Goal: Task Accomplishment & Management: Use online tool/utility

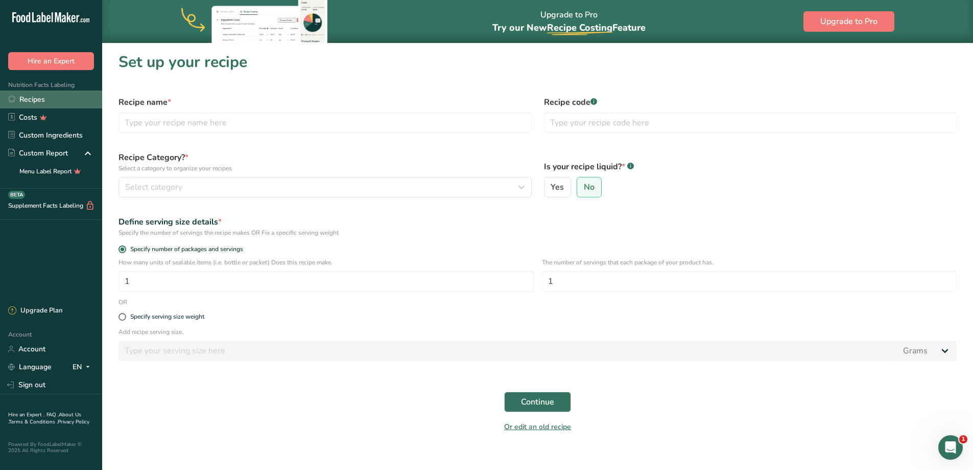
click at [20, 100] on link "Recipes" at bounding box center [51, 99] width 102 height 18
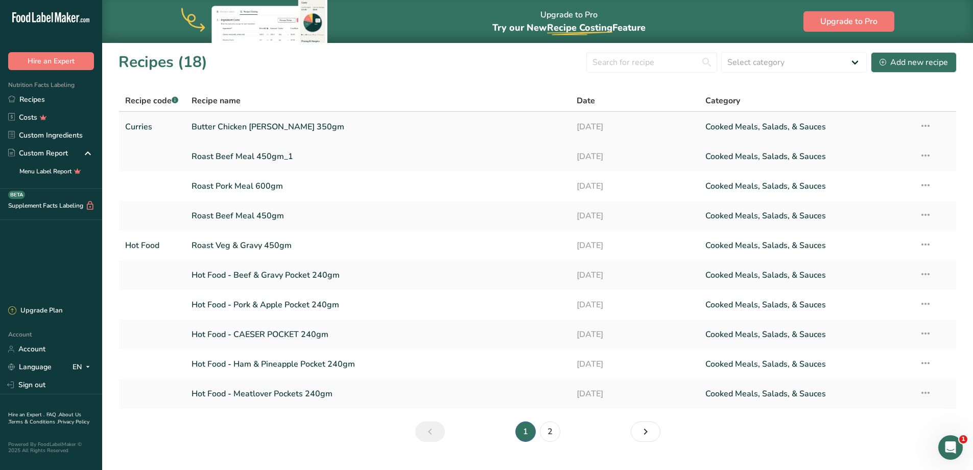
click at [265, 128] on link "Butter Chicken [PERSON_NAME] 350gm" at bounding box center [379, 126] width 374 height 21
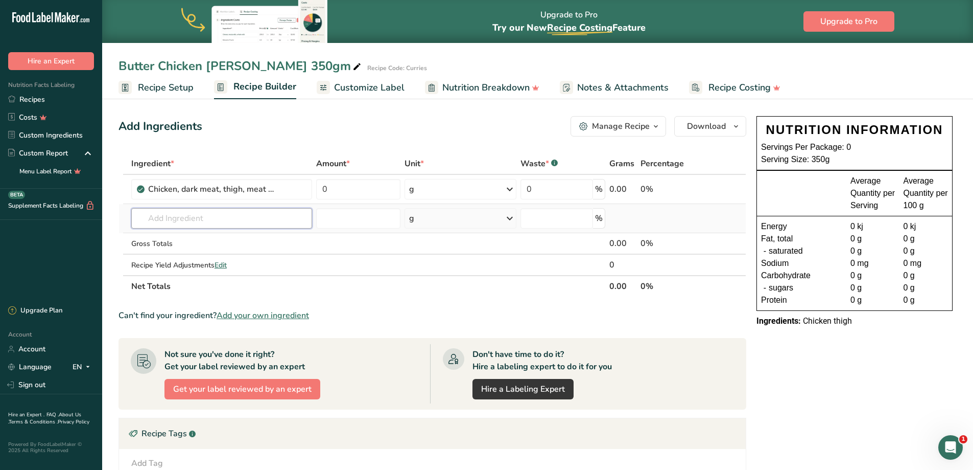
click at [209, 219] on input "text" at bounding box center [221, 218] width 181 height 20
type input "B"
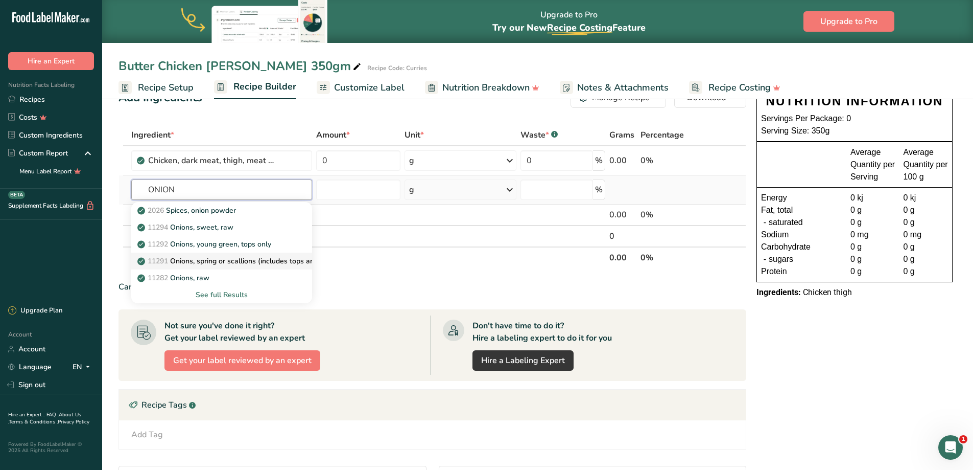
scroll to position [51, 0]
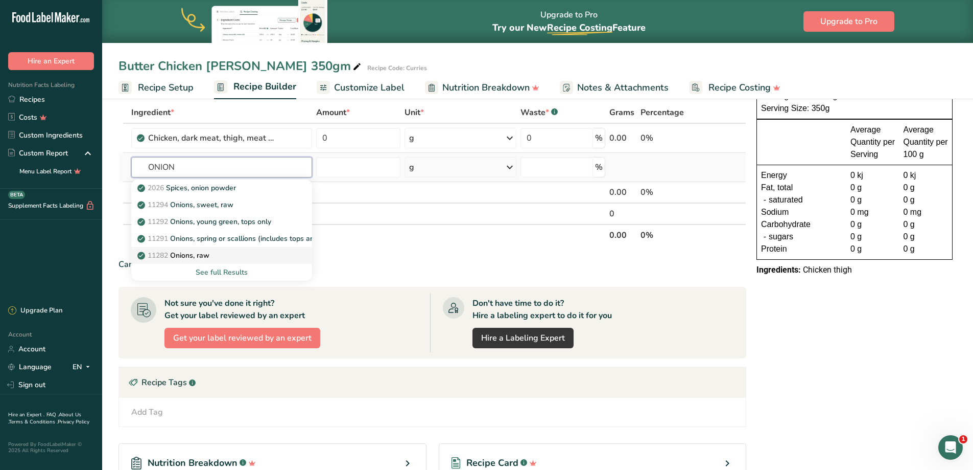
type input "ONION"
click at [204, 254] on p "11282 Onions, raw" at bounding box center [174, 255] width 70 height 11
type input "Onions, raw"
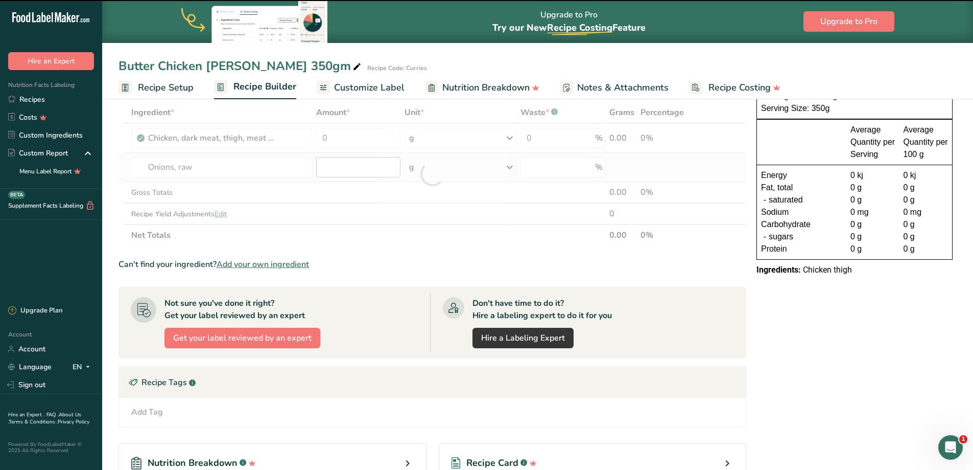
type input "0"
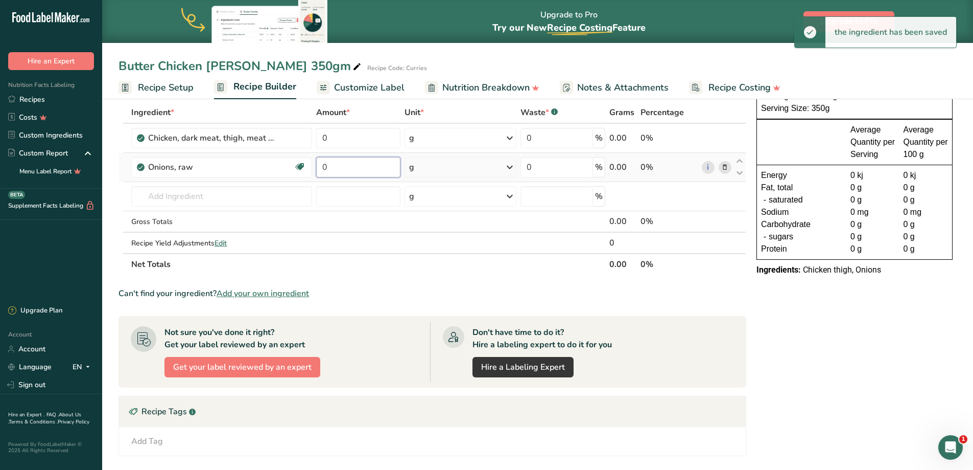
click at [348, 169] on input "0" at bounding box center [358, 167] width 84 height 20
drag, startPoint x: 348, startPoint y: 169, endPoint x: 273, endPoint y: 166, distance: 75.7
click at [273, 166] on tr "Onions, raw Source of Antioxidants Prebiotic Effect Dairy free Gluten free Vega…" at bounding box center [432, 167] width 627 height 29
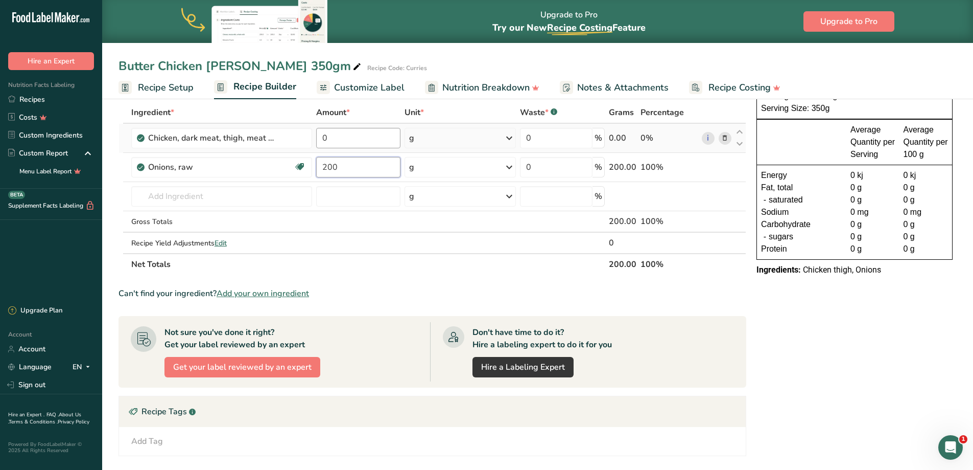
type input "200"
click at [349, 138] on div "Ingredient * Amount * Unit * Waste * .a-a{fill:#347362;}.b-a{fill:#fff;} Grams …" at bounding box center [433, 188] width 628 height 173
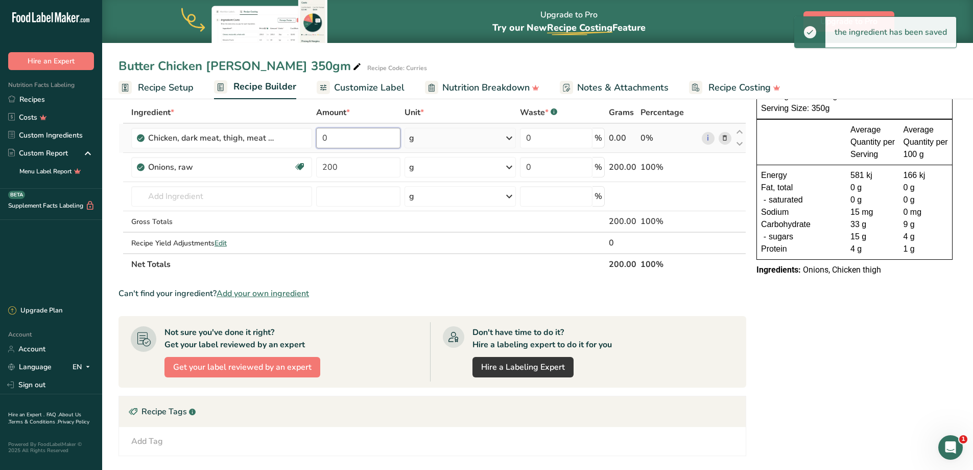
drag, startPoint x: 344, startPoint y: 139, endPoint x: 328, endPoint y: 137, distance: 16.5
click at [295, 134] on tr "Chicken, dark meat, thigh, meat and skin, with added solution, cooked, roasted …" at bounding box center [432, 138] width 627 height 29
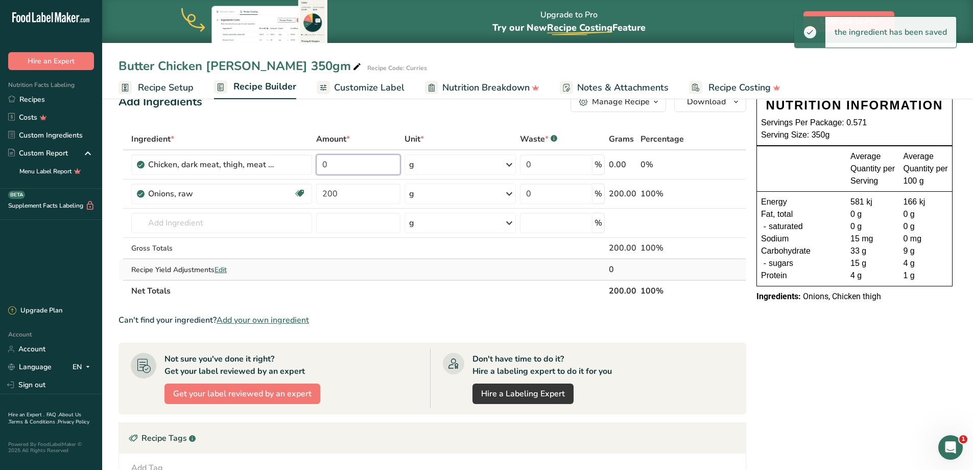
scroll to position [0, 0]
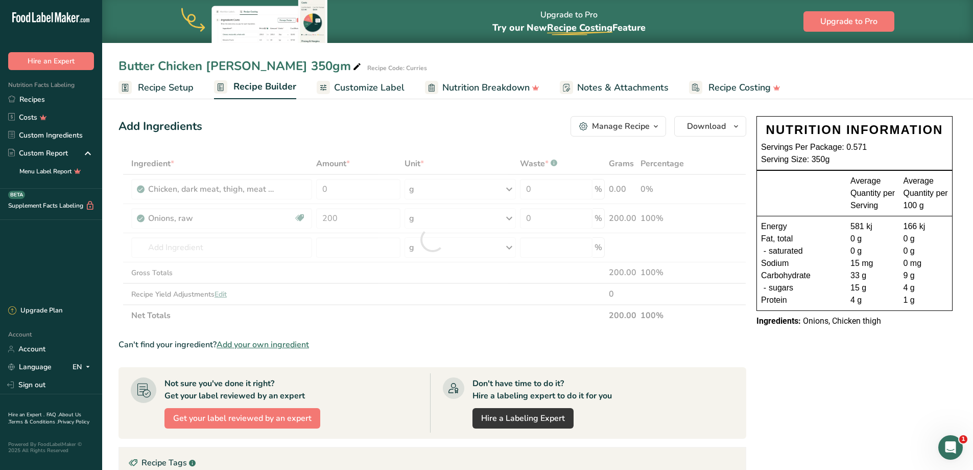
click at [159, 88] on span "Recipe Setup" at bounding box center [166, 88] width 56 height 14
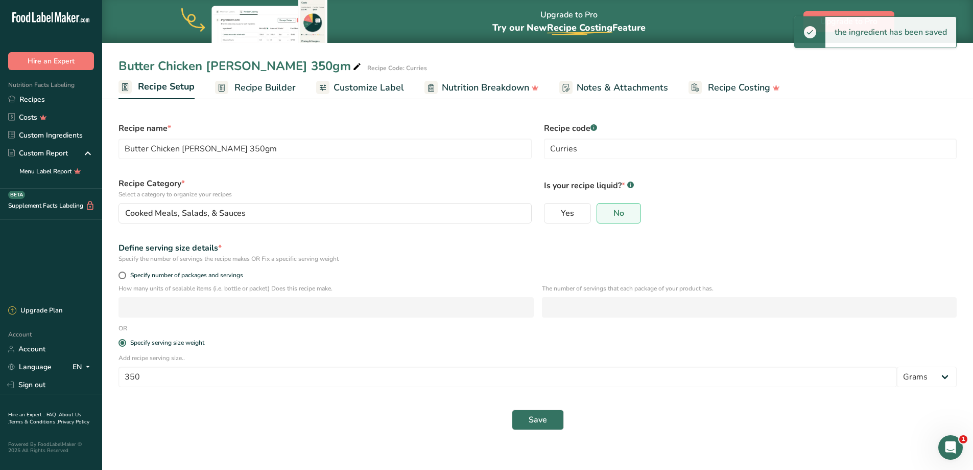
click at [117, 274] on div "Specify number of packages and servings" at bounding box center [537, 276] width 851 height 14
click at [123, 274] on span at bounding box center [123, 275] width 8 height 8
click at [123, 274] on input "Specify number of packages and servings" at bounding box center [122, 275] width 7 height 7
radio input "true"
radio input "false"
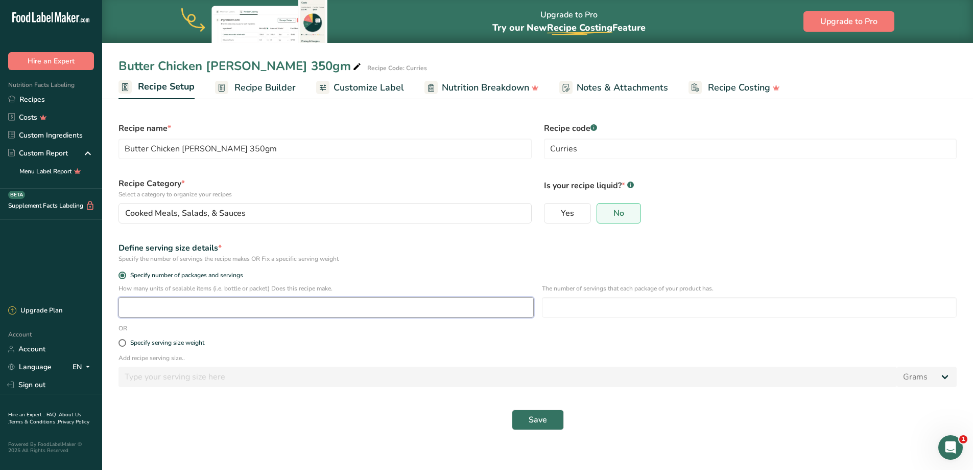
click at [209, 305] on input "number" at bounding box center [326, 307] width 415 height 20
type input "7"
click at [662, 310] on input "number" at bounding box center [749, 307] width 415 height 20
type input "1"
click at [527, 421] on button "Save" at bounding box center [538, 419] width 52 height 20
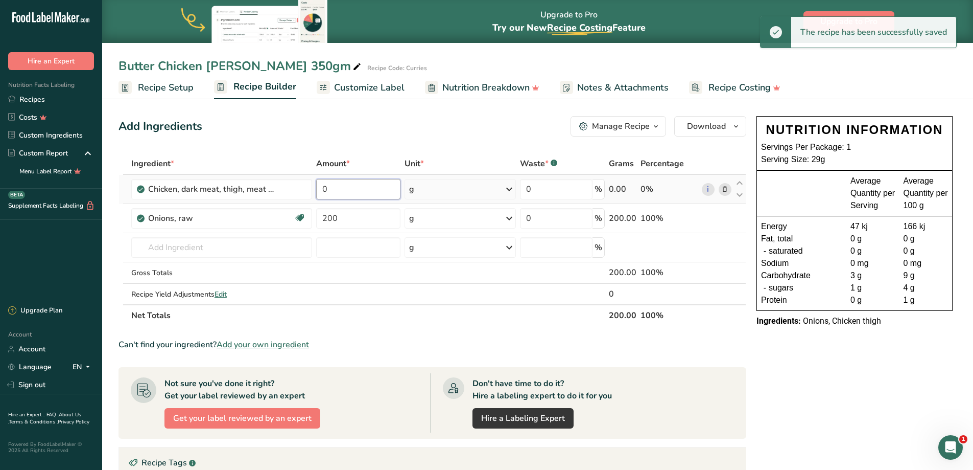
click at [349, 181] on input "0" at bounding box center [358, 189] width 84 height 20
drag, startPoint x: 348, startPoint y: 180, endPoint x: 320, endPoint y: 190, distance: 29.7
click at [270, 181] on tr "Chicken, dark meat, thigh, meat and skin, with added solution, cooked, roasted …" at bounding box center [432, 189] width 627 height 29
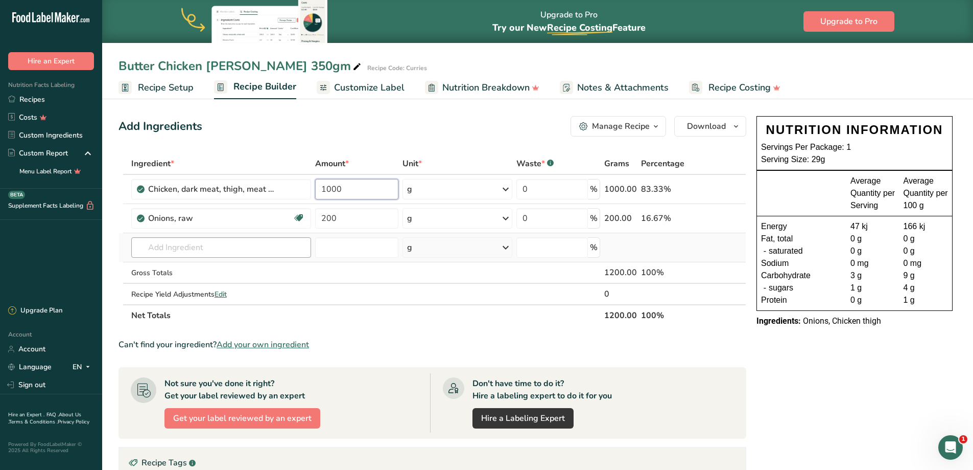
type input "1000"
click at [244, 245] on div "Ingredient * Amount * Unit * Waste * .a-a{fill:#347362;}.b-a{fill:#fff;} Grams …" at bounding box center [433, 239] width 628 height 173
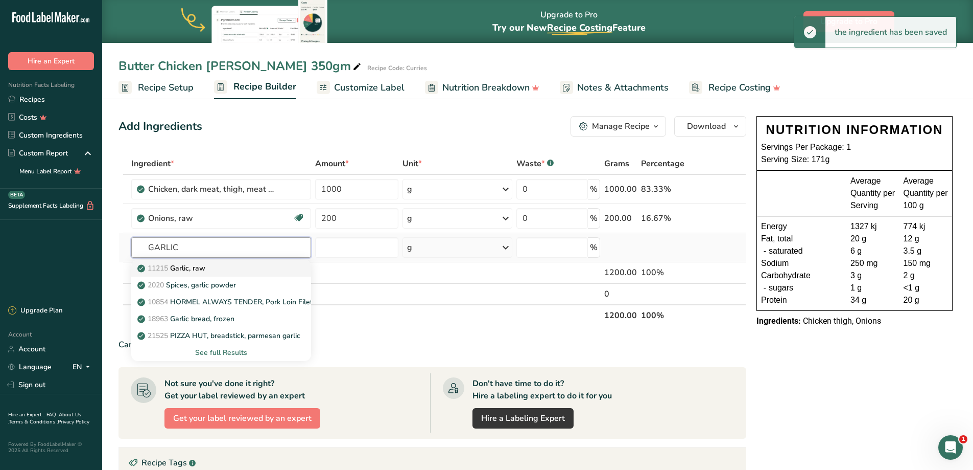
type input "GARLIC"
click at [219, 265] on div "11215 Garlic, raw" at bounding box center [212, 268] width 147 height 11
type input "Garlic, raw"
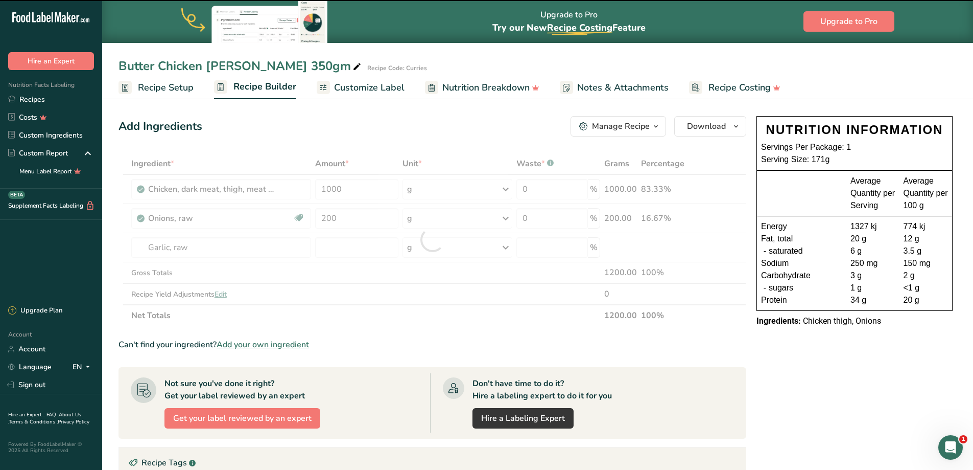
type input "0"
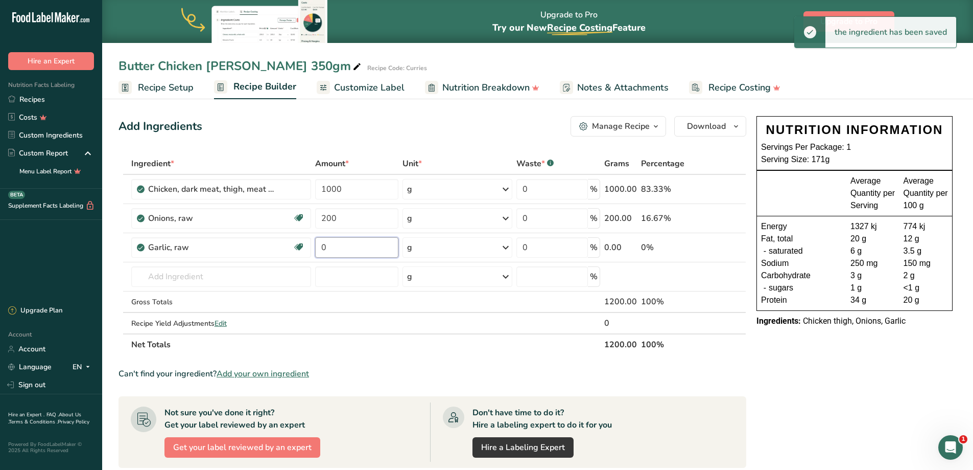
click at [352, 249] on input "0" at bounding box center [356, 247] width 83 height 20
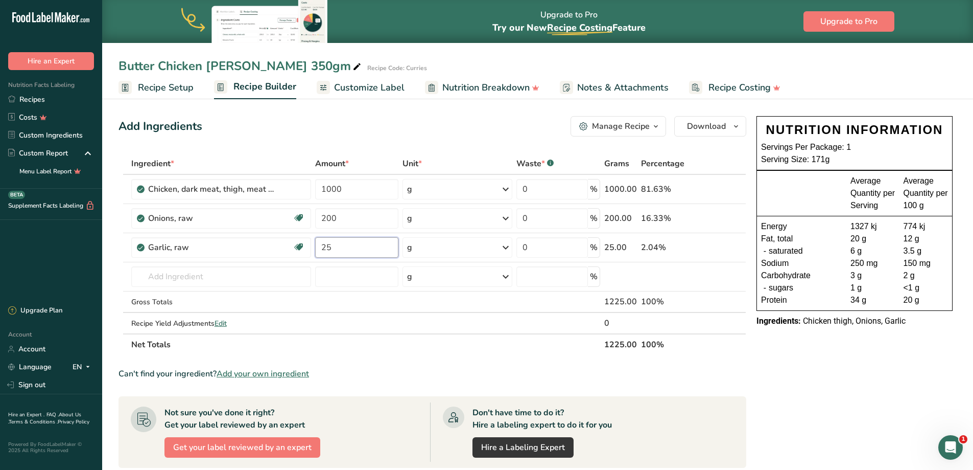
type input "25"
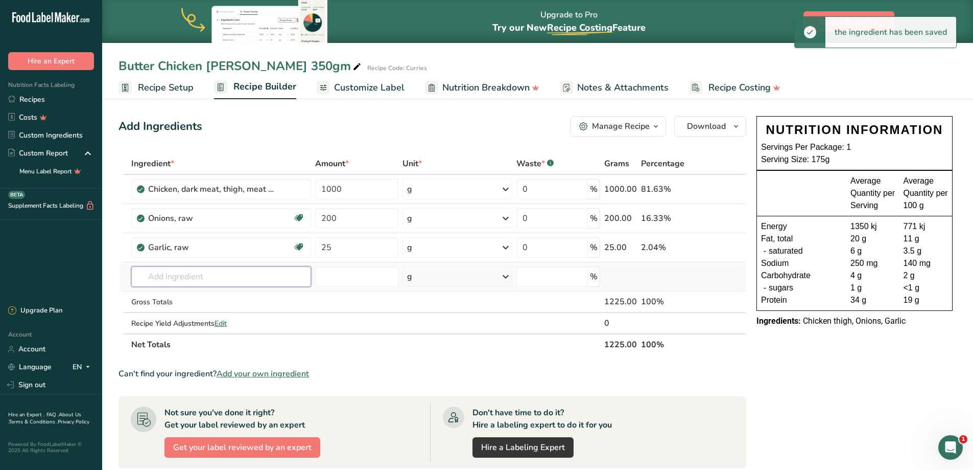
click at [190, 277] on input "text" at bounding box center [221, 276] width 180 height 20
type input "W"
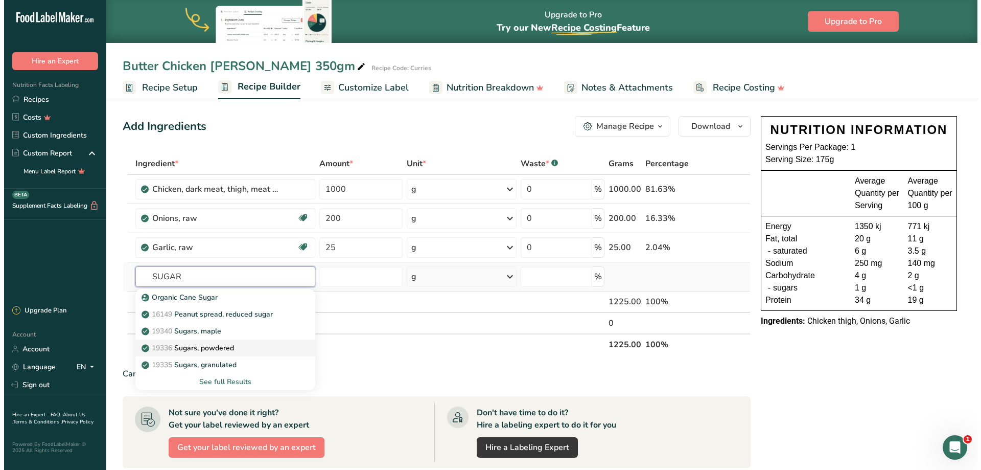
scroll to position [51, 0]
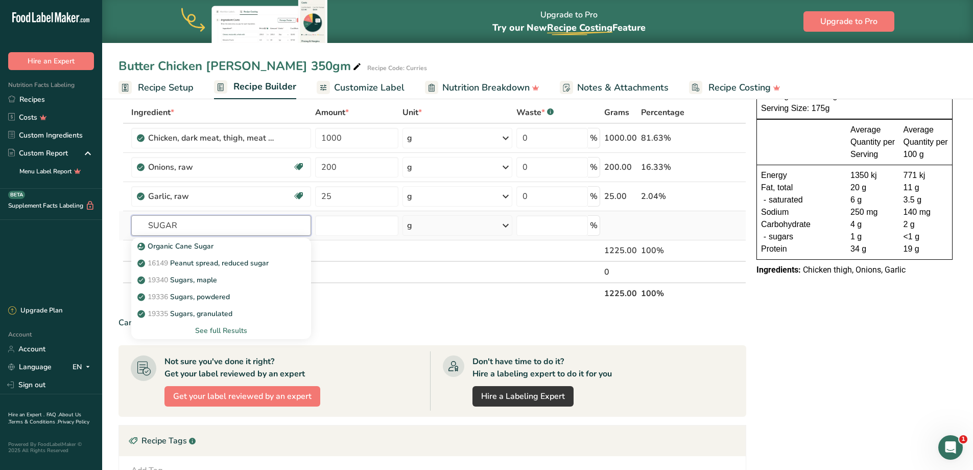
type input "SUGAR"
click at [230, 333] on div "See full Results" at bounding box center [221, 330] width 164 height 11
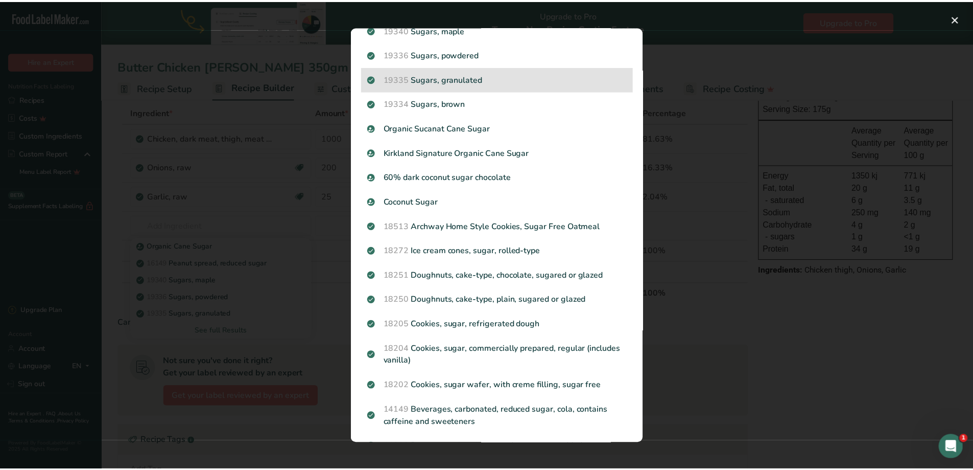
scroll to position [0, 0]
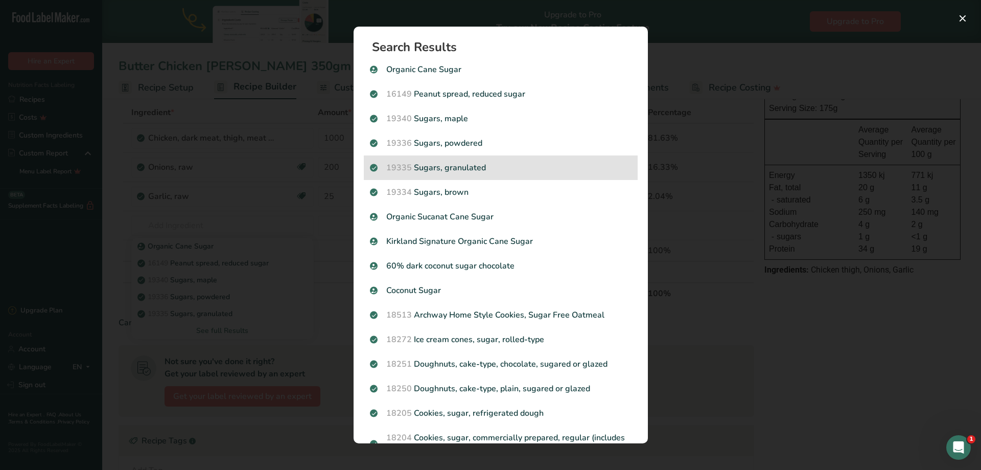
click at [467, 166] on p "19335 Sugars, granulated" at bounding box center [501, 167] width 262 height 12
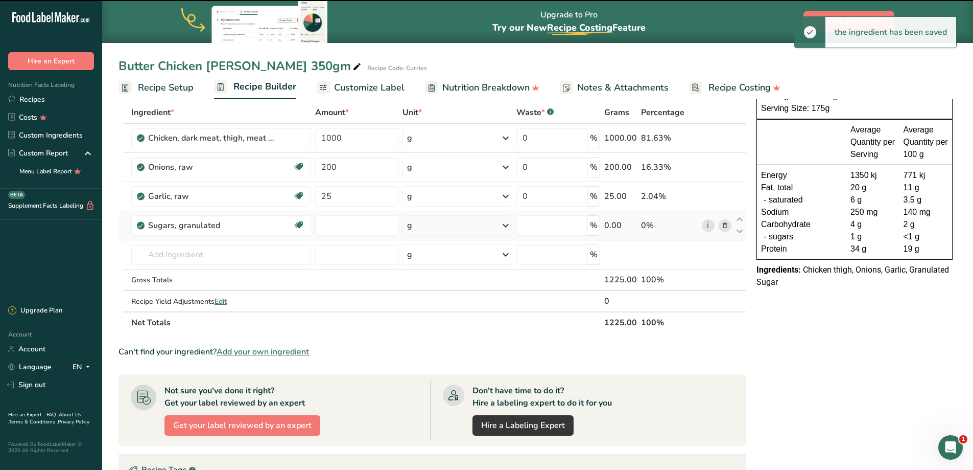
type input "0"
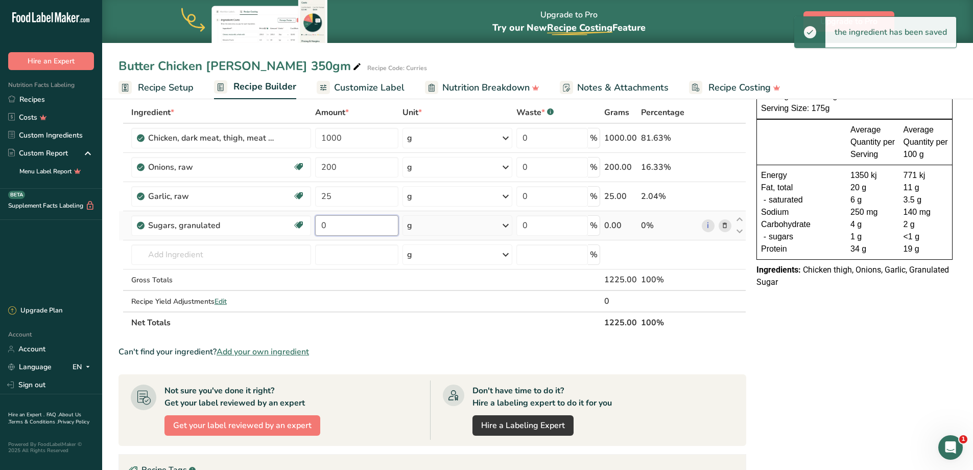
click at [356, 226] on input "0" at bounding box center [356, 225] width 83 height 20
drag, startPoint x: 349, startPoint y: 227, endPoint x: 308, endPoint y: 219, distance: 42.3
click at [313, 229] on td "0" at bounding box center [356, 225] width 87 height 29
type input "5"
click at [211, 256] on input "text" at bounding box center [221, 254] width 180 height 20
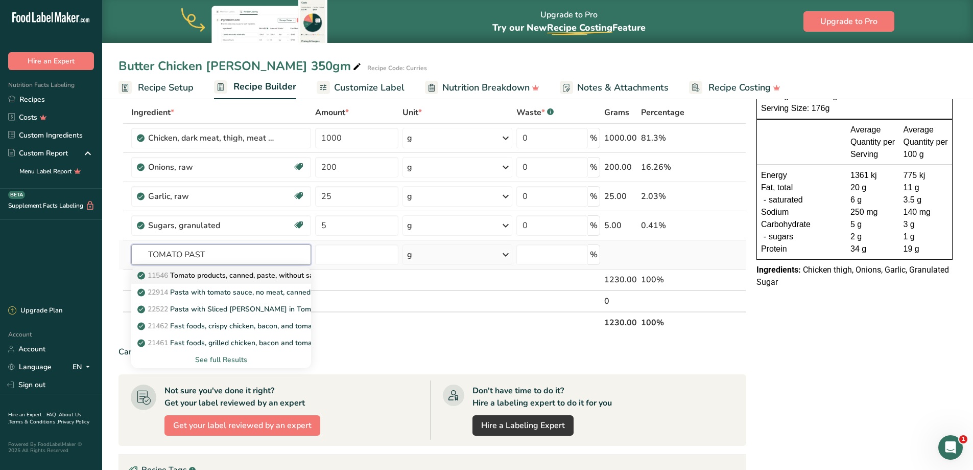
type input "TOMATO PAST"
click at [215, 276] on p "11546 Tomato products, canned, paste, without salt added (Includes foods for US…" at bounding box center [331, 275] width 384 height 11
type input "Tomato products, canned, paste, without salt added (Includes foods for USDA's F…"
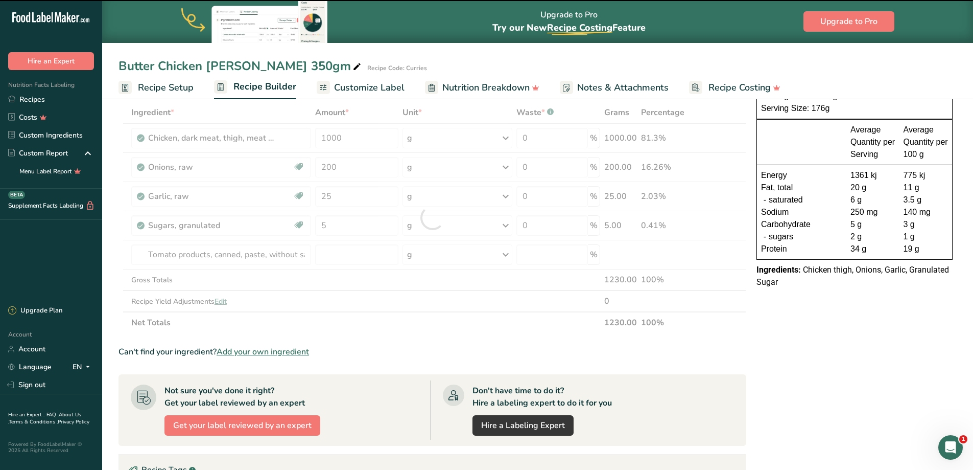
type input "0"
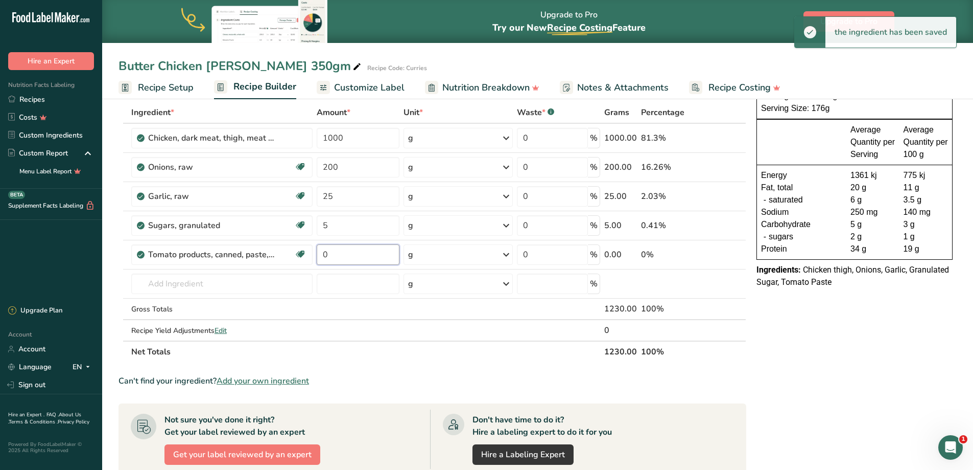
click at [341, 253] on input "0" at bounding box center [358, 254] width 83 height 20
drag, startPoint x: 341, startPoint y: 253, endPoint x: 287, endPoint y: 253, distance: 53.7
click at [287, 253] on tr "Tomato products, canned, paste, without salt added (Includes foods for USDA's F…" at bounding box center [432, 254] width 627 height 29
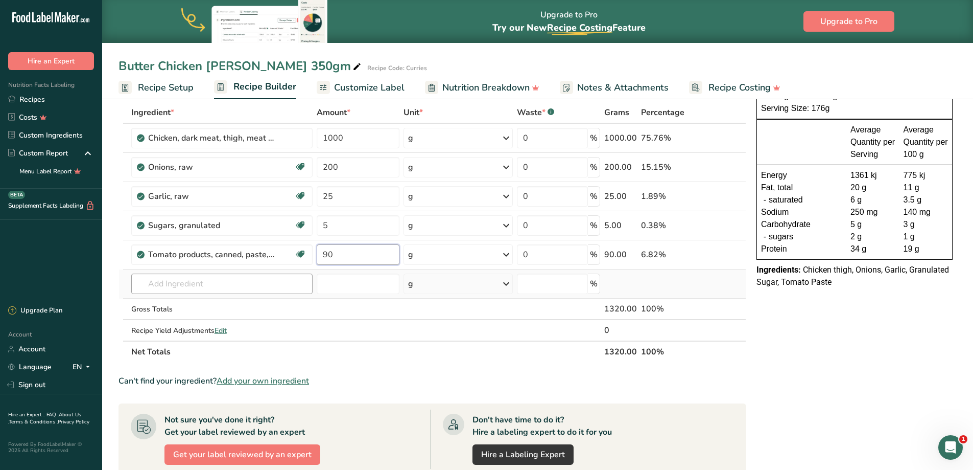
type input "90"
click at [159, 290] on div "Ingredient * Amount * Unit * Waste * .a-a{fill:#347362;}.b-a{fill:#fff;} Grams …" at bounding box center [433, 232] width 628 height 261
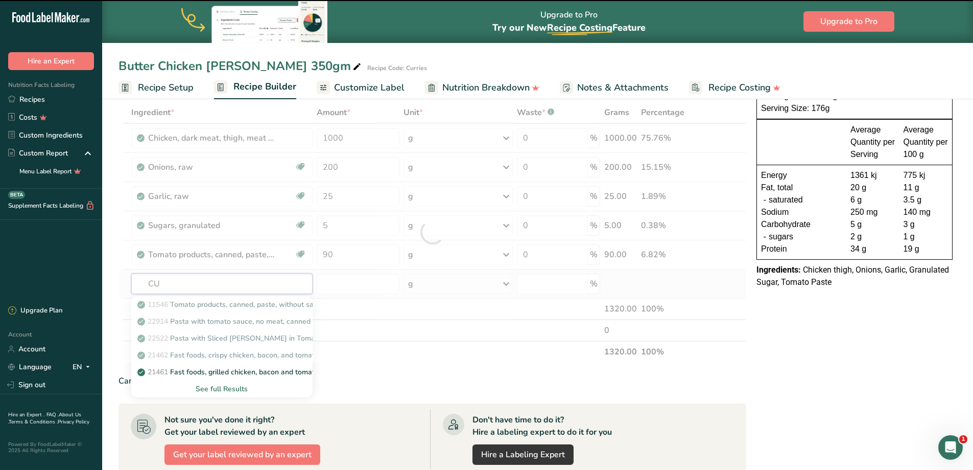
type input "CUM"
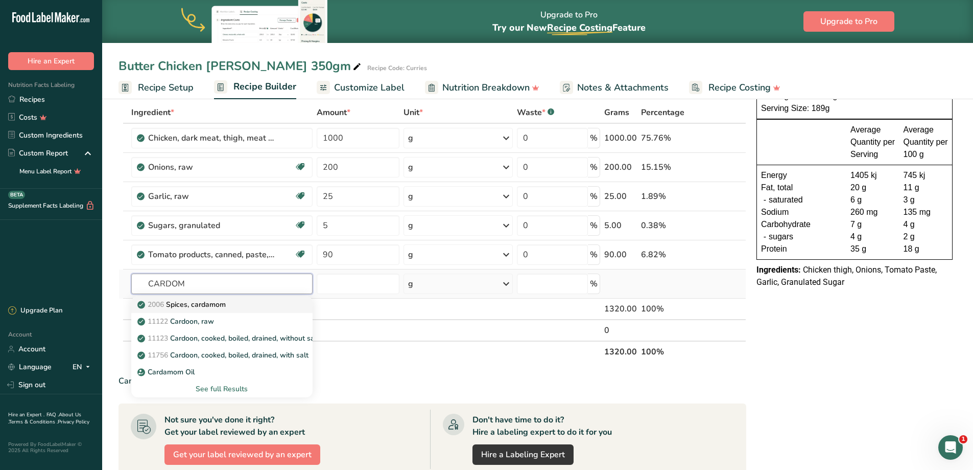
type input "CARDOM"
click at [220, 305] on p "2006 Spices, cardamom" at bounding box center [182, 304] width 86 height 11
type input "Spices, cardamom"
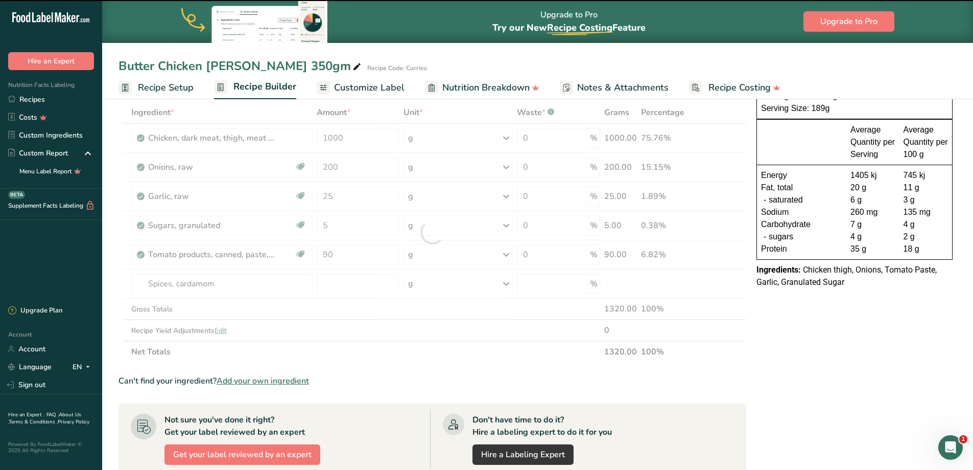
type input "0"
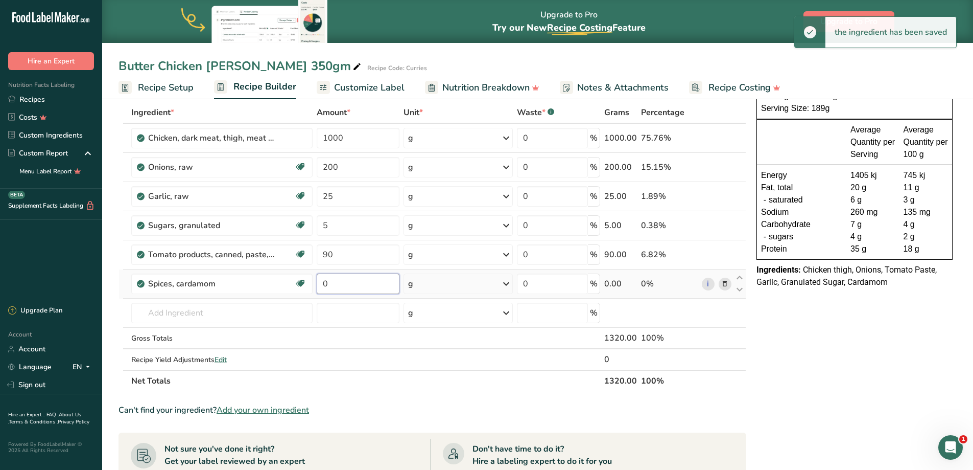
drag, startPoint x: 351, startPoint y: 283, endPoint x: 314, endPoint y: 281, distance: 37.3
click at [332, 282] on input "0" at bounding box center [358, 283] width 83 height 20
click at [313, 281] on div "Ingredient * Amount * Unit * Waste * .a-a{fill:#347362;}.b-a{fill:#fff;} Grams …" at bounding box center [433, 247] width 628 height 290
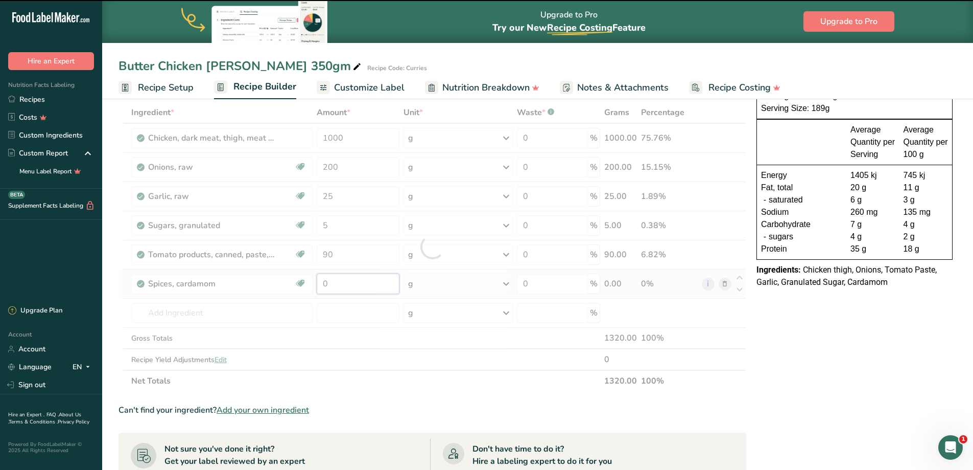
click at [349, 286] on input "0" at bounding box center [358, 283] width 83 height 20
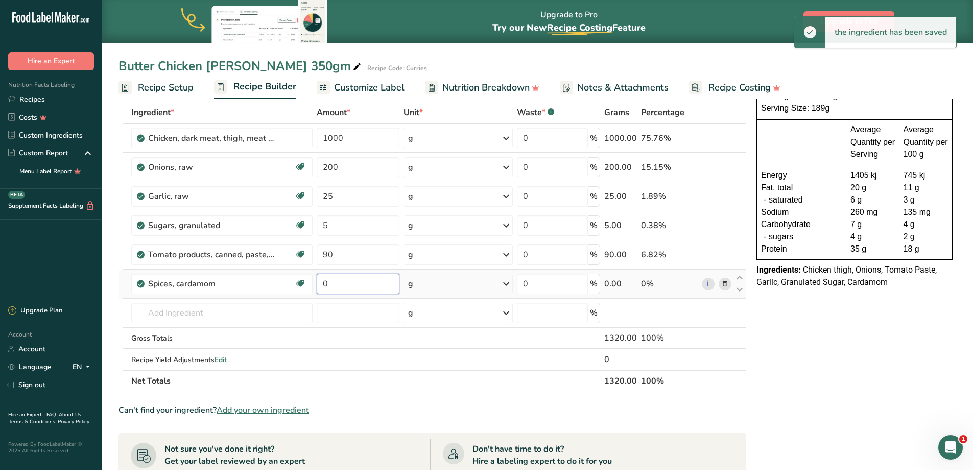
drag, startPoint x: 338, startPoint y: 288, endPoint x: 317, endPoint y: 281, distance: 22.1
click at [317, 281] on input "0" at bounding box center [358, 283] width 83 height 20
type input "5"
click at [192, 309] on input "text" at bounding box center [221, 312] width 181 height 20
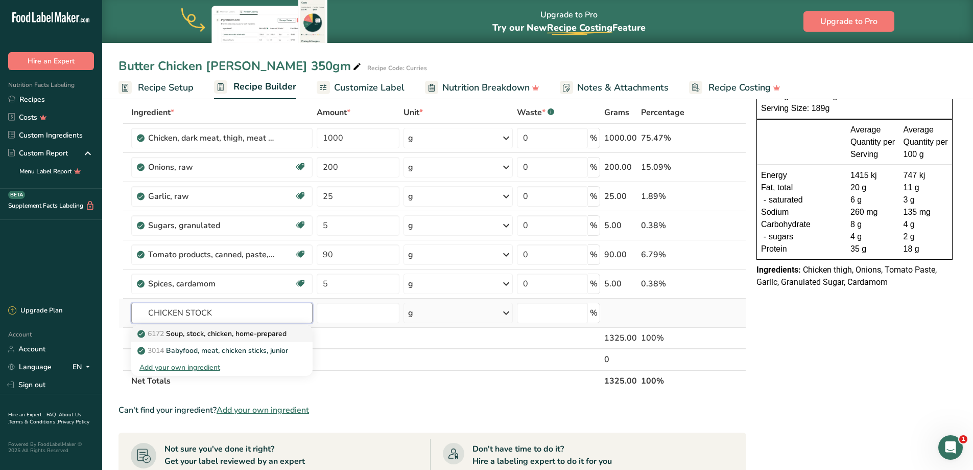
type input "CHICKEN STOCK"
click at [255, 332] on p "6172 Soup, stock, chicken, home-prepared" at bounding box center [212, 333] width 147 height 11
type input "Soup, stock, chicken, home-prepared"
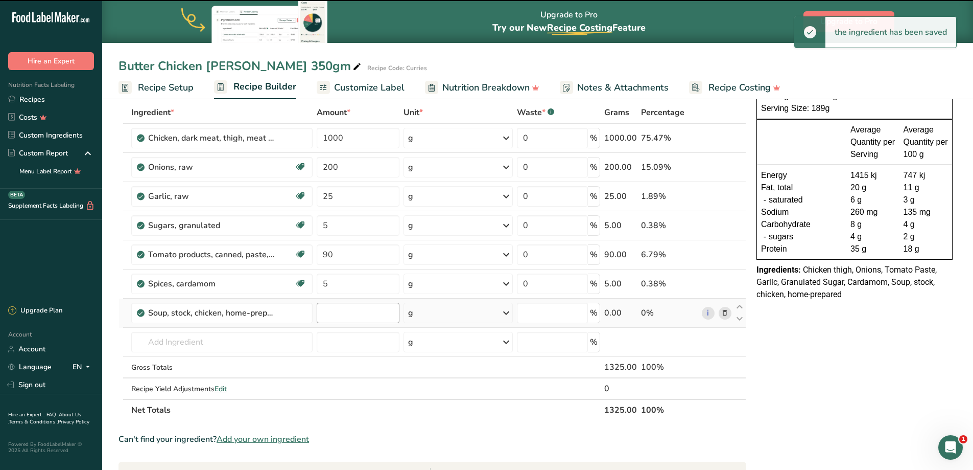
type input "0"
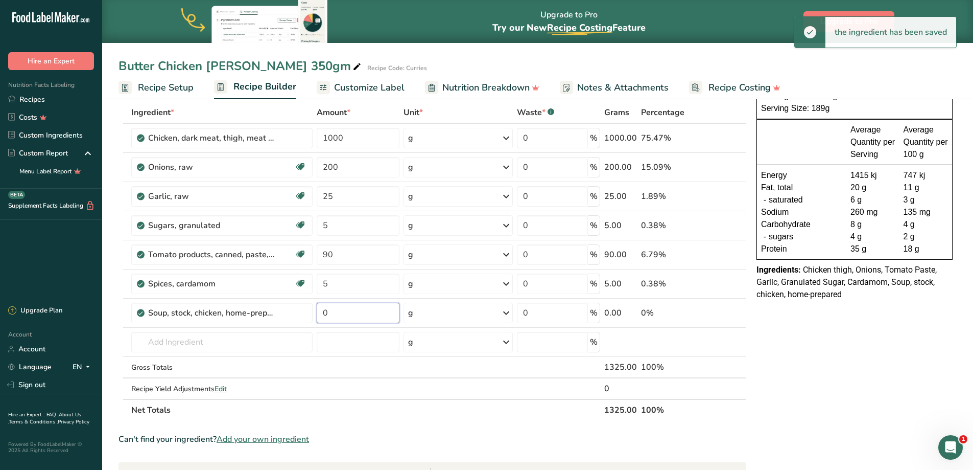
drag, startPoint x: 351, startPoint y: 312, endPoint x: 314, endPoint y: 311, distance: 37.3
click at [314, 311] on tr "Soup, stock, chicken, home-prepared 0 g Portions 1 cup Weight Units g kg mg See…" at bounding box center [432, 312] width 627 height 29
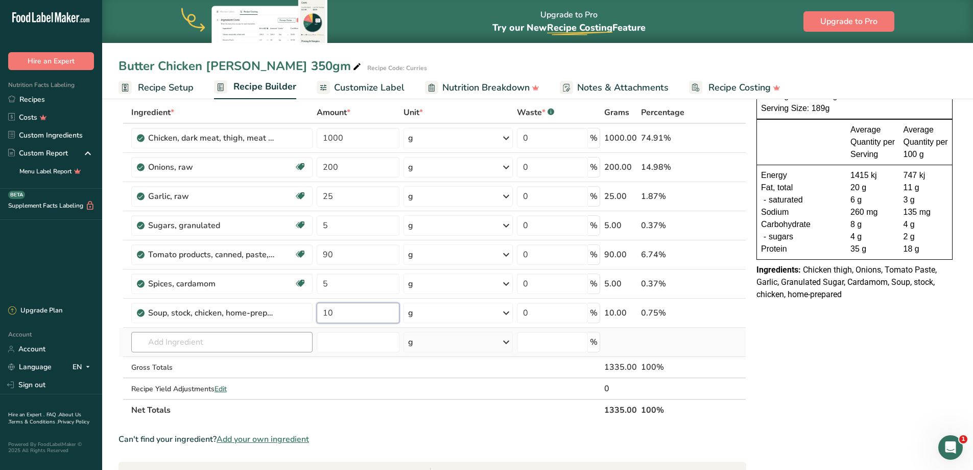
type input "10"
click at [255, 337] on div "Ingredient * Amount * Unit * Waste * .a-a{fill:#347362;}.b-a{fill:#fff;} Grams …" at bounding box center [433, 261] width 628 height 319
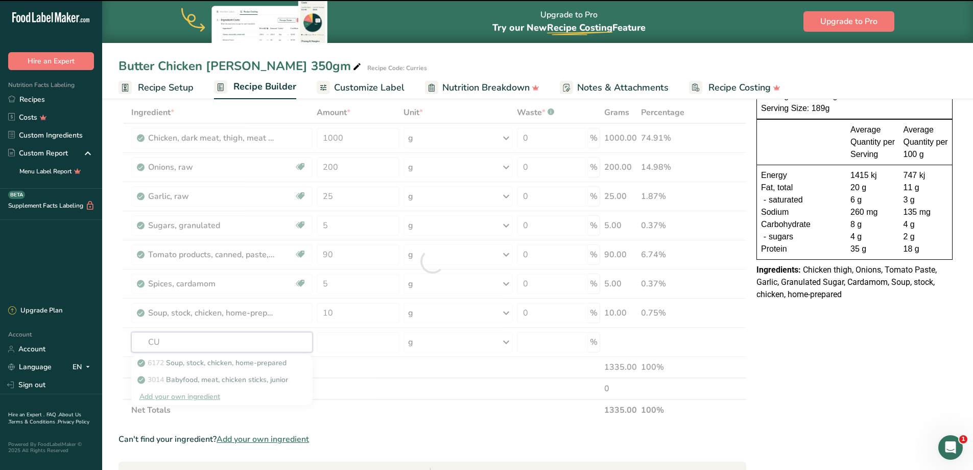
type input "CUM"
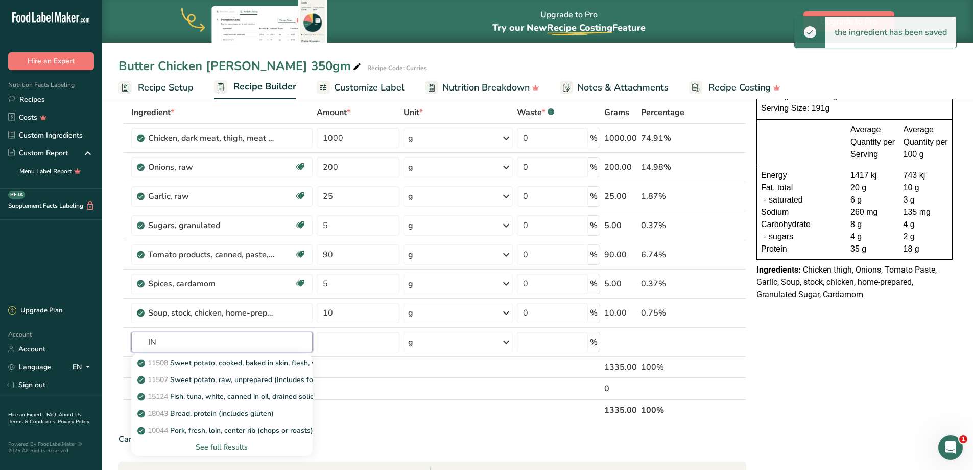
type input "I"
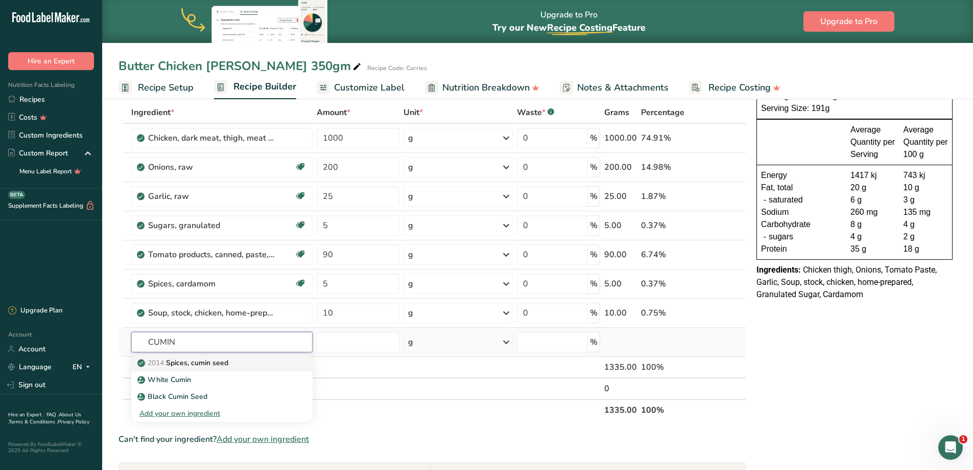
type input "CUMIN"
click at [212, 364] on p "2014 Spices, cumin seed" at bounding box center [183, 362] width 89 height 11
type input "Spices, cumin seed"
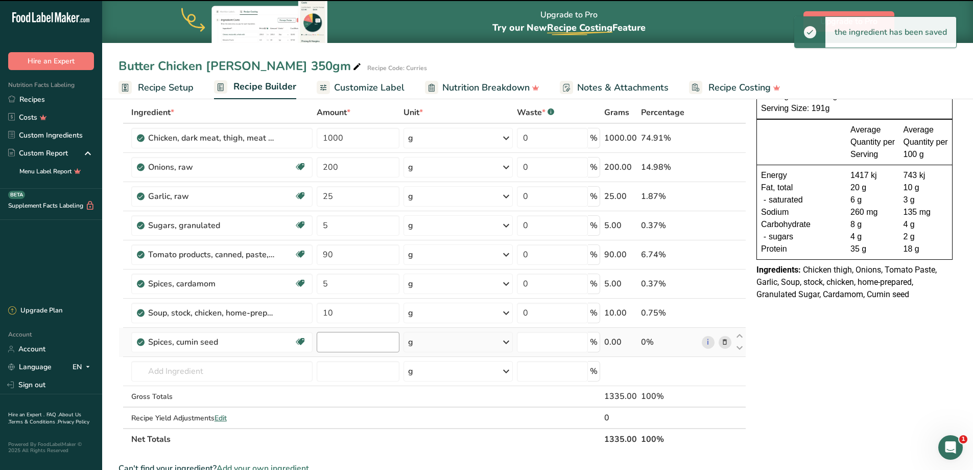
type input "0"
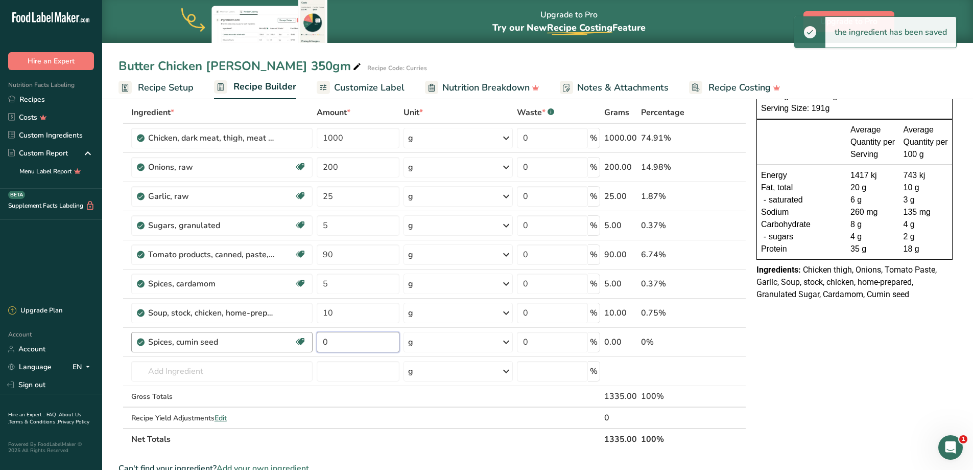
drag, startPoint x: 359, startPoint y: 342, endPoint x: 291, endPoint y: 344, distance: 68.0
click at [289, 344] on tr "Spices, cumin seed Dairy free Gluten free Vegan Vegetarian Soy free 0 g Portion…" at bounding box center [432, 342] width 627 height 29
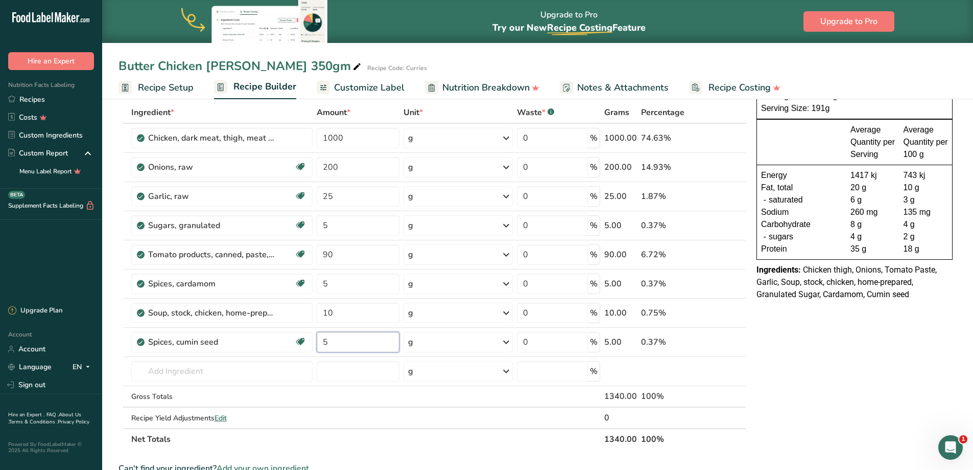
type input "5"
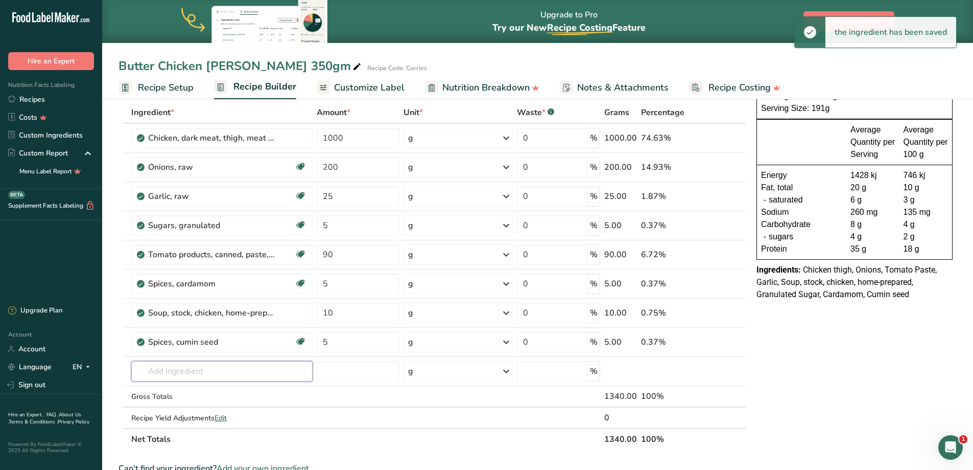
click at [195, 371] on input "text" at bounding box center [221, 371] width 181 height 20
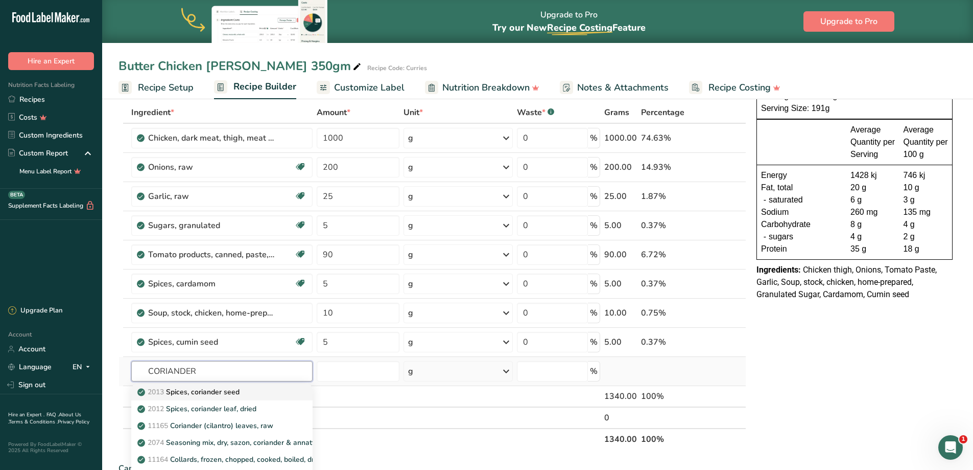
type input "CORIANDER"
click at [252, 391] on div "2013 Spices, coriander seed" at bounding box center [213, 391] width 149 height 11
type input "Spices, coriander seed"
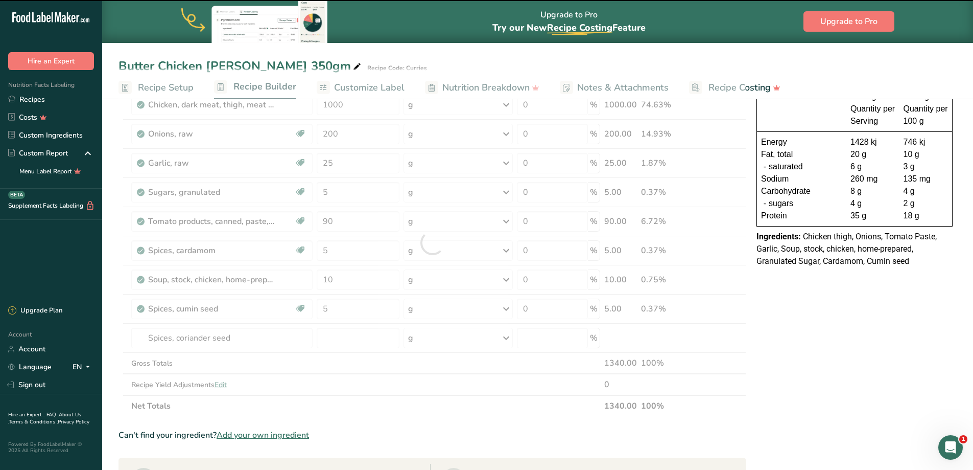
scroll to position [102, 0]
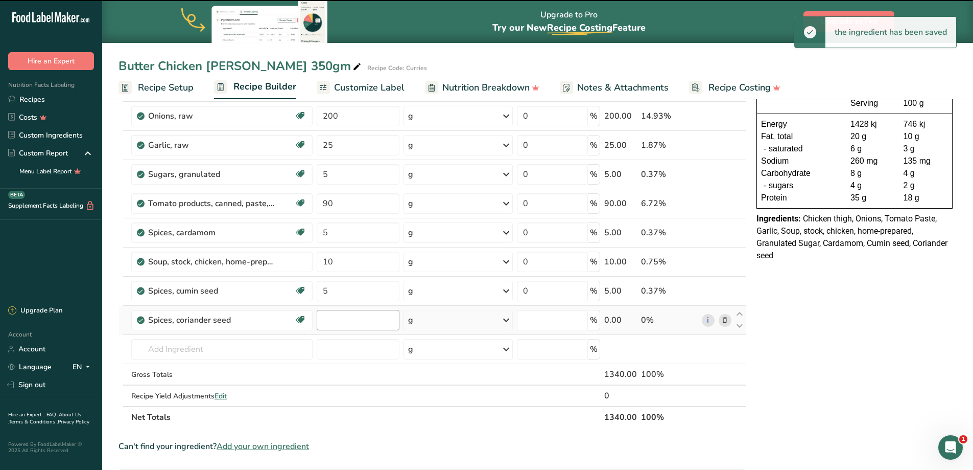
type input "0"
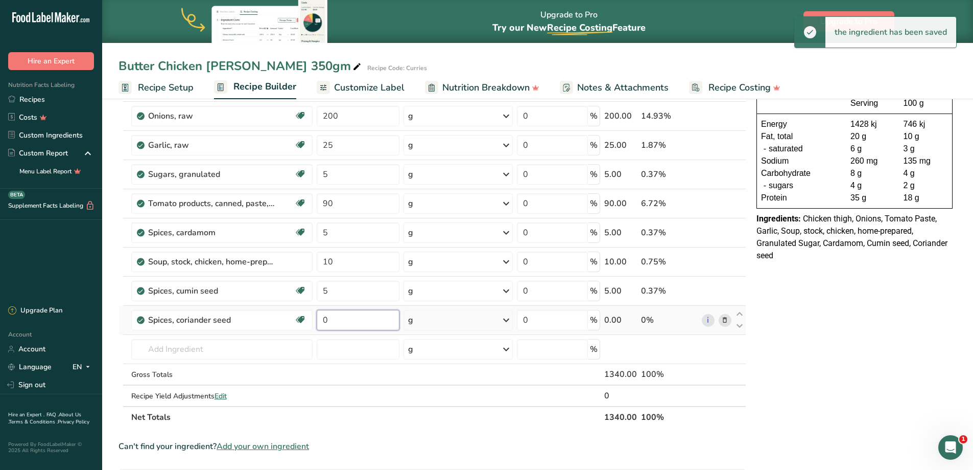
click at [354, 319] on input "0" at bounding box center [358, 320] width 83 height 20
drag, startPoint x: 354, startPoint y: 319, endPoint x: 279, endPoint y: 319, distance: 74.6
click at [279, 319] on tr "Spices, coriander seed Source of Antioxidants Dairy free Gluten free Vegan Vege…" at bounding box center [432, 320] width 627 height 29
type input "5"
click at [197, 348] on input "text" at bounding box center [221, 349] width 181 height 20
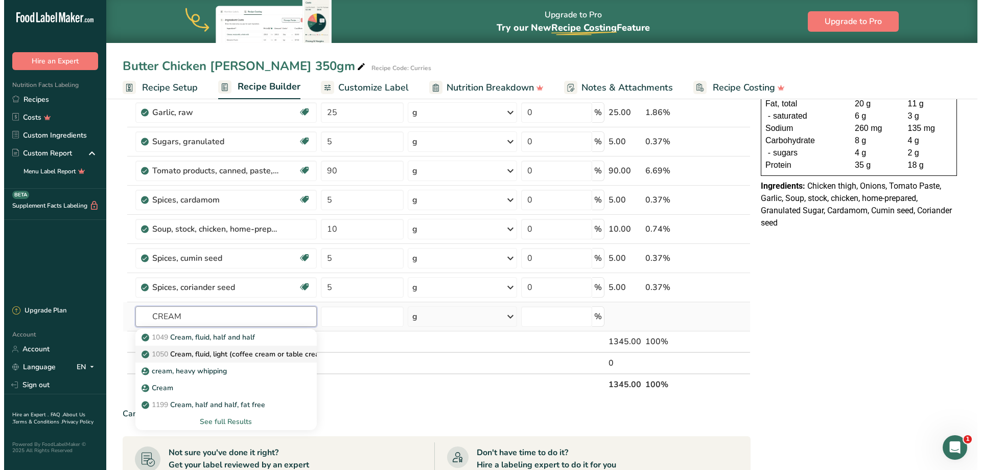
scroll to position [153, 0]
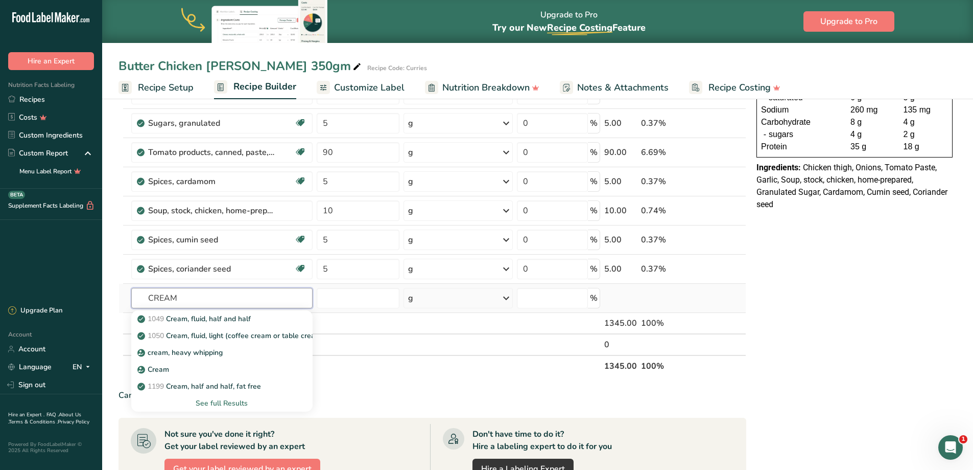
type input "CREAM"
click at [216, 400] on div "See full Results" at bounding box center [221, 403] width 165 height 11
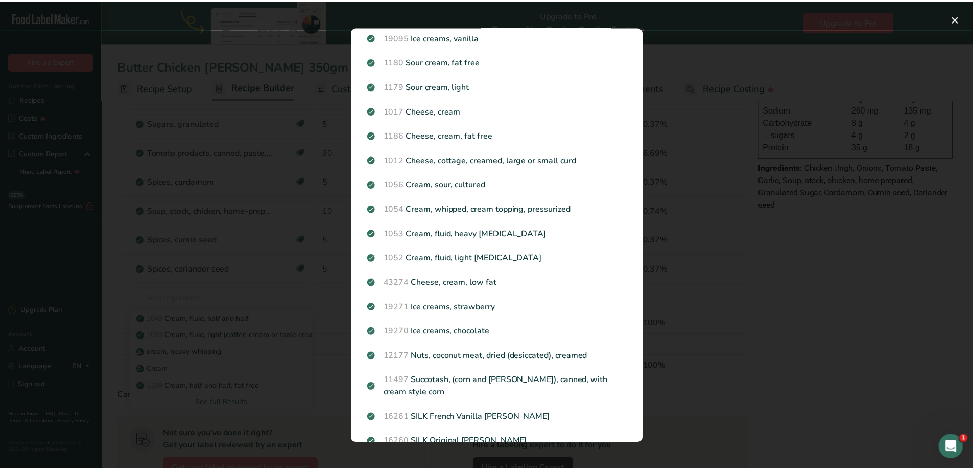
scroll to position [0, 0]
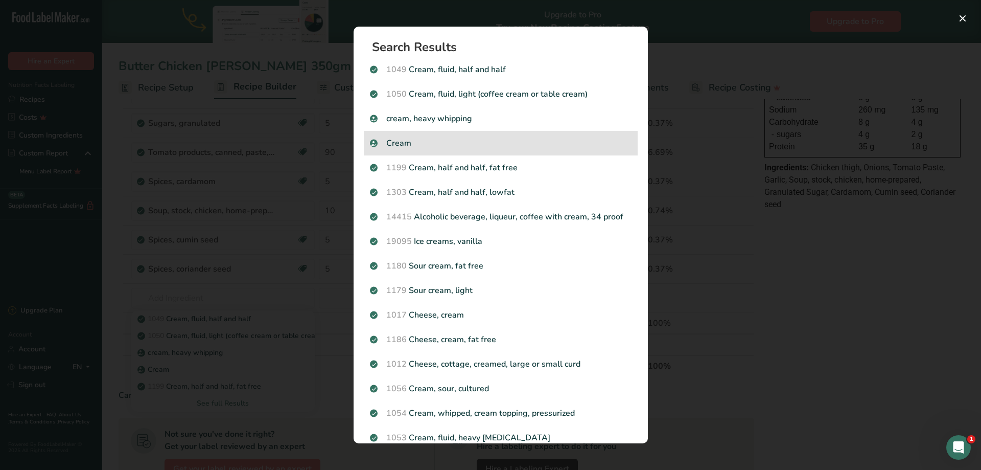
click at [485, 139] on p "Cream" at bounding box center [501, 143] width 262 height 12
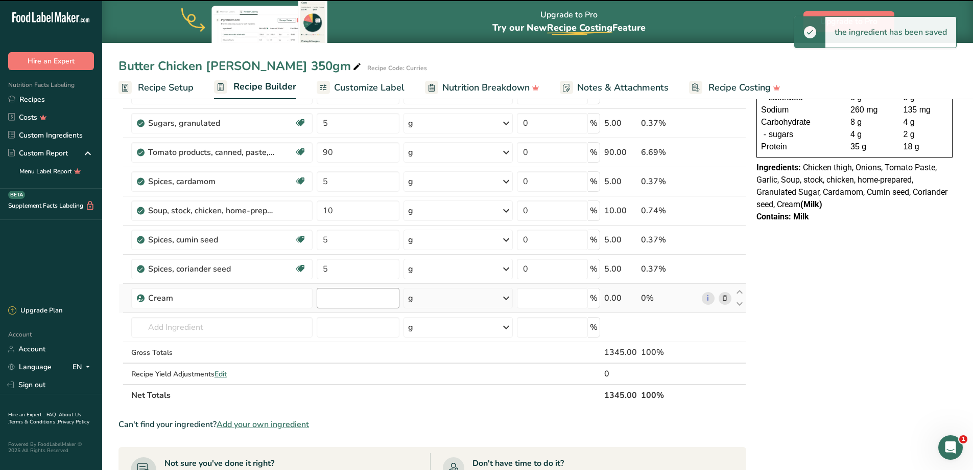
type input "0"
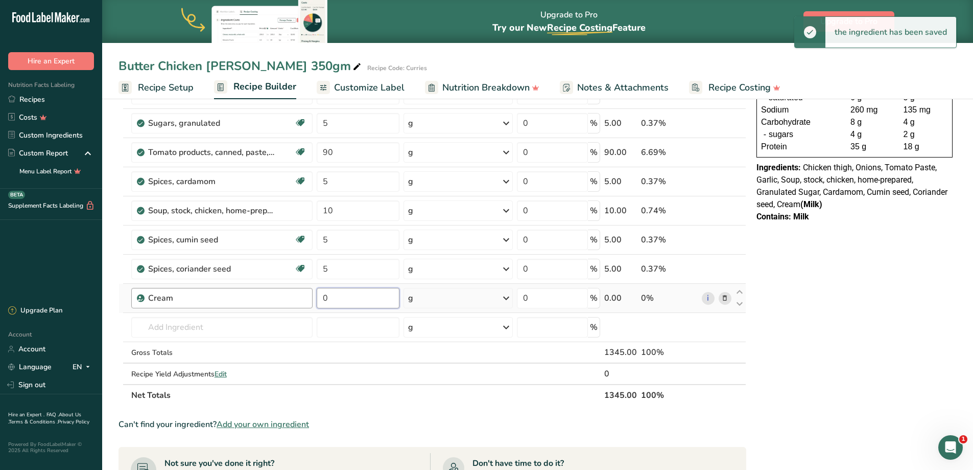
drag, startPoint x: 314, startPoint y: 302, endPoint x: 300, endPoint y: 300, distance: 13.9
click at [277, 302] on tr "Cream 0 g Weight Units g kg mg See more Volume Units l Volume units require a d…" at bounding box center [432, 298] width 627 height 29
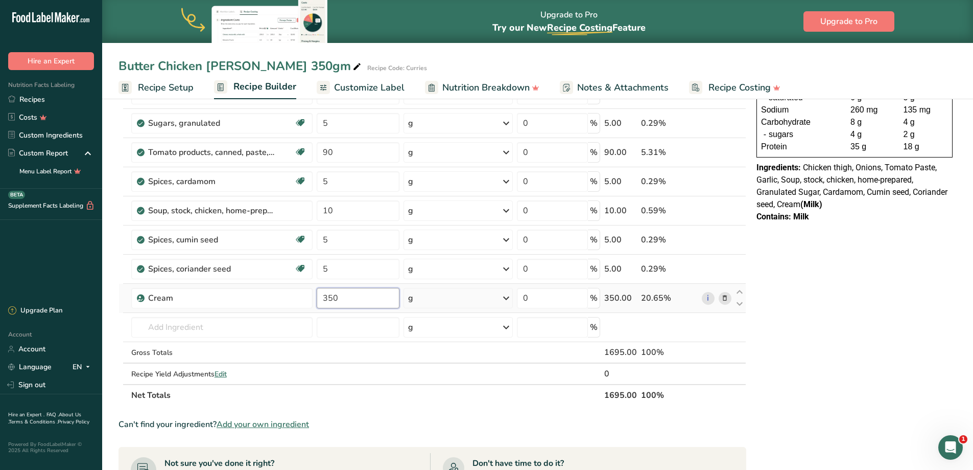
type input "350"
click at [468, 298] on div "Ingredient * Amount * Unit * Waste * .a-a{fill:#347362;}.b-a{fill:#fff;} Grams …" at bounding box center [433, 202] width 628 height 406
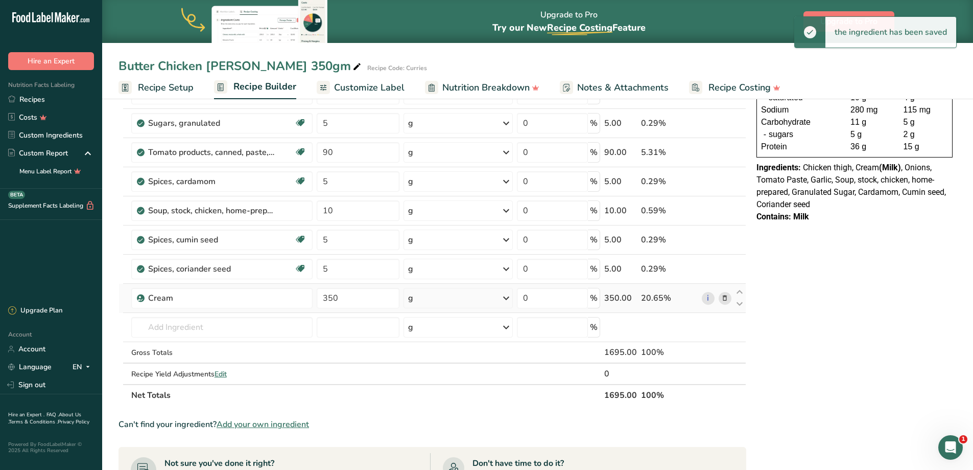
click at [454, 297] on div "g" at bounding box center [458, 298] width 109 height 20
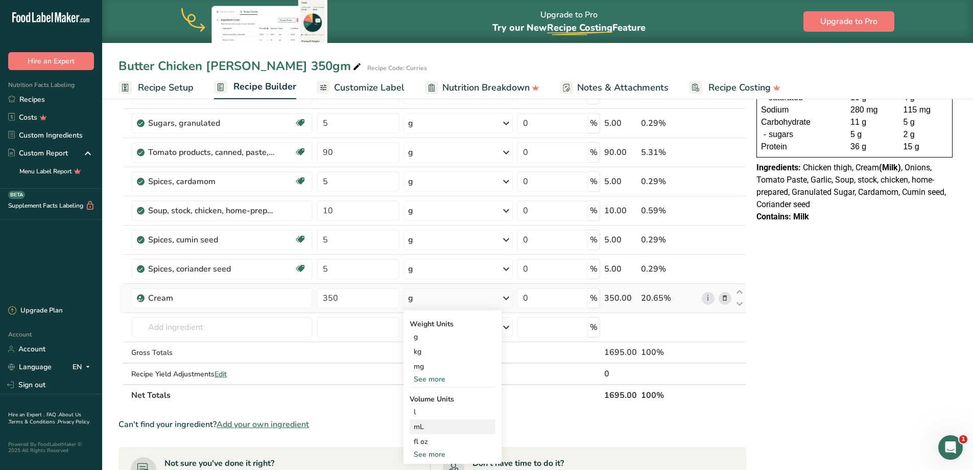
click at [443, 427] on div "mL" at bounding box center [453, 426] width 78 height 11
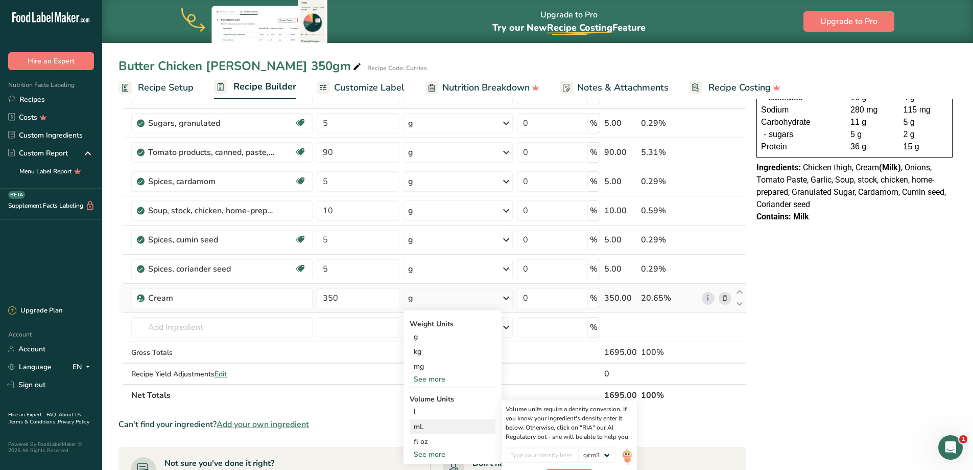
click at [418, 427] on div "mL" at bounding box center [453, 426] width 78 height 11
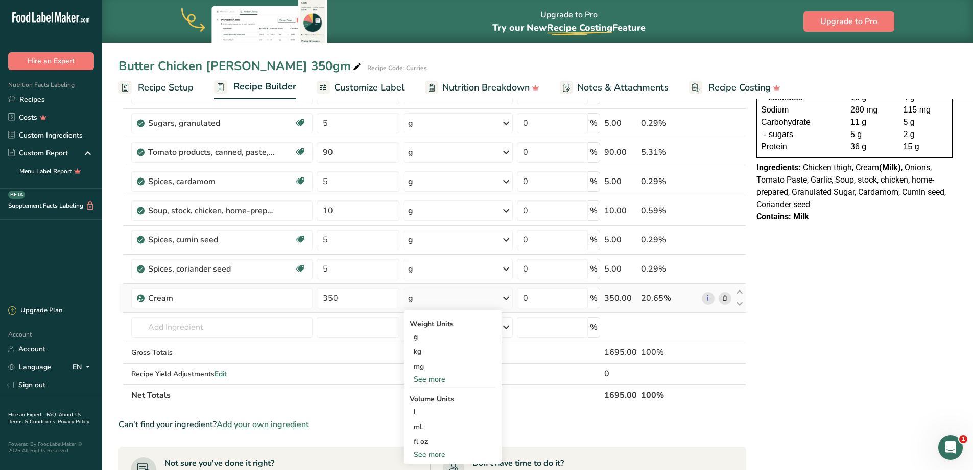
click at [428, 298] on div "g" at bounding box center [458, 298] width 109 height 20
click at [205, 323] on input "text" at bounding box center [221, 327] width 181 height 20
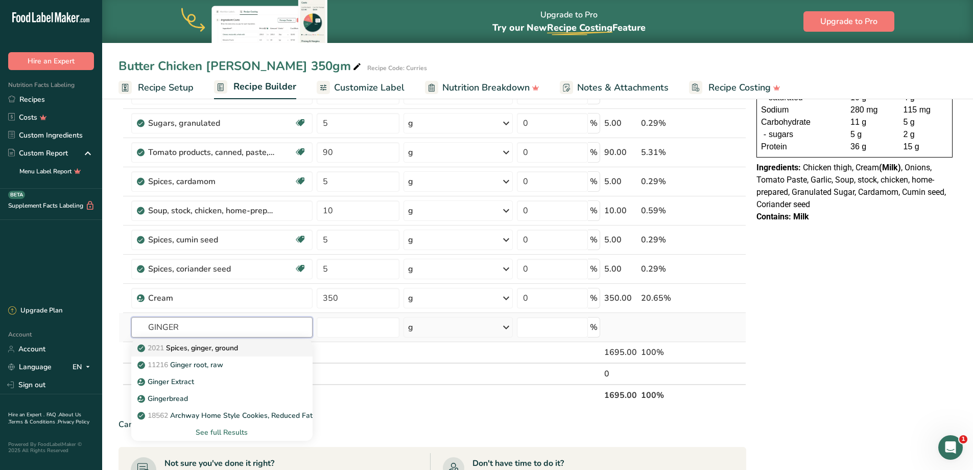
type input "GINGER"
click at [205, 342] on p "2021 Spices, ginger, ground" at bounding box center [188, 347] width 99 height 11
type input "Spices, ginger, ground"
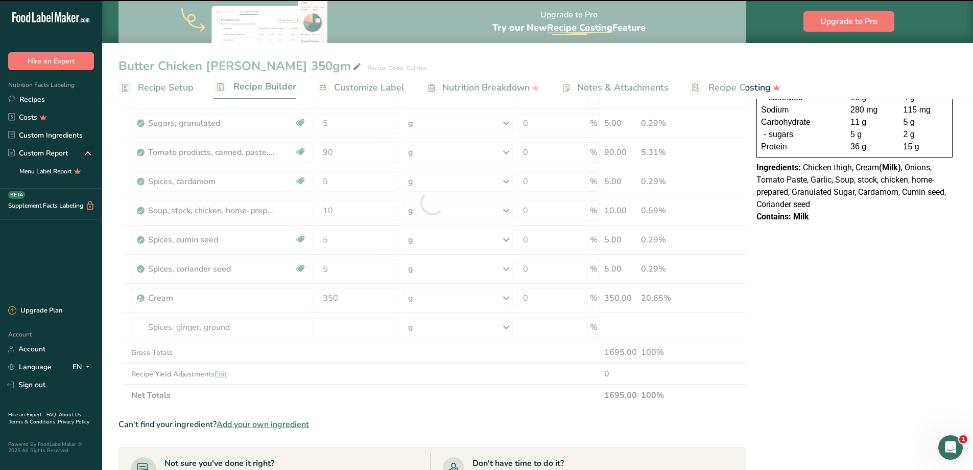
type input "0"
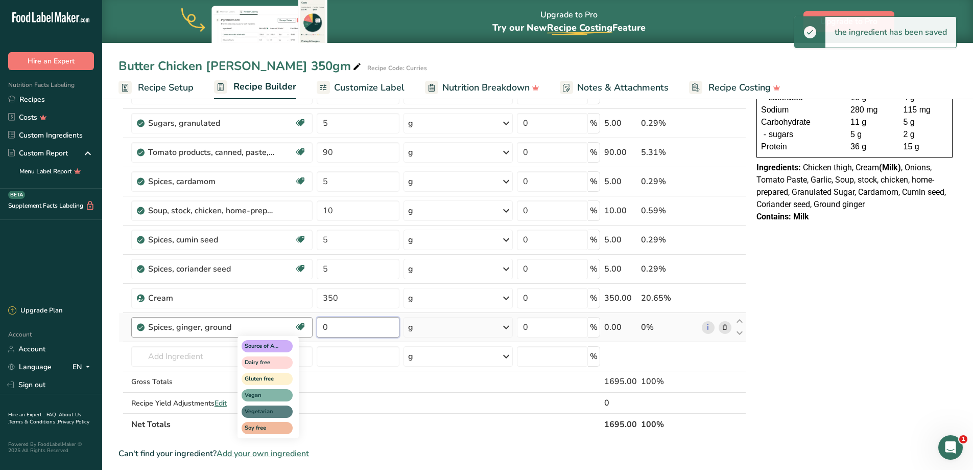
drag, startPoint x: 354, startPoint y: 328, endPoint x: 297, endPoint y: 328, distance: 56.7
click at [297, 328] on tr "Spices, ginger, ground Source of Antioxidants Dairy free Gluten free Vegan Vege…" at bounding box center [432, 327] width 627 height 29
type input "5"
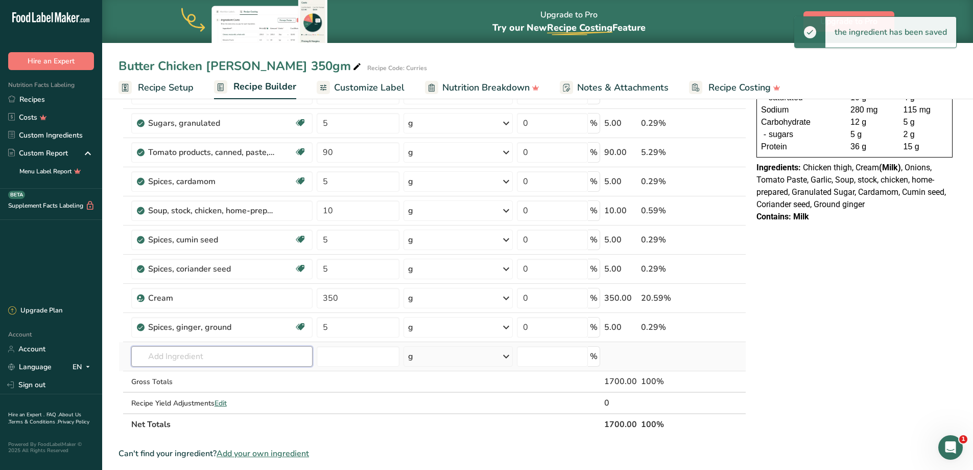
click at [185, 358] on input "text" at bounding box center [221, 356] width 181 height 20
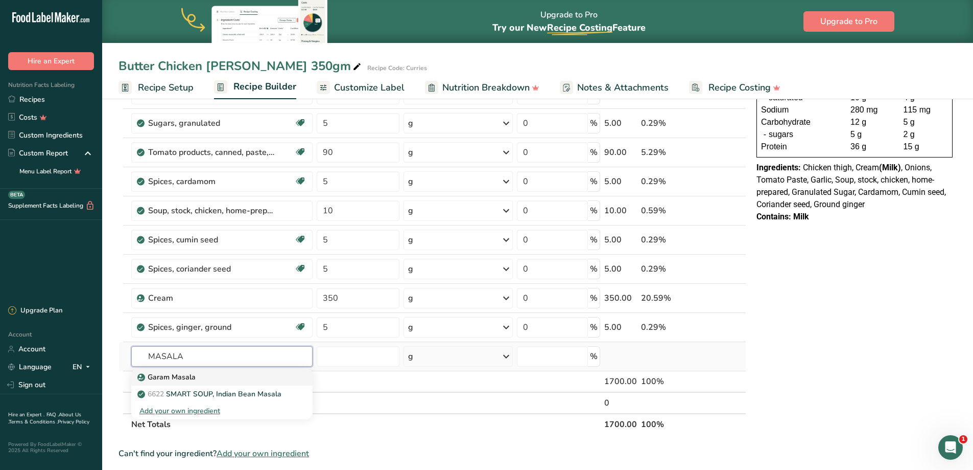
type input "MASALA"
click at [217, 377] on div "Garam Masala" at bounding box center [213, 376] width 149 height 11
type input "Garam Masala"
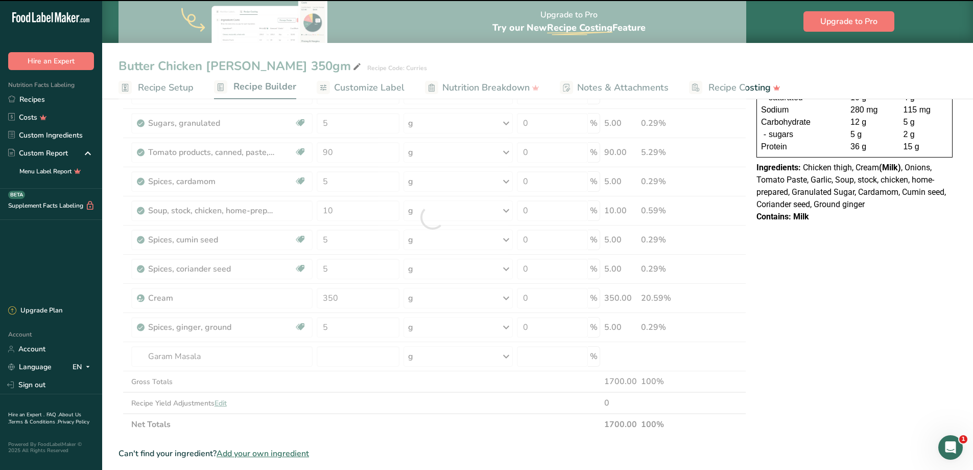
type input "0"
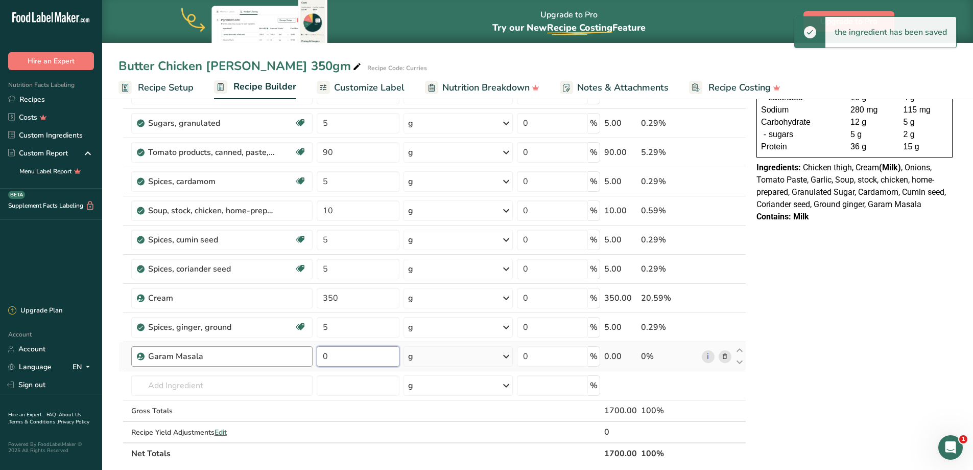
drag, startPoint x: 353, startPoint y: 354, endPoint x: 274, endPoint y: 355, distance: 78.2
click at [274, 355] on tr "Garam Masala 0 g Weight Units g kg mg See more Volume Units l Volume units requ…" at bounding box center [432, 356] width 627 height 29
type input "30"
click at [189, 380] on input "text" at bounding box center [221, 385] width 181 height 20
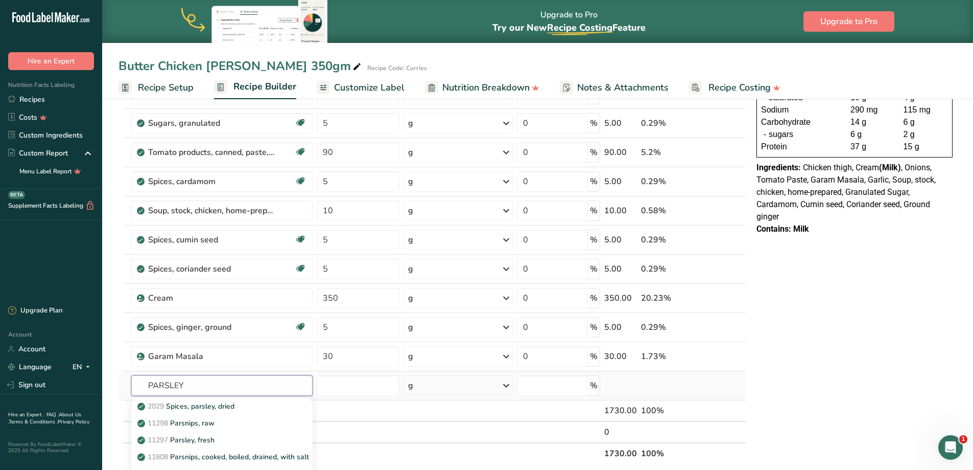
type input "PARSLEY"
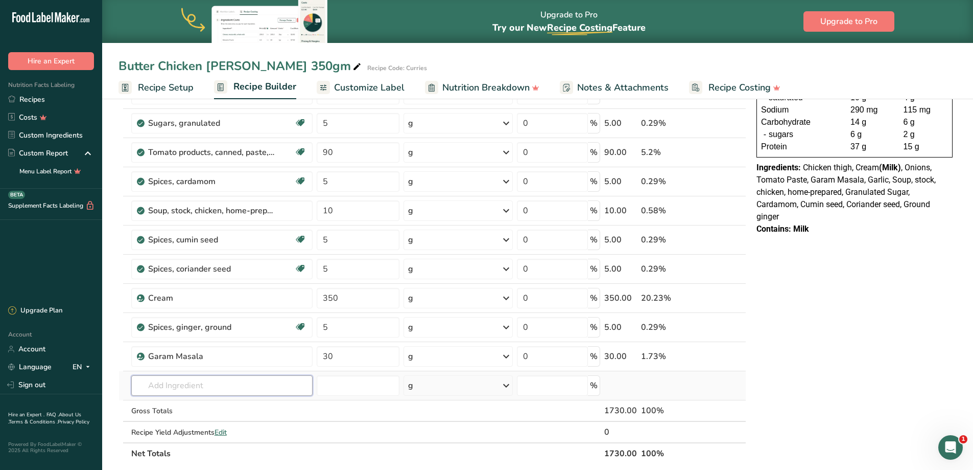
click at [167, 385] on input "text" at bounding box center [221, 385] width 181 height 20
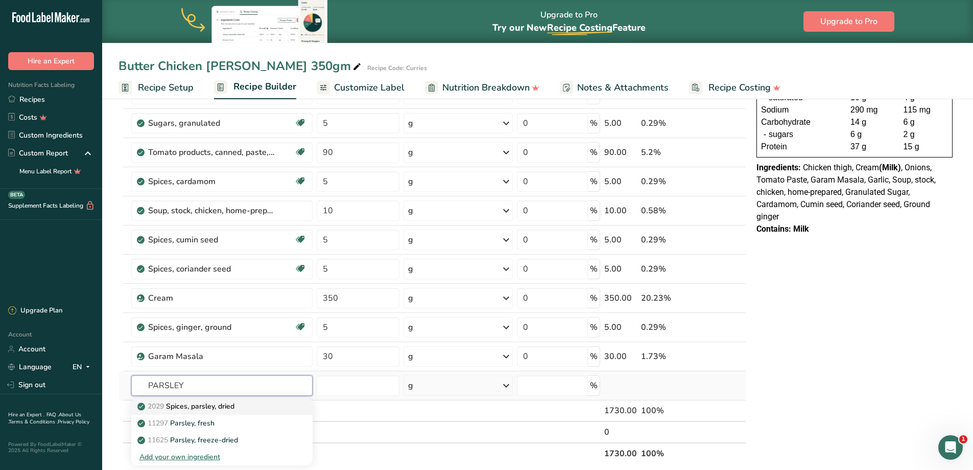
type input "PARSLEY"
click at [221, 410] on p "2029 Spices, parsley, dried" at bounding box center [186, 406] width 95 height 11
type input "Spices, parsley, dried"
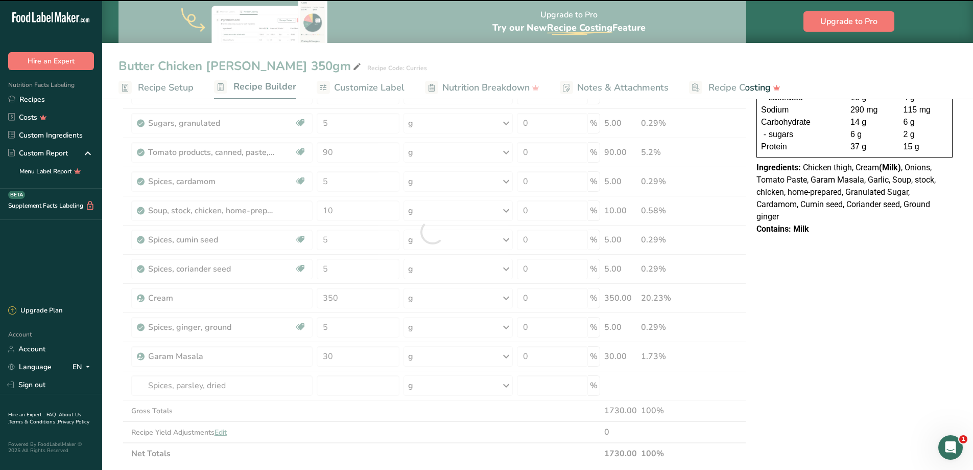
type input "0"
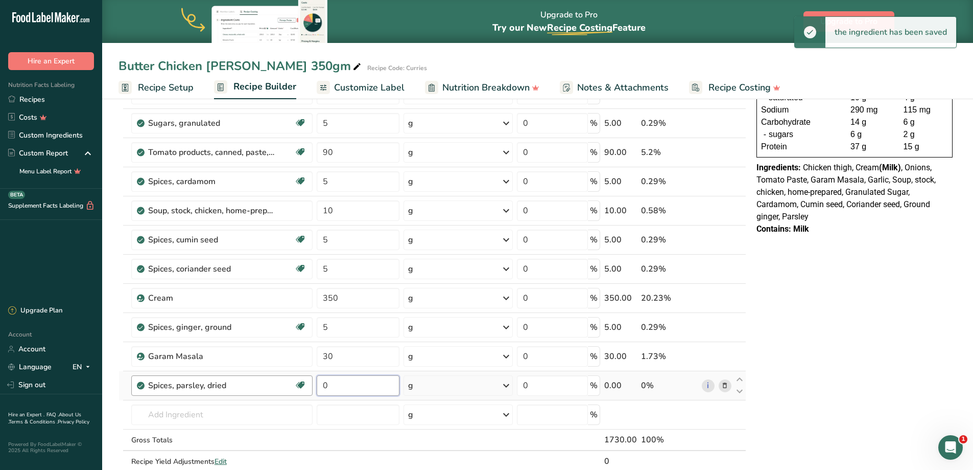
drag, startPoint x: 347, startPoint y: 384, endPoint x: 287, endPoint y: 383, distance: 60.3
click at [287, 383] on tr "Spices, parsley, dried Source of Antioxidants Dairy free Gluten free Vegan Vege…" at bounding box center [432, 385] width 627 height 29
type input "4"
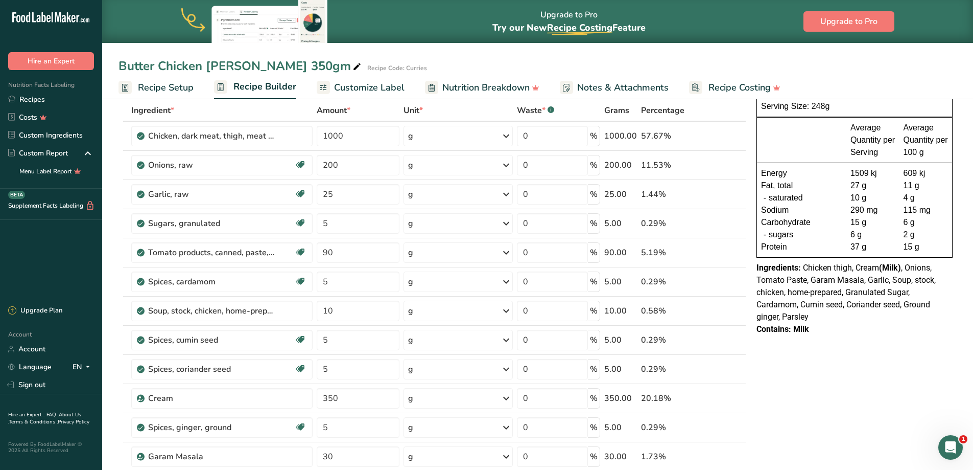
scroll to position [153, 0]
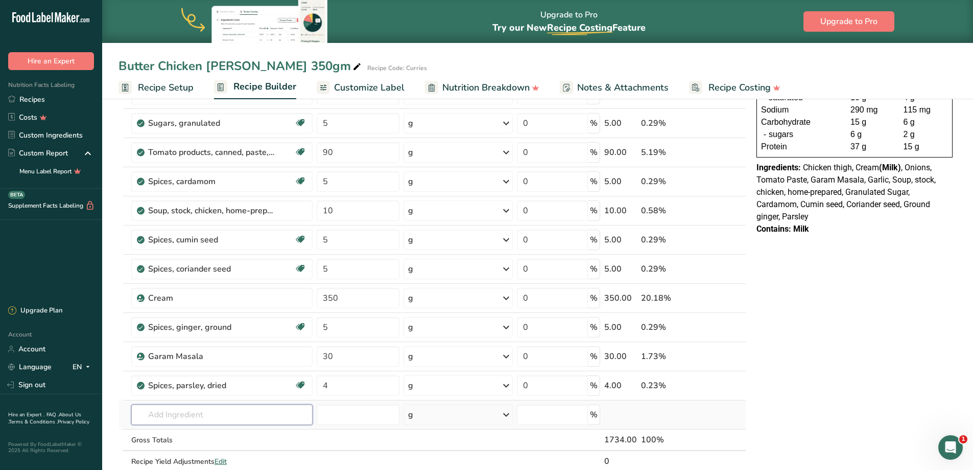
click at [169, 407] on input "text" at bounding box center [221, 414] width 181 height 20
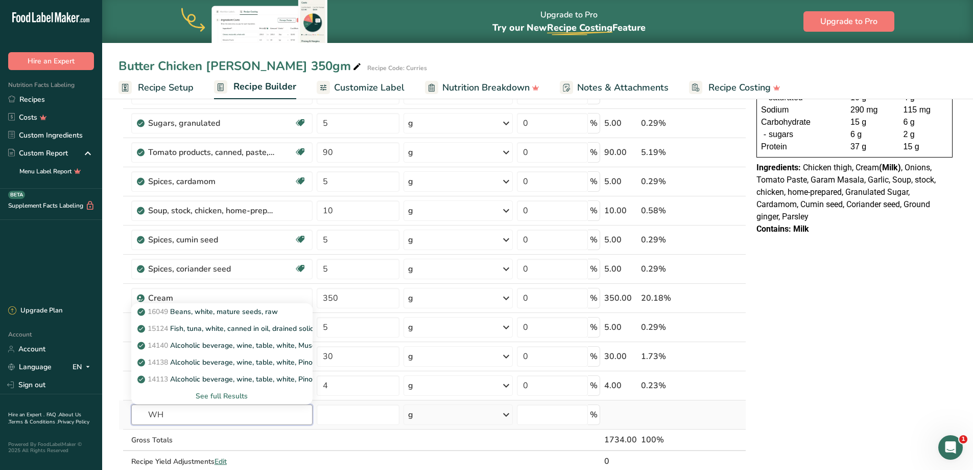
type input "W"
type input "RICE"
click at [266, 312] on p "20054 Rice, white, glutinous, unenriched, uncooked" at bounding box center [226, 311] width 175 height 11
type input "Rice, white, glutinous, unenriched, uncooked"
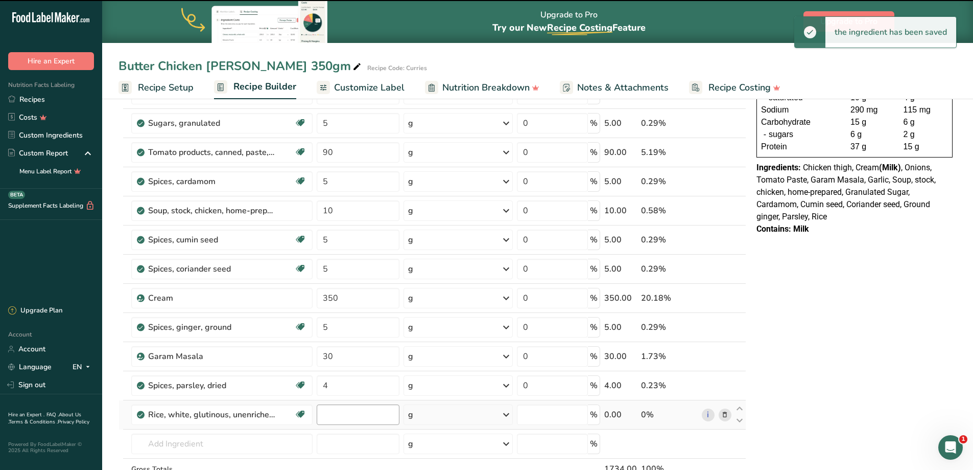
type input "0"
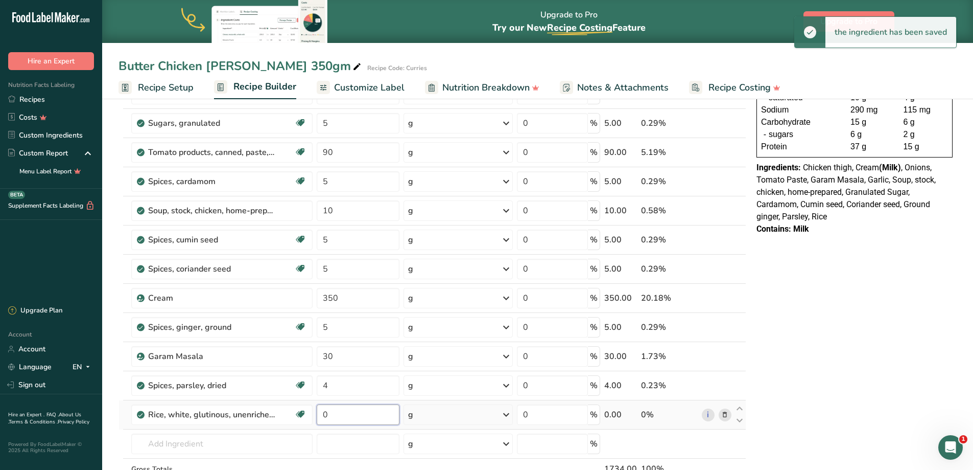
drag, startPoint x: 356, startPoint y: 417, endPoint x: 319, endPoint y: 418, distance: 36.3
click at [313, 418] on tr "Rice, white, glutinous, unenriched, uncooked Dairy free Gluten free Vegan Veget…" at bounding box center [432, 414] width 627 height 29
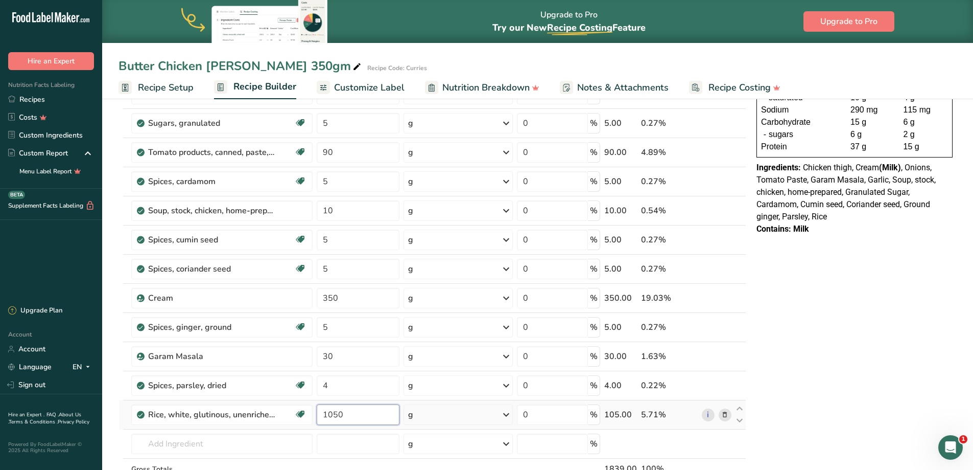
type input "1050"
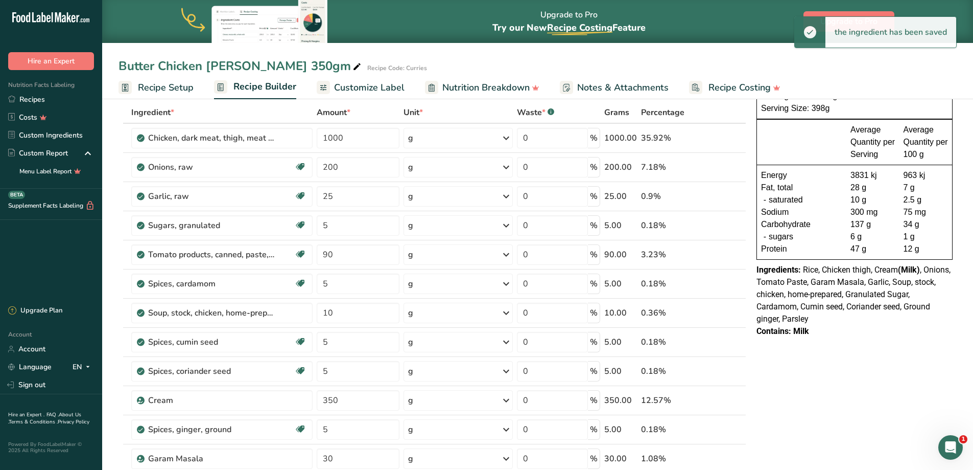
scroll to position [0, 0]
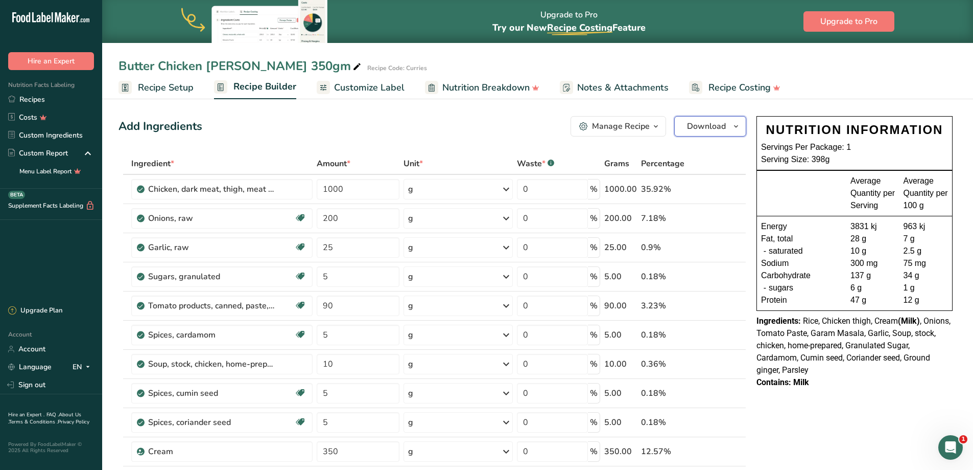
click at [705, 129] on span "Download" at bounding box center [706, 126] width 39 height 12
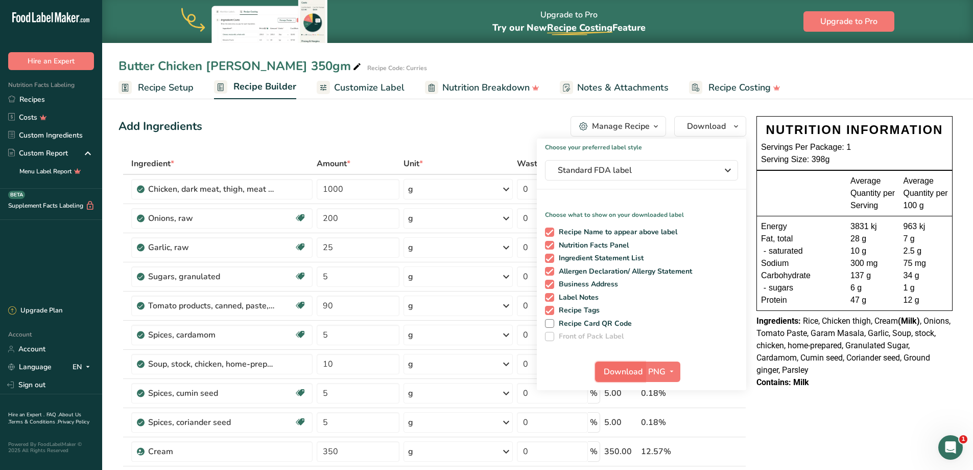
click at [624, 374] on span "Download" at bounding box center [623, 371] width 39 height 12
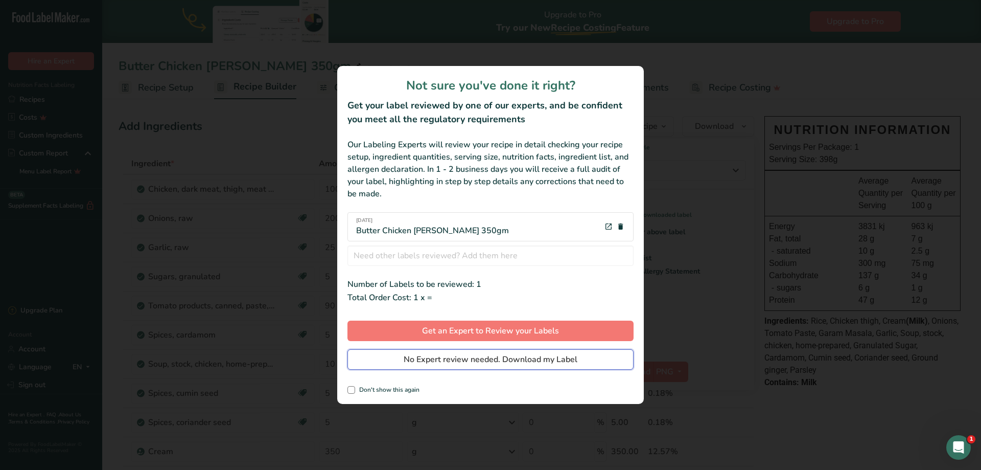
click at [441, 357] on button "No Expert review needed. Download my Label" at bounding box center [490, 359] width 286 height 20
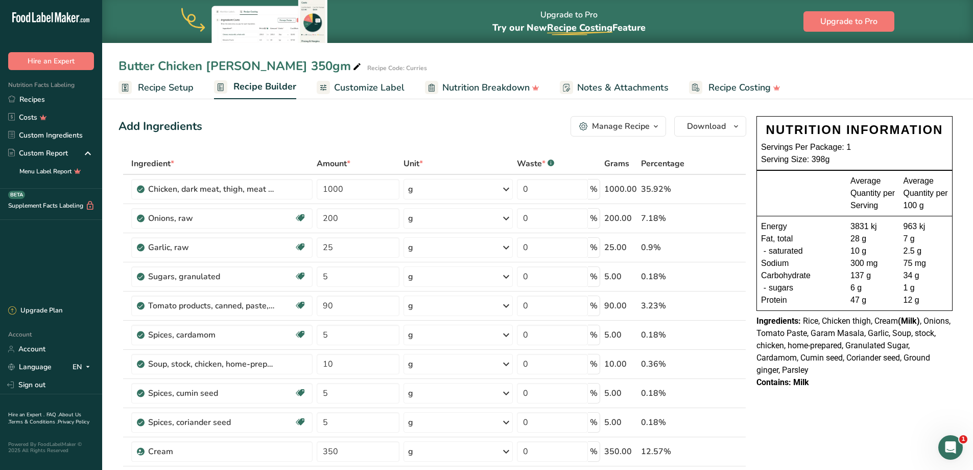
click at [648, 125] on div "Manage Recipe" at bounding box center [621, 126] width 58 height 12
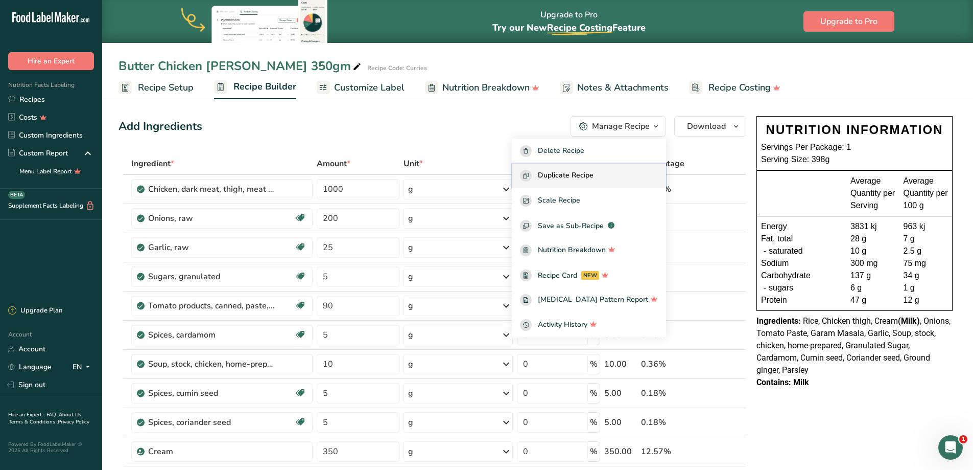
click at [591, 175] on span "Duplicate Recipe" at bounding box center [566, 176] width 56 height 12
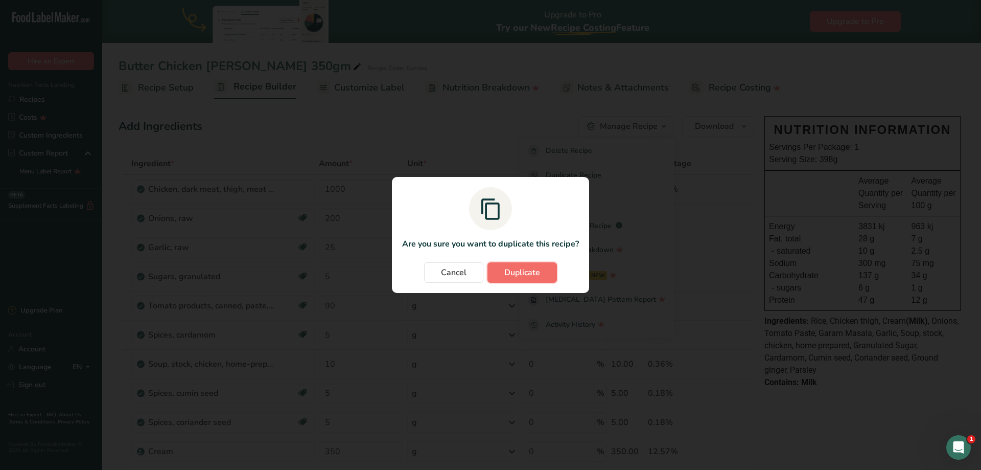
click at [517, 265] on button "Duplicate" at bounding box center [521, 272] width 69 height 20
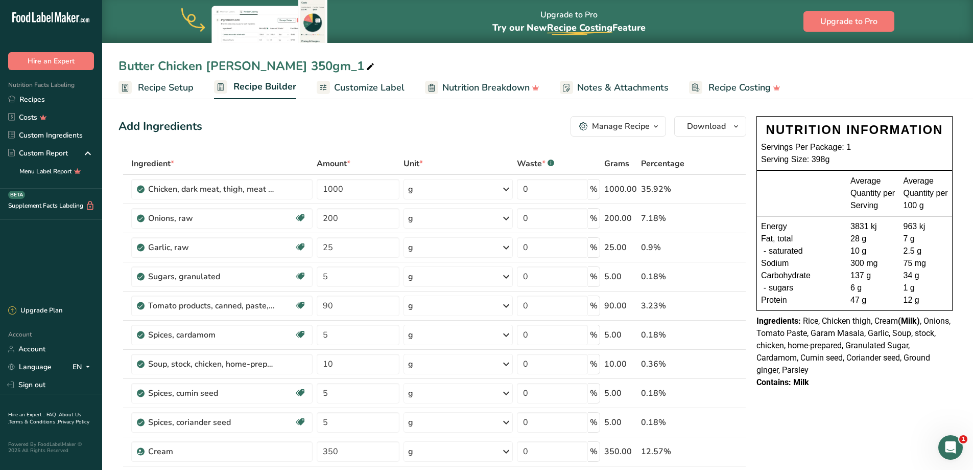
click at [366, 64] on icon at bounding box center [370, 67] width 9 height 14
drag, startPoint x: 295, startPoint y: 65, endPoint x: 90, endPoint y: 69, distance: 204.9
type input "Korma Chicken [PERSON_NAME] 350gm"
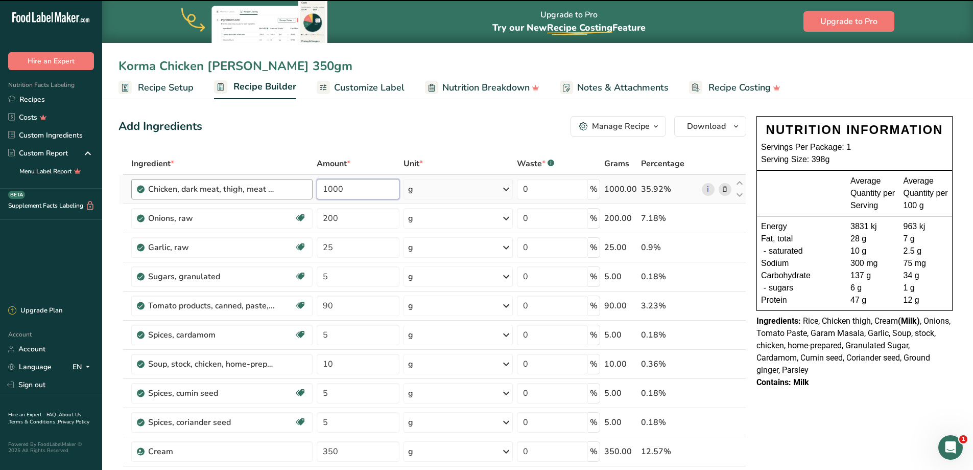
drag, startPoint x: 352, startPoint y: 185, endPoint x: 242, endPoint y: 181, distance: 109.4
click at [237, 181] on tr "Chicken, dark meat, thigh, meat and skin, with added solution, cooked, roasted …" at bounding box center [432, 189] width 627 height 29
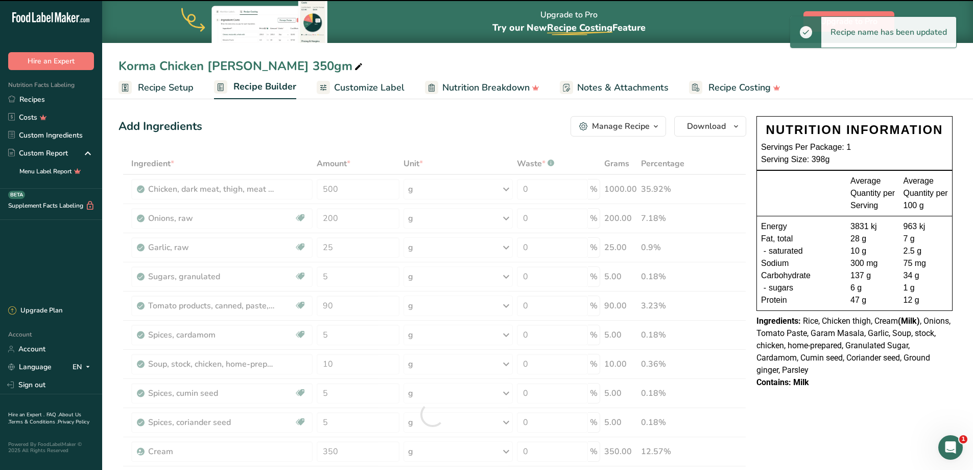
type input "1000"
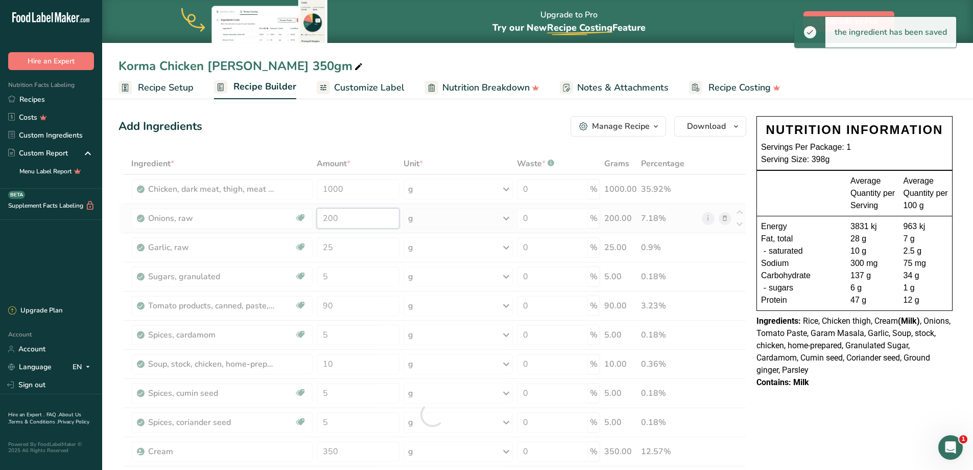
click at [255, 218] on div "Ingredient * Amount * Unit * Waste * .a-a{fill:#347362;}.b-a{fill:#fff;} Grams …" at bounding box center [433, 414] width 628 height 523
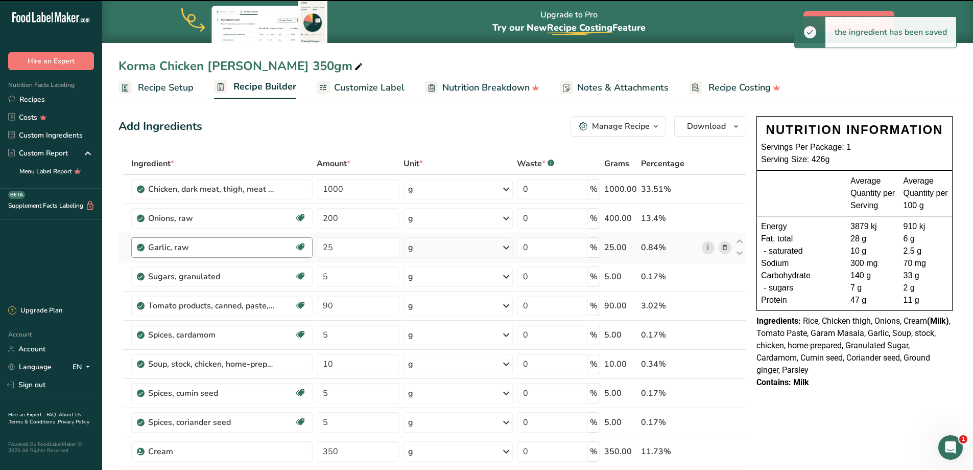
type input "400"
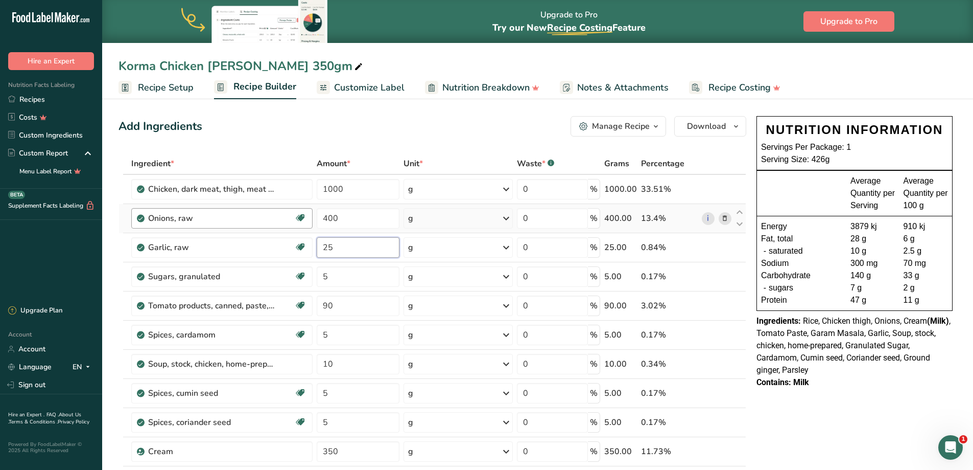
drag, startPoint x: 363, startPoint y: 251, endPoint x: 301, endPoint y: 226, distance: 66.5
click at [302, 242] on tr "Garlic, raw Source of Antioxidants Dairy free Gluten free Vegan Vegetarian Soy …" at bounding box center [432, 247] width 627 height 29
type input "35"
click at [725, 276] on div "Ingredient * Amount * Unit * Waste * .a-a{fill:#347362;}.b-a{fill:#fff;} Grams …" at bounding box center [433, 414] width 628 height 523
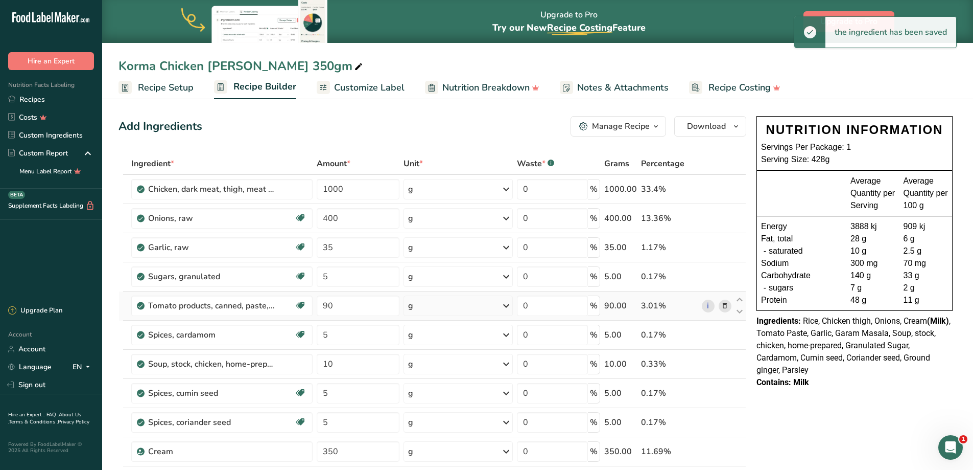
click at [725, 305] on icon at bounding box center [724, 305] width 7 height 11
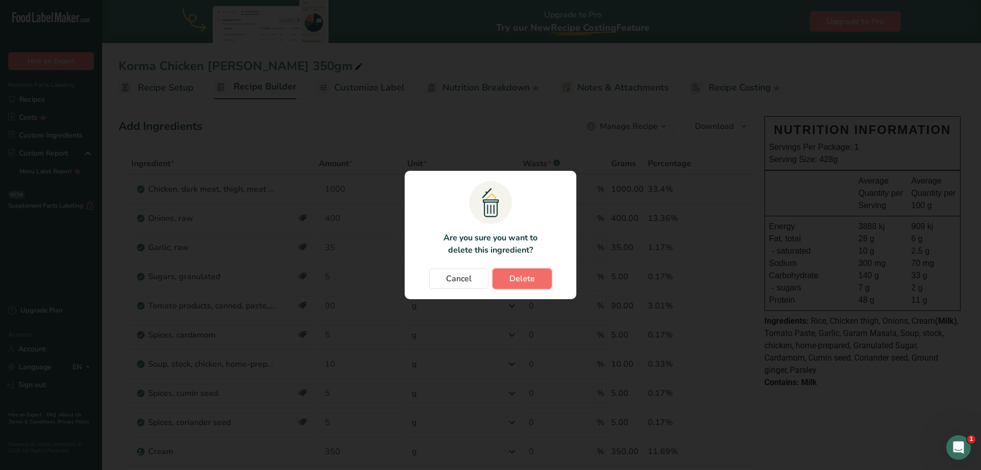
click at [529, 281] on span "Delete" at bounding box center [522, 278] width 26 height 12
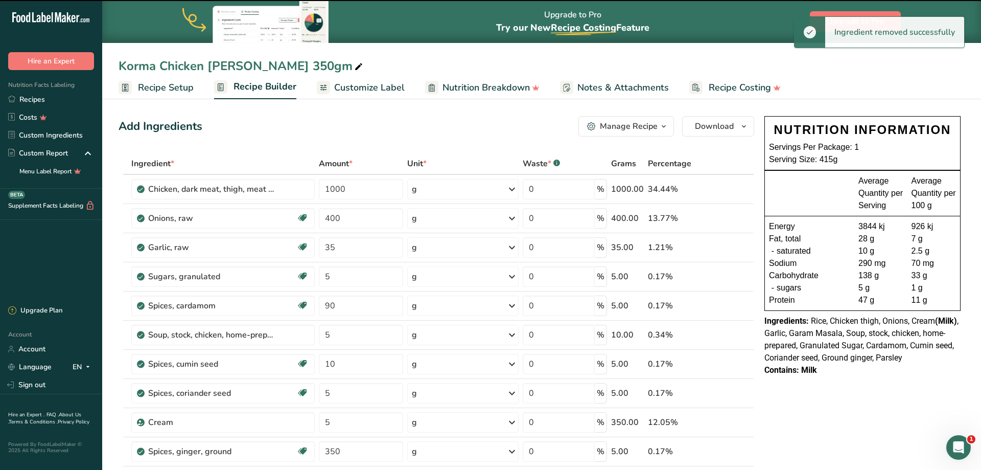
type input "5"
type input "10"
type input "5"
type input "350"
type input "5"
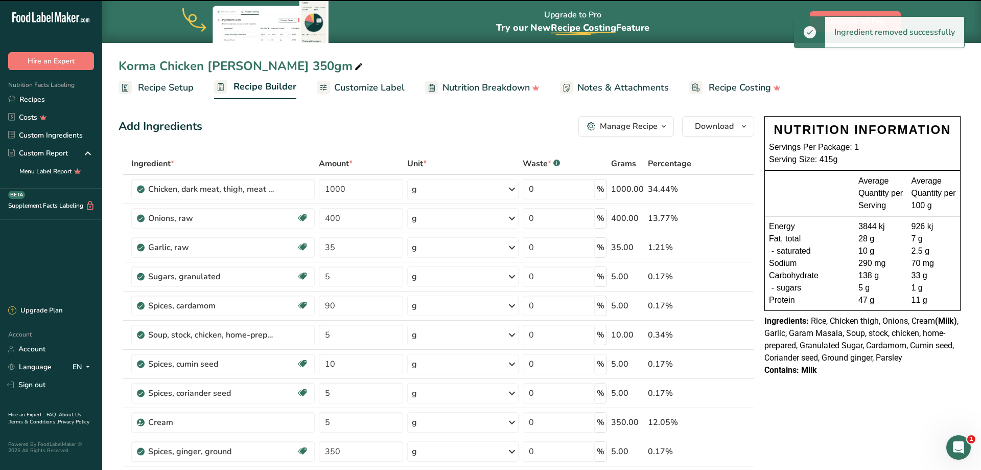
type input "30"
type input "4"
type input "1050"
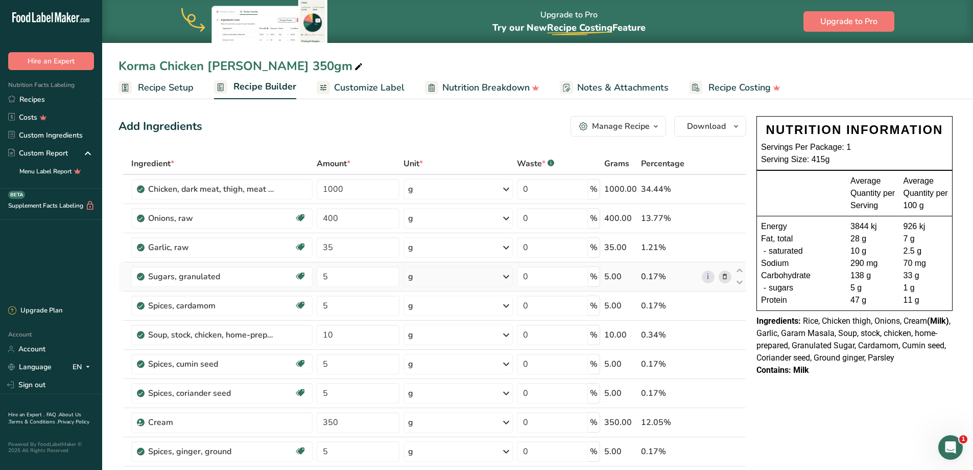
click at [725, 274] on icon at bounding box center [724, 276] width 7 height 11
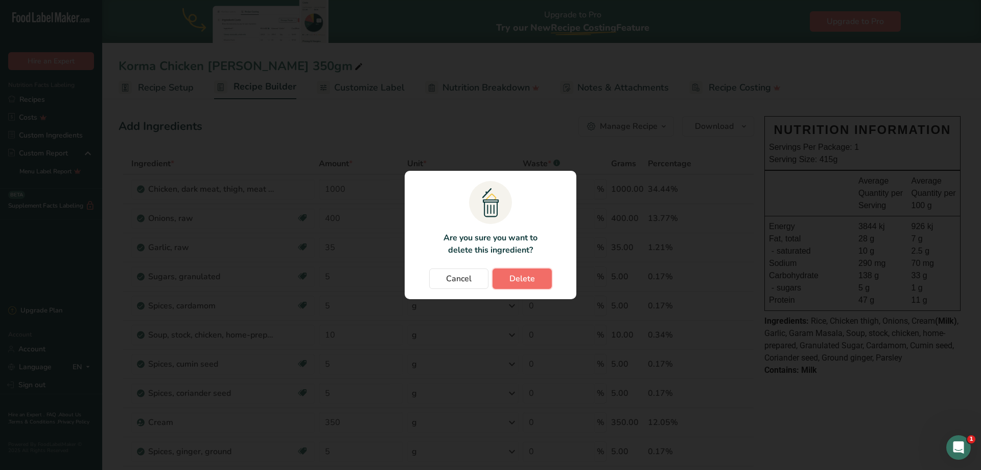
click at [533, 279] on span "Delete" at bounding box center [522, 278] width 26 height 12
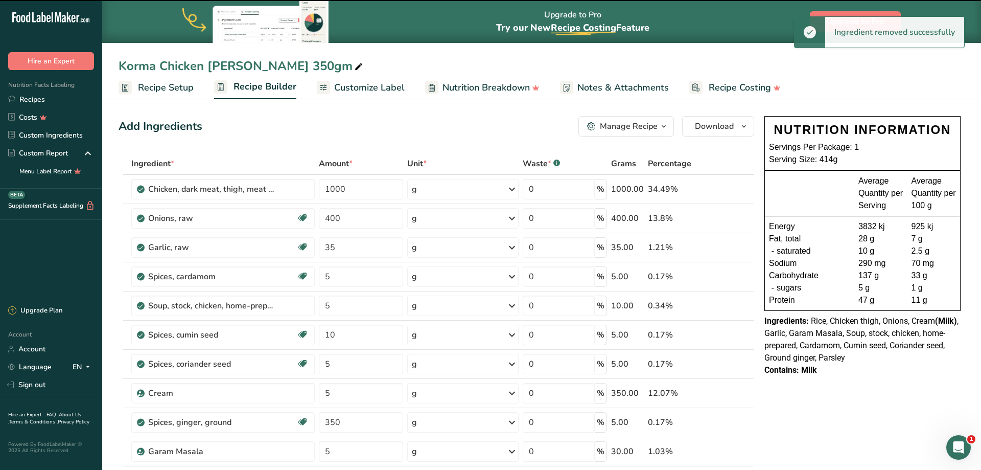
type input "10"
type input "5"
type input "350"
type input "5"
type input "30"
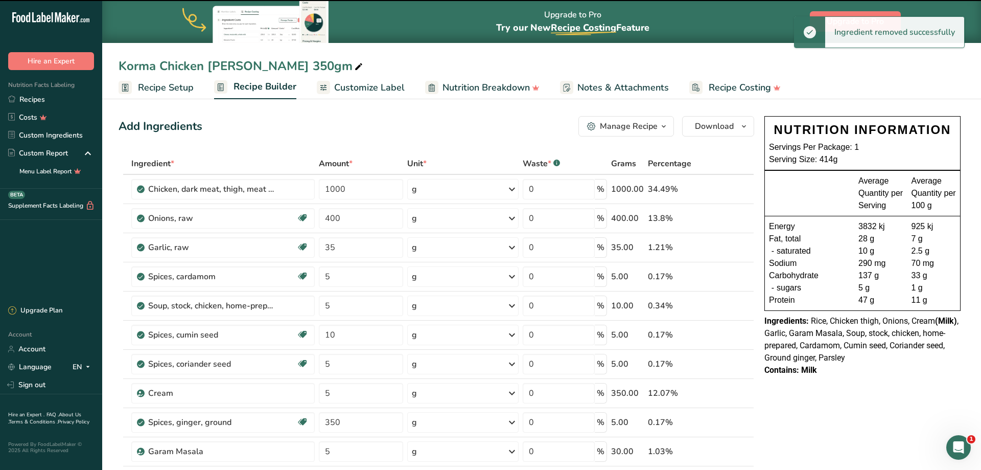
type input "4"
type input "1050"
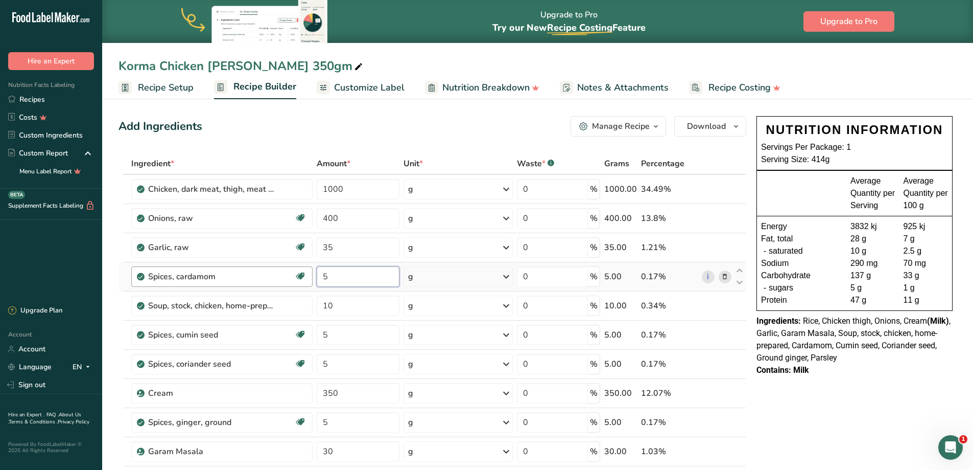
drag, startPoint x: 334, startPoint y: 277, endPoint x: 298, endPoint y: 276, distance: 35.3
click at [298, 275] on tr "Spices, cardamom Source of Antioxidants Dairy free Gluten free Vegan Vegetarian…" at bounding box center [432, 276] width 627 height 29
type input "6"
click at [726, 303] on div "Ingredient * Amount * Unit * Waste * .a-a{fill:#347362;}.b-a{fill:#fff;} Grams …" at bounding box center [433, 385] width 628 height 464
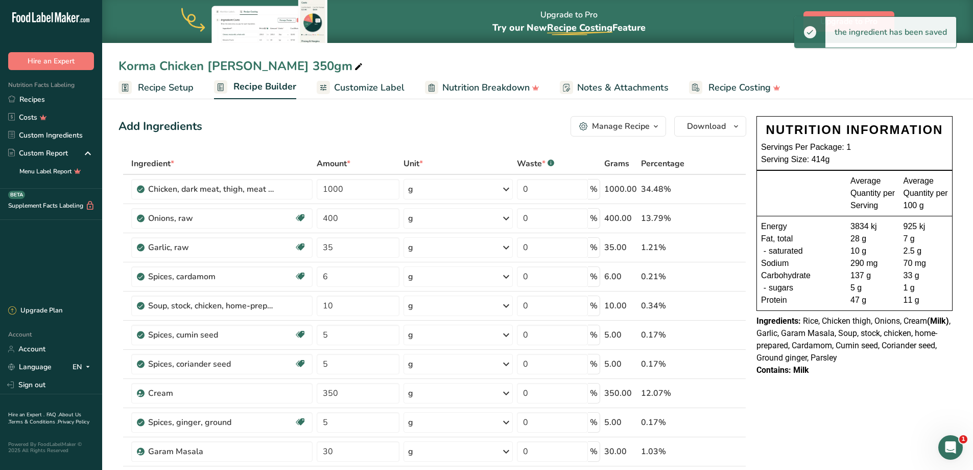
click at [727, 335] on icon at bounding box center [724, 335] width 7 height 11
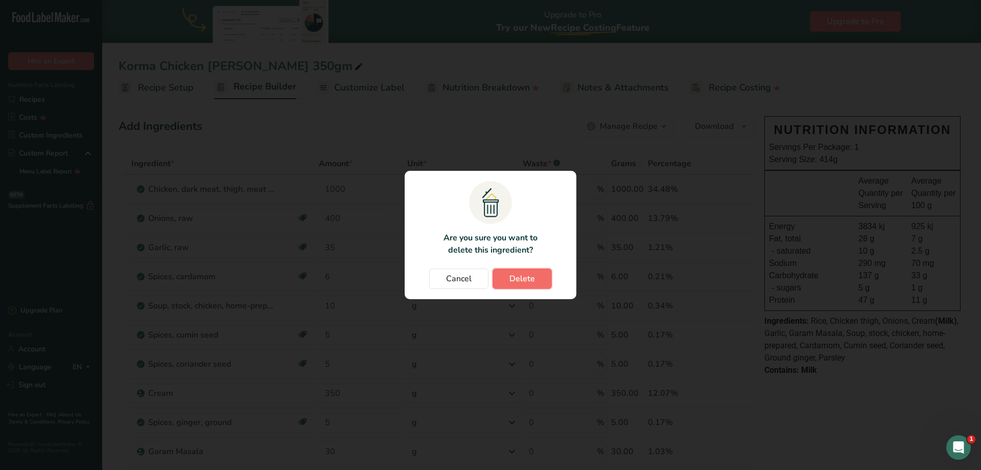
click at [525, 277] on span "Delete" at bounding box center [522, 278] width 26 height 12
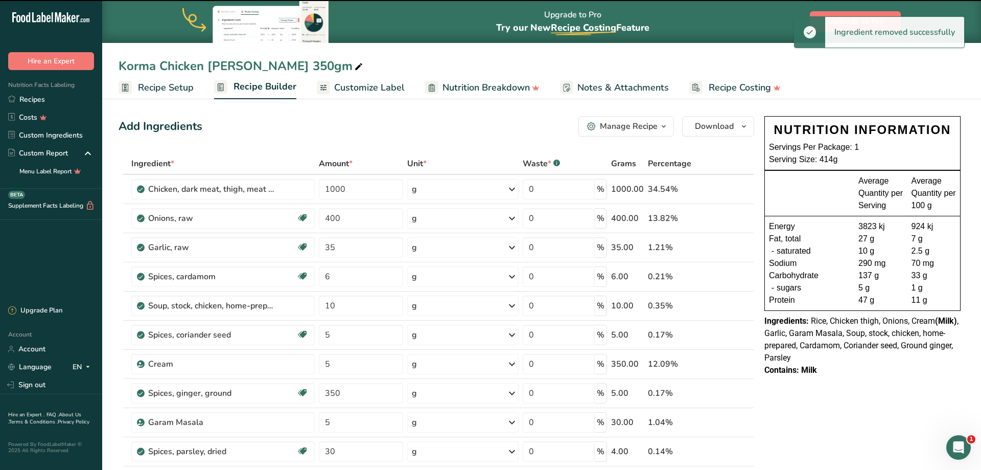
type input "350"
type input "5"
type input "30"
type input "4"
type input "1050"
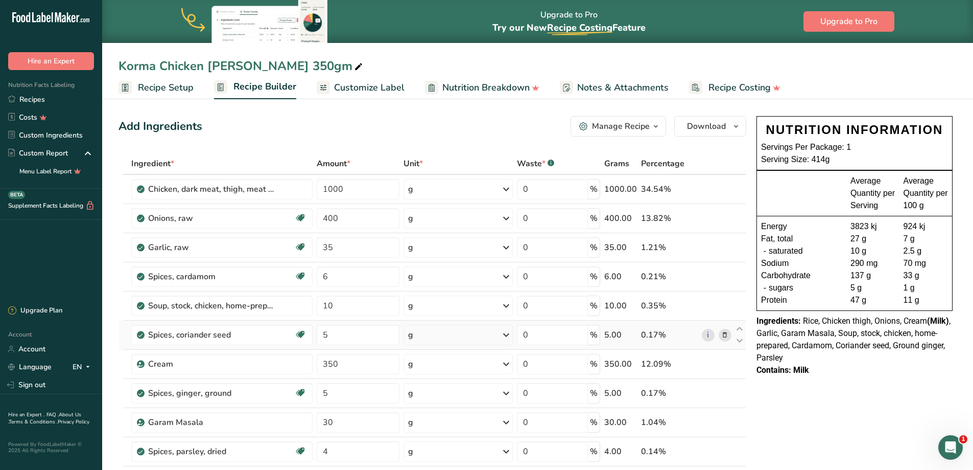
click at [725, 336] on icon at bounding box center [724, 335] width 7 height 11
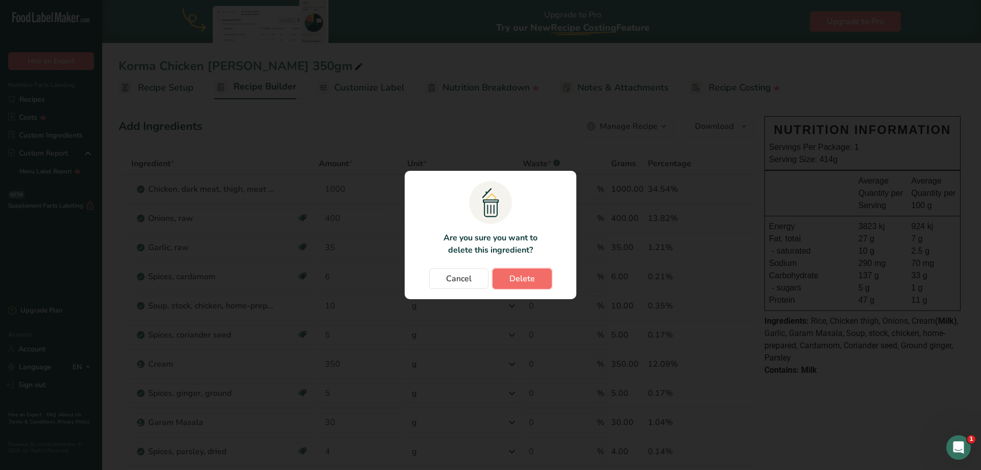
click at [527, 280] on span "Delete" at bounding box center [522, 278] width 26 height 12
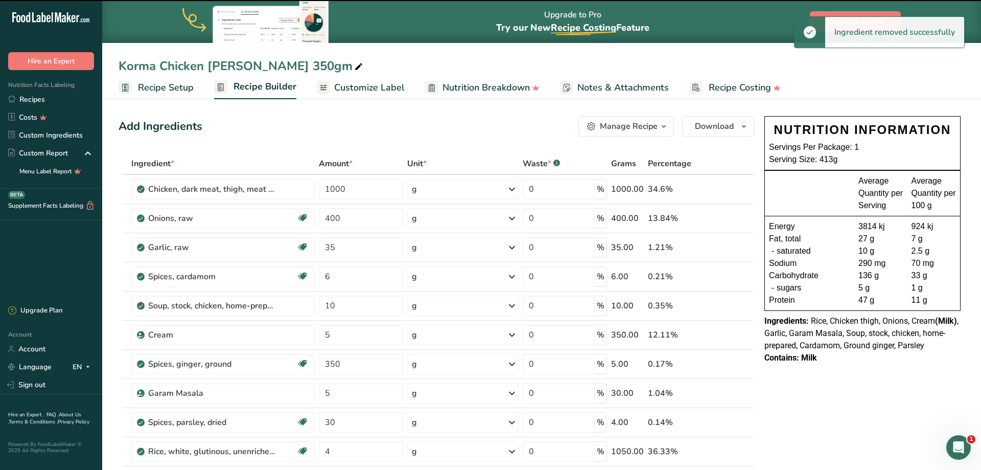
type input "350"
type input "5"
type input "30"
type input "4"
type input "1050"
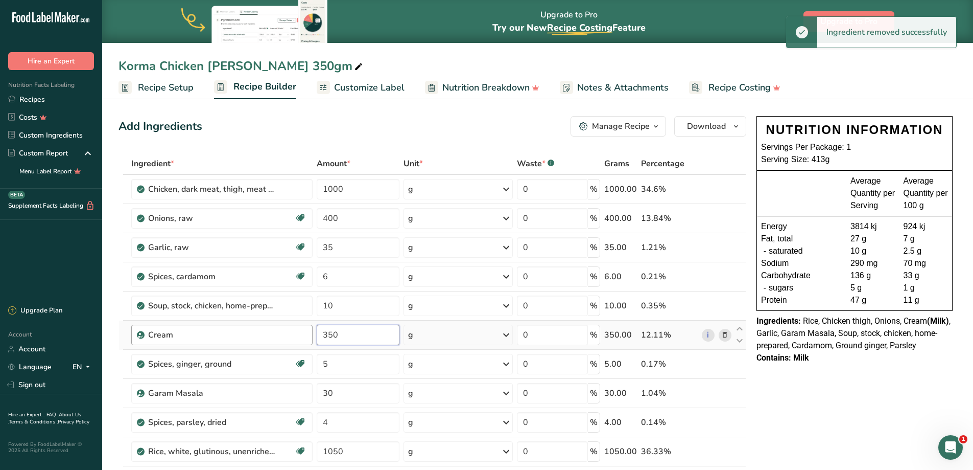
drag, startPoint x: 361, startPoint y: 335, endPoint x: 305, endPoint y: 342, distance: 56.2
click at [305, 342] on tr "Cream 350 g Weight Units g kg mg See more Volume Units l Volume units require a…" at bounding box center [432, 334] width 627 height 29
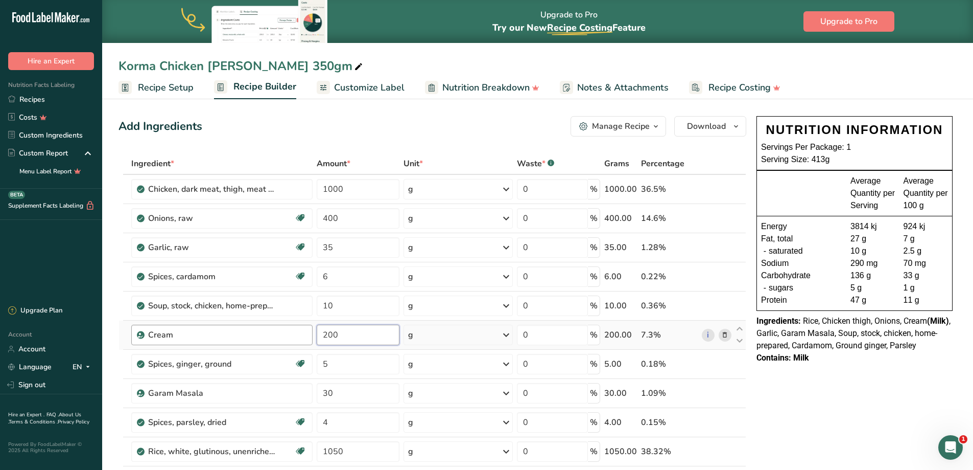
type input "200"
click at [276, 365] on tr "Spices, ginger, ground Source of Antioxidants Dairy free Gluten free Vegan Vege…" at bounding box center [432, 363] width 627 height 29
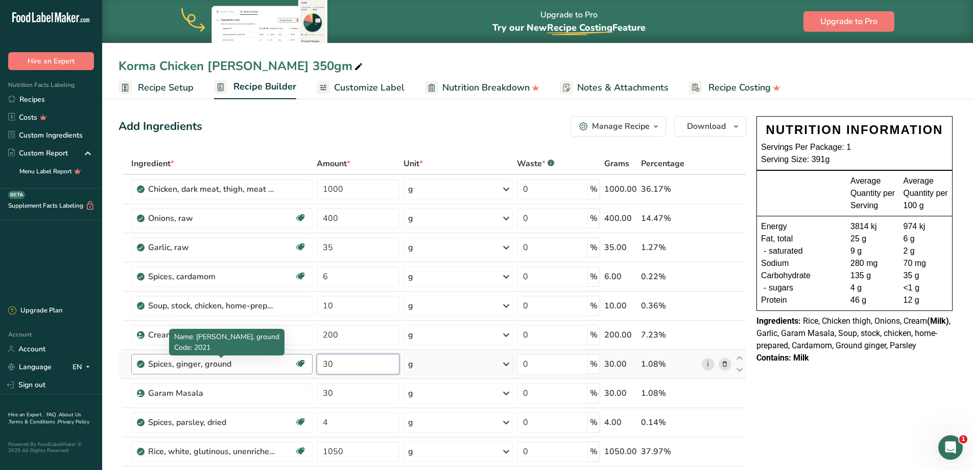
type input "30"
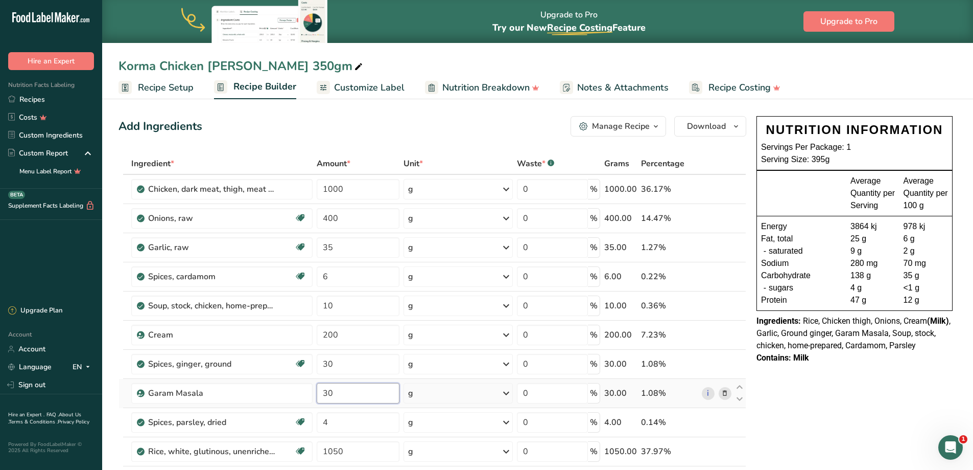
drag, startPoint x: 365, startPoint y: 392, endPoint x: 243, endPoint y: 407, distance: 123.1
click at [247, 403] on tr "Garam Masala 30 g Weight Units g kg mg See more Volume Units l Volume units req…" at bounding box center [432, 393] width 627 height 29
type input "20"
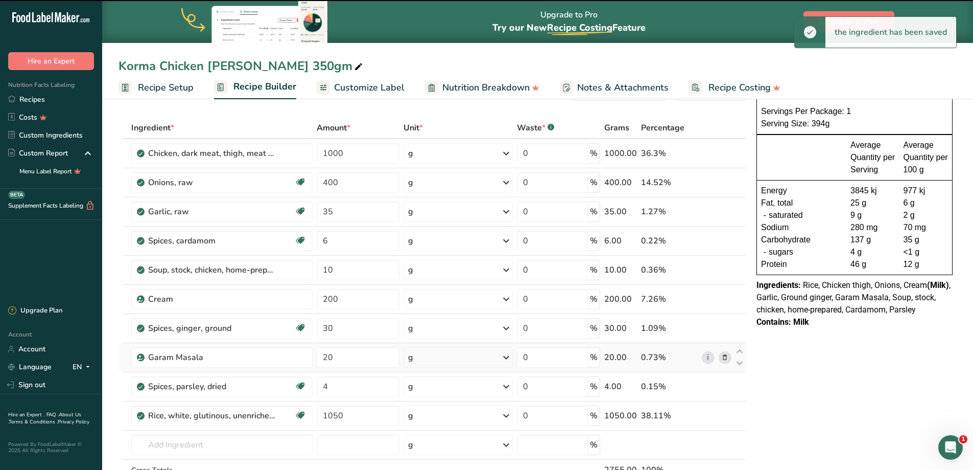
scroll to position [51, 0]
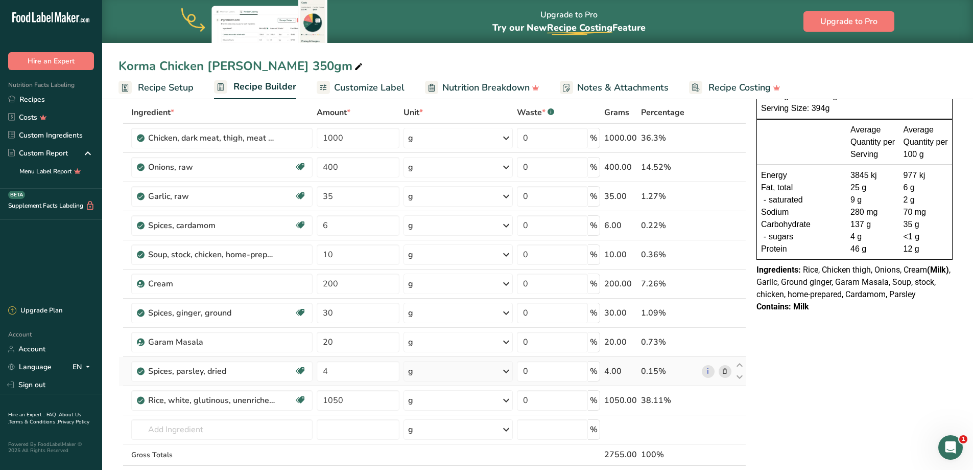
click at [725, 371] on icon at bounding box center [724, 371] width 7 height 11
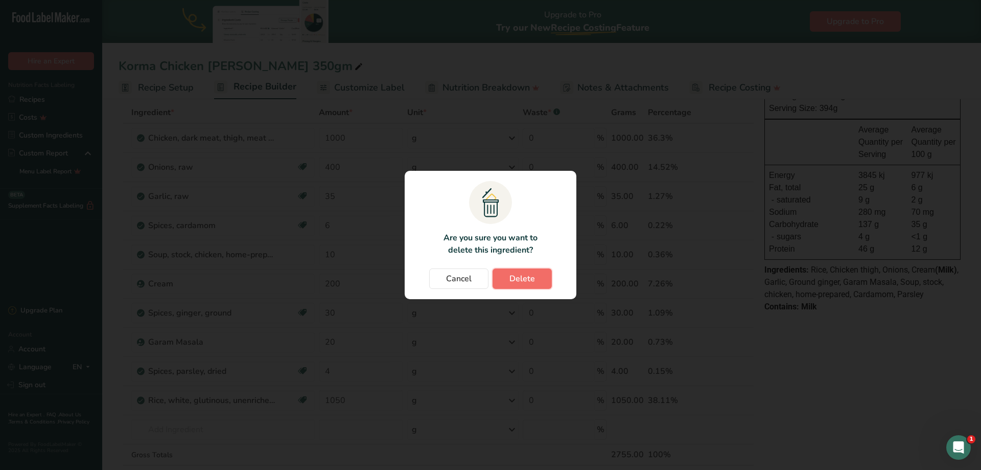
click at [529, 275] on span "Delete" at bounding box center [522, 278] width 26 height 12
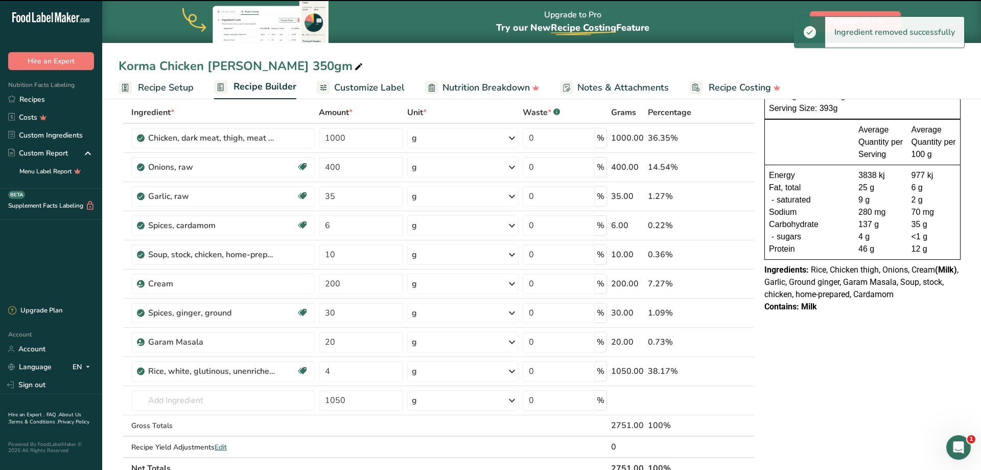
type input "1050"
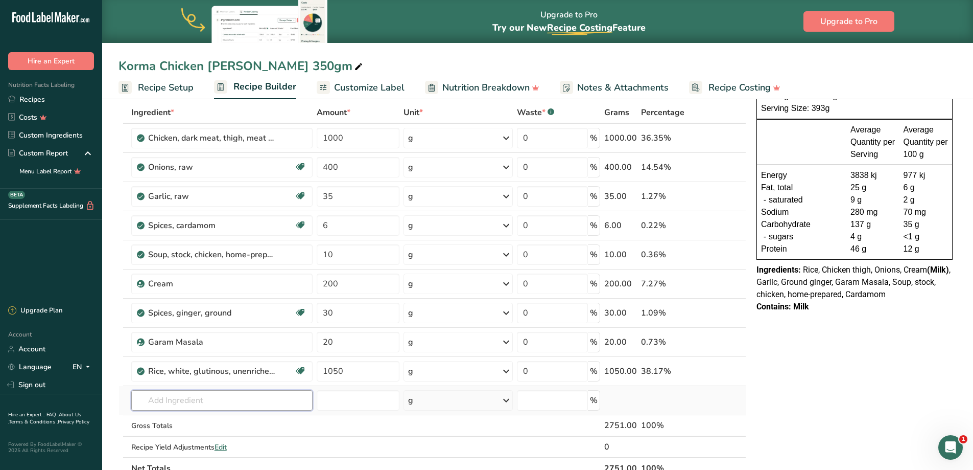
click at [166, 402] on input "text" at bounding box center [221, 400] width 181 height 20
type input "chilli flakes"
click at [173, 363] on p "Chili Flakes" at bounding box center [161, 364] width 45 height 11
type input "Chili Flakes"
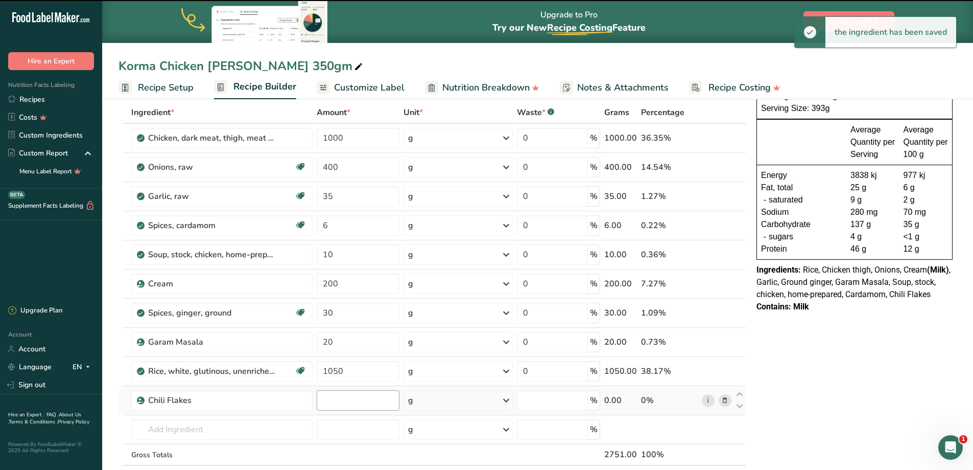
type input "0"
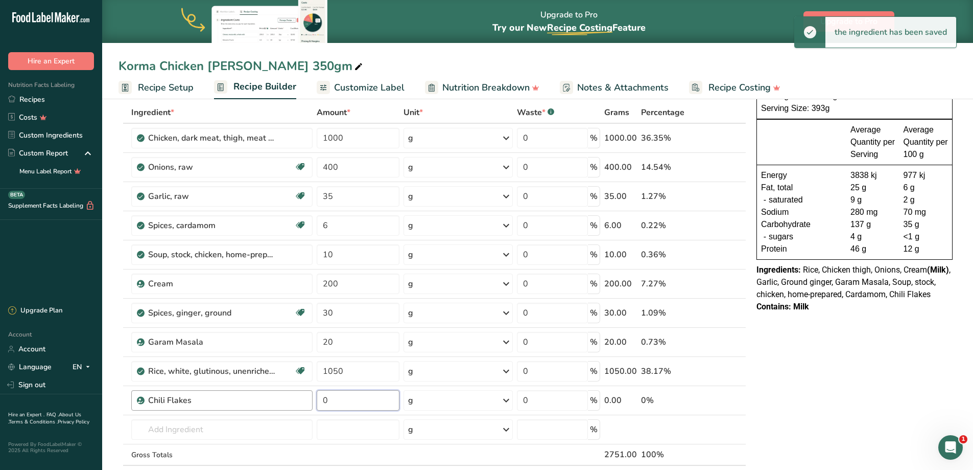
drag, startPoint x: 335, startPoint y: 399, endPoint x: 306, endPoint y: 399, distance: 29.6
click at [306, 399] on tr "Chili Flakes 0 g Weight Units g kg mg See more Volume Units l Volume units requ…" at bounding box center [432, 400] width 627 height 29
type input "3"
click at [278, 423] on input "text" at bounding box center [221, 429] width 181 height 20
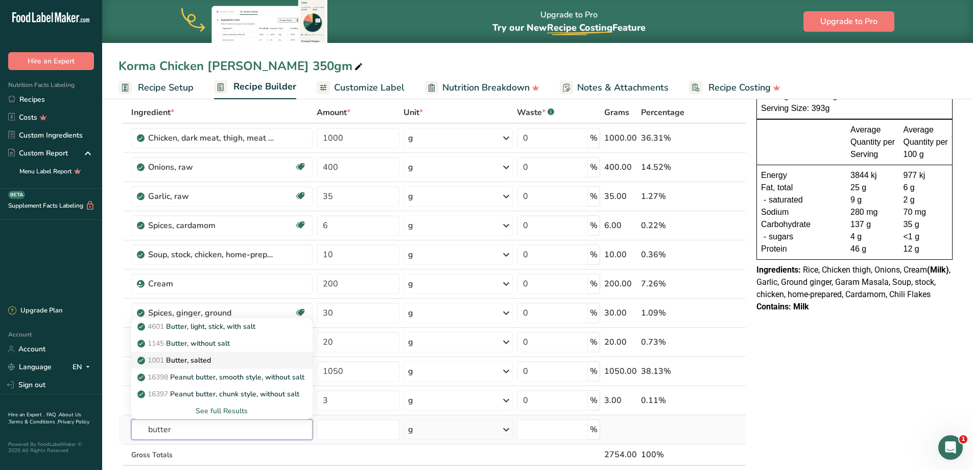
type input "butter"
click at [245, 355] on div "1001 Butter, salted" at bounding box center [213, 360] width 149 height 11
type input "Butter, salted"
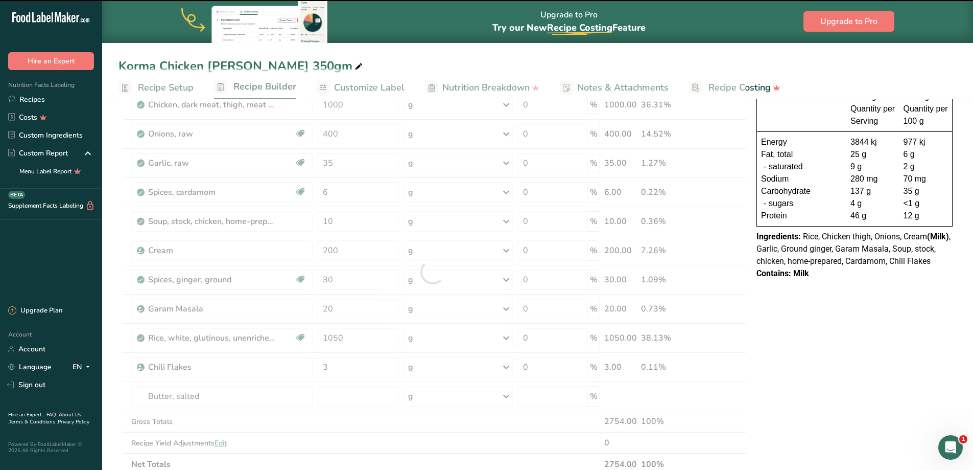
scroll to position [102, 0]
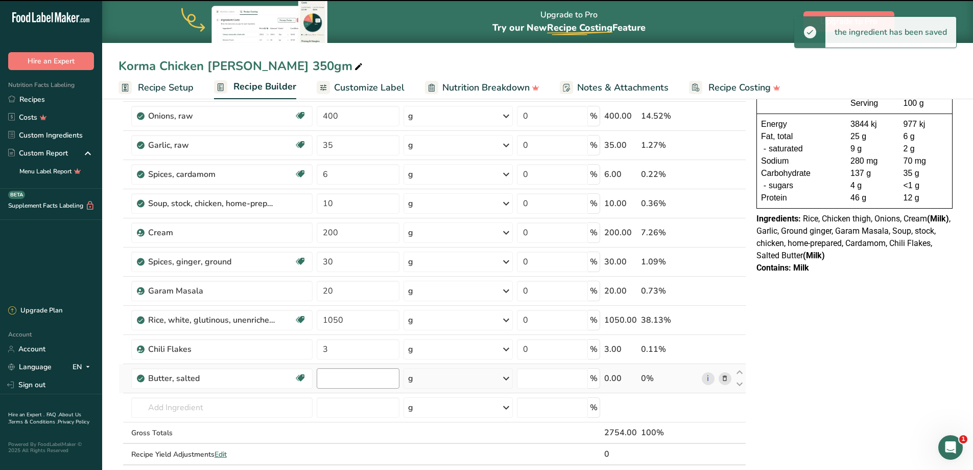
type input "0"
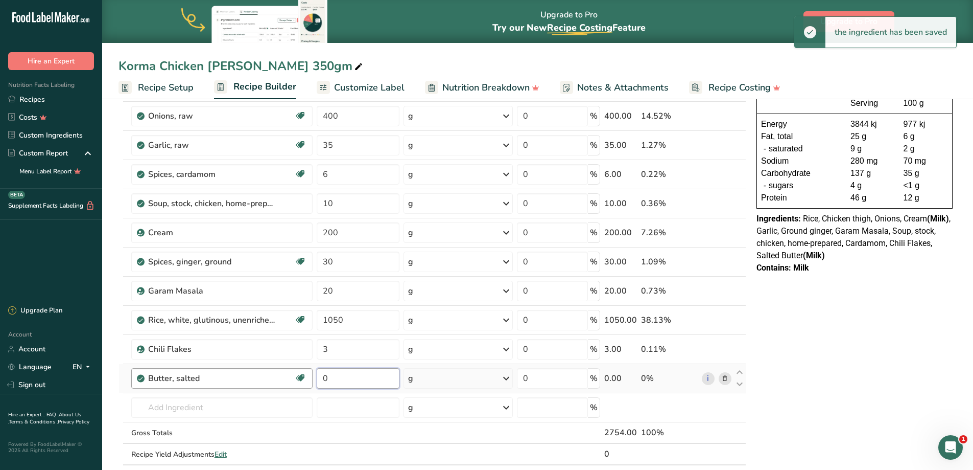
drag, startPoint x: 337, startPoint y: 380, endPoint x: 252, endPoint y: 380, distance: 84.8
click at [252, 380] on tr "Butter, salted Gluten free Vegetarian Soy free 0 g Portions 1 pat (1" sq, 1/3" …" at bounding box center [432, 378] width 627 height 29
type input "50"
click at [173, 406] on input "text" at bounding box center [221, 407] width 181 height 20
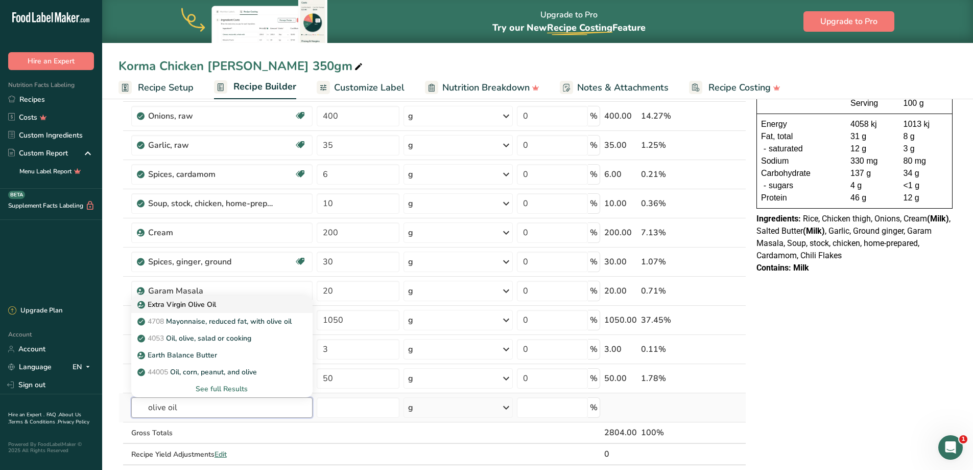
type input "olive oil"
click at [228, 305] on div "Extra Virgin Olive Oil" at bounding box center [213, 304] width 149 height 11
type input "Extra Virgin Olive Oil"
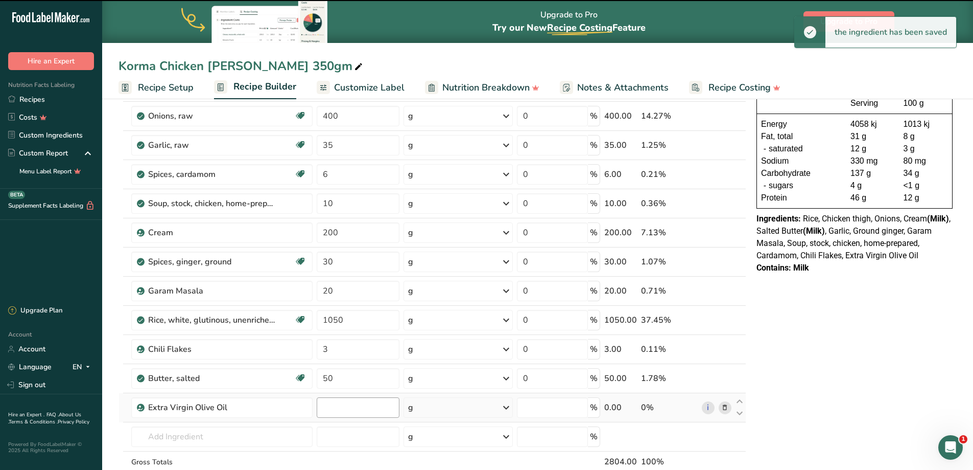
type input "0"
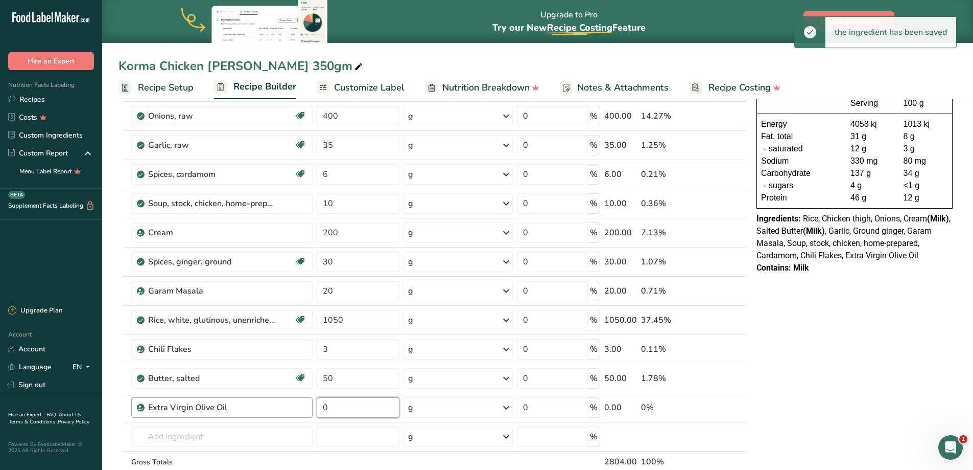
drag, startPoint x: 342, startPoint y: 409, endPoint x: 278, endPoint y: 415, distance: 64.6
click at [278, 415] on tr "Extra Virgin Olive Oil 0 g Weight Units g kg mg See more Volume Units l Volume …" at bounding box center [432, 407] width 627 height 29
type input "62"
click at [182, 433] on input "text" at bounding box center [221, 436] width 181 height 20
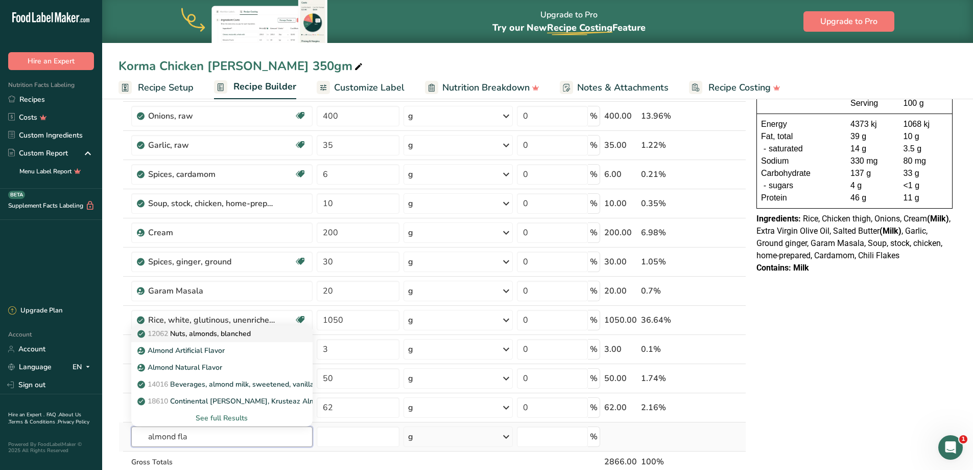
type input "almond fla"
click at [236, 336] on p "12062 Nuts, almonds, blanched" at bounding box center [194, 333] width 111 height 11
type input "Nuts, almonds, blanched"
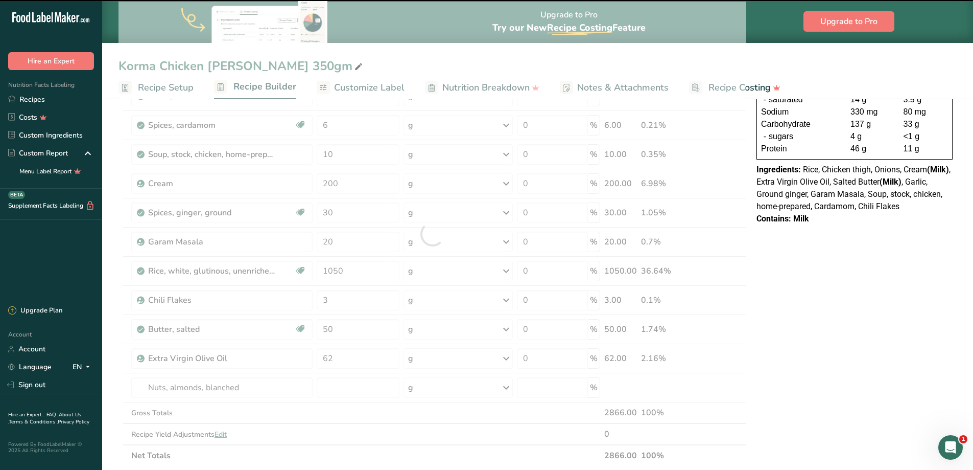
scroll to position [153, 0]
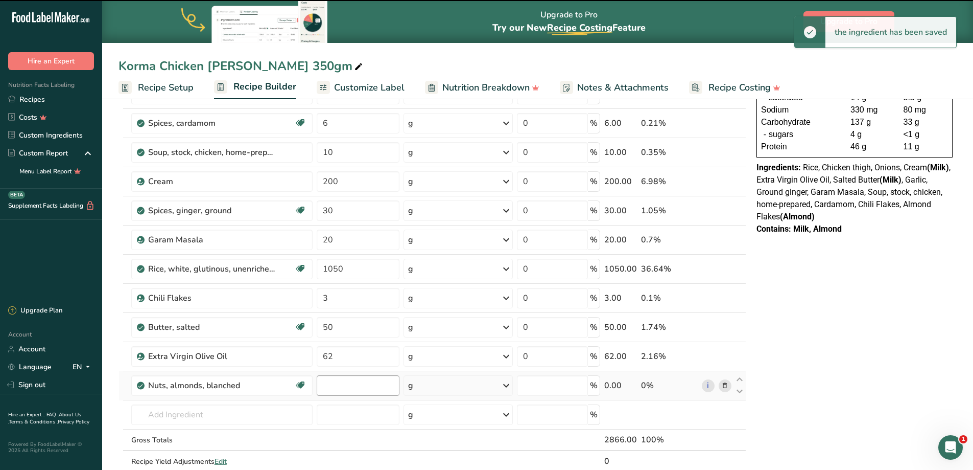
type input "0"
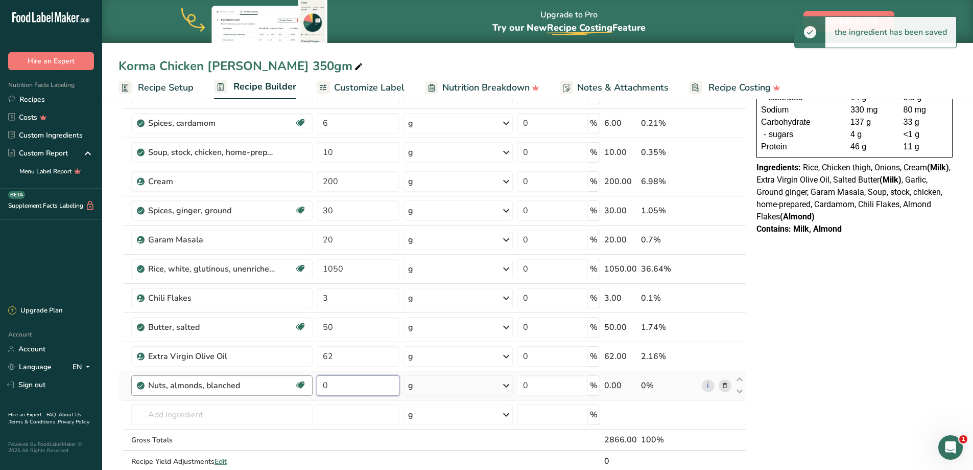
drag, startPoint x: 339, startPoint y: 386, endPoint x: 281, endPoint y: 387, distance: 58.8
click at [281, 387] on tr "Nuts, almonds, blanched Dairy free Gluten free Vegan Vegetarian Soy free 0 g Po…" at bounding box center [432, 385] width 627 height 29
type input "10"
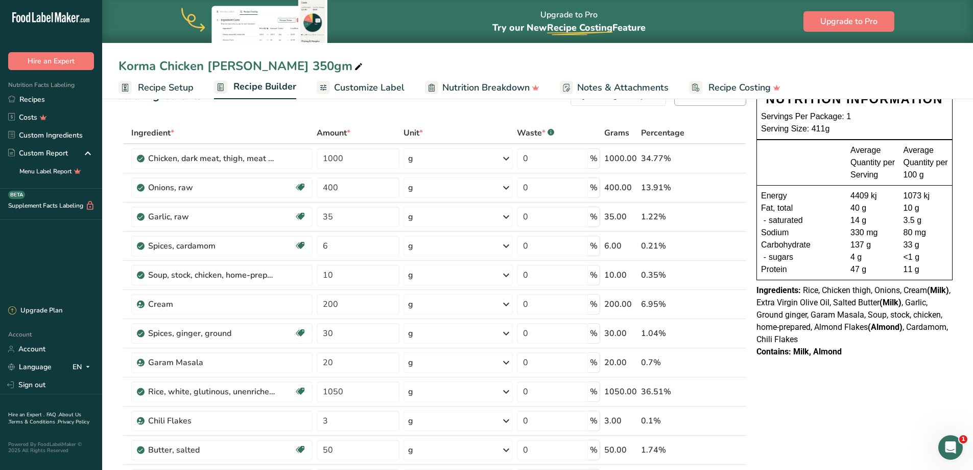
scroll to position [0, 0]
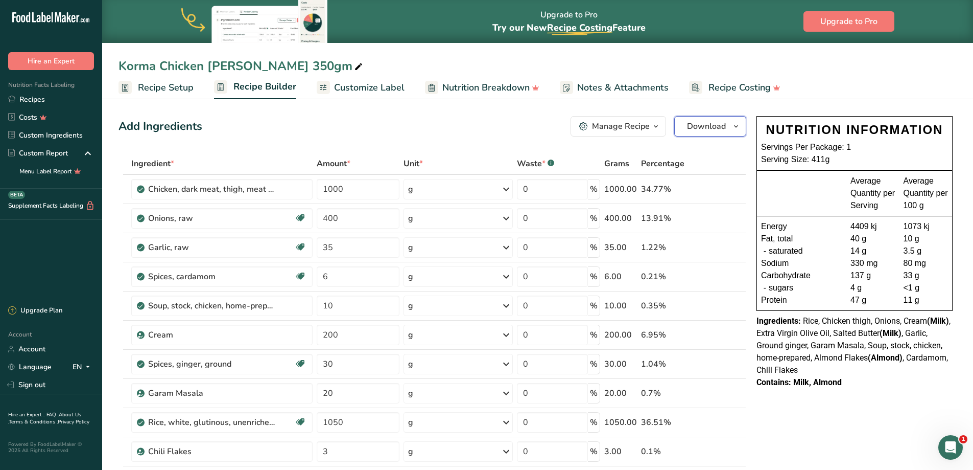
click at [712, 131] on span "Download" at bounding box center [706, 126] width 39 height 12
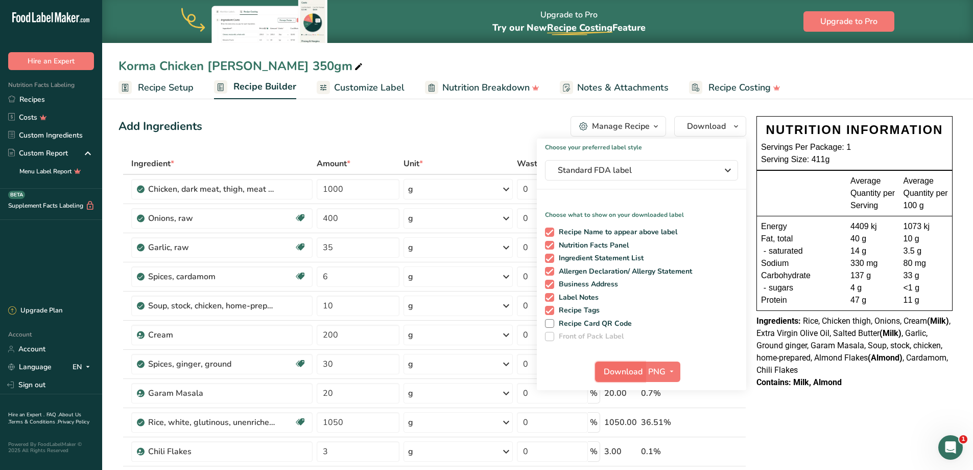
click at [628, 374] on span "Download" at bounding box center [623, 371] width 39 height 12
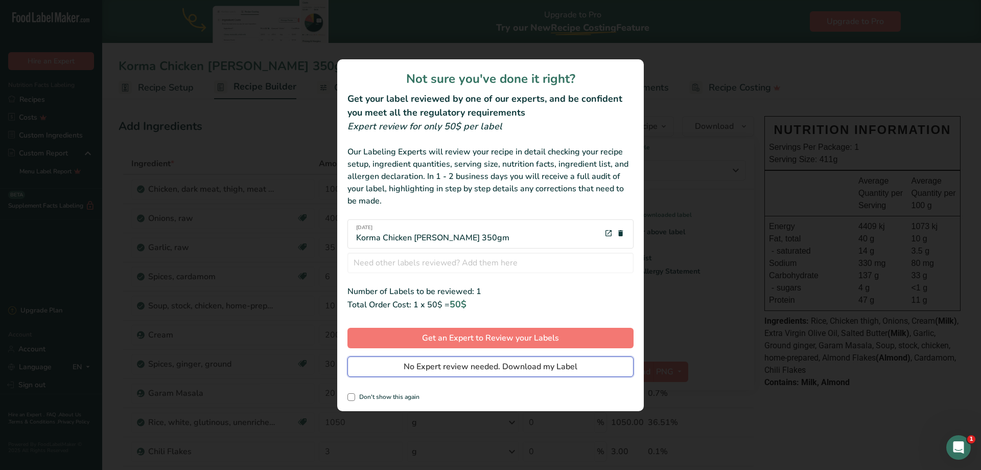
click at [481, 359] on button "No Expert review needed. Download my Label" at bounding box center [490, 366] width 286 height 20
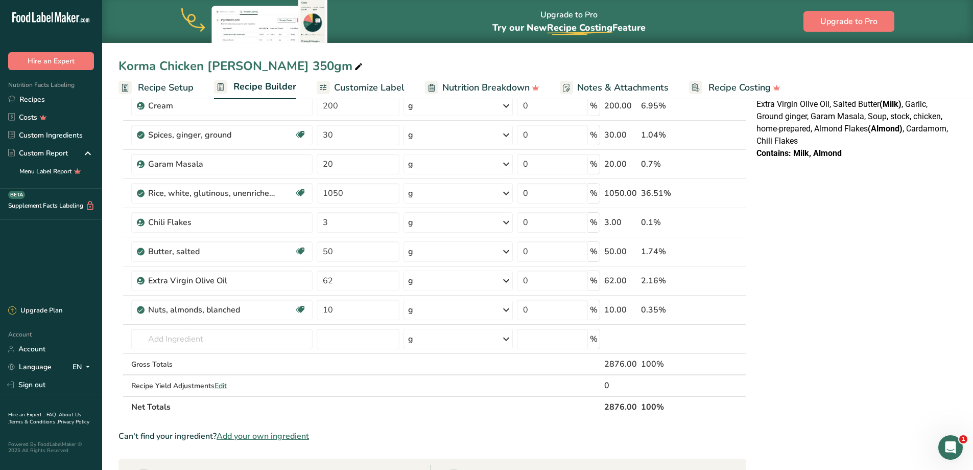
scroll to position [255, 0]
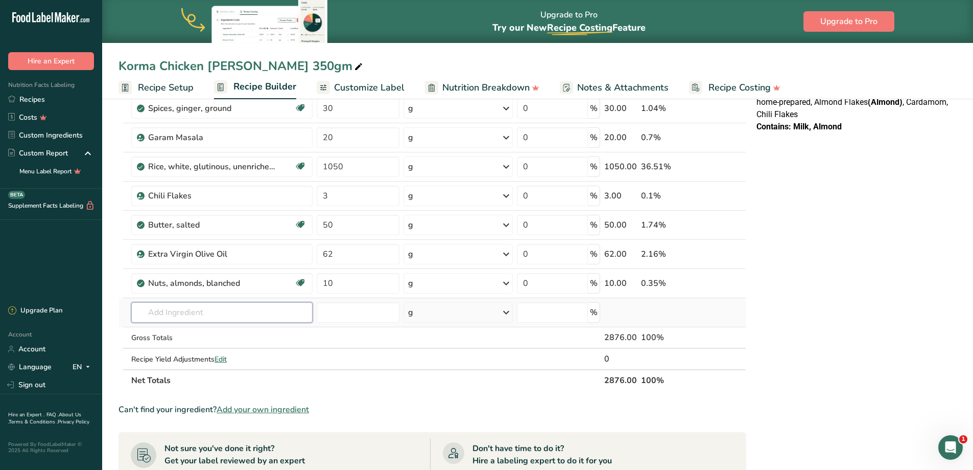
click at [172, 313] on input "text" at bounding box center [221, 312] width 181 height 20
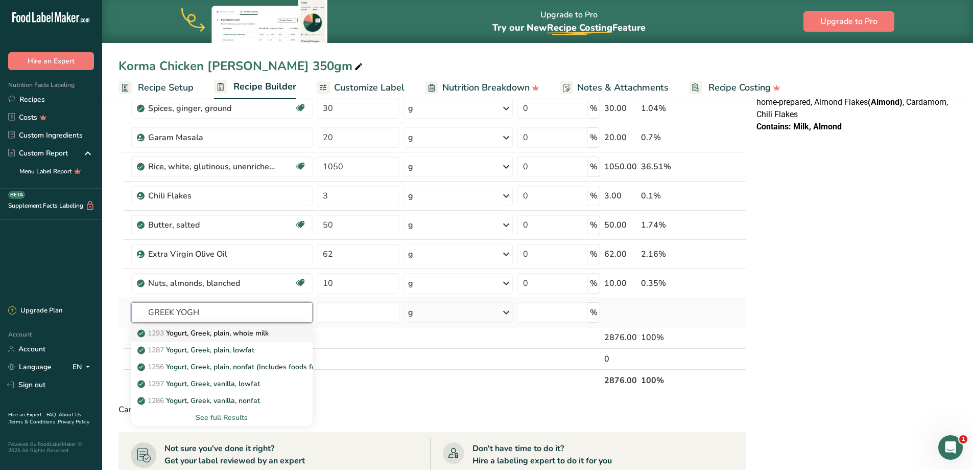
type input "GREEK YOGH"
click at [194, 331] on p "1293 Yogurt, Greek, plain, whole milk" at bounding box center [203, 333] width 129 height 11
type input "Yogurt, Greek, plain, whole milk"
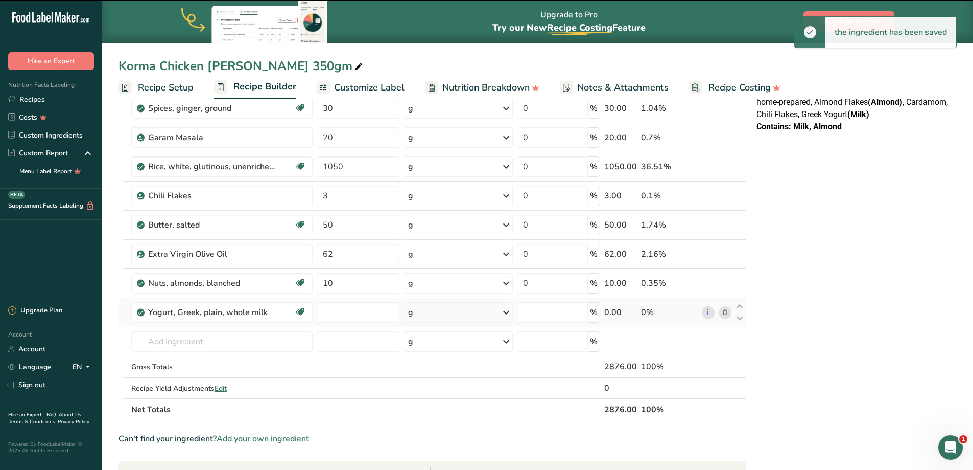
type input "0"
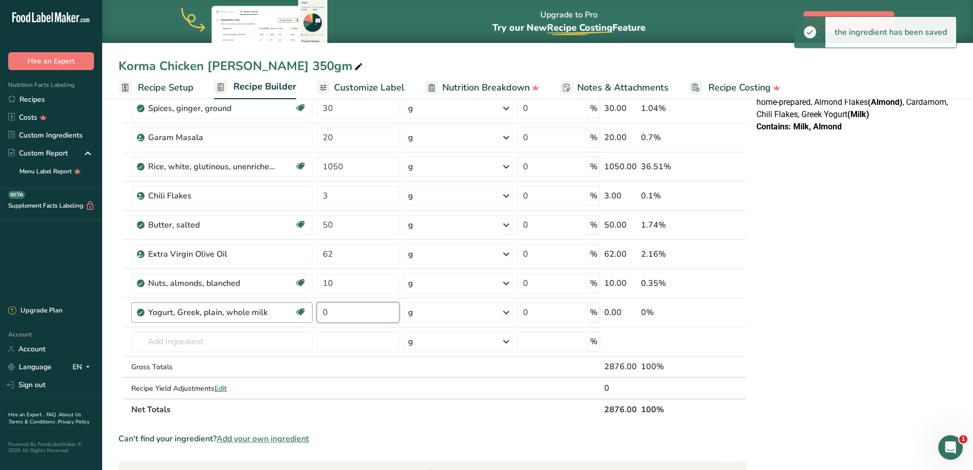
drag, startPoint x: 366, startPoint y: 309, endPoint x: 277, endPoint y: 308, distance: 88.9
click at [277, 308] on tr "Yogurt, Greek, plain, whole milk Prebiotic Effect Gluten free Vegetarian Soy fr…" at bounding box center [432, 312] width 627 height 29
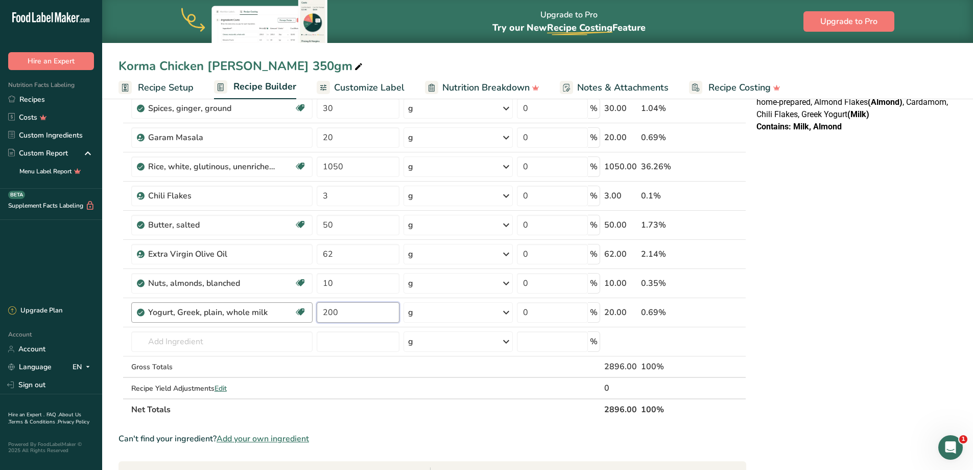
type input "200"
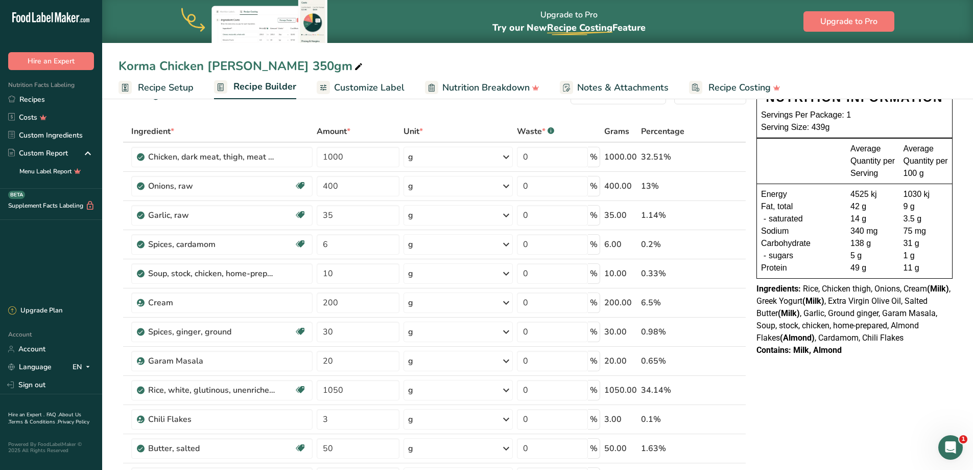
scroll to position [0, 0]
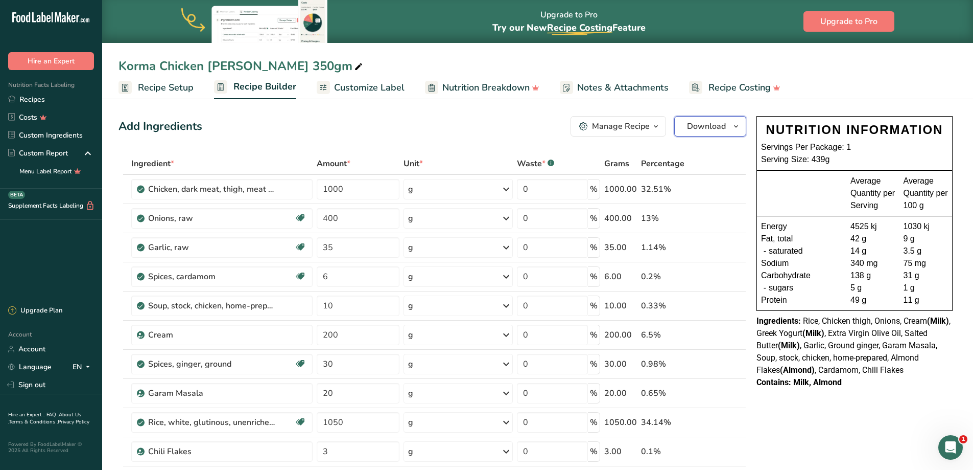
click at [701, 127] on span "Download" at bounding box center [706, 126] width 39 height 12
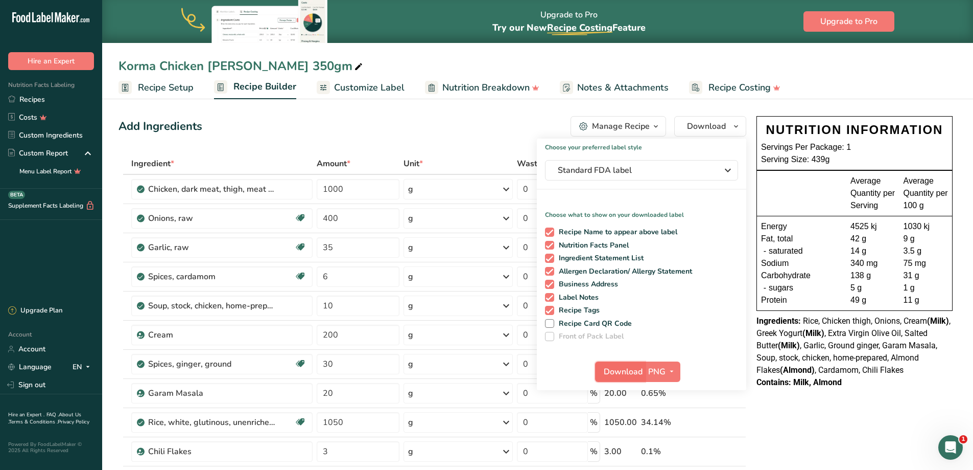
click at [626, 374] on span "Download" at bounding box center [623, 371] width 39 height 12
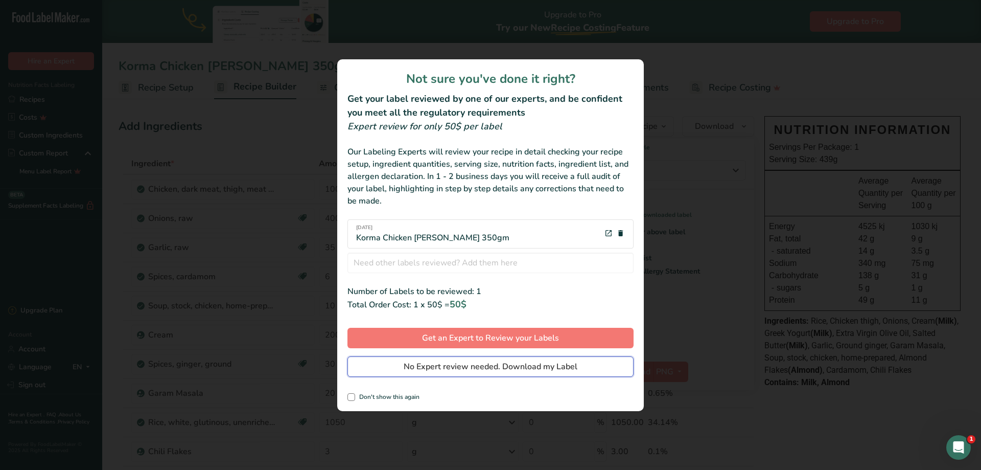
click at [511, 367] on span "No Expert review needed. Download my Label" at bounding box center [491, 366] width 174 height 12
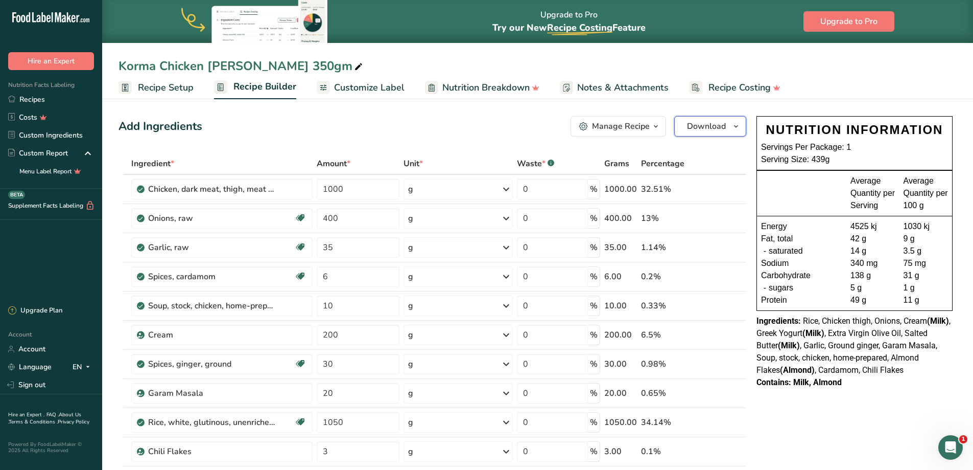
click at [709, 127] on span "Download" at bounding box center [706, 126] width 39 height 12
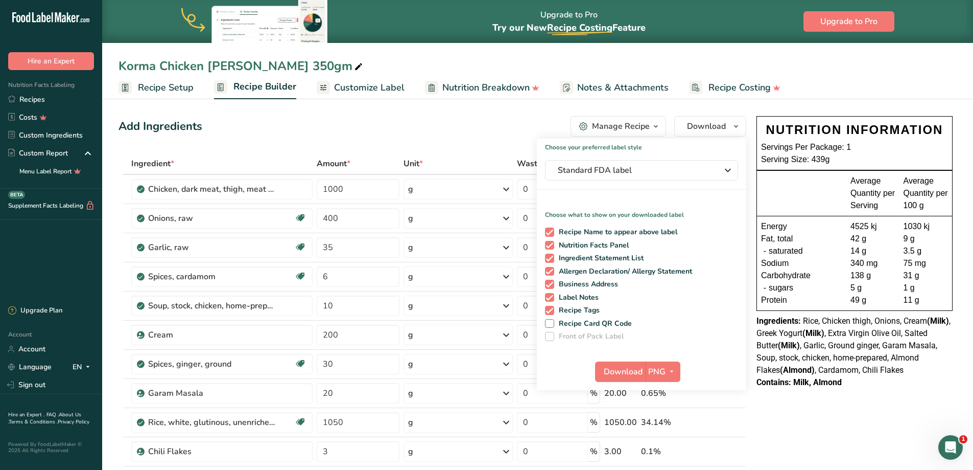
click at [637, 120] on button "Manage Recipe" at bounding box center [619, 126] width 96 height 20
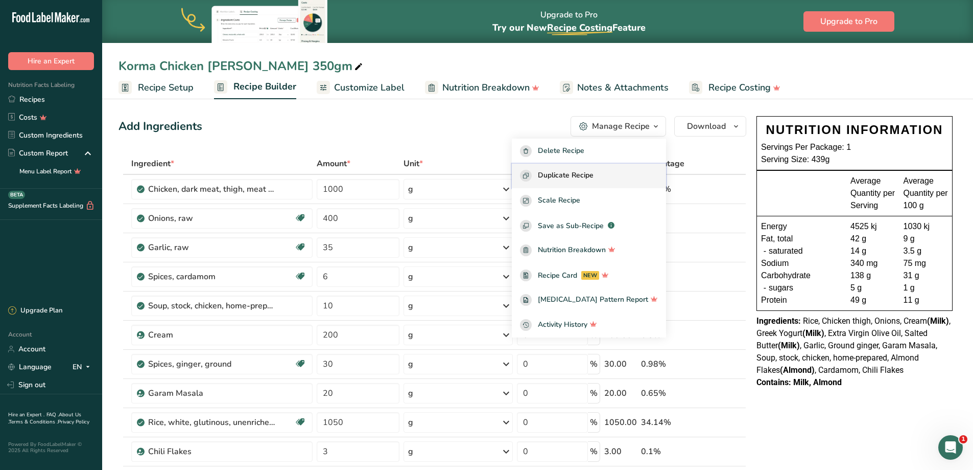
click at [582, 178] on span "Duplicate Recipe" at bounding box center [566, 176] width 56 height 12
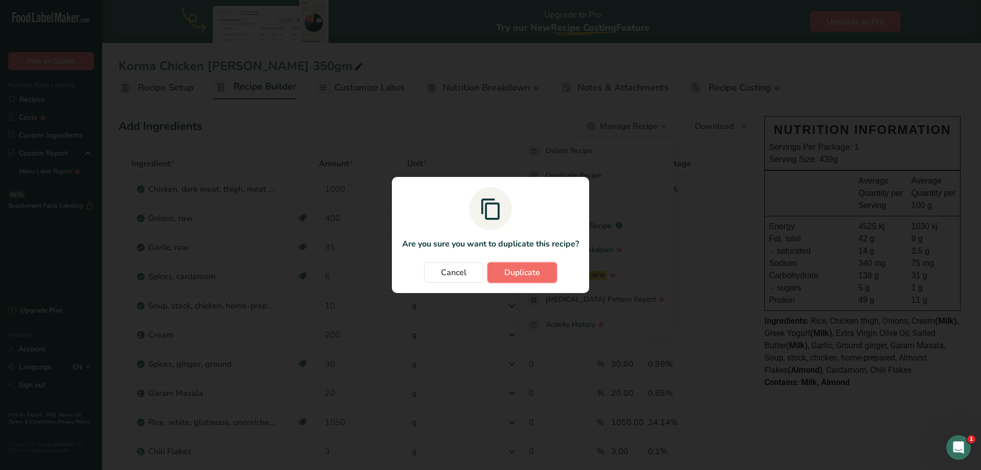
click at [507, 272] on span "Duplicate" at bounding box center [522, 272] width 36 height 12
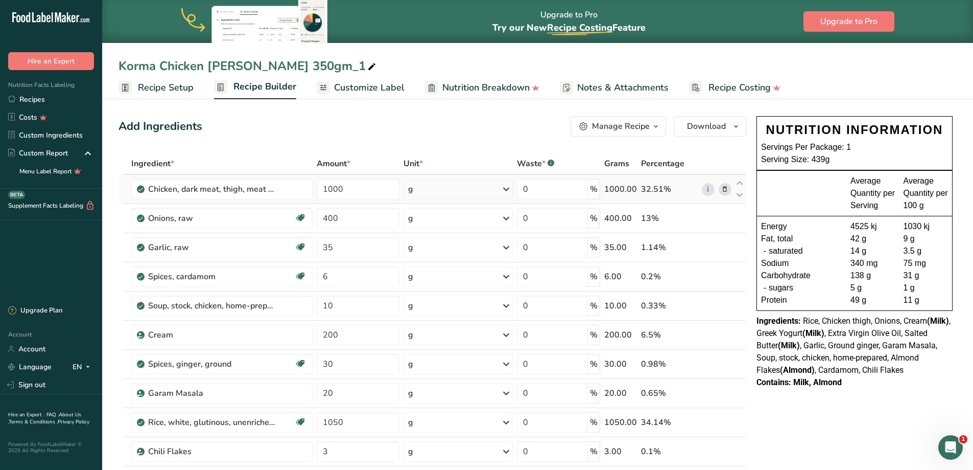
click at [727, 187] on icon at bounding box center [724, 189] width 7 height 11
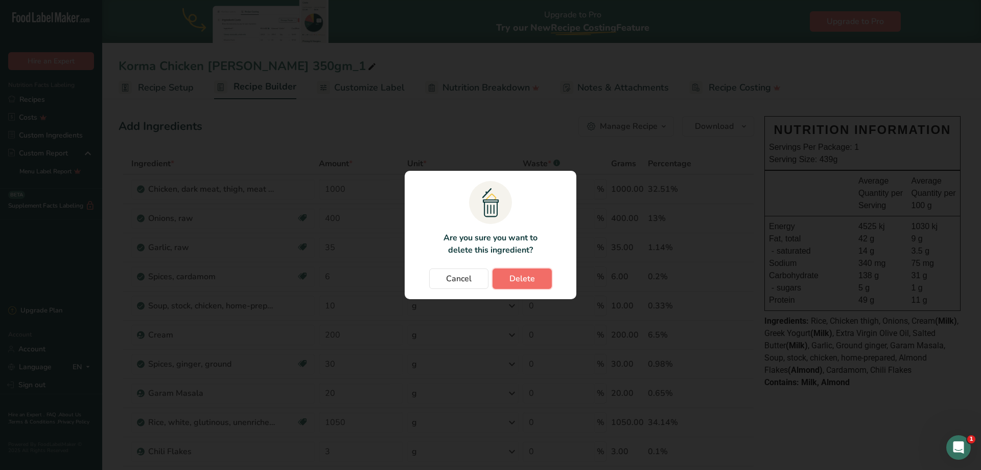
click at [506, 282] on button "Delete" at bounding box center [522, 278] width 59 height 20
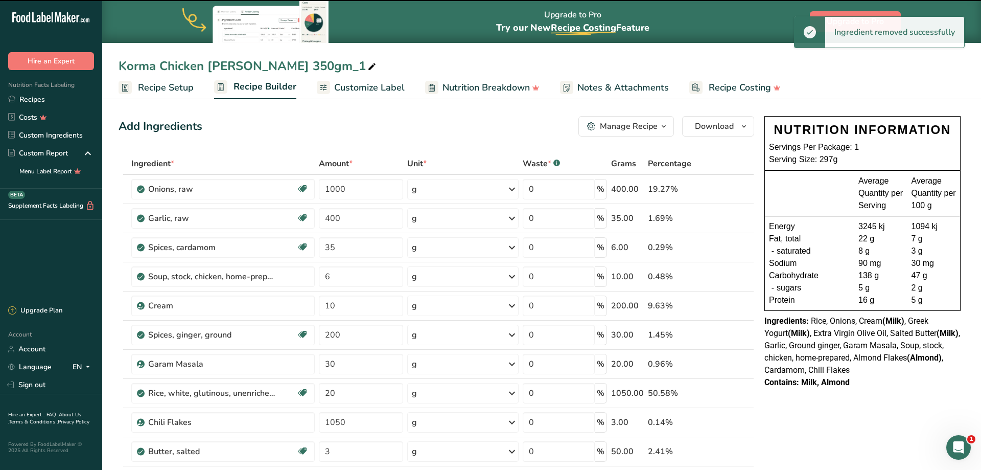
type input "400"
type input "35"
type input "6"
type input "10"
type input "200"
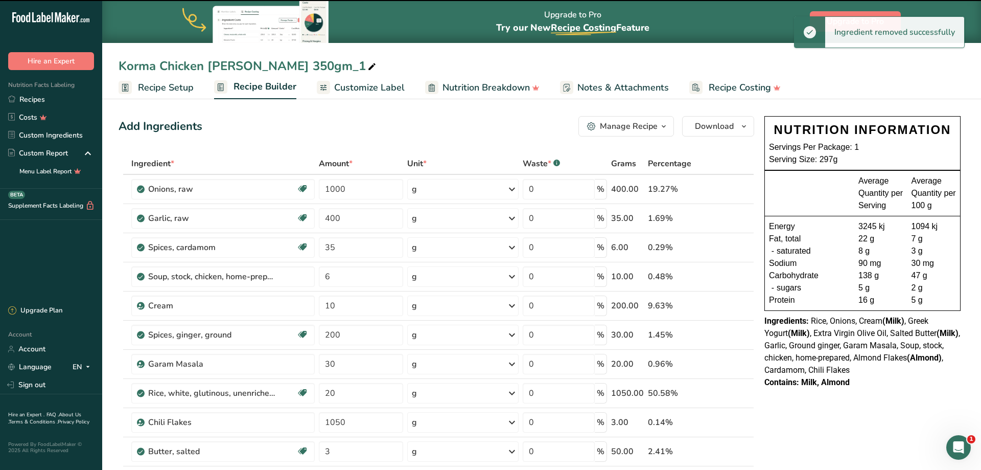
type input "30"
type input "20"
type input "1050"
type input "3"
type input "50"
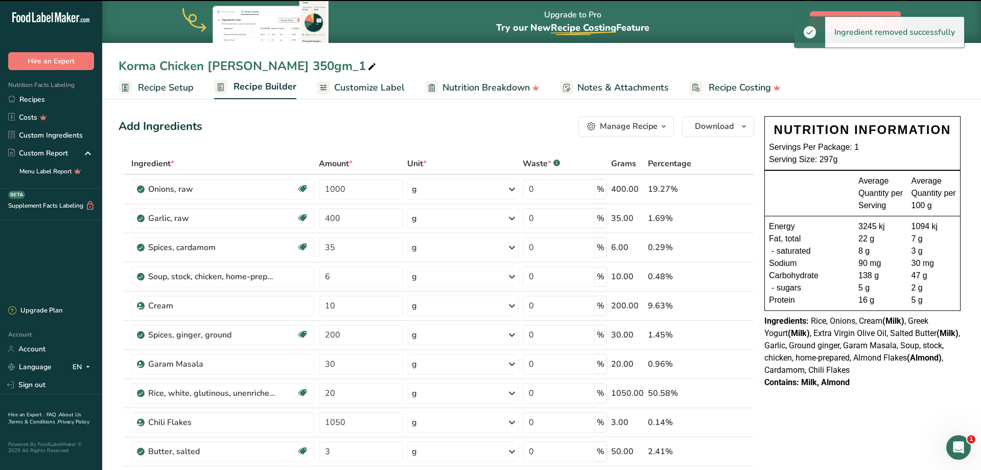
type input "62"
type input "10"
type input "200"
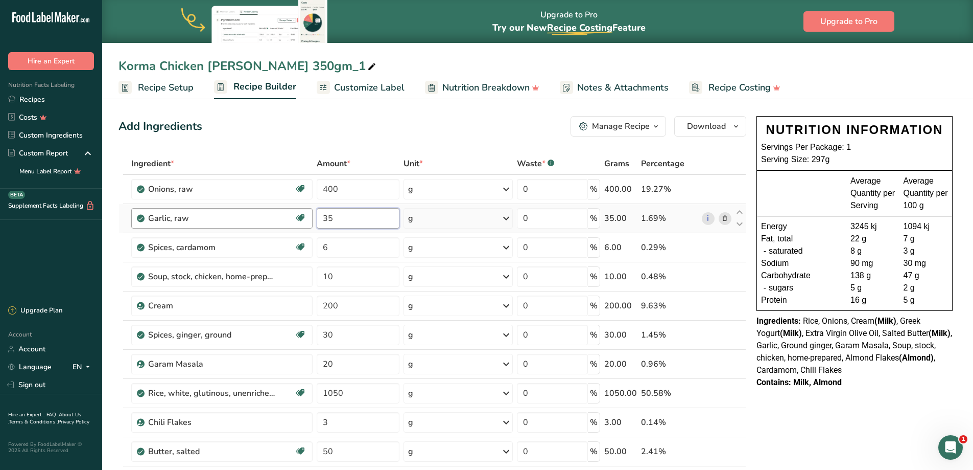
drag, startPoint x: 354, startPoint y: 224, endPoint x: 276, endPoint y: 222, distance: 77.7
click at [276, 222] on tr "Garlic, raw Source of Antioxidants Dairy free Gluten free Vegan Vegetarian Soy …" at bounding box center [432, 218] width 627 height 29
type input "60"
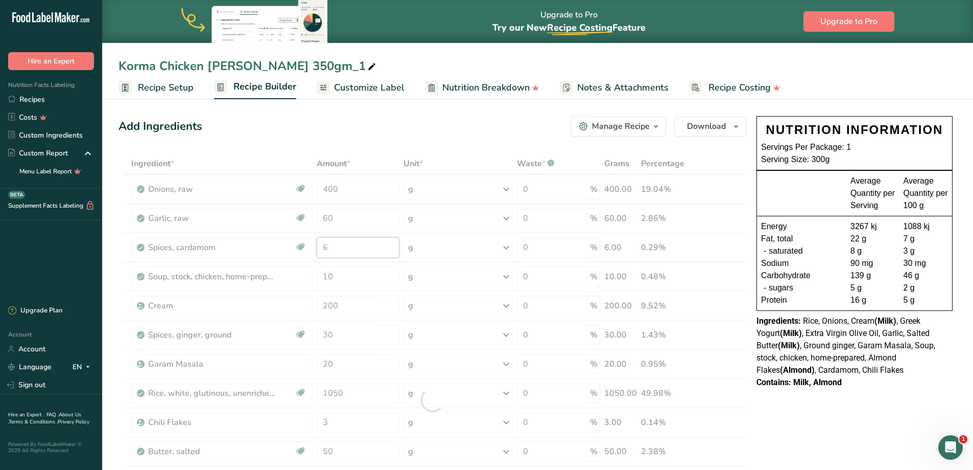
drag, startPoint x: 349, startPoint y: 249, endPoint x: 277, endPoint y: 245, distance: 72.6
click at [277, 247] on div "Ingredient * Amount * Unit * Waste * .a-a{fill:#347362;}.b-a{fill:#fff;} Grams …" at bounding box center [433, 400] width 628 height 494
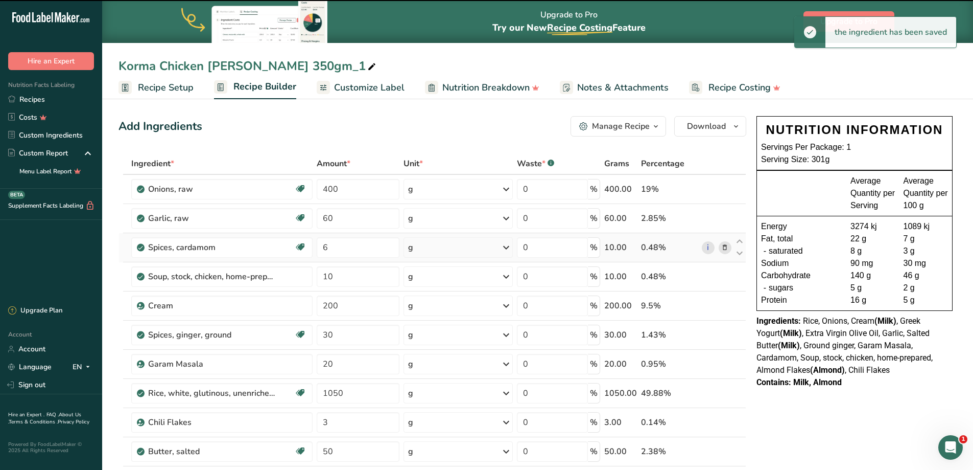
type input "10"
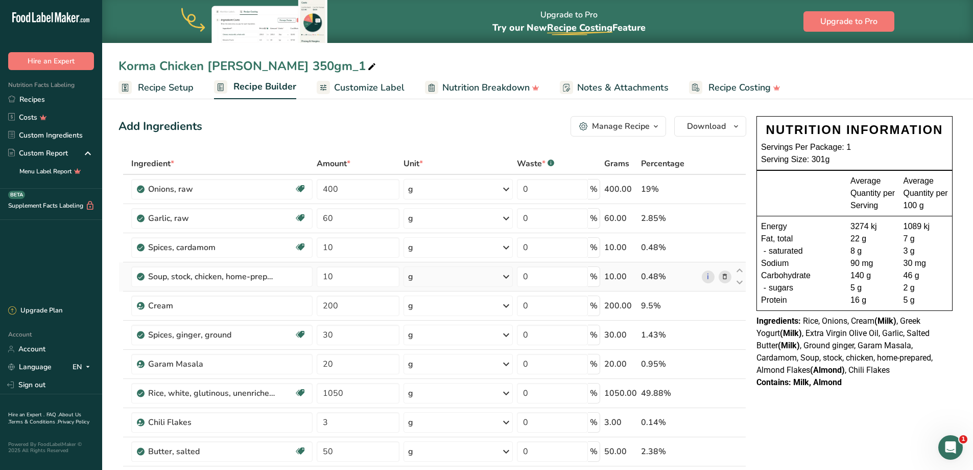
click at [727, 275] on icon at bounding box center [724, 276] width 7 height 11
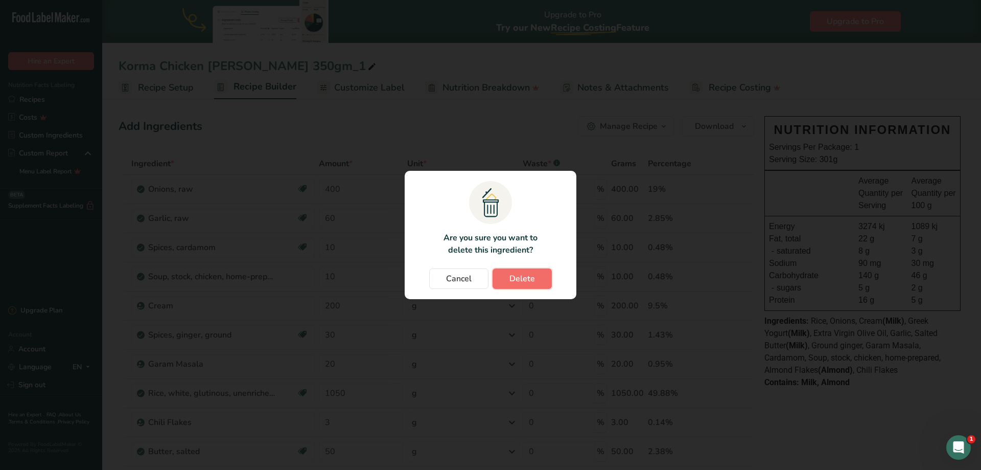
click at [525, 272] on button "Delete" at bounding box center [522, 278] width 59 height 20
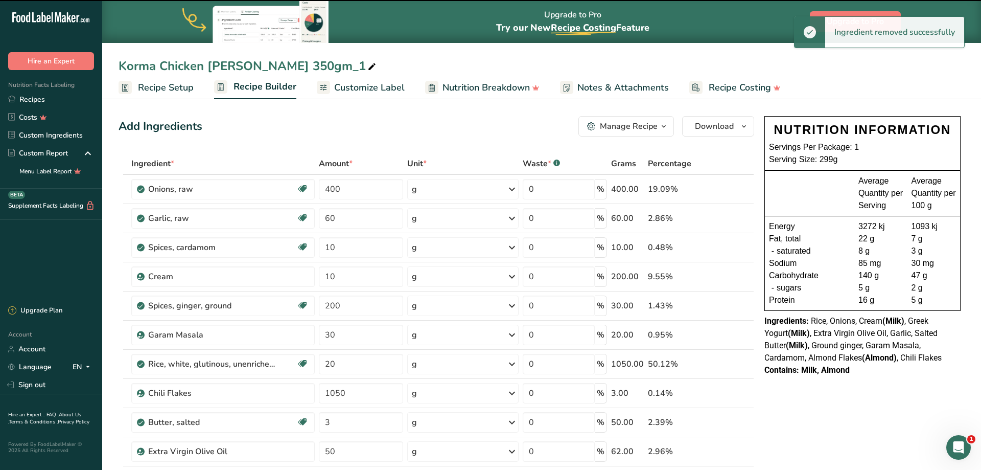
type input "200"
type input "30"
type input "20"
type input "1050"
type input "3"
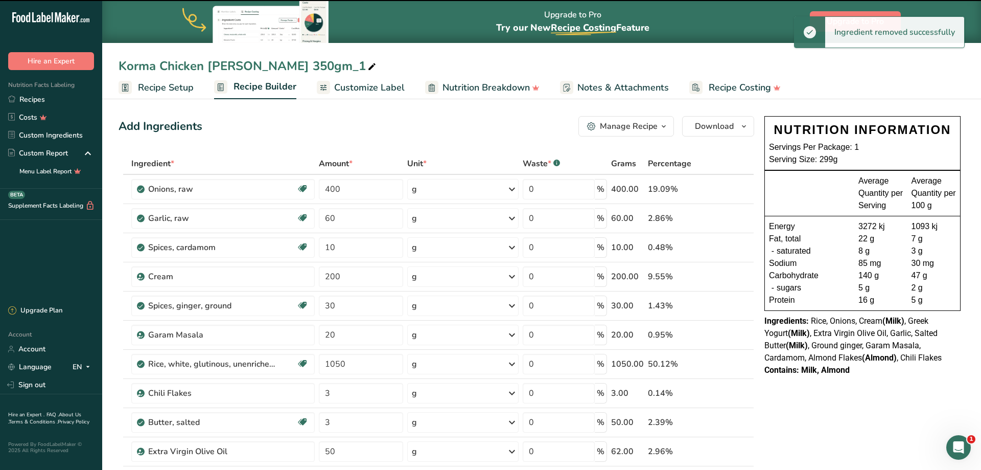
type input "50"
type input "62"
type input "10"
type input "200"
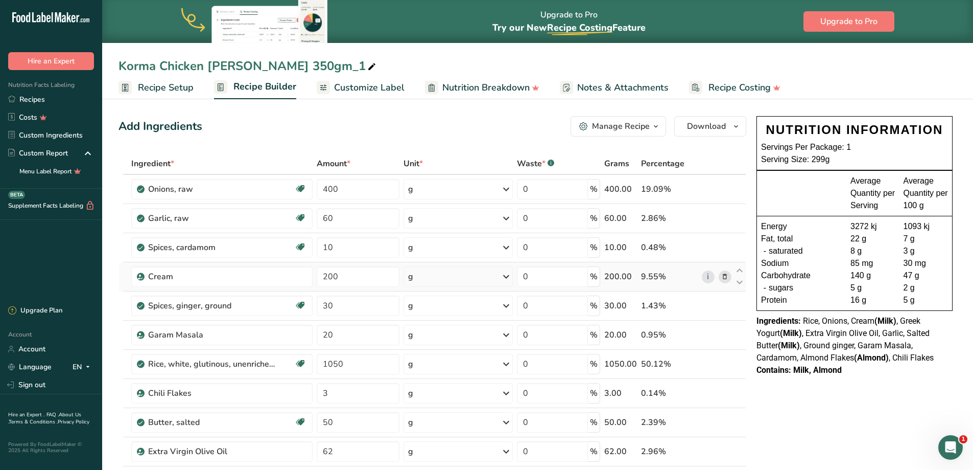
click at [726, 276] on icon at bounding box center [724, 276] width 7 height 11
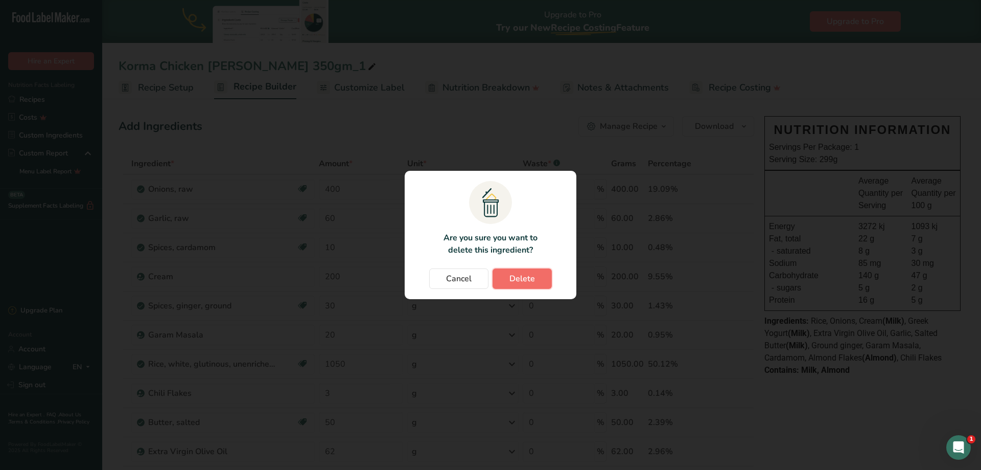
click at [529, 279] on span "Delete" at bounding box center [522, 278] width 26 height 12
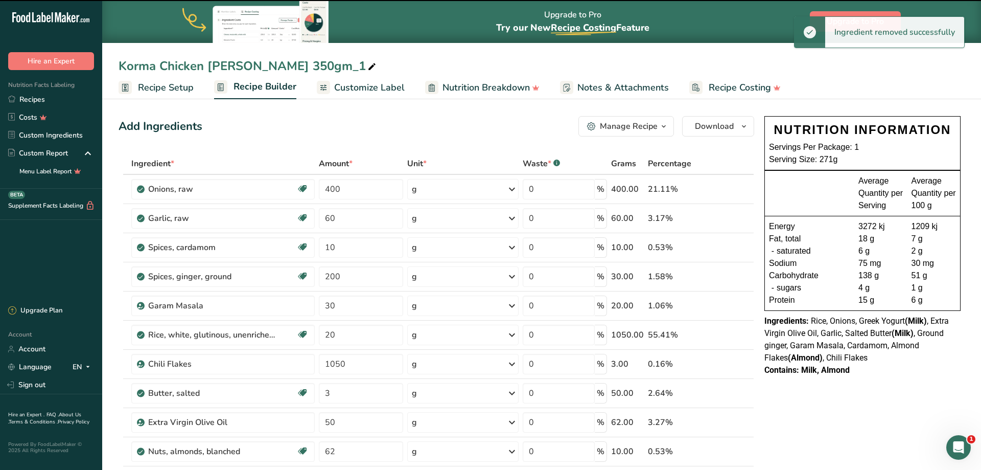
type input "30"
type input "20"
type input "1050"
type input "3"
type input "50"
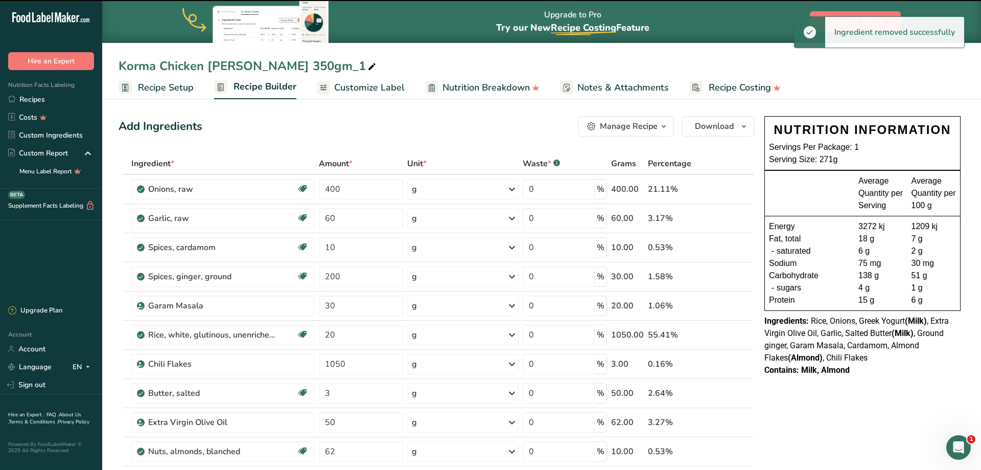
type input "62"
type input "10"
type input "200"
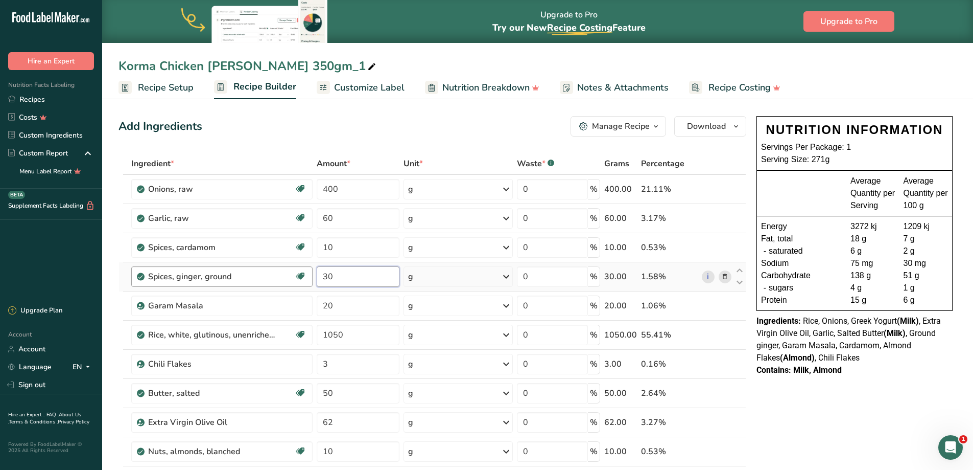
drag, startPoint x: 309, startPoint y: 274, endPoint x: 285, endPoint y: 274, distance: 23.5
click at [285, 274] on tr "Spices, ginger, ground Source of Antioxidants Dairy free Gluten free Vegan Vege…" at bounding box center [432, 276] width 627 height 29
type input "60"
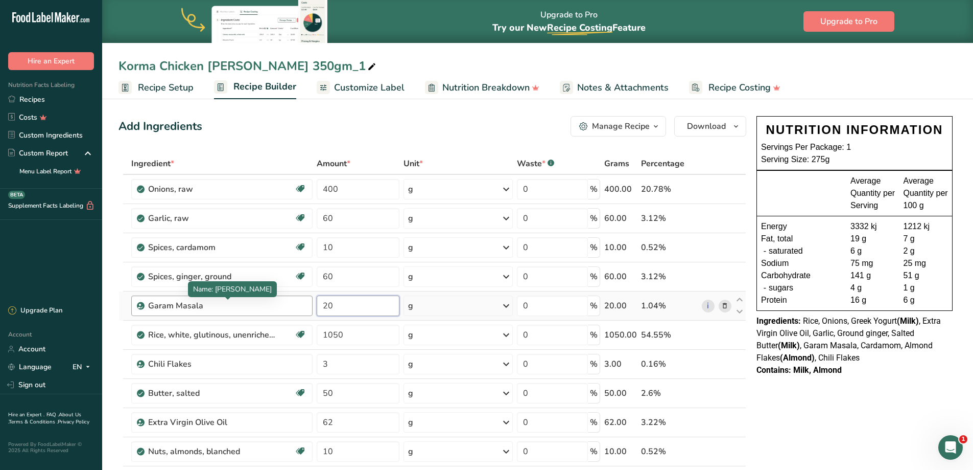
drag, startPoint x: 295, startPoint y: 306, endPoint x: 268, endPoint y: 306, distance: 27.1
click at [268, 306] on tr "Garam Masala 20 g Weight Units g kg mg See more Volume Units l Volume units req…" at bounding box center [432, 305] width 627 height 29
type input "60"
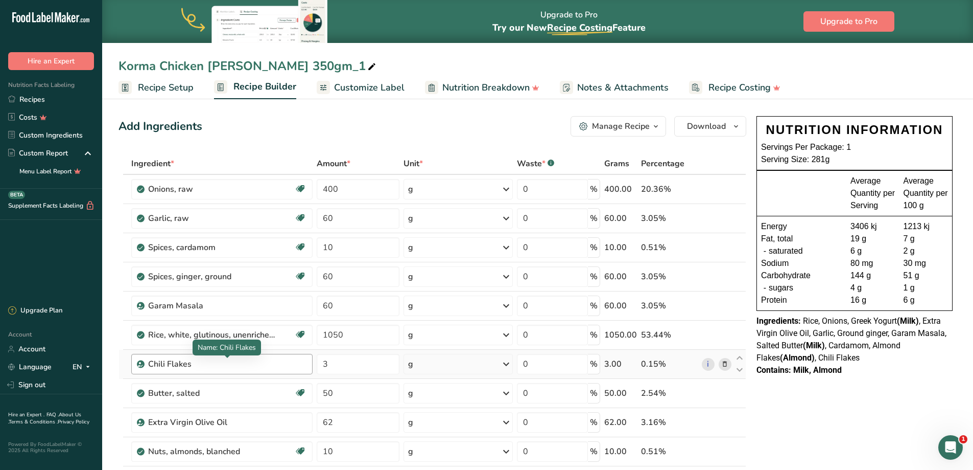
scroll to position [51, 0]
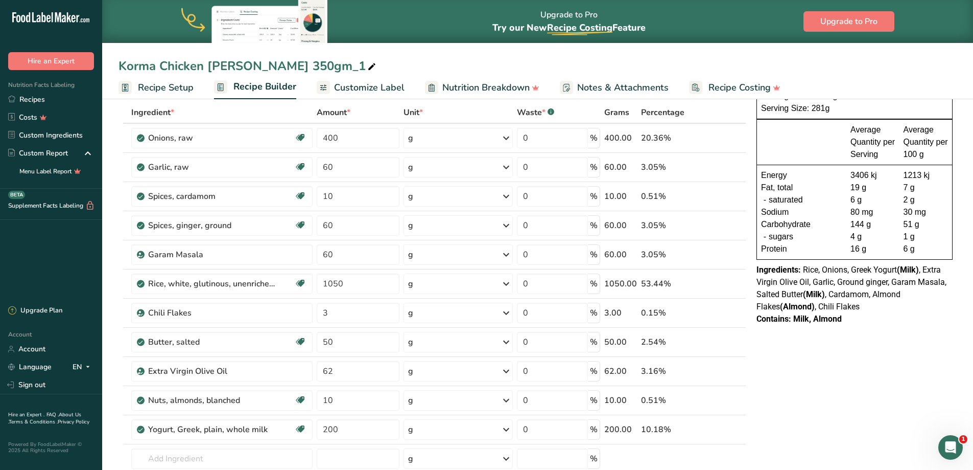
drag, startPoint x: 724, startPoint y: 343, endPoint x: 699, endPoint y: 247, distance: 99.1
click at [724, 343] on icon at bounding box center [724, 342] width 7 height 11
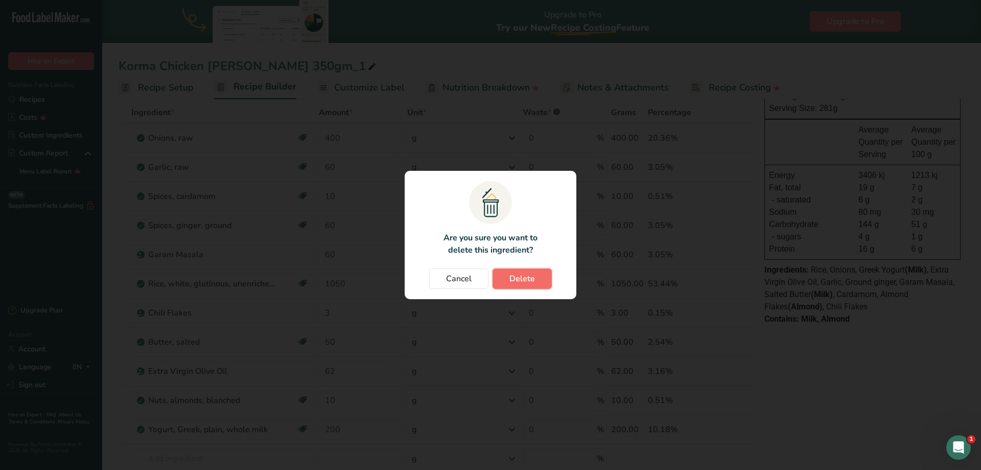
click at [514, 281] on span "Delete" at bounding box center [522, 278] width 26 height 12
type input "62"
type input "10"
type input "200"
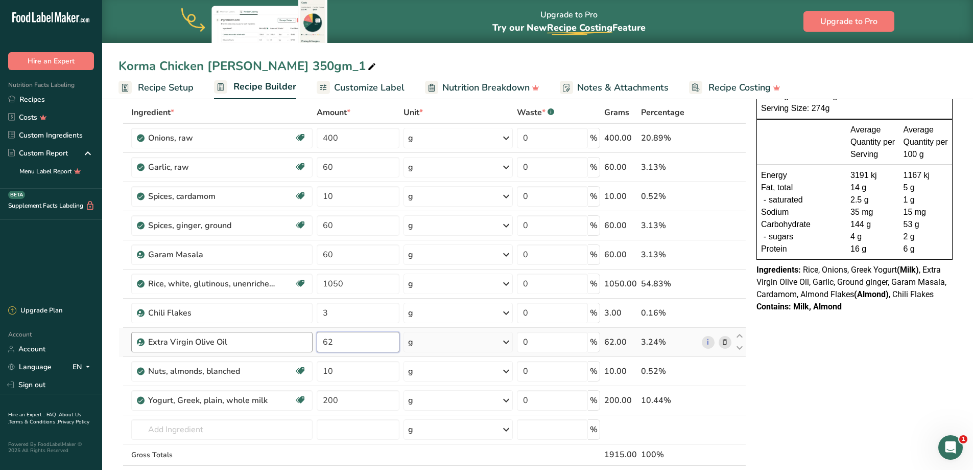
drag, startPoint x: 356, startPoint y: 344, endPoint x: 251, endPoint y: 343, distance: 104.8
click at [250, 343] on tr "Extra Virgin Olive Oil 62 g Weight Units g kg mg See more Volume Units l Volume…" at bounding box center [432, 342] width 627 height 29
type input "120"
click at [725, 371] on icon at bounding box center [724, 371] width 7 height 11
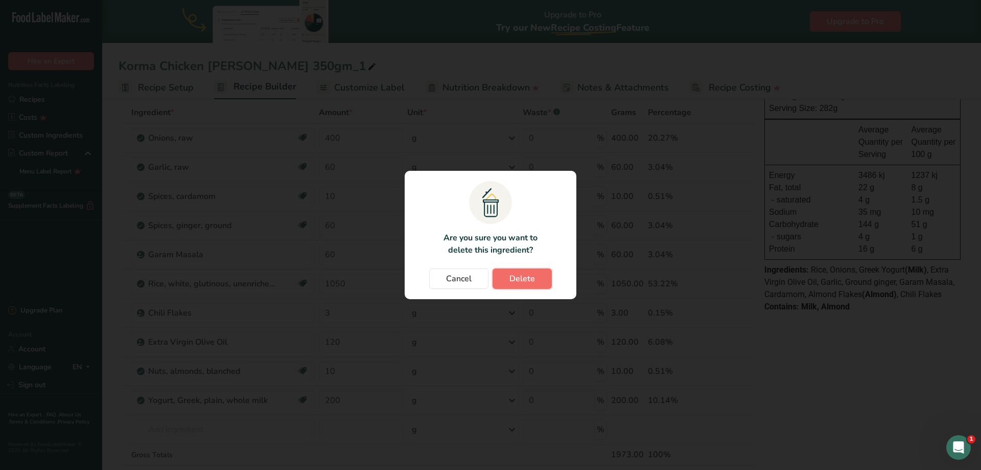
click at [524, 281] on span "Delete" at bounding box center [522, 278] width 26 height 12
type input "200"
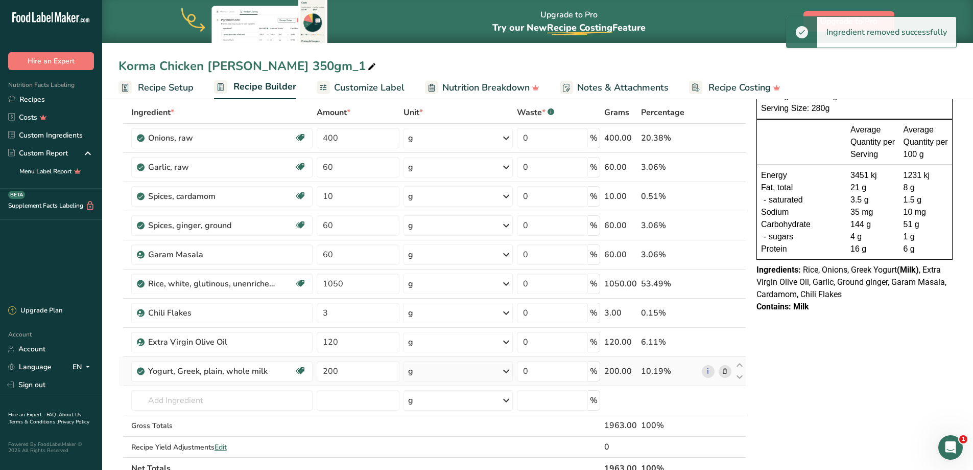
click at [725, 369] on icon at bounding box center [724, 371] width 7 height 11
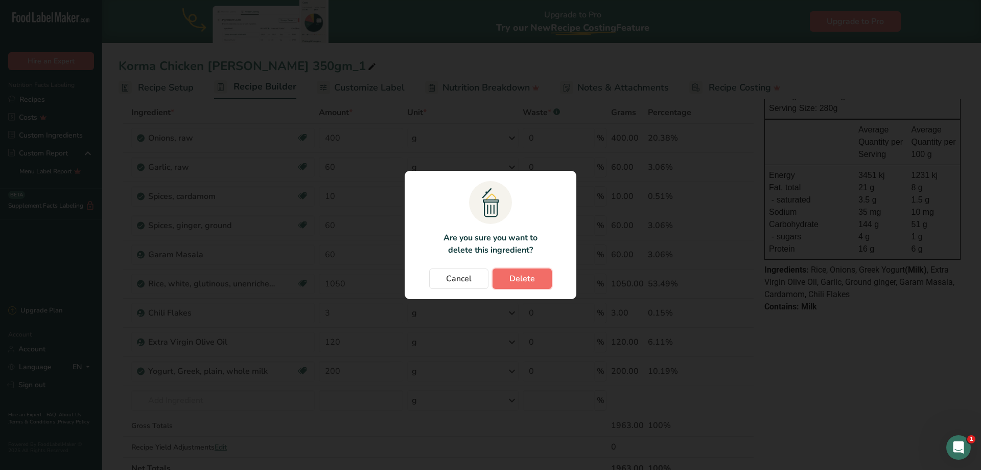
click at [525, 281] on span "Delete" at bounding box center [522, 278] width 26 height 12
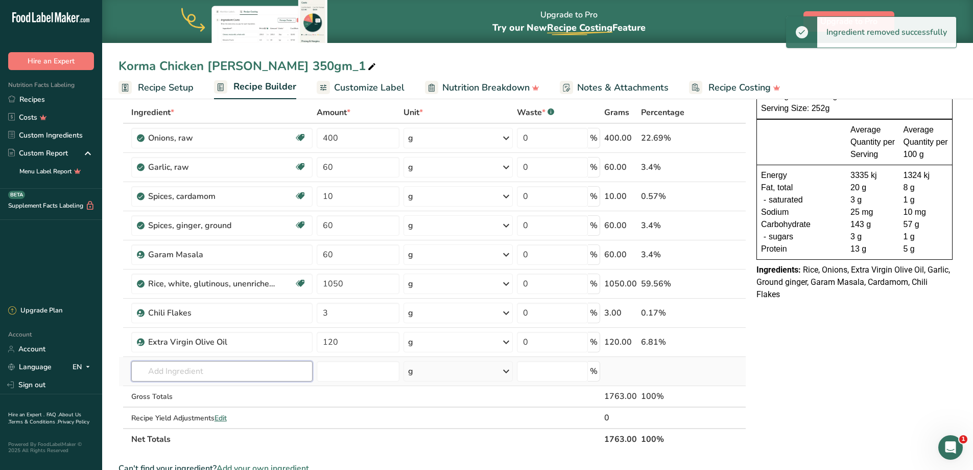
click at [206, 371] on input "text" at bounding box center [221, 371] width 181 height 20
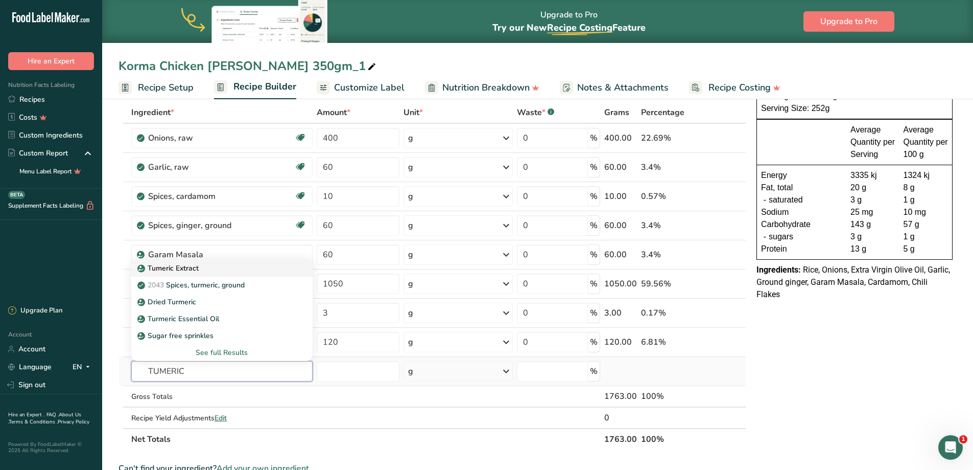
type input "TUMERIC"
click at [176, 273] on link "Tumeric Extract" at bounding box center [221, 268] width 181 height 17
type input "Tumeric Extract"
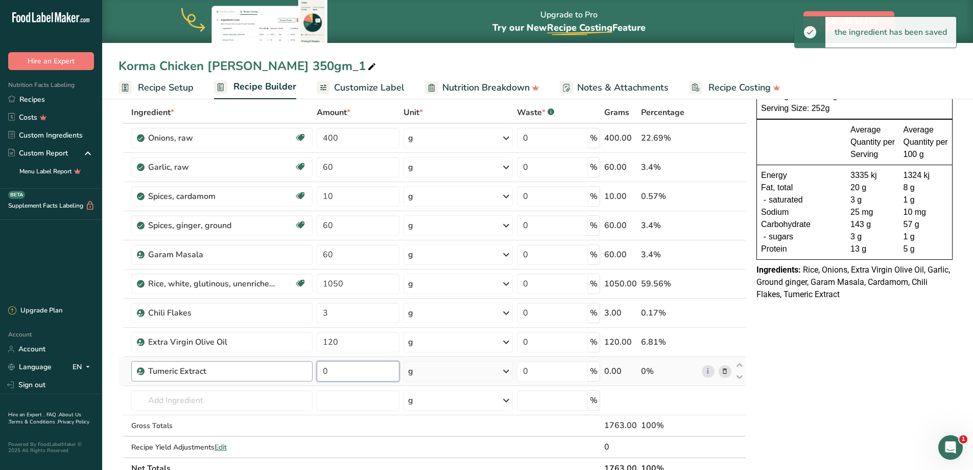
drag, startPoint x: 359, startPoint y: 371, endPoint x: 304, endPoint y: 369, distance: 55.2
click at [304, 369] on tr "Tumeric Extract 0 g Weight Units g kg mg See more Volume Units l Volume units r…" at bounding box center [432, 371] width 627 height 29
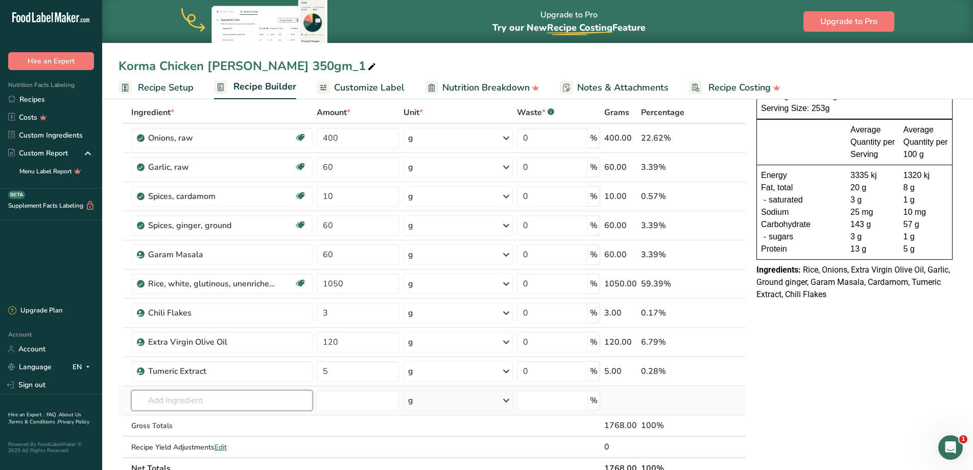
click at [199, 390] on input "text" at bounding box center [221, 400] width 181 height 20
click at [206, 335] on p "2029 Spices, parsley, dried" at bounding box center [186, 330] width 95 height 11
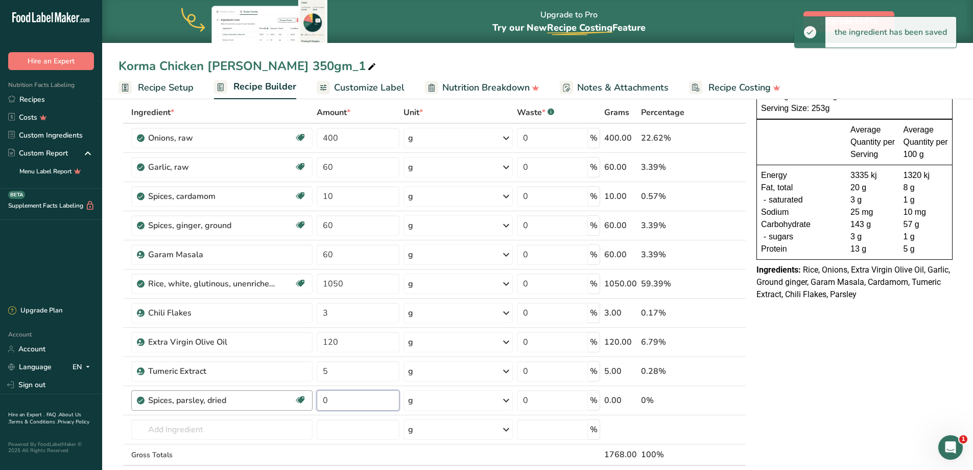
drag, startPoint x: 325, startPoint y: 402, endPoint x: 273, endPoint y: 406, distance: 52.3
click at [273, 406] on tr "Spices, parsley, dried Source of Antioxidants Dairy free Gluten free Vegan Vege…" at bounding box center [432, 400] width 627 height 29
drag, startPoint x: 341, startPoint y: 400, endPoint x: 309, endPoint y: 400, distance: 32.2
click at [308, 400] on tr "Spices, parsley, dried Source of Antioxidants Dairy free Gluten free Vegan Vege…" at bounding box center [432, 400] width 627 height 29
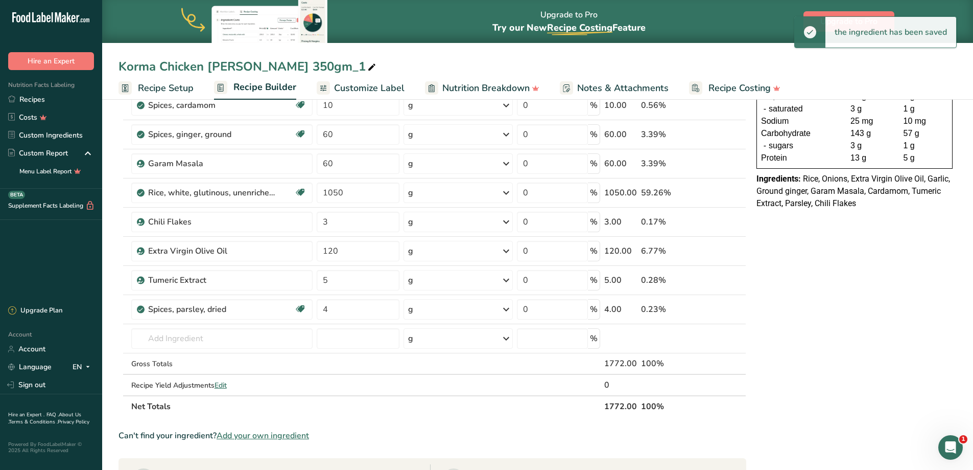
scroll to position [153, 0]
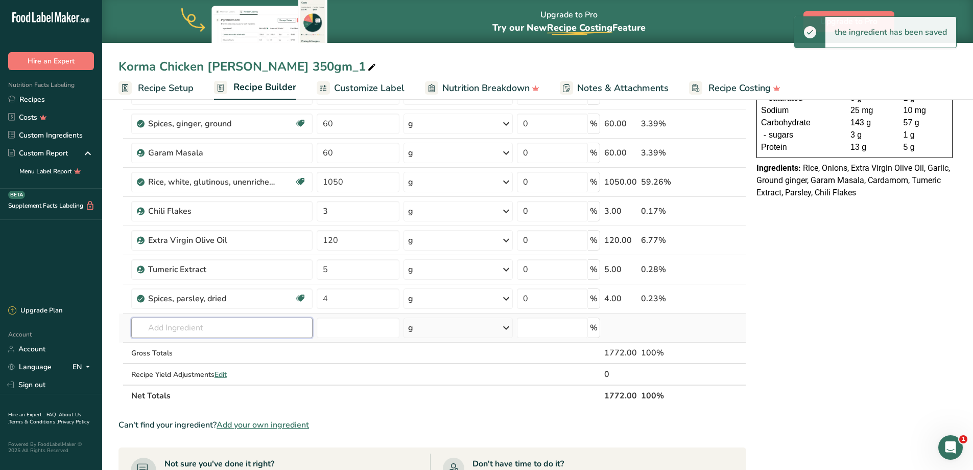
click at [177, 328] on input "text" at bounding box center [221, 327] width 181 height 20
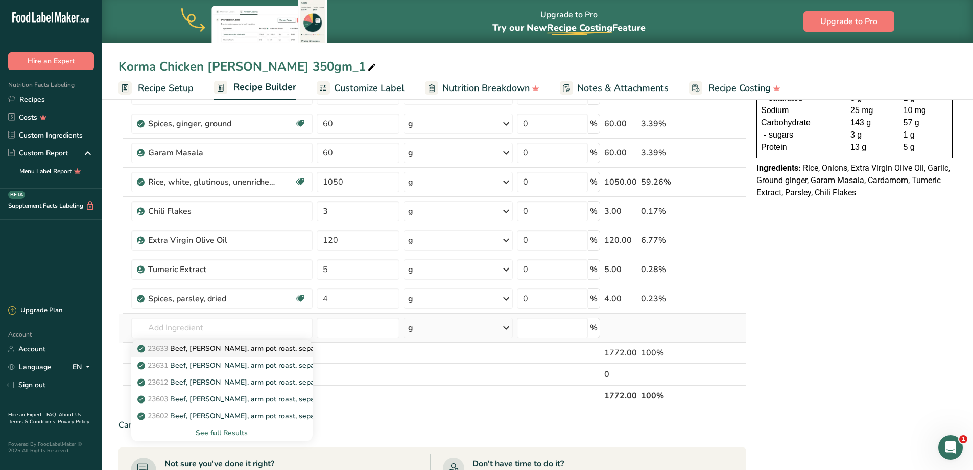
click at [270, 349] on p "23633 Beef, chuck, arm pot roast, separable lean only, trimmed to 1/8" fat, sel…" at bounding box center [323, 348] width 368 height 11
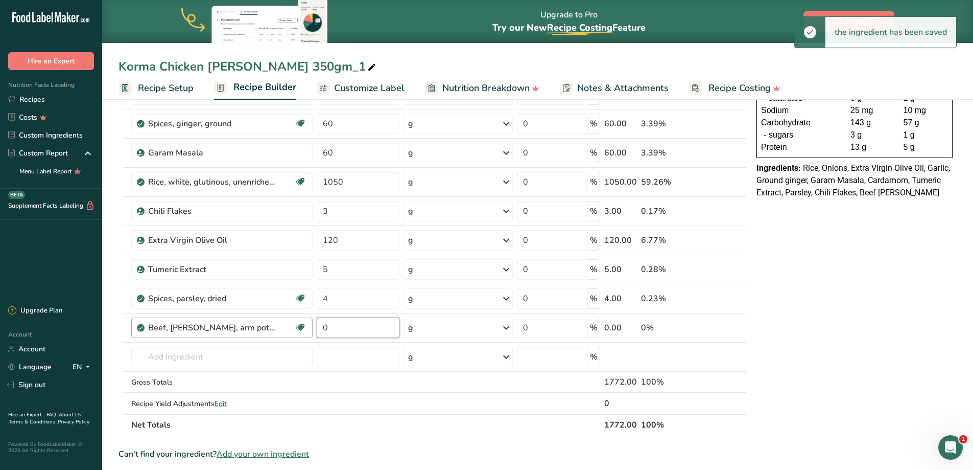
drag, startPoint x: 355, startPoint y: 331, endPoint x: 266, endPoint y: 325, distance: 89.1
click at [262, 329] on tr "Beef, chuck, arm pot roast, separable lean only, trimmed to 1/8" fat, select, c…" at bounding box center [432, 327] width 627 height 29
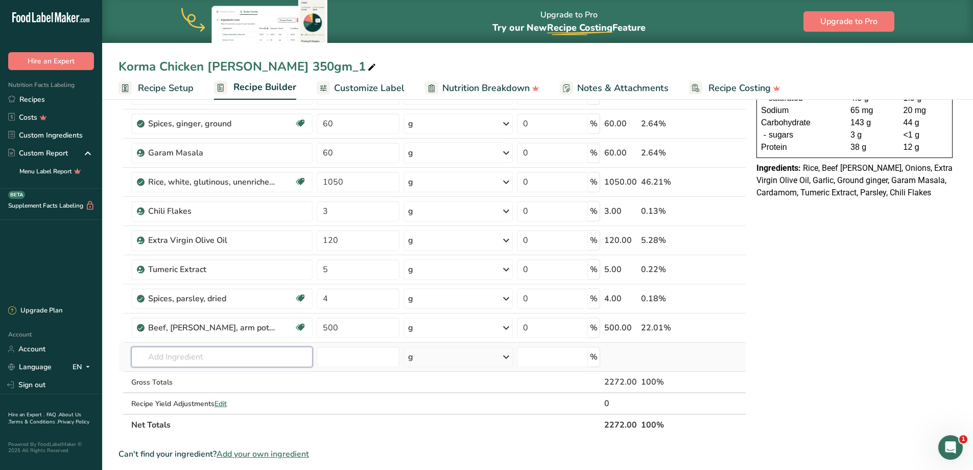
click at [177, 357] on input "text" at bounding box center [221, 356] width 181 height 20
click at [255, 286] on div "2014 Spices, cumin seed" at bounding box center [213, 287] width 149 height 11
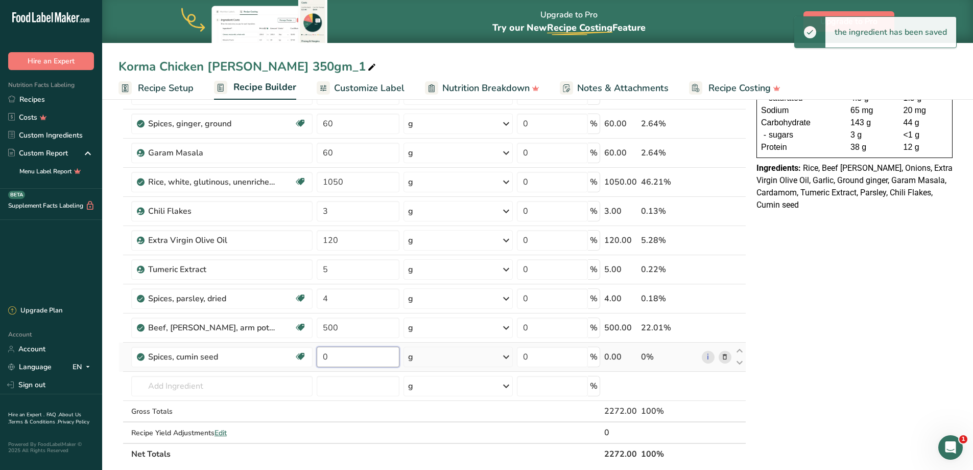
click at [347, 359] on input "0" at bounding box center [358, 356] width 83 height 20
drag, startPoint x: 301, startPoint y: 351, endPoint x: 295, endPoint y: 349, distance: 6.7
click at [291, 349] on tr "Spices, cumin seed Dairy free Gluten free Vegan Vegetarian Soy free 0 g Portion…" at bounding box center [432, 356] width 627 height 29
drag, startPoint x: 321, startPoint y: 354, endPoint x: 311, endPoint y: 354, distance: 10.2
click at [311, 354] on tr "Spices, cumin seed Dairy free Gluten free Vegan Vegetarian Soy free 0 g Portion…" at bounding box center [432, 356] width 627 height 29
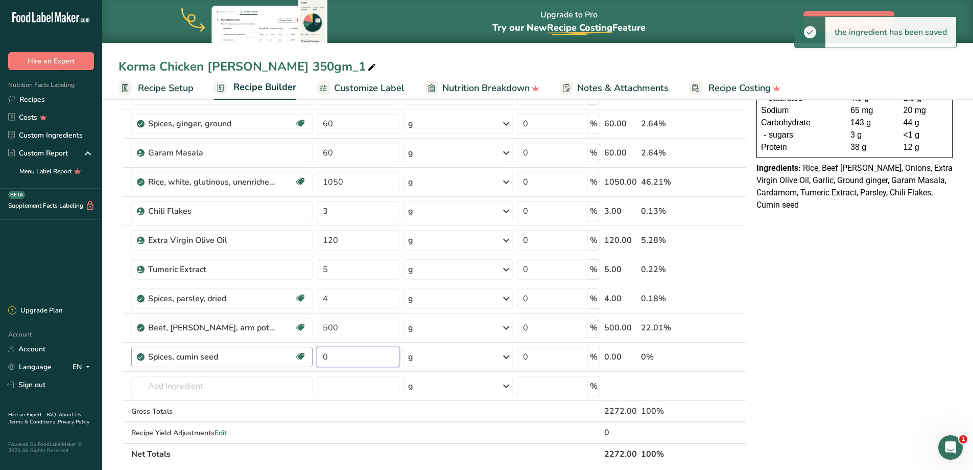
drag, startPoint x: 332, startPoint y: 357, endPoint x: 304, endPoint y: 354, distance: 28.3
click at [304, 354] on tr "Spices, cumin seed Dairy free Gluten free Vegan Vegetarian Soy free 0 g Portion…" at bounding box center [432, 356] width 627 height 29
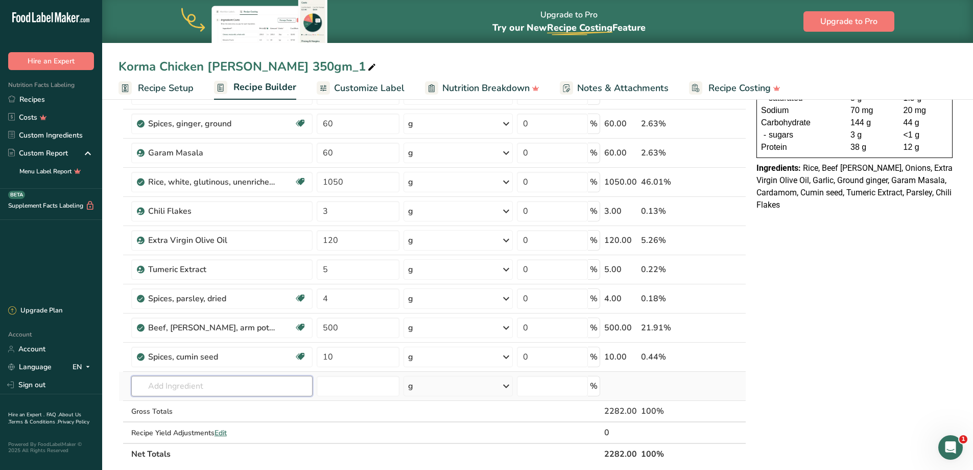
click at [226, 380] on input "text" at bounding box center [221, 386] width 181 height 20
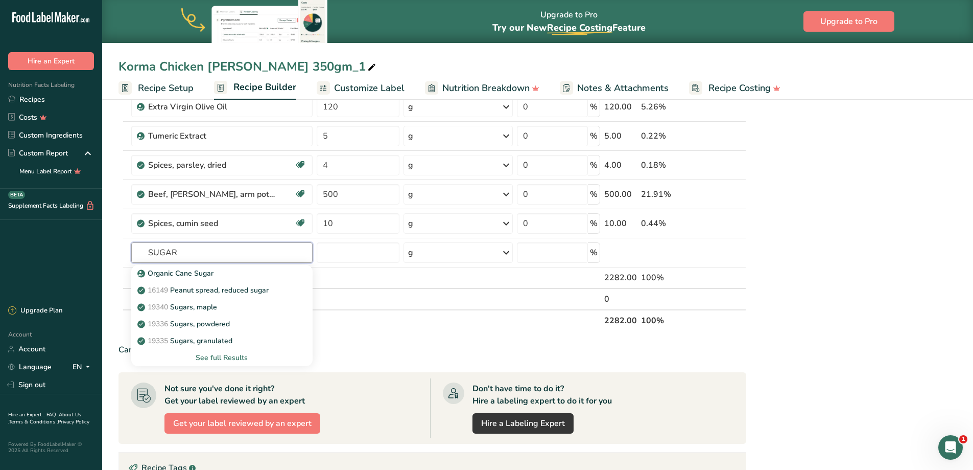
scroll to position [307, 0]
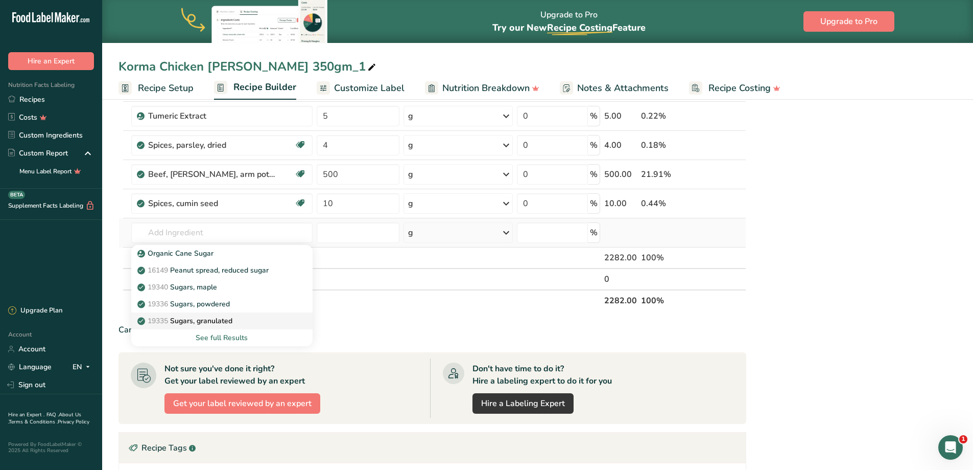
click at [231, 320] on p "19335 Sugars, granulated" at bounding box center [185, 320] width 93 height 11
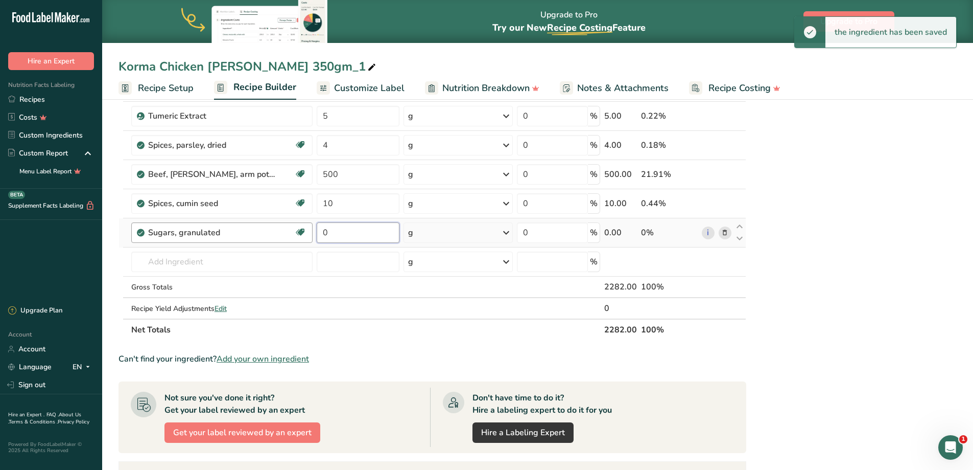
drag, startPoint x: 346, startPoint y: 236, endPoint x: 307, endPoint y: 232, distance: 40.0
click at [307, 232] on tr "Sugars, granulated Dairy free Gluten free Vegan Vegetarian Soy free 0 g Portion…" at bounding box center [432, 232] width 627 height 29
click at [186, 255] on input "text" at bounding box center [221, 261] width 181 height 20
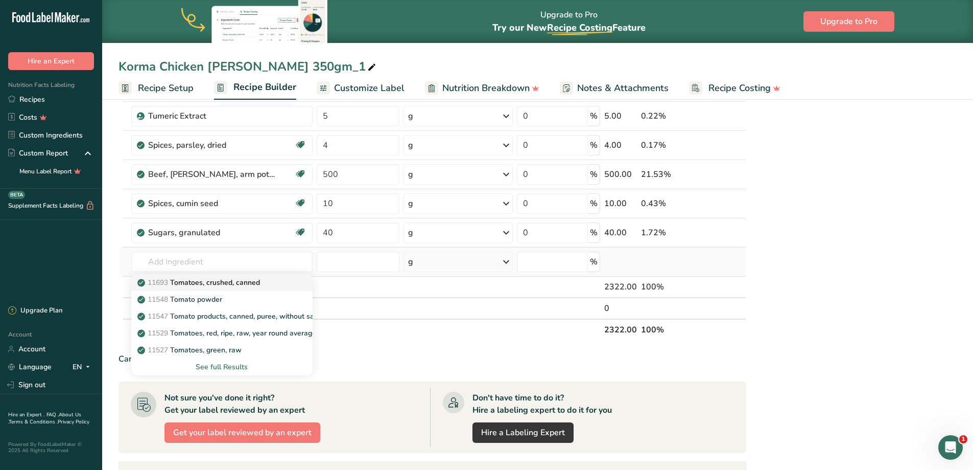
click at [241, 279] on p "11693 Tomatoes, crushed, canned" at bounding box center [199, 282] width 121 height 11
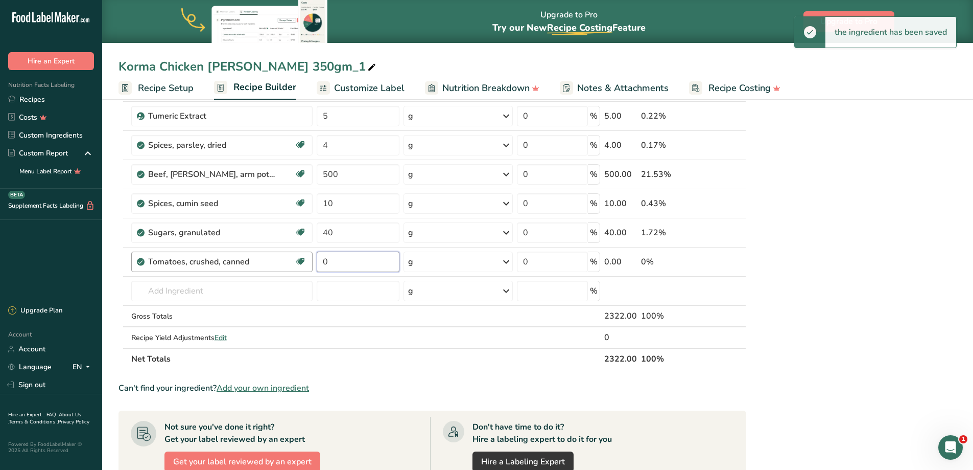
drag, startPoint x: 331, startPoint y: 261, endPoint x: 272, endPoint y: 261, distance: 58.8
click at [272, 261] on tr "Tomatoes, crushed, canned Source of Antioxidants Dairy free Gluten free Vegan V…" at bounding box center [432, 261] width 627 height 29
click at [195, 290] on input "text" at bounding box center [221, 291] width 181 height 20
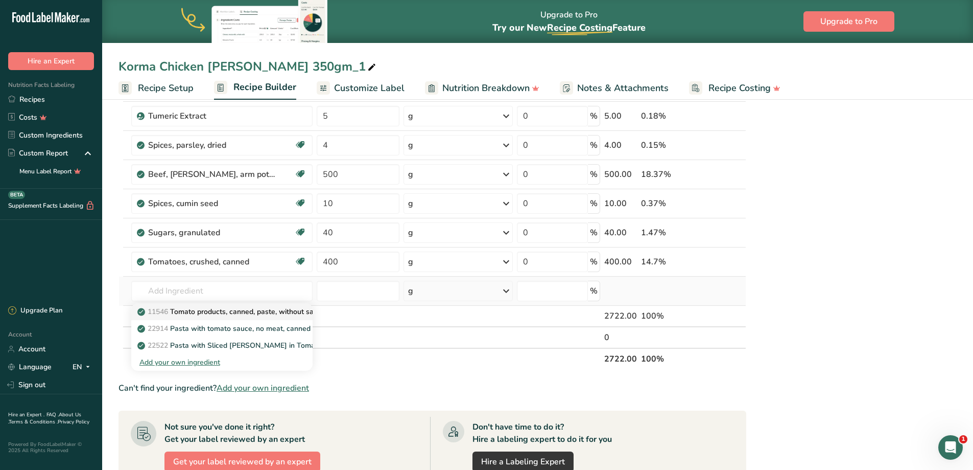
click at [231, 312] on p "11546 Tomato products, canned, paste, without salt added (Includes foods for US…" at bounding box center [331, 311] width 384 height 11
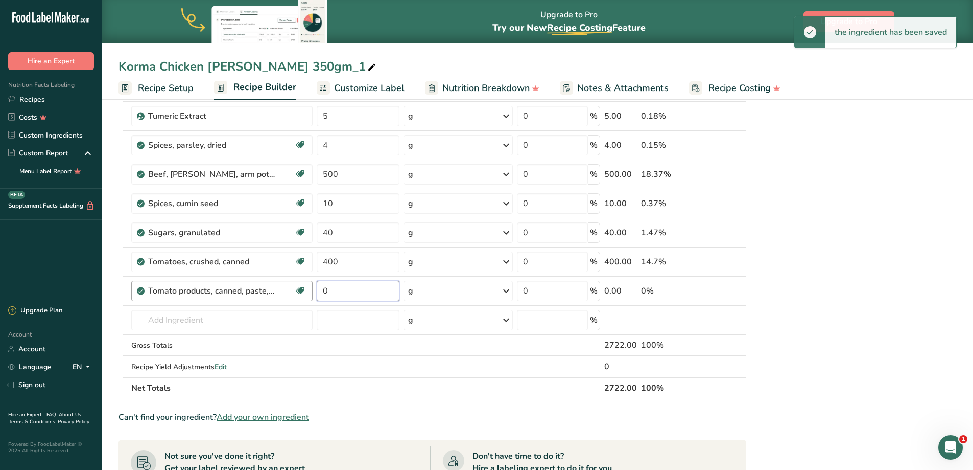
drag, startPoint x: 350, startPoint y: 293, endPoint x: 268, endPoint y: 292, distance: 82.3
click at [268, 292] on tr "Tomato products, canned, paste, without salt added (Includes foods for USDA's F…" at bounding box center [432, 290] width 627 height 29
click at [201, 320] on input "text" at bounding box center [221, 320] width 181 height 20
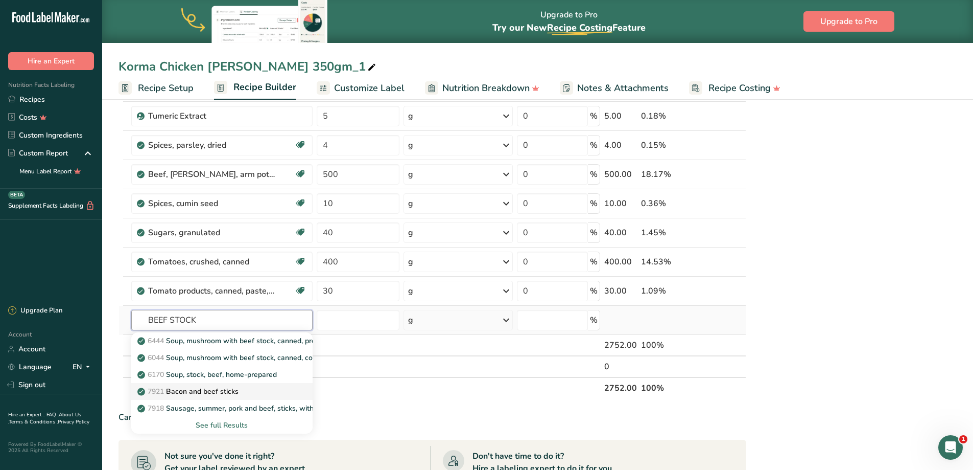
scroll to position [358, 0]
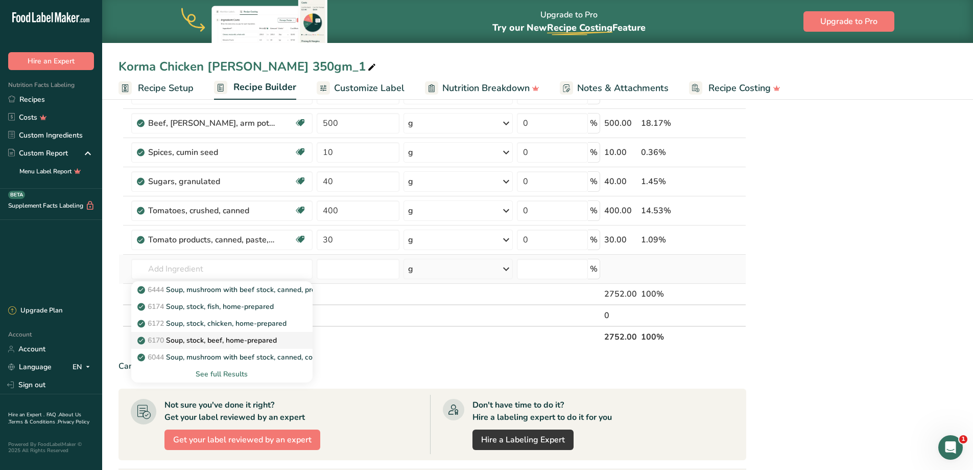
click at [239, 343] on p "6170 Soup, stock, beef, home-prepared" at bounding box center [207, 340] width 137 height 11
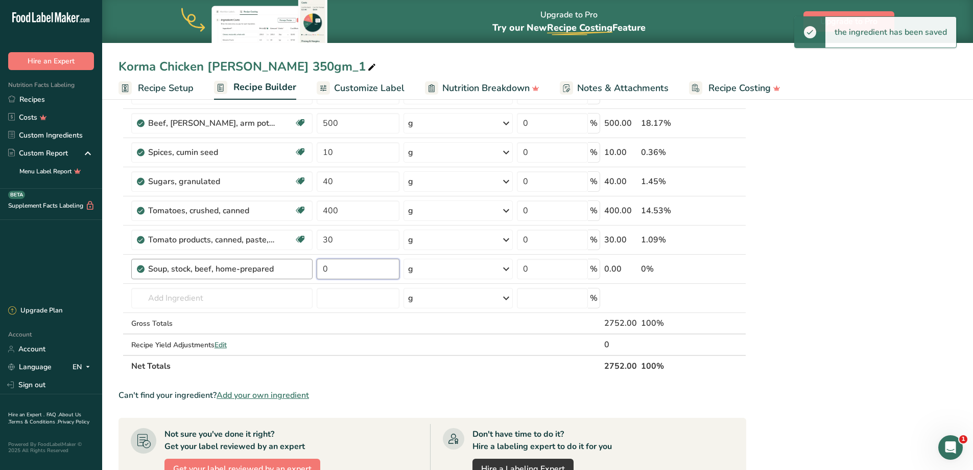
drag, startPoint x: 357, startPoint y: 270, endPoint x: 269, endPoint y: 265, distance: 88.5
click at [269, 265] on tr "Soup, stock, beef, home-prepared 0 g Portions 1 cup Weight Units g kg mg See mo…" at bounding box center [432, 268] width 627 height 29
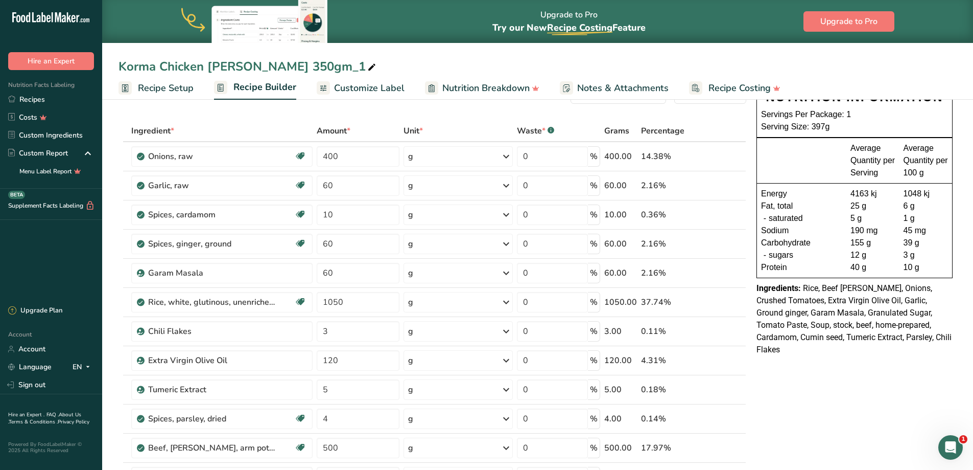
scroll to position [51, 0]
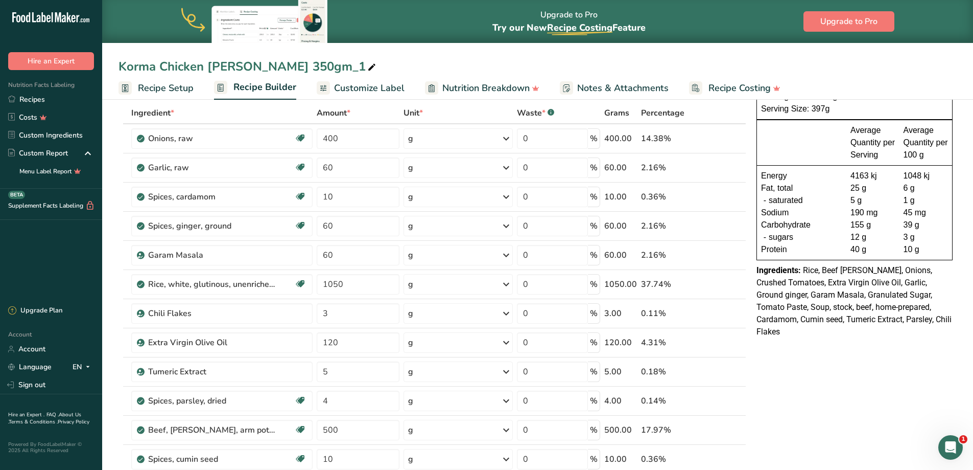
drag, startPoint x: 883, startPoint y: 357, endPoint x: 825, endPoint y: 270, distance: 104.3
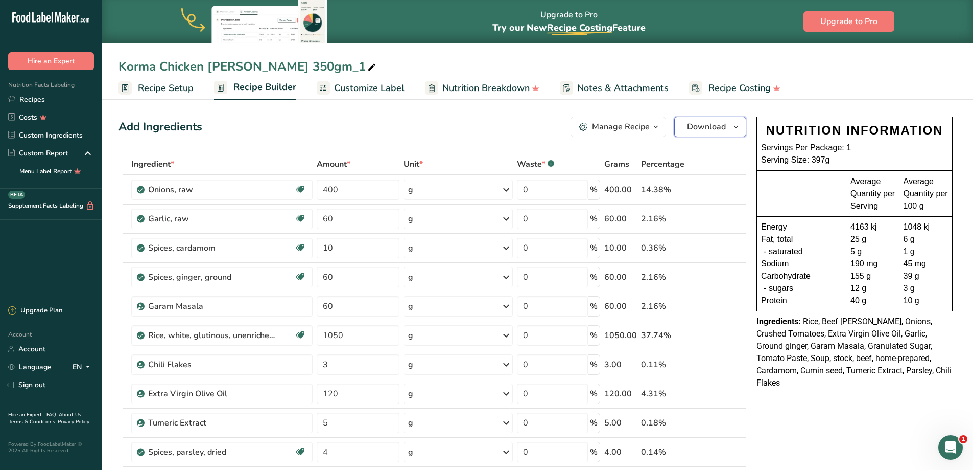
click at [711, 126] on span "Download" at bounding box center [706, 127] width 39 height 12
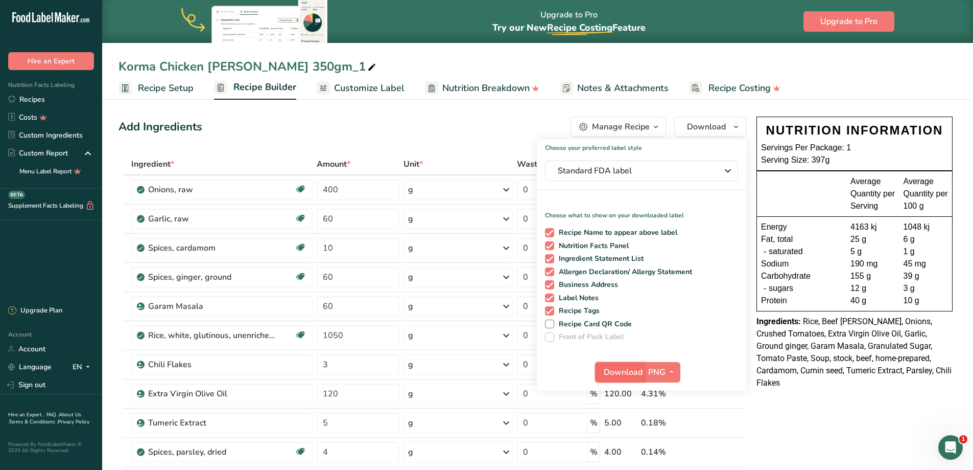
click at [617, 372] on span "Download" at bounding box center [623, 372] width 39 height 12
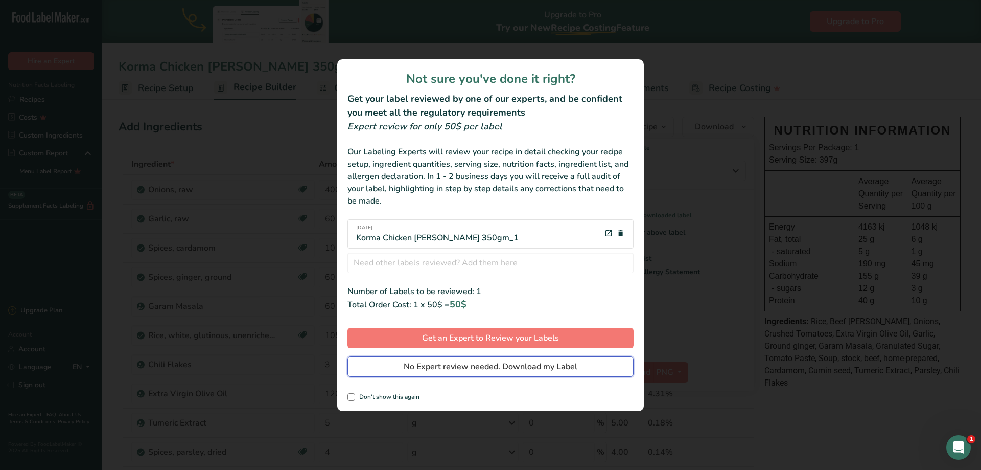
click at [404, 358] on button "No Expert review needed. Download my Label" at bounding box center [490, 366] width 286 height 20
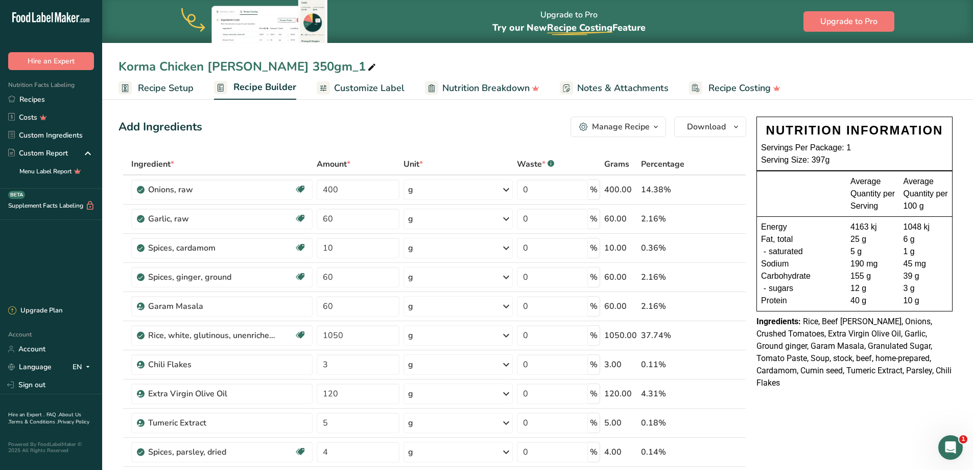
click at [367, 70] on icon at bounding box center [371, 67] width 9 height 14
drag, startPoint x: 255, startPoint y: 68, endPoint x: 86, endPoint y: 67, distance: 168.6
type input "CURRIES - BEEF MADRAS 350GM"
click at [713, 127] on span "Download" at bounding box center [706, 127] width 39 height 12
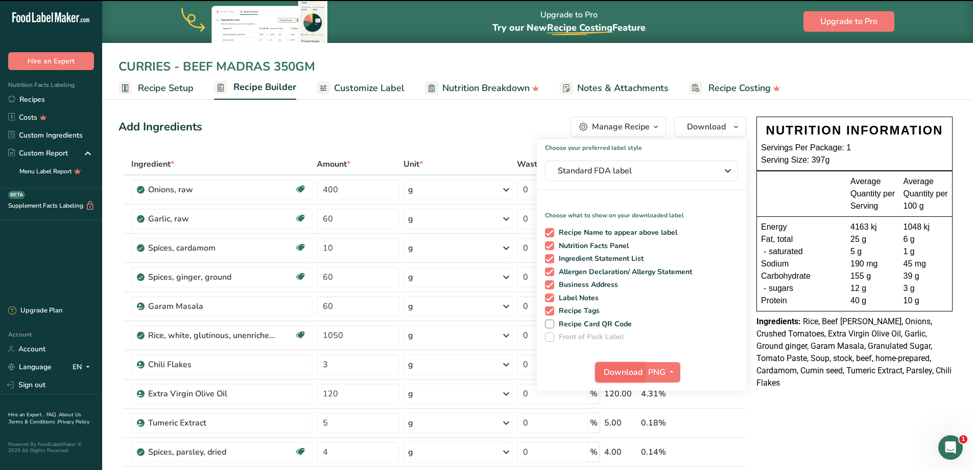
click at [611, 373] on span "Download" at bounding box center [623, 372] width 39 height 12
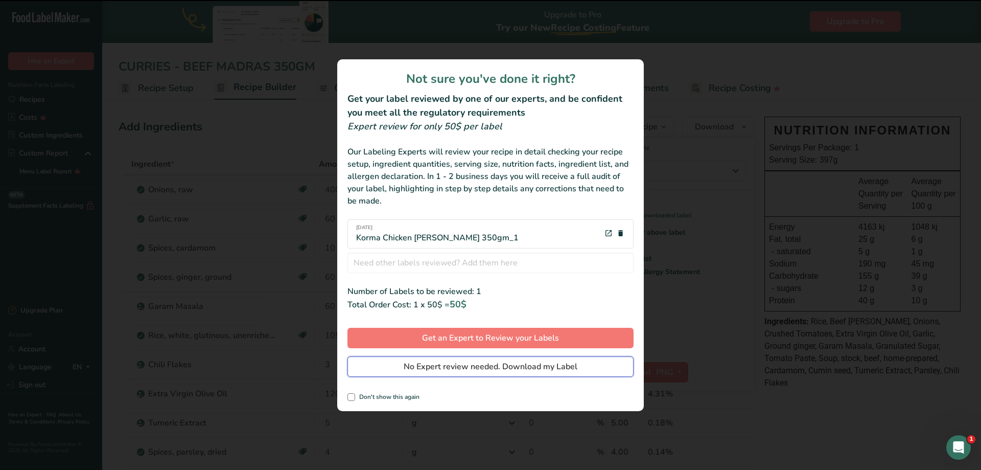
click at [440, 363] on span "No Expert review needed. Download my Label" at bounding box center [491, 366] width 174 height 12
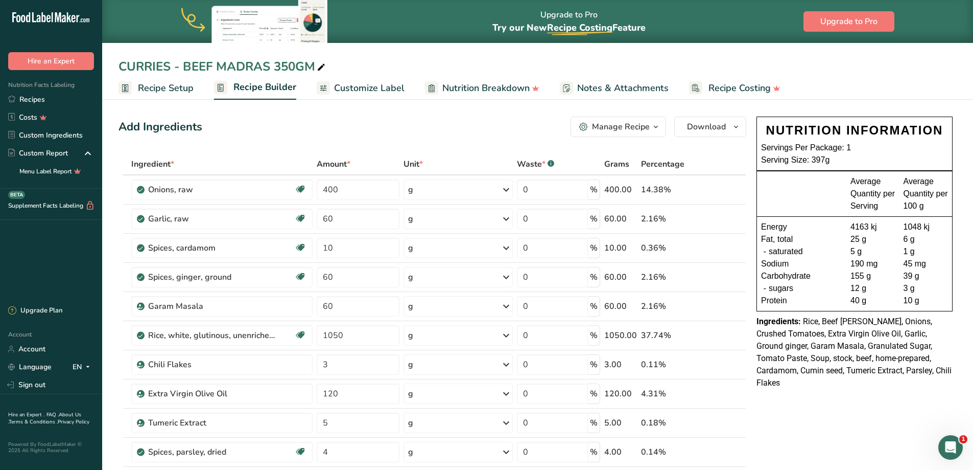
click at [626, 134] on button "Manage Recipe" at bounding box center [619, 126] width 96 height 20
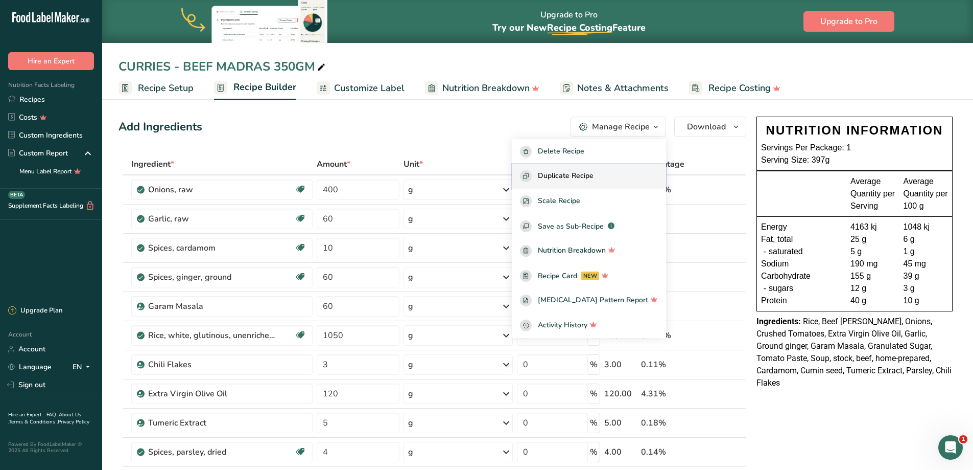
click at [583, 178] on span "Duplicate Recipe" at bounding box center [566, 176] width 56 height 12
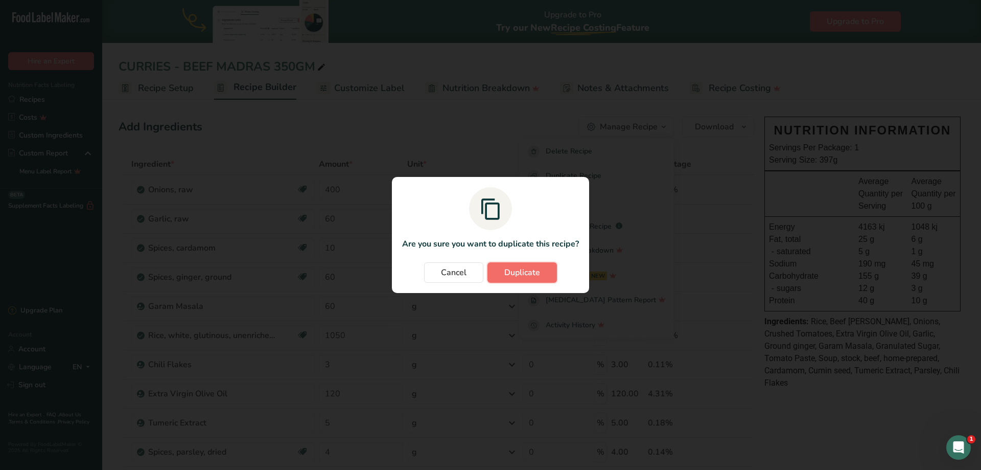
click at [537, 275] on span "Duplicate" at bounding box center [522, 272] width 36 height 12
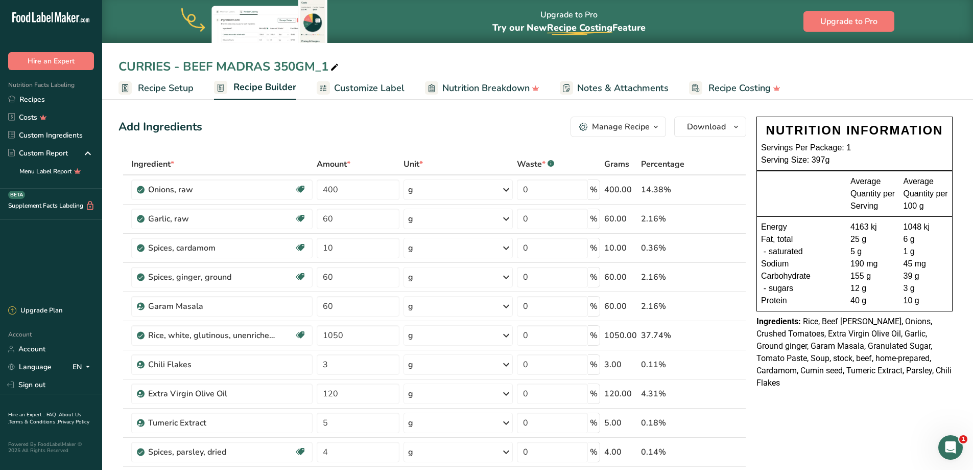
click at [337, 68] on icon at bounding box center [334, 67] width 9 height 14
drag, startPoint x: 182, startPoint y: 64, endPoint x: 371, endPoint y: 68, distance: 189.1
click at [362, 66] on input "CURRIES - BEEF MADRAS 350GM_1" at bounding box center [538, 66] width 838 height 18
type input "CURRIES - CHILLI CON CARNE WITH RICE 350GM"
click at [320, 135] on div "Add Ingredients Manage Recipe Delete Recipe Duplicate Recipe Scale Recipe Save …" at bounding box center [433, 126] width 628 height 20
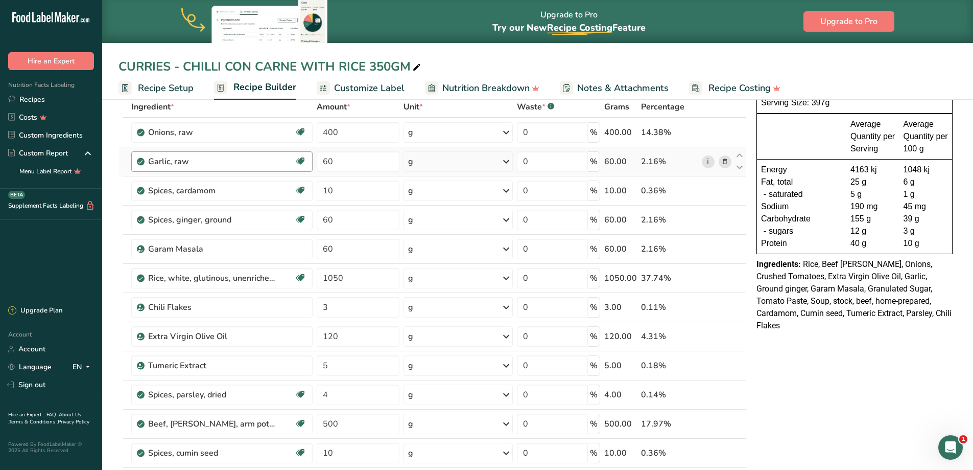
scroll to position [51, 0]
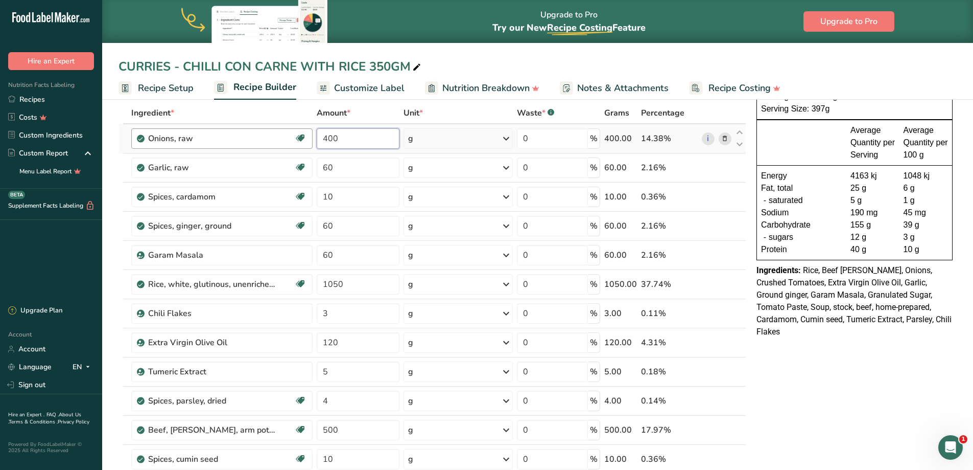
drag, startPoint x: 353, startPoint y: 137, endPoint x: 245, endPoint y: 141, distance: 107.9
click at [245, 140] on tr "Onions, raw Source of Antioxidants [MEDICAL_DATA] Effect Dairy free Gluten free…" at bounding box center [432, 138] width 627 height 29
type input "185"
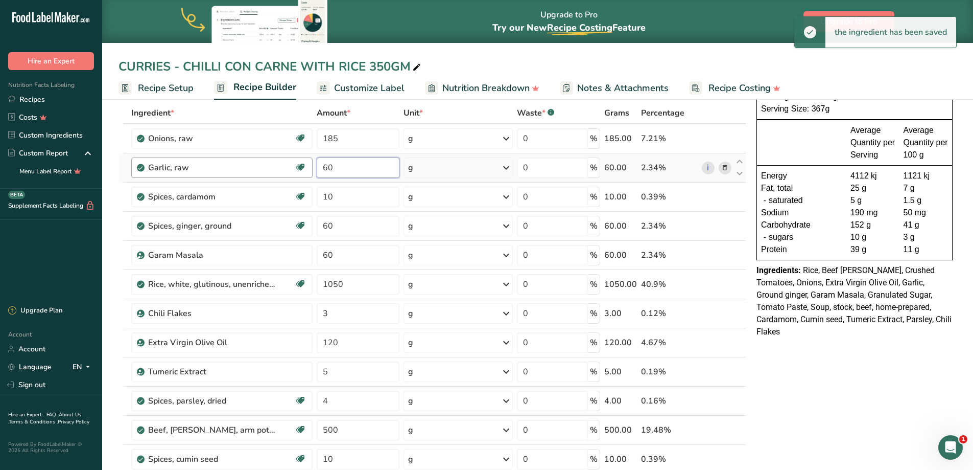
drag, startPoint x: 353, startPoint y: 171, endPoint x: 255, endPoint y: 171, distance: 97.1
click at [256, 171] on tr "Garlic, raw Source of Antioxidants Dairy free Gluten free Vegan Vegetarian Soy …" at bounding box center [432, 167] width 627 height 29
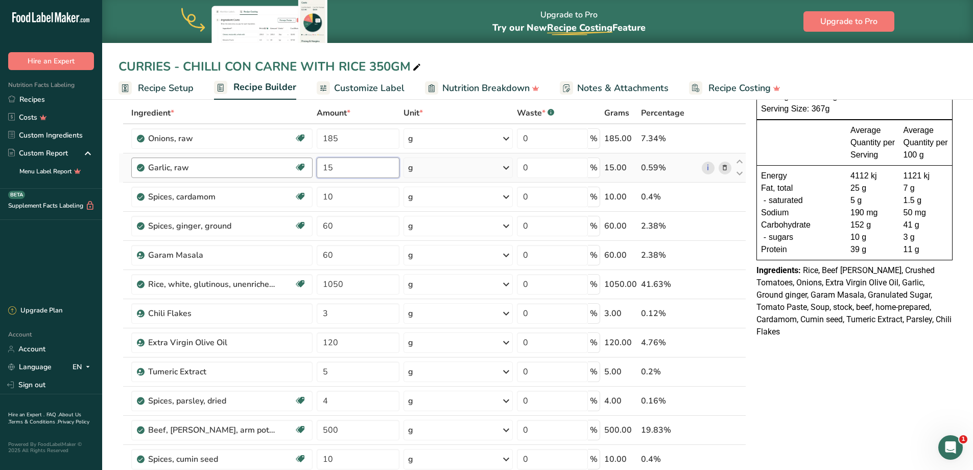
type input "15"
click at [725, 196] on icon at bounding box center [724, 197] width 7 height 11
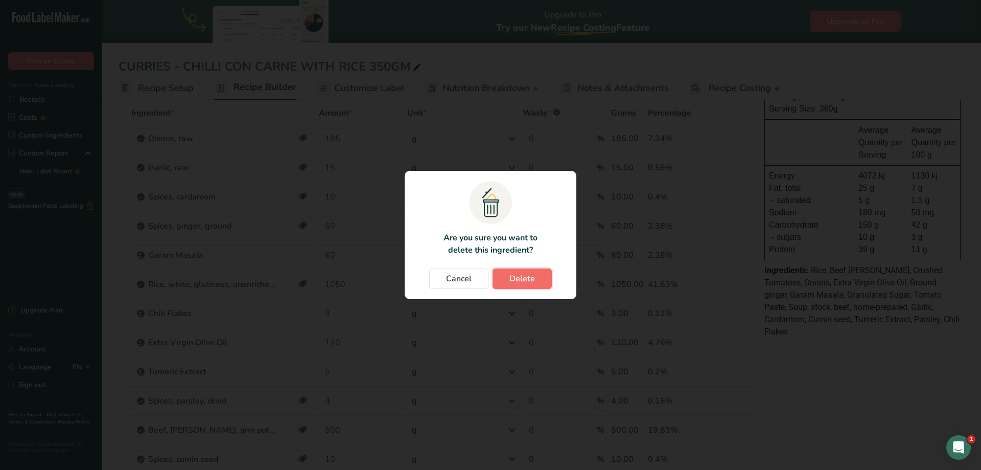
click at [535, 277] on button "Delete" at bounding box center [522, 278] width 59 height 20
type input "60"
type input "1050"
type input "3"
type input "120"
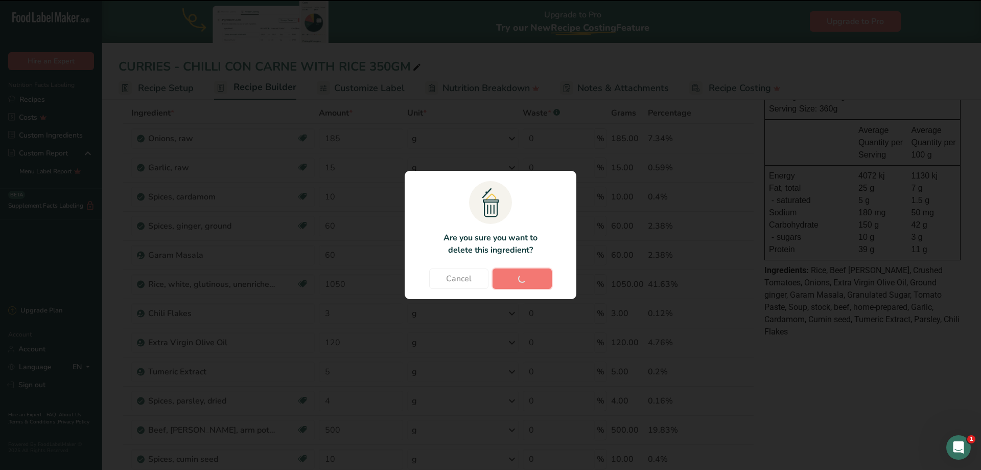
type input "5"
type input "4"
type input "500"
type input "10"
type input "40"
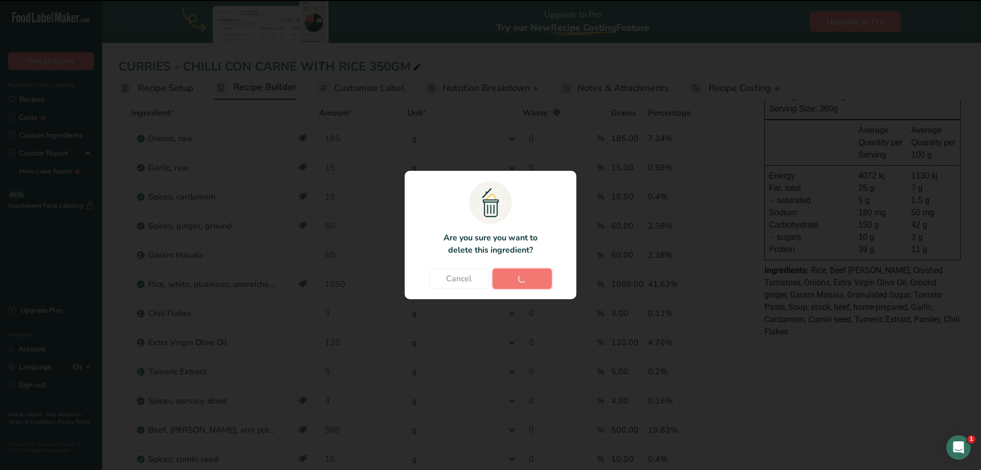
type input "400"
type input "30"
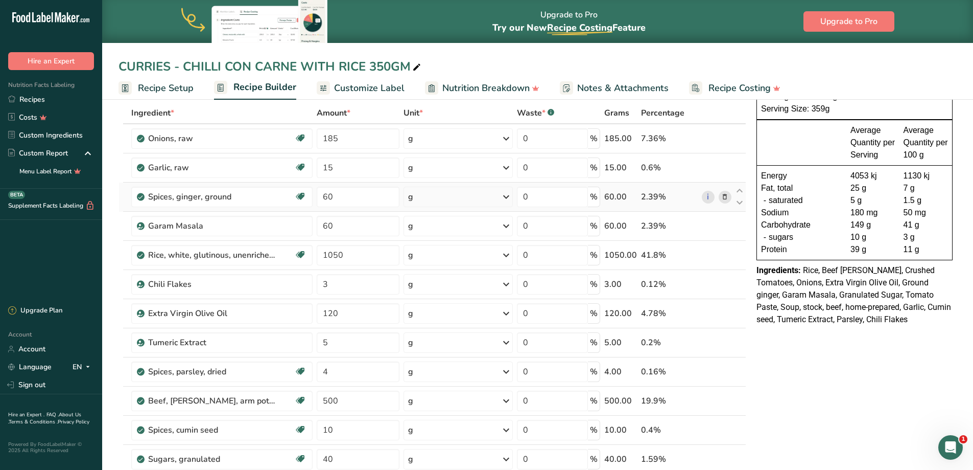
click at [722, 194] on icon at bounding box center [724, 197] width 7 height 11
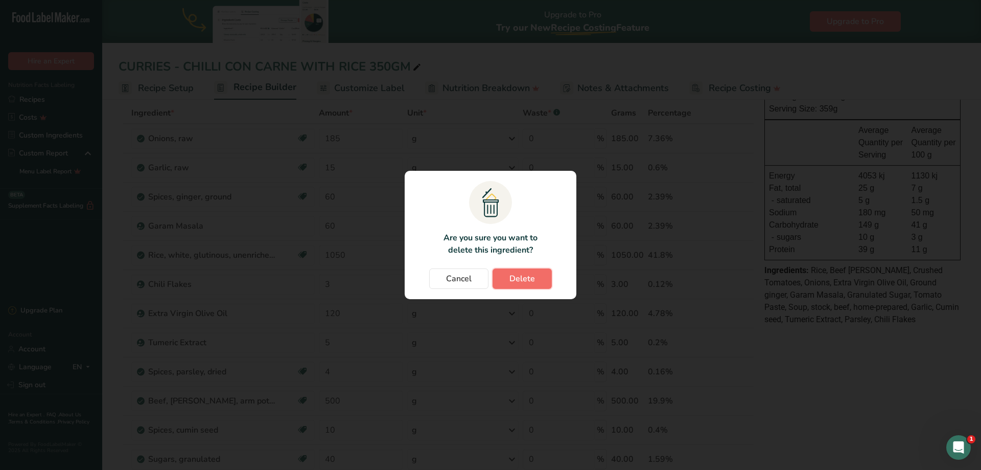
click at [525, 283] on span "Delete" at bounding box center [522, 278] width 26 height 12
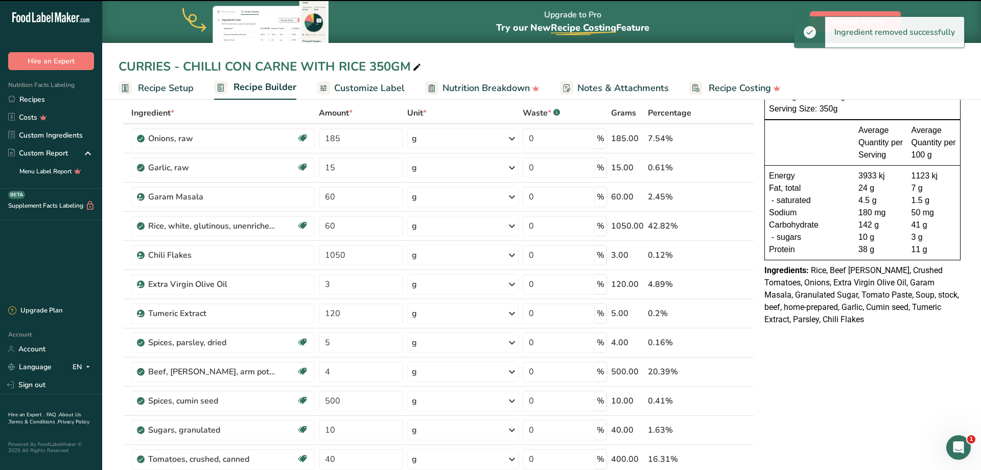
type input "1050"
type input "3"
type input "120"
type input "5"
type input "4"
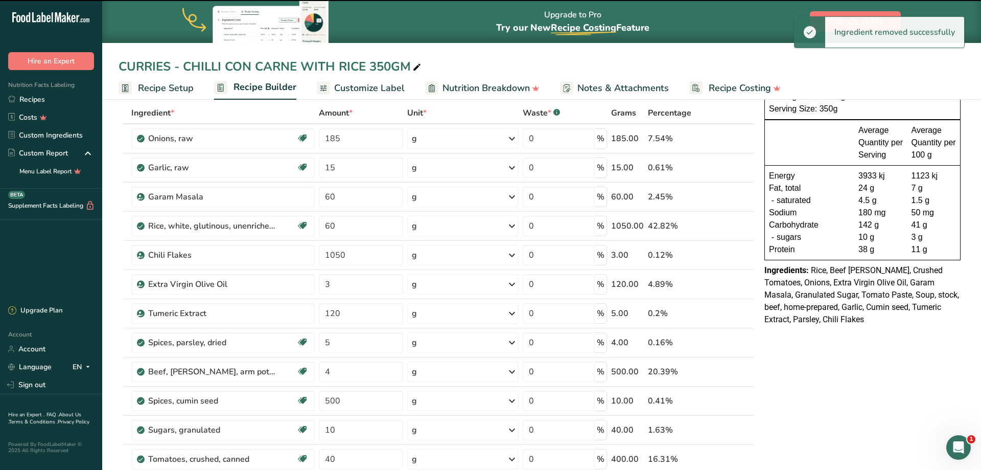
type input "500"
type input "10"
type input "40"
type input "400"
type input "30"
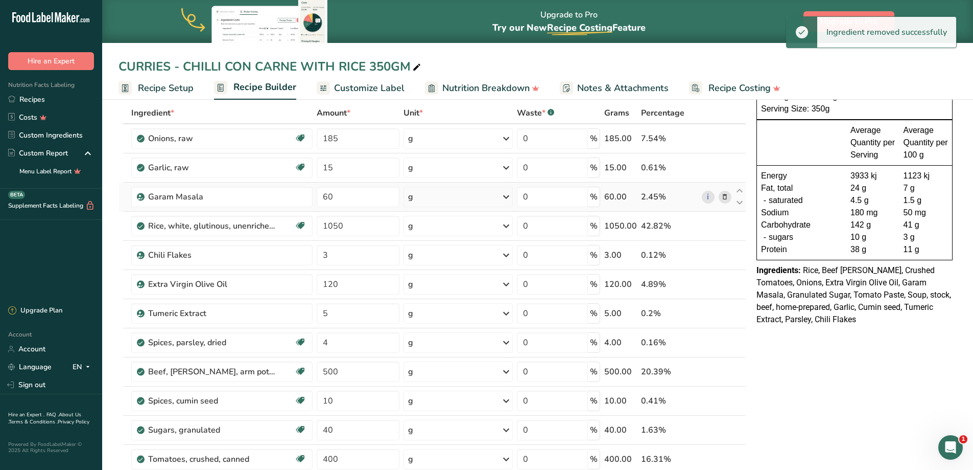
click at [724, 199] on icon at bounding box center [724, 197] width 7 height 11
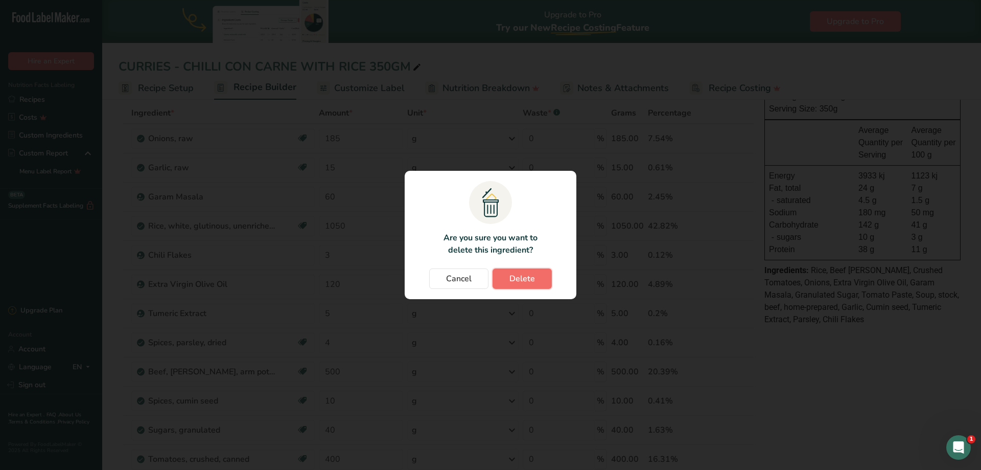
click at [535, 280] on button "Delete" at bounding box center [522, 278] width 59 height 20
type input "1050"
type input "3"
type input "120"
type input "5"
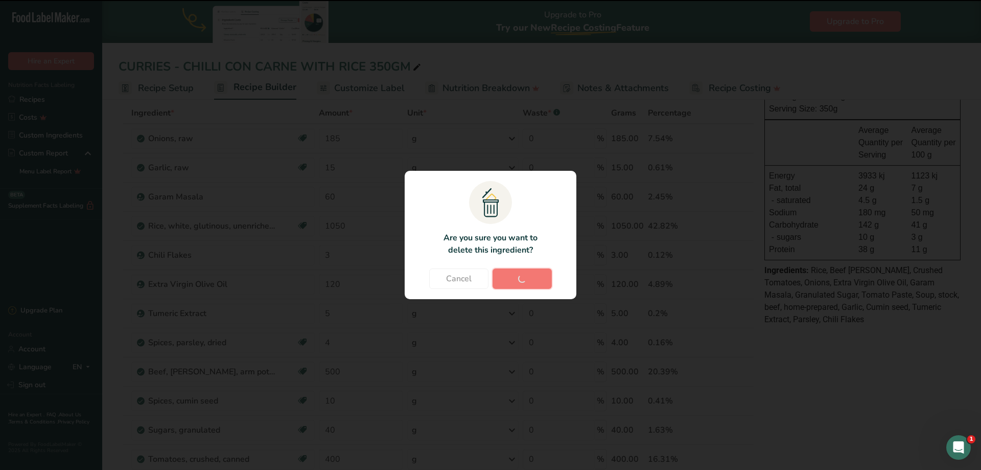
type input "4"
type input "500"
type input "10"
type input "40"
type input "400"
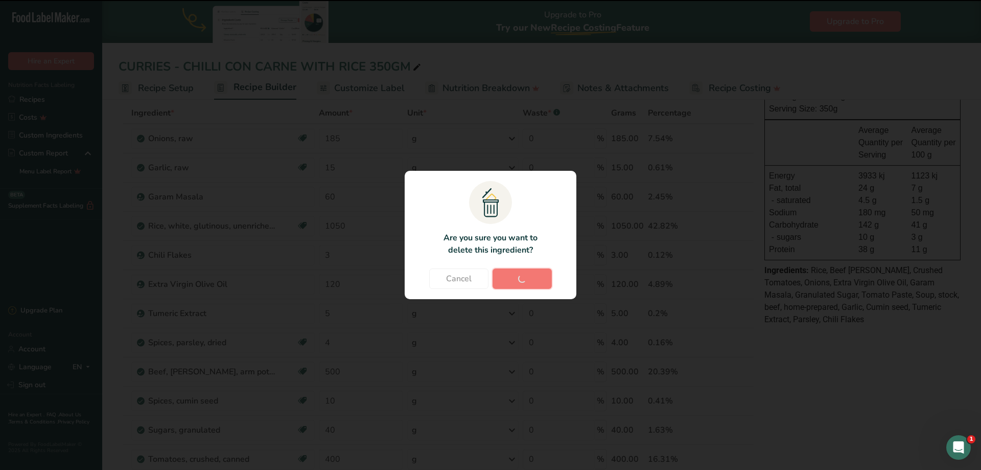
type input "30"
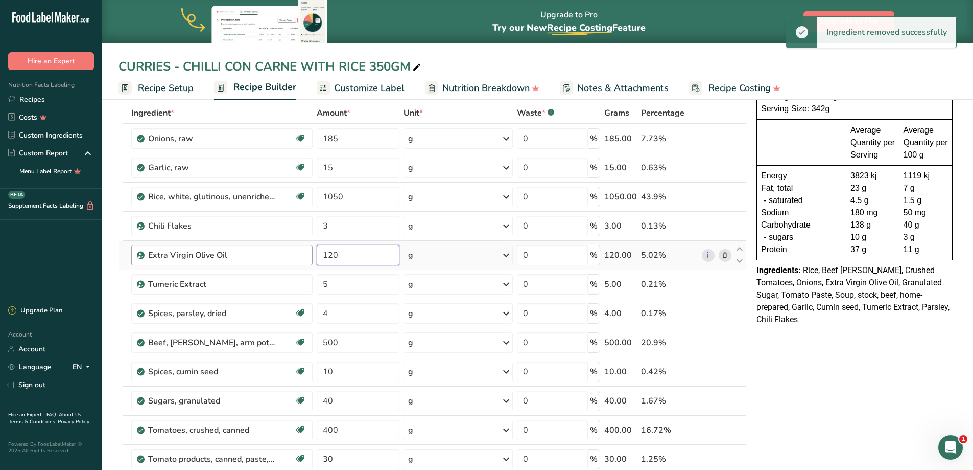
drag, startPoint x: 359, startPoint y: 256, endPoint x: 261, endPoint y: 260, distance: 98.2
click at [261, 260] on tr "Extra Virgin Olive Oil 120 g Weight Units g kg mg See more Volume Units l Volum…" at bounding box center [432, 255] width 627 height 29
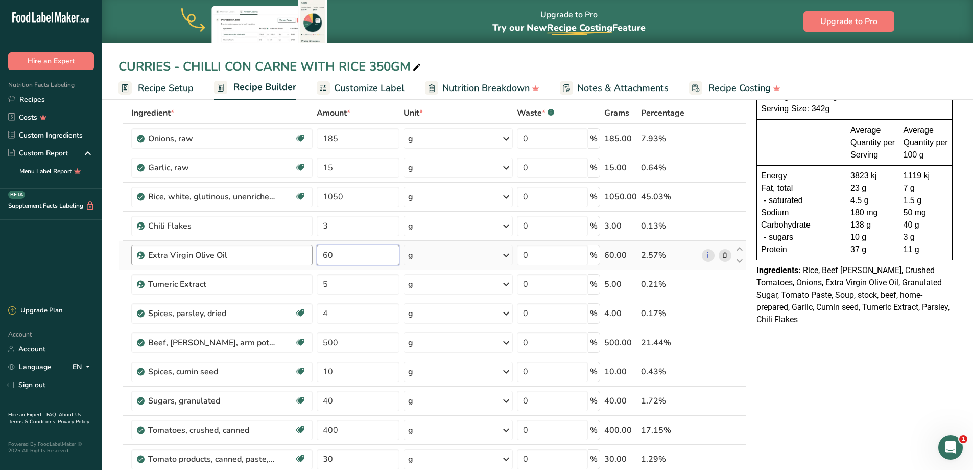
type input "60"
drag, startPoint x: 365, startPoint y: 227, endPoint x: 253, endPoint y: 229, distance: 112.4
click at [253, 229] on tr "Chili Flakes 3 g Weight Units g kg mg See more Volume Units l Volume units requ…" at bounding box center [432, 226] width 627 height 29
click at [724, 283] on div "Ingredient * Amount * Unit * Waste * .a-a{fill:#347362;}.b-a{fill:#fff;} Grams …" at bounding box center [433, 349] width 628 height 494
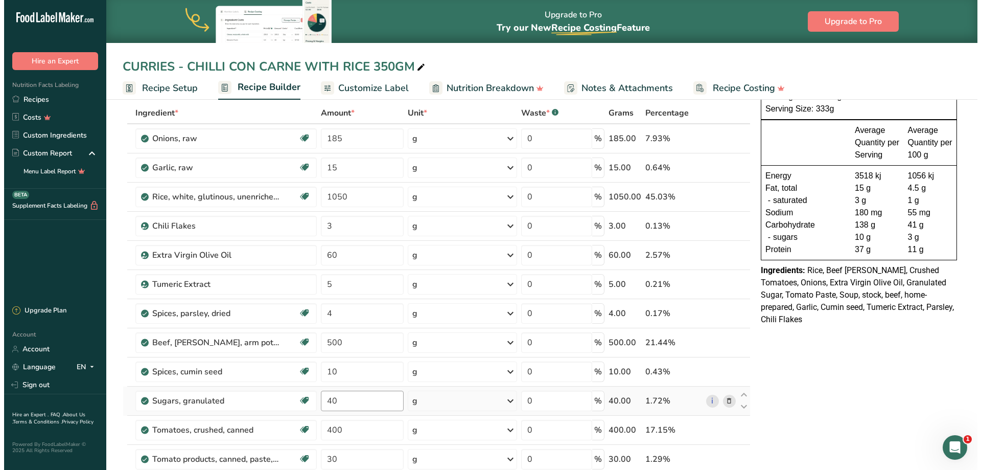
scroll to position [153, 0]
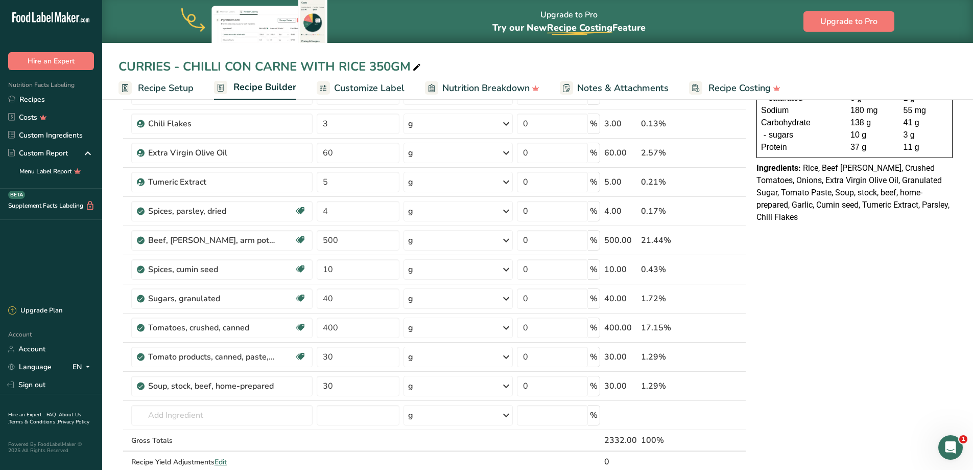
click at [727, 240] on icon at bounding box center [724, 240] width 7 height 11
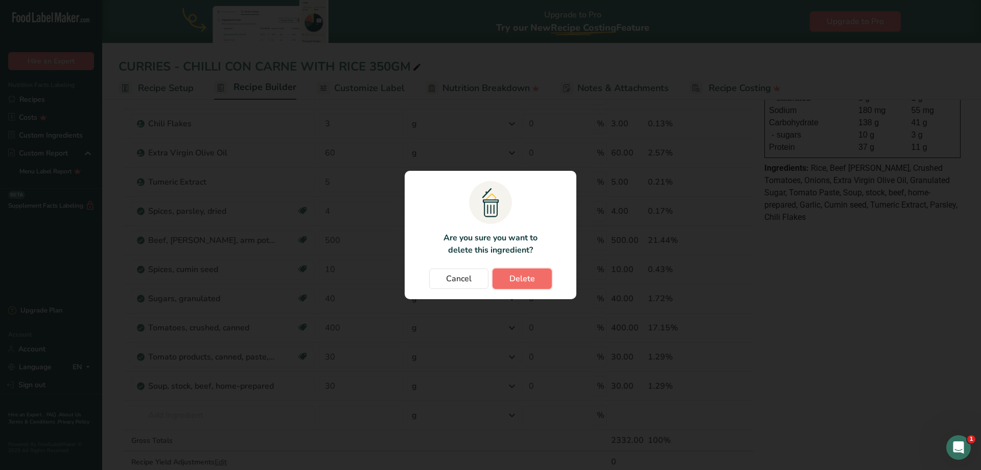
click at [521, 279] on span "Delete" at bounding box center [522, 278] width 26 height 12
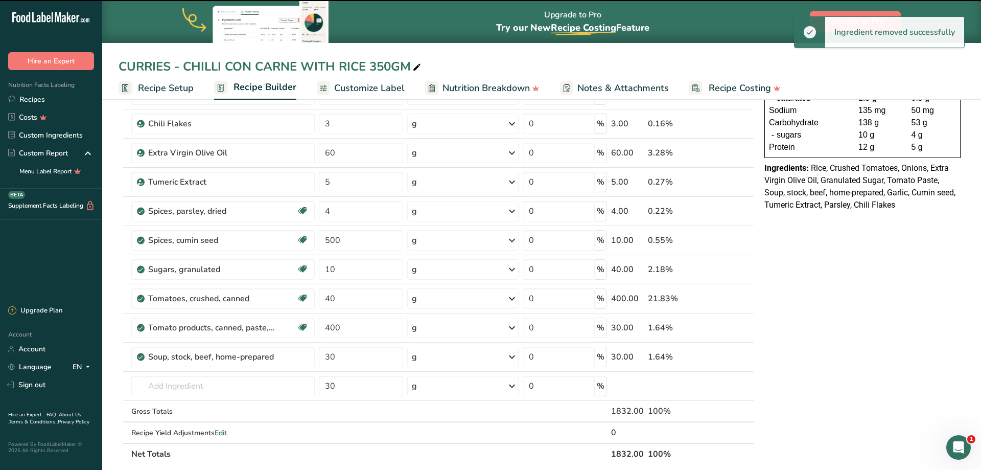
type input "10"
type input "40"
type input "400"
type input "30"
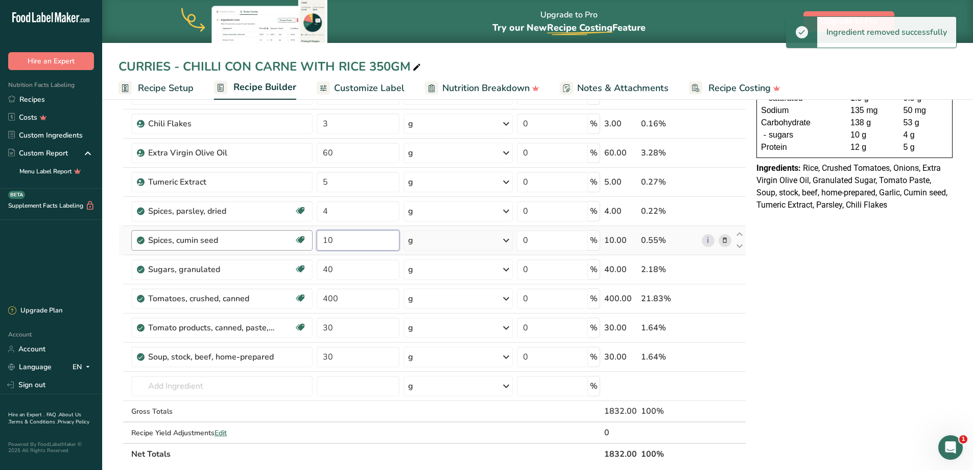
drag, startPoint x: 336, startPoint y: 240, endPoint x: 302, endPoint y: 239, distance: 33.7
click at [304, 239] on tr "Spices, cumin seed Dairy free Gluten free Vegan Vegetarian Soy free 10 g Portio…" at bounding box center [432, 240] width 627 height 29
type input "5"
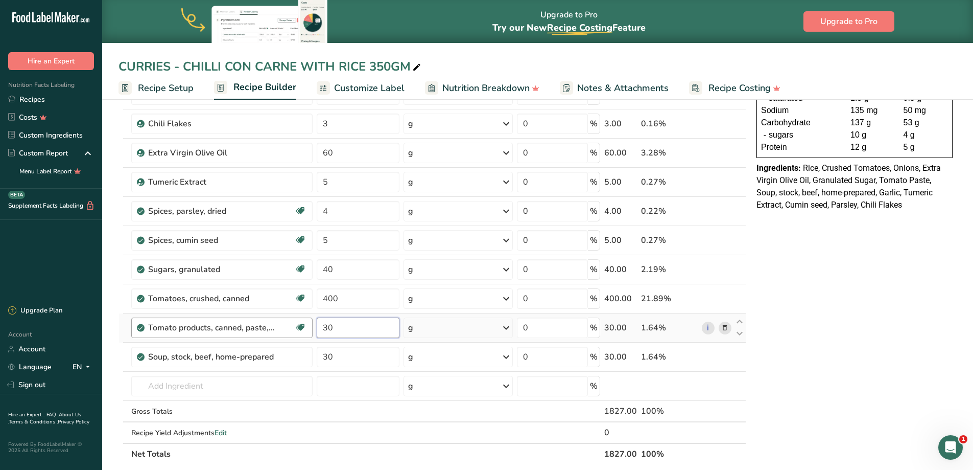
drag, startPoint x: 317, startPoint y: 328, endPoint x: 308, endPoint y: 332, distance: 10.3
click at [294, 328] on tr "Tomato products, canned, paste, without salt added (Includes foods for USDA's F…" at bounding box center [432, 327] width 627 height 29
type input "90"
drag, startPoint x: 726, startPoint y: 356, endPoint x: 717, endPoint y: 352, distance: 10.3
click at [726, 356] on icon at bounding box center [724, 357] width 7 height 11
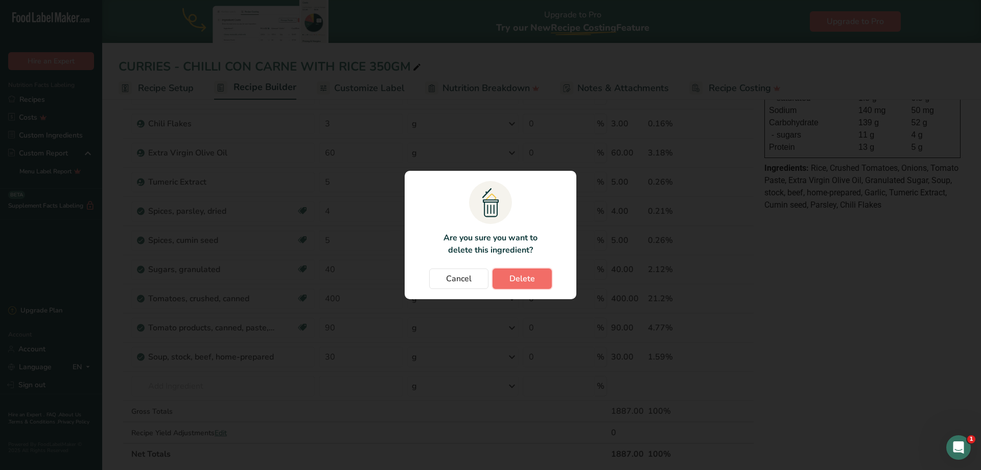
click at [503, 277] on button "Delete" at bounding box center [522, 278] width 59 height 20
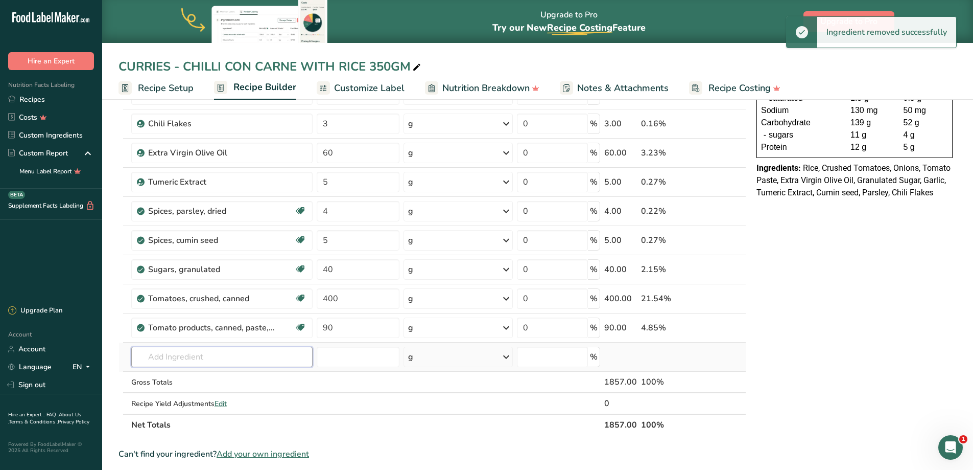
click at [208, 355] on input "text" at bounding box center [221, 356] width 181 height 20
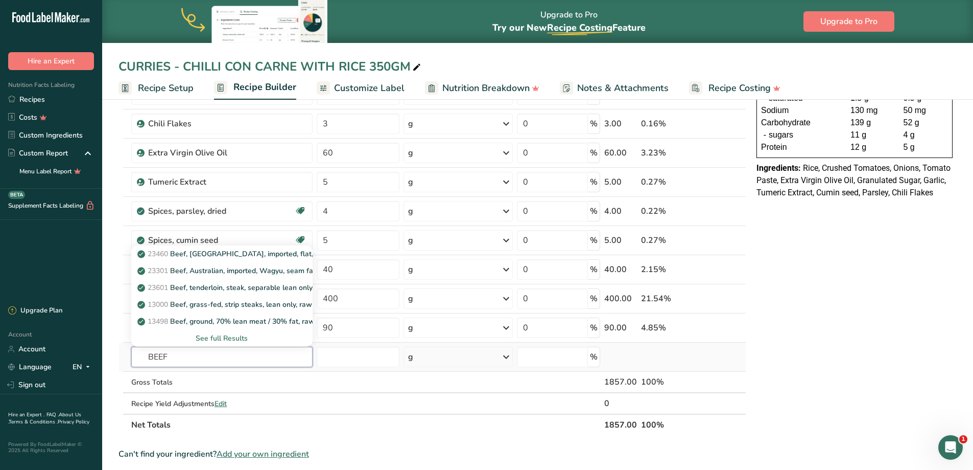
type input "BEEF"
click at [233, 338] on div "See full Results" at bounding box center [221, 338] width 165 height 11
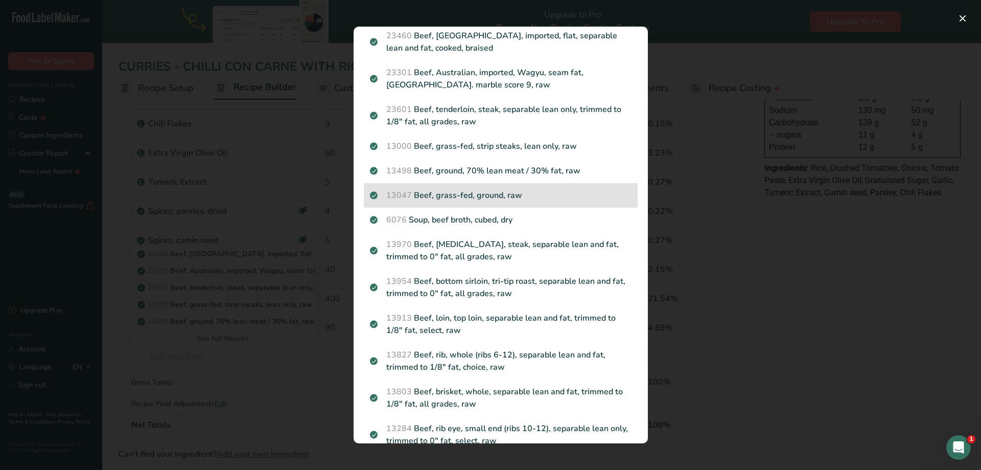
scroll to position [51, 0]
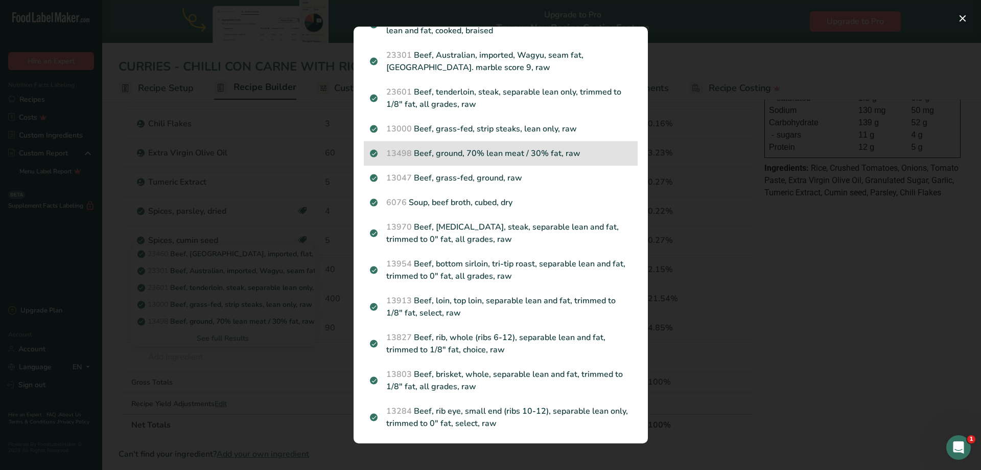
click at [508, 154] on p "13498 Beef, ground, 70% lean meat / 30% fat, raw" at bounding box center [501, 153] width 262 height 12
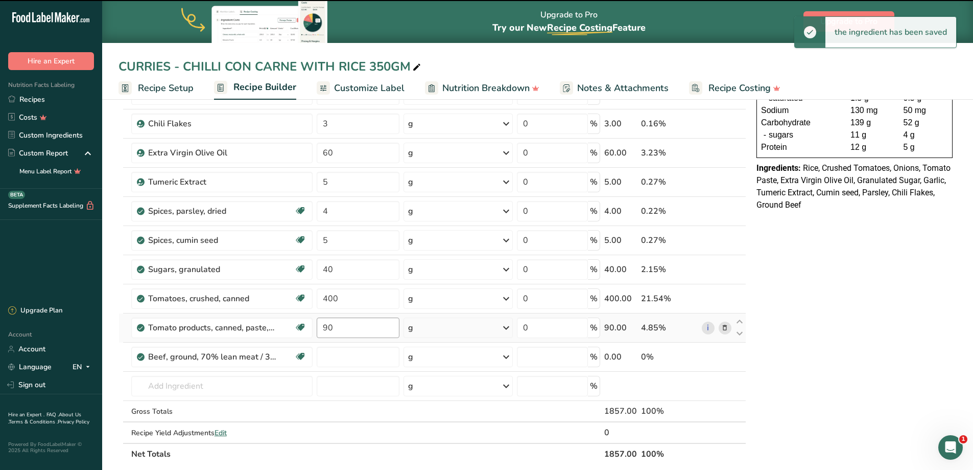
type input "0"
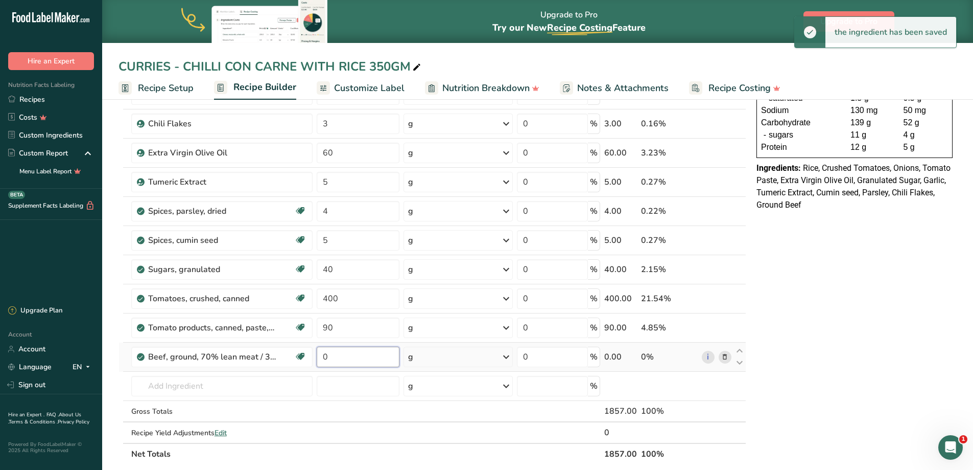
drag, startPoint x: 344, startPoint y: 359, endPoint x: 313, endPoint y: 363, distance: 31.9
click at [313, 363] on tr "Beef, ground, 70% lean meat / 30% fat, raw Dairy free Gluten free Soy free 0 g …" at bounding box center [432, 356] width 627 height 29
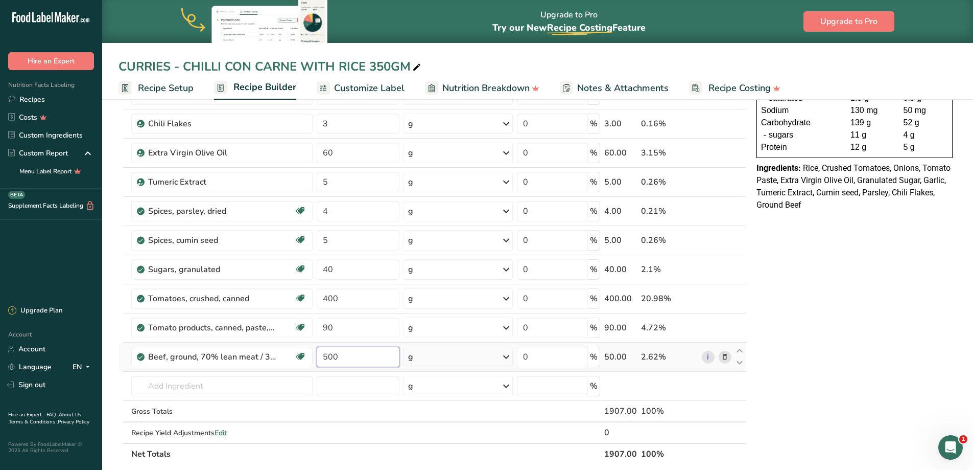
type input "500"
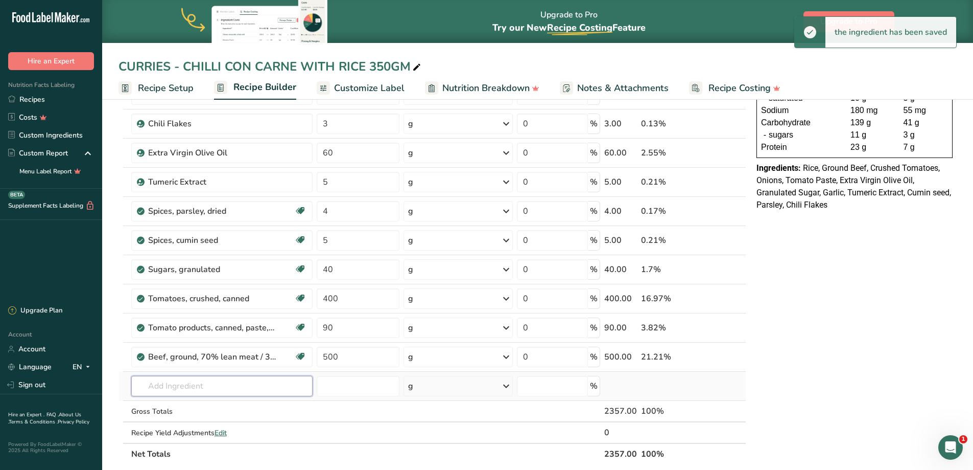
click at [200, 385] on input "text" at bounding box center [221, 386] width 181 height 20
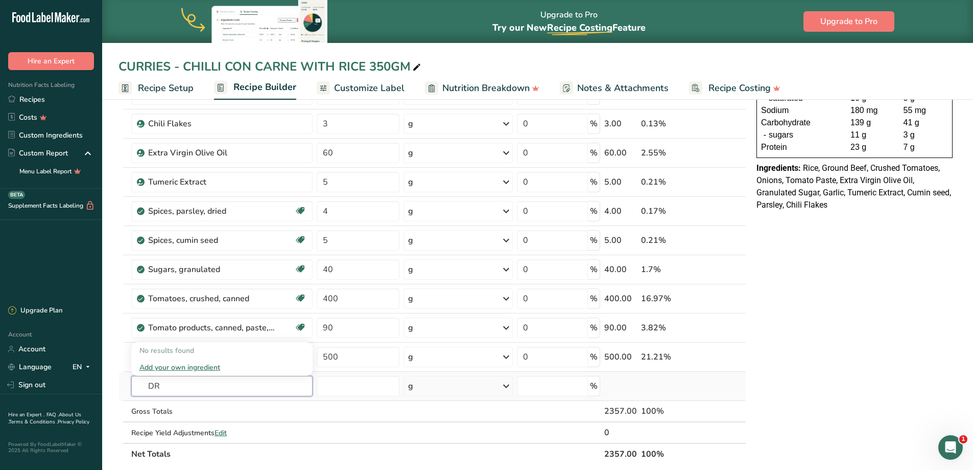
type input "D"
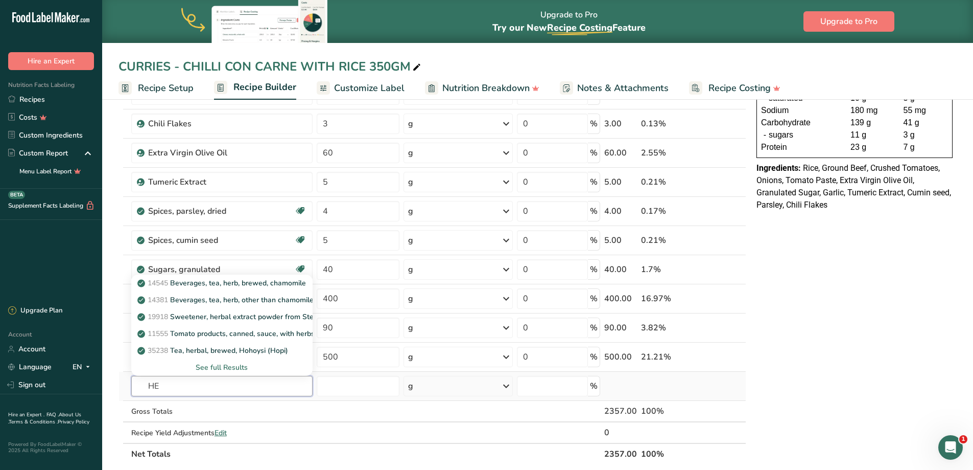
type input "H"
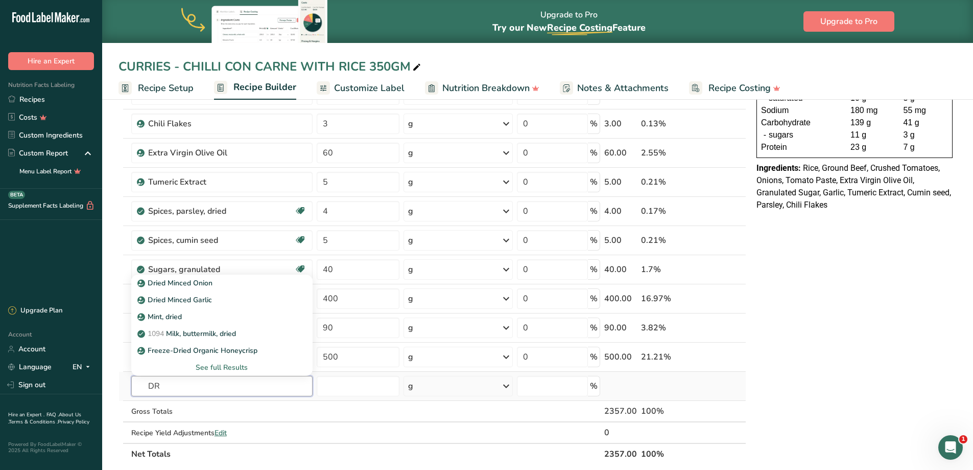
type input "D"
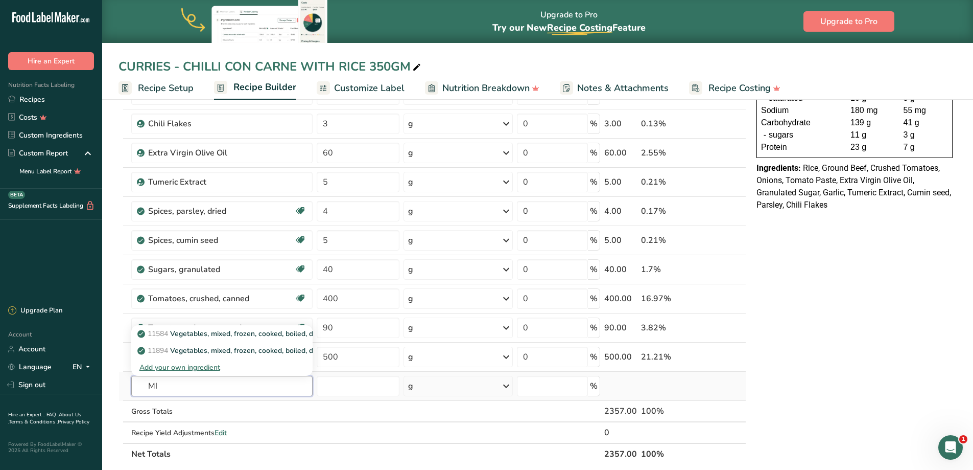
type input "M"
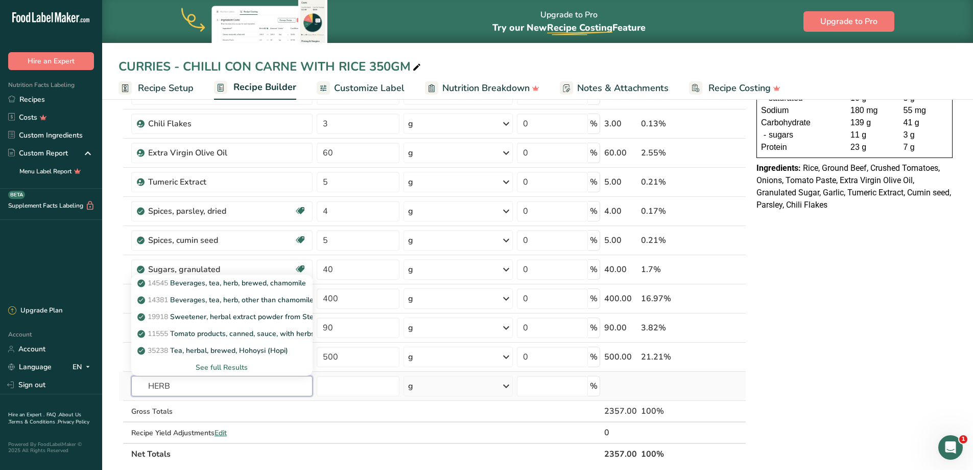
type input "HERB"
click at [203, 367] on div "See full Results" at bounding box center [221, 367] width 165 height 11
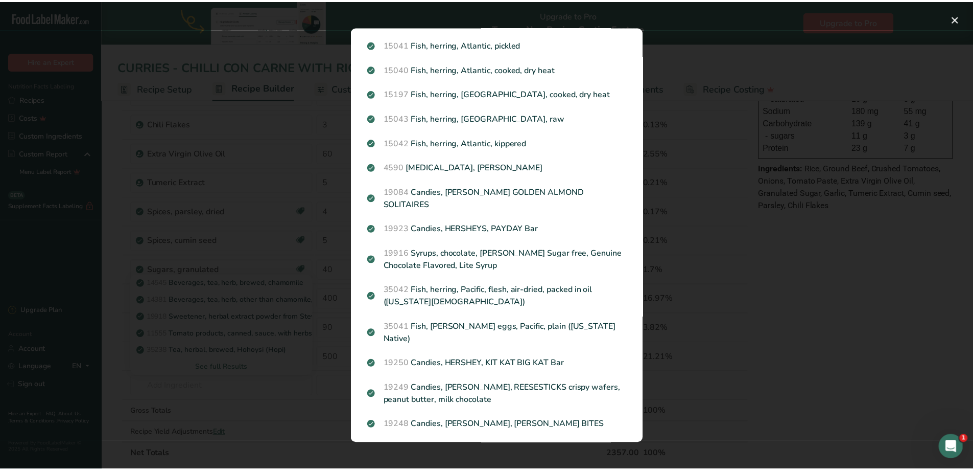
scroll to position [0, 0]
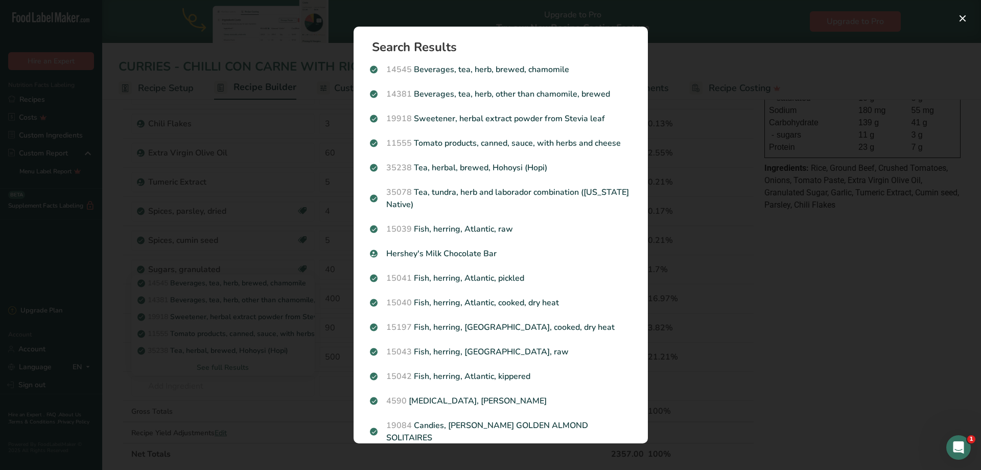
click at [729, 405] on div "Search results modal" at bounding box center [490, 235] width 981 height 470
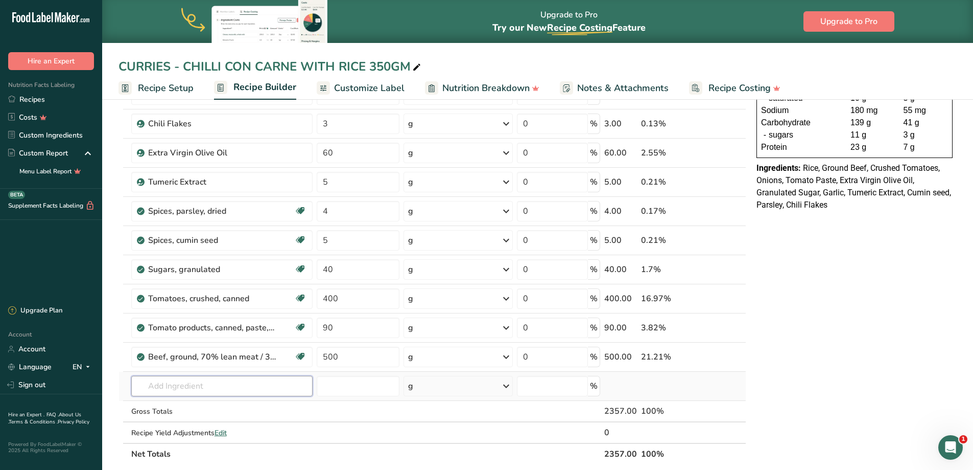
click at [178, 388] on input "text" at bounding box center [221, 386] width 181 height 20
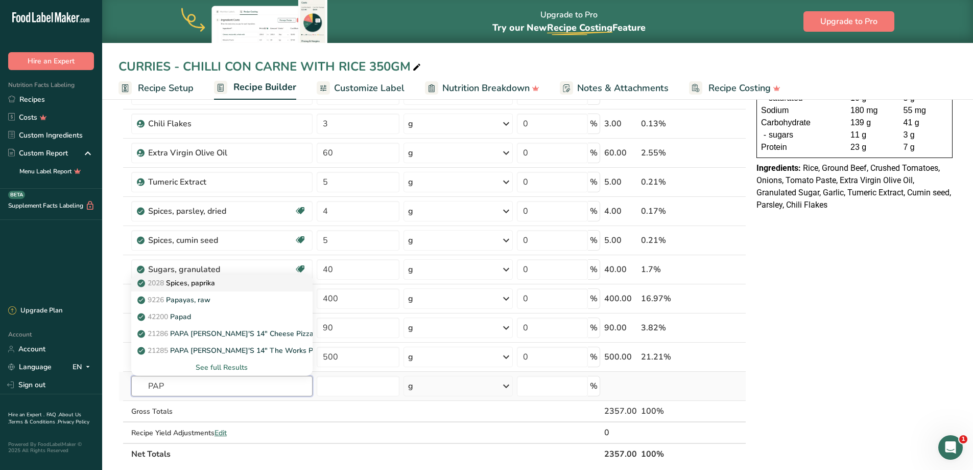
type input "PAP"
click at [203, 285] on p "2028 Spices, paprika" at bounding box center [177, 282] width 76 height 11
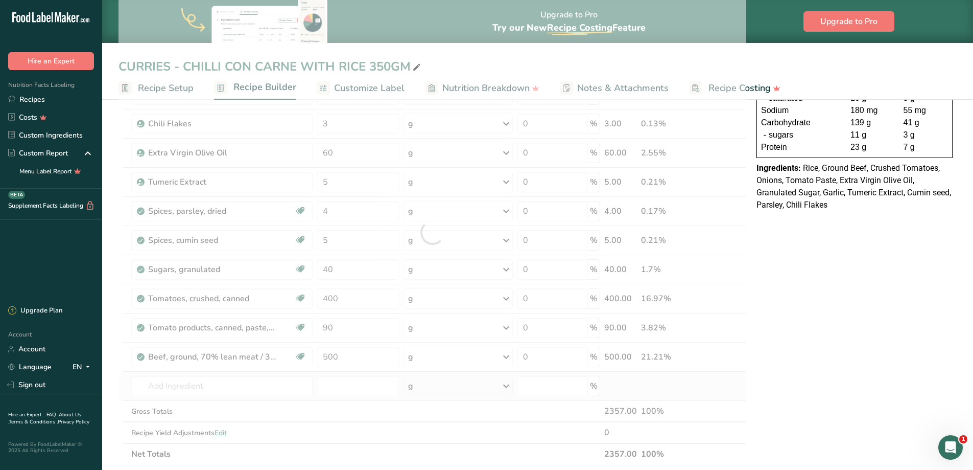
type input "Spices, paprika"
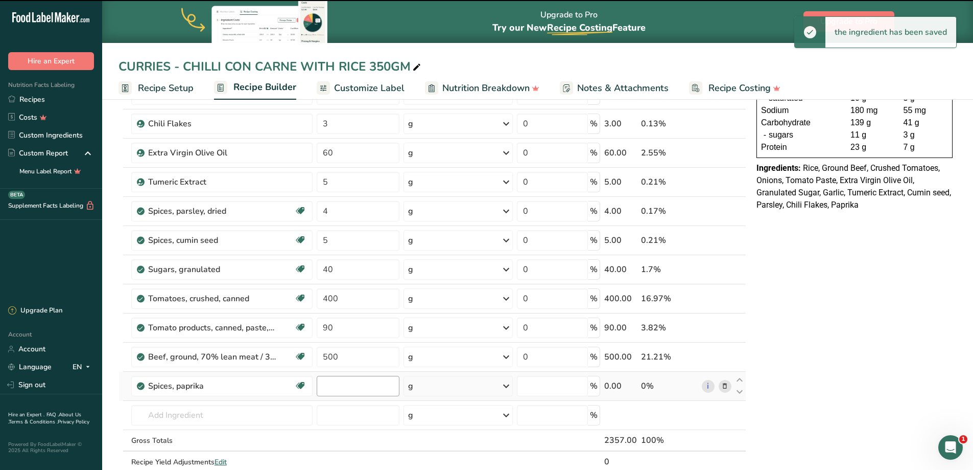
type input "0"
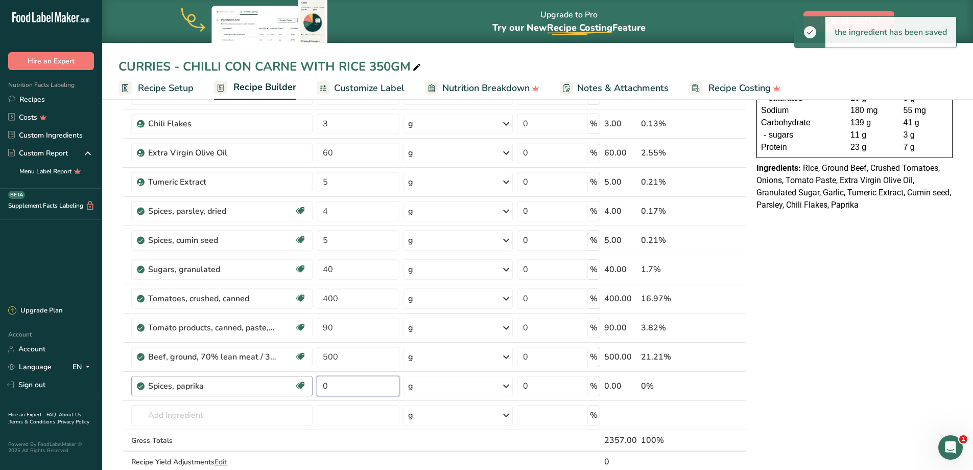
drag, startPoint x: 346, startPoint y: 386, endPoint x: 228, endPoint y: 392, distance: 118.2
click at [232, 392] on tr "Spices, paprika Source of Antioxidants Dairy free Gluten free Vegan Vegetarian …" at bounding box center [432, 385] width 627 height 29
type input "5"
click at [173, 418] on input "text" at bounding box center [221, 415] width 181 height 20
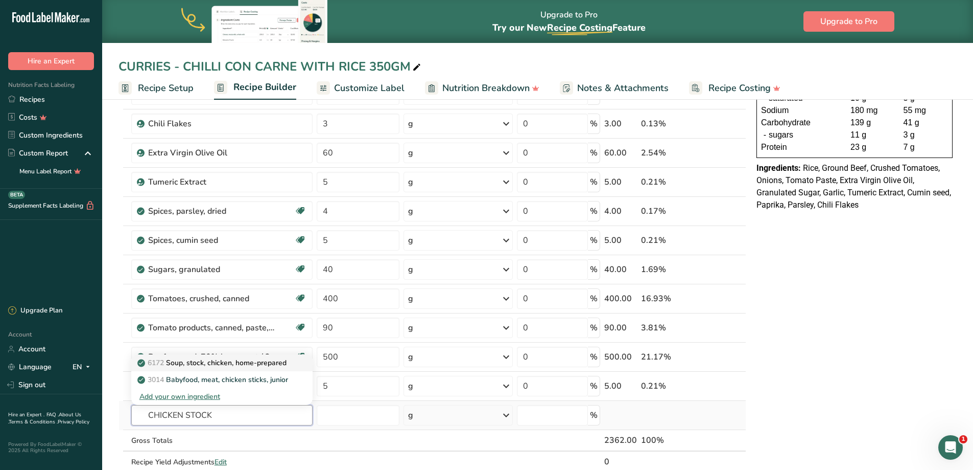
type input "CHICKEN STOCK"
click at [226, 366] on p "6172 Soup, stock, chicken, home-prepared" at bounding box center [212, 362] width 147 height 11
type input "Soup, stock, chicken, home-prepared"
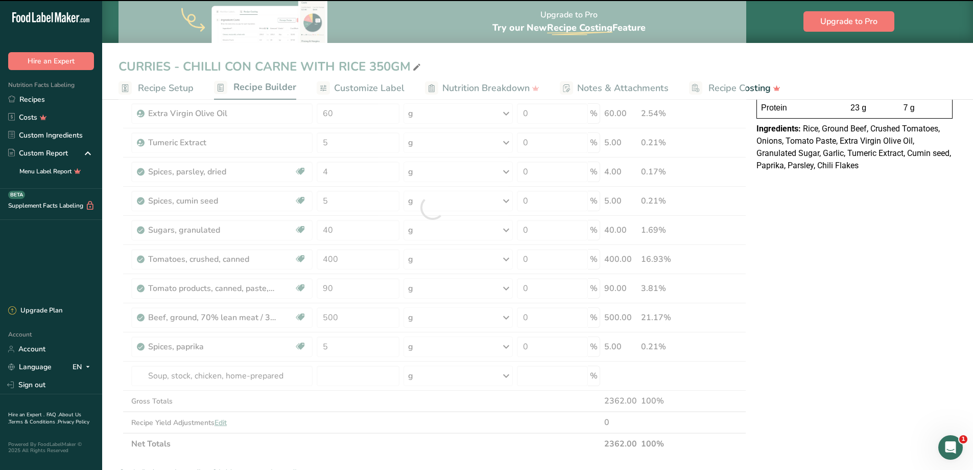
scroll to position [204, 0]
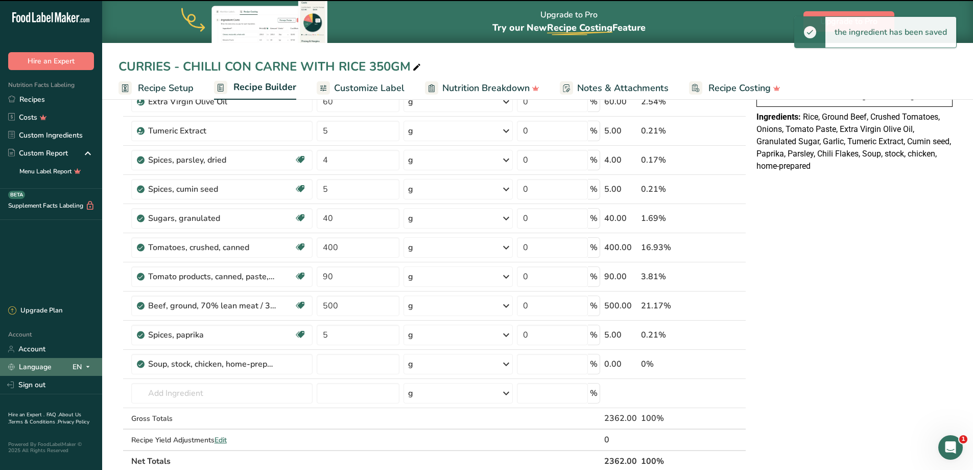
type input "0"
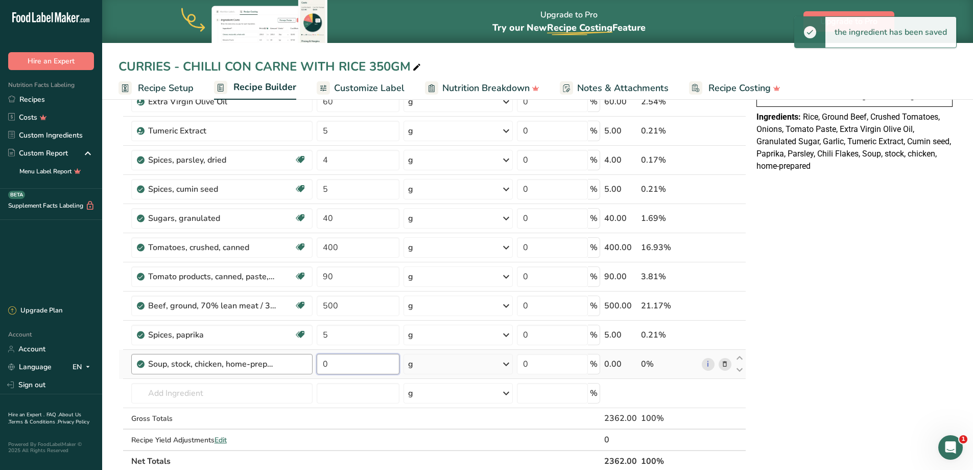
drag, startPoint x: 292, startPoint y: 364, endPoint x: 286, endPoint y: 363, distance: 6.3
click at [286, 364] on tr "Soup, stock, chicken, home-prepared 0 g Portions 1 cup Weight Units g kg mg See…" at bounding box center [432, 363] width 627 height 29
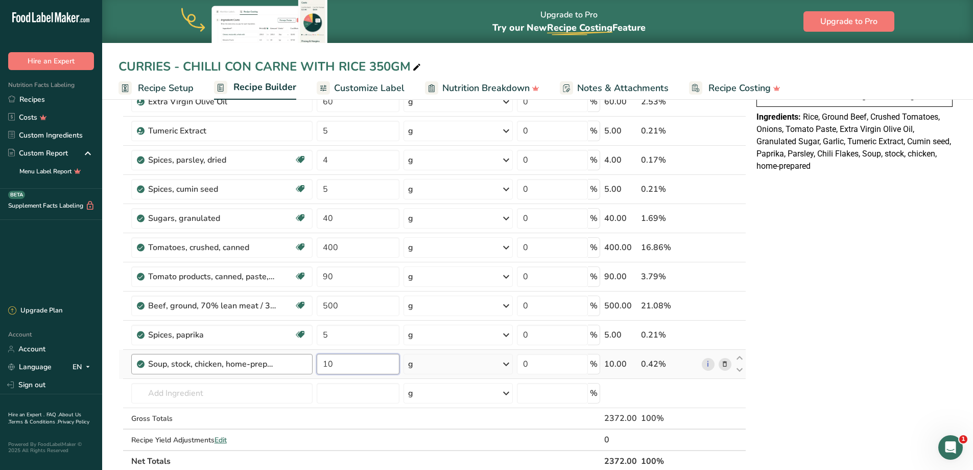
type input "10"
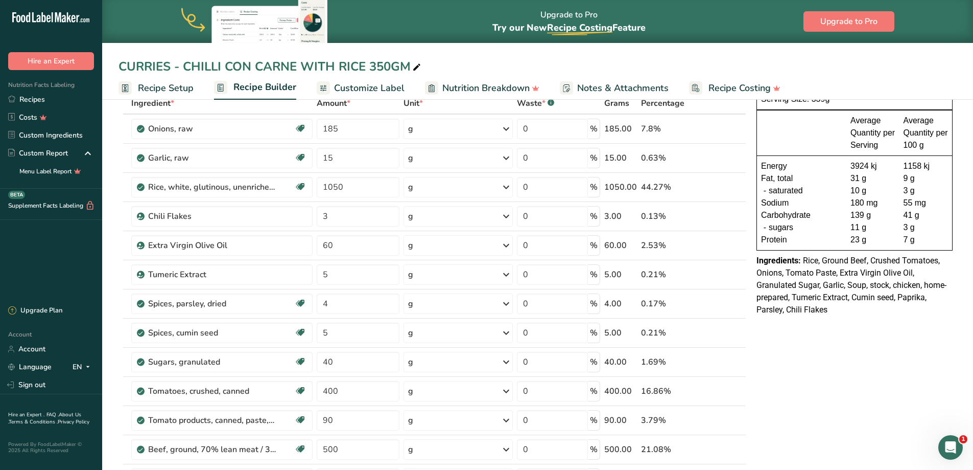
scroll to position [0, 0]
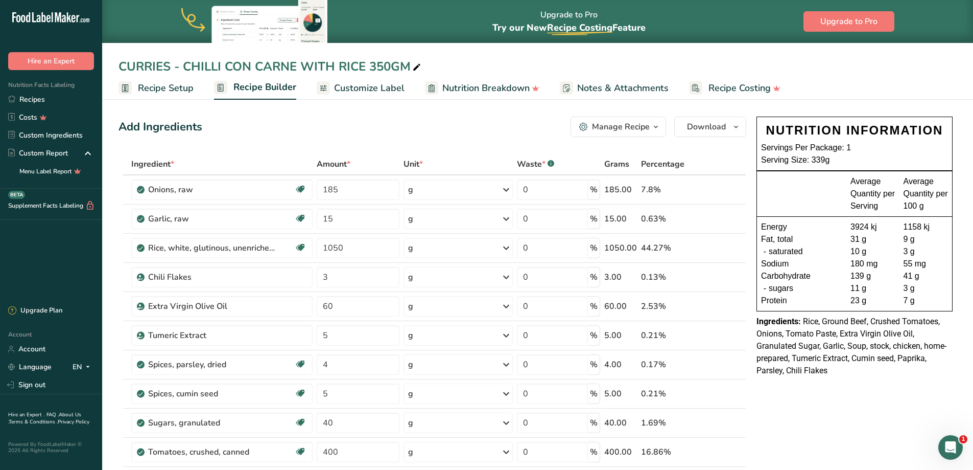
click at [648, 123] on div "Manage Recipe" at bounding box center [621, 127] width 58 height 12
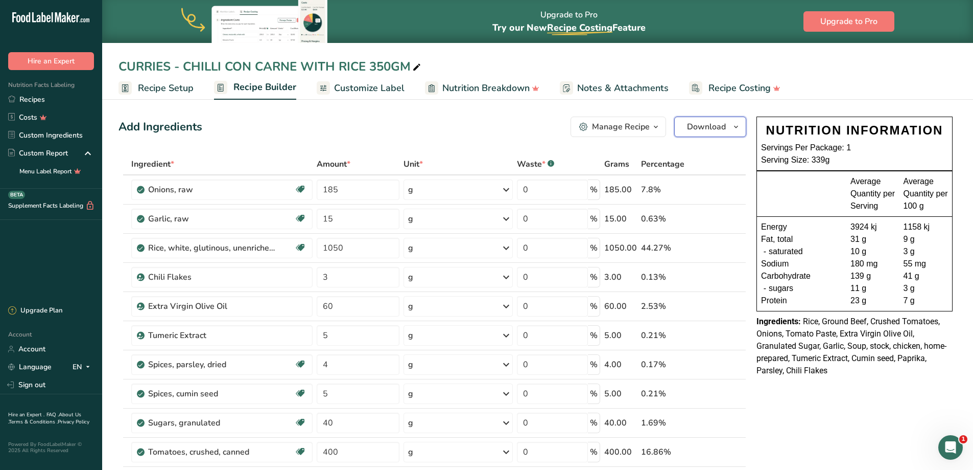
click at [716, 129] on span "Download" at bounding box center [706, 127] width 39 height 12
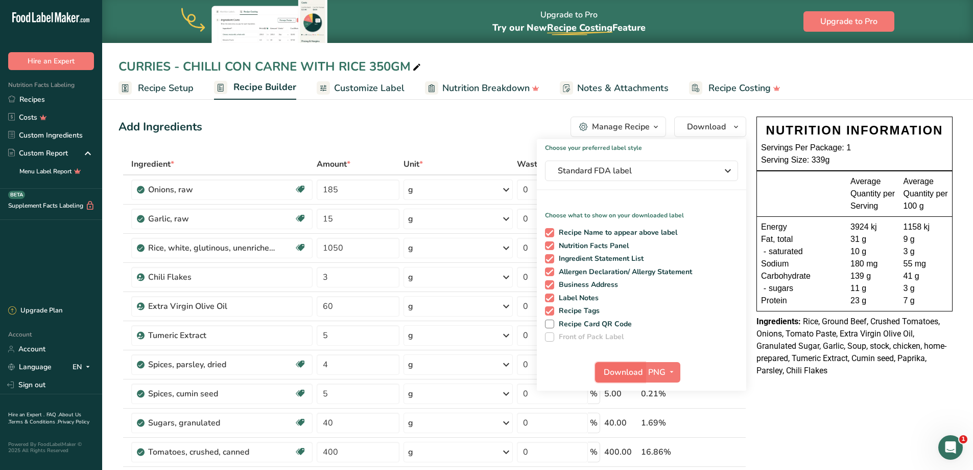
click at [627, 369] on span "Download" at bounding box center [623, 372] width 39 height 12
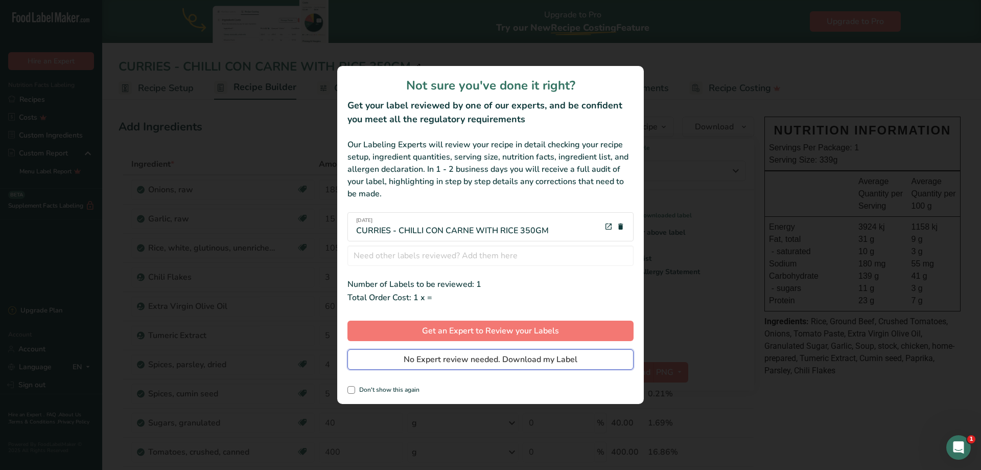
click at [492, 360] on span "No Expert review needed. Download my Label" at bounding box center [491, 359] width 174 height 12
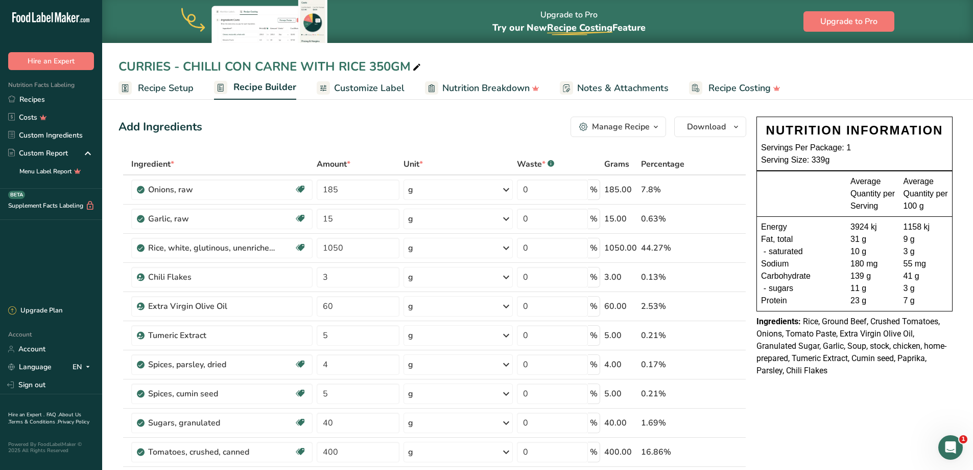
click at [640, 127] on div "Manage Recipe" at bounding box center [621, 127] width 58 height 12
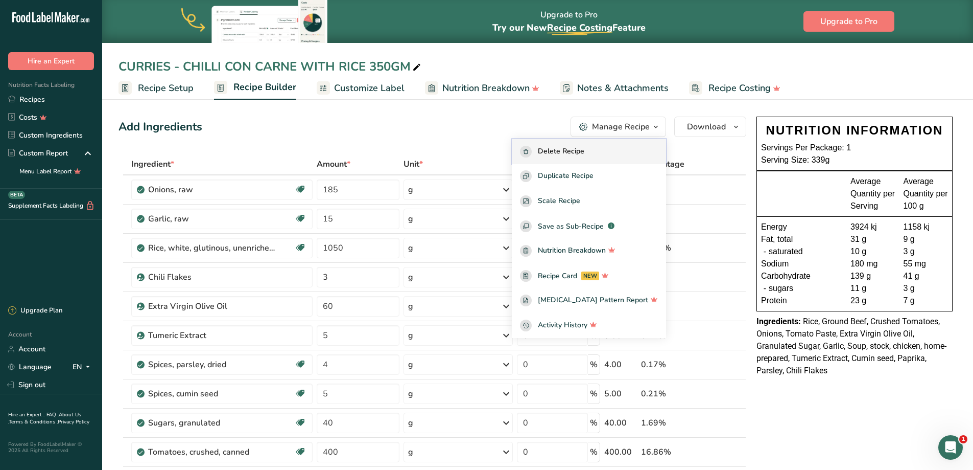
click at [624, 148] on div "Delete Recipe" at bounding box center [589, 152] width 138 height 12
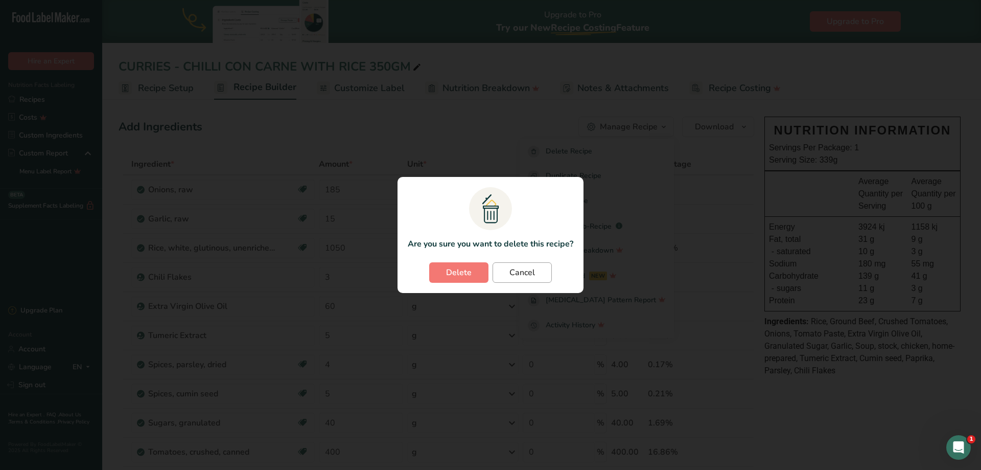
drag, startPoint x: 526, startPoint y: 286, endPoint x: 524, endPoint y: 273, distance: 13.4
click at [525, 282] on section ".a{fill:#f5f3ed;}.b,.e{fill:#0f393a;}.c{fill:none;}.d{fill:#f2c549;}.e{stroke:r…" at bounding box center [491, 235] width 186 height 116
click at [524, 273] on span "Cancel" at bounding box center [522, 272] width 26 height 12
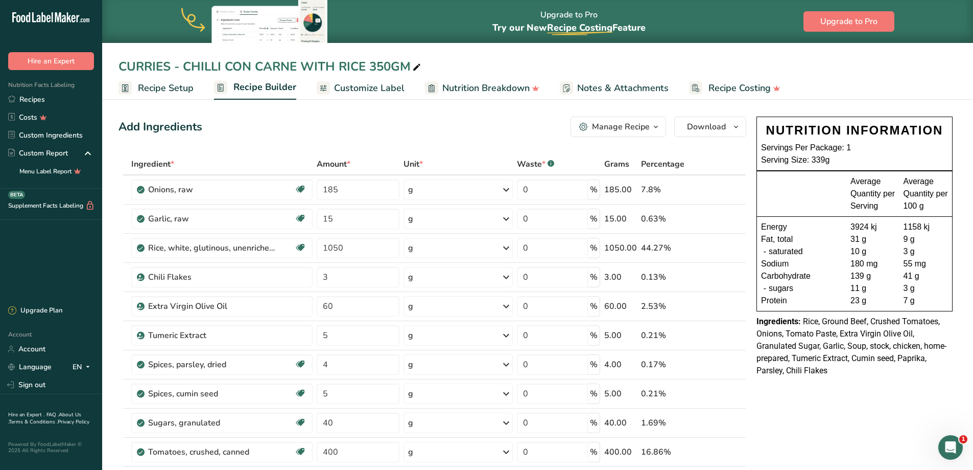
click at [615, 120] on button "Manage Recipe" at bounding box center [619, 126] width 96 height 20
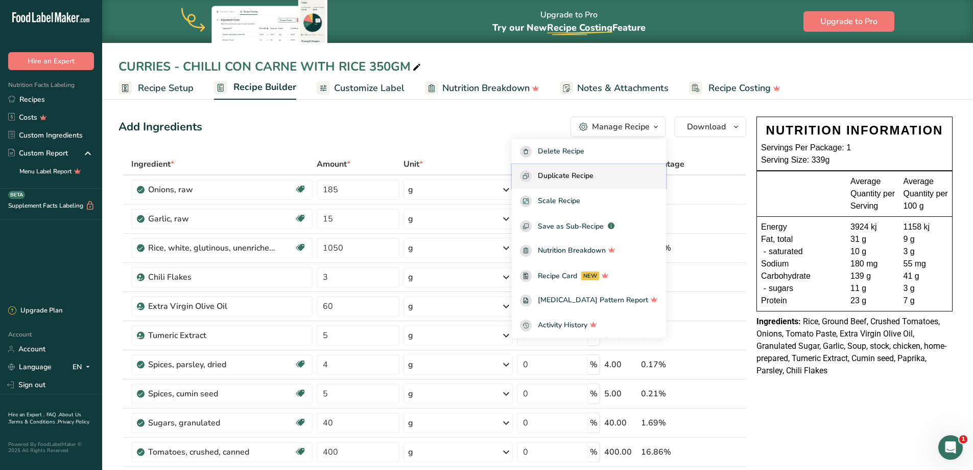
click at [589, 169] on button "Duplicate Recipe" at bounding box center [589, 176] width 154 height 25
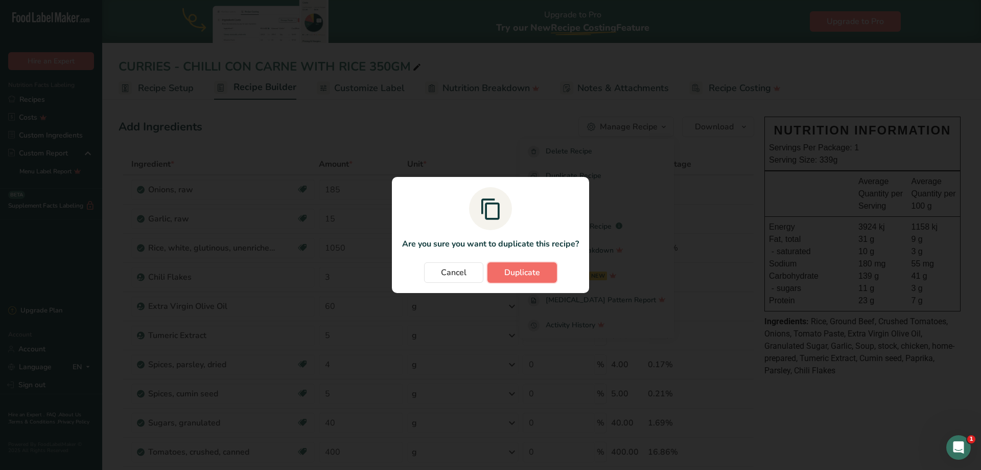
click at [534, 270] on span "Duplicate" at bounding box center [522, 272] width 36 height 12
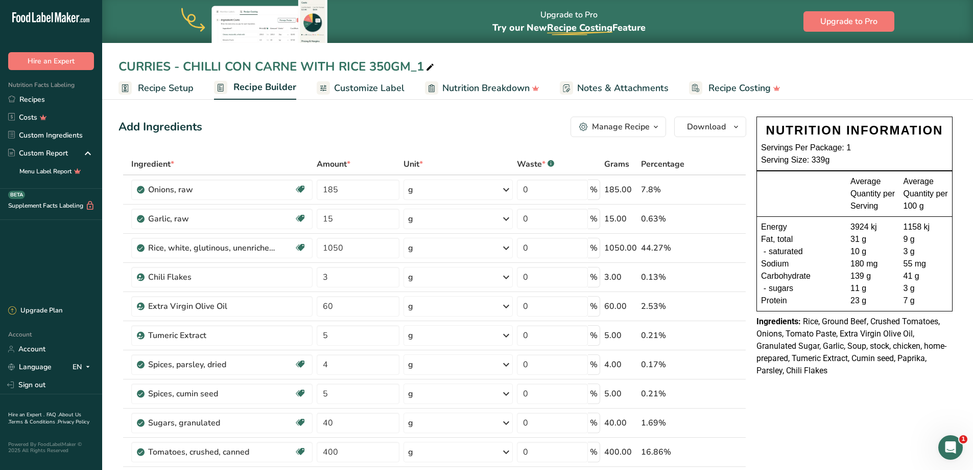
click at [434, 66] on icon at bounding box center [430, 67] width 9 height 14
drag, startPoint x: 183, startPoint y: 67, endPoint x: 573, endPoint y: 67, distance: 389.9
click at [570, 68] on input "CURRIES - CHILLI CON CARNE WITH RICE 350GM_1" at bounding box center [538, 66] width 838 height 18
type input "CURRIES - SATAY CHICKEN WITH RICE 350GM"
click at [277, 220] on tr "Garlic, raw Source of Antioxidants Dairy free Gluten free Vegan Vegetarian Soy …" at bounding box center [432, 218] width 627 height 29
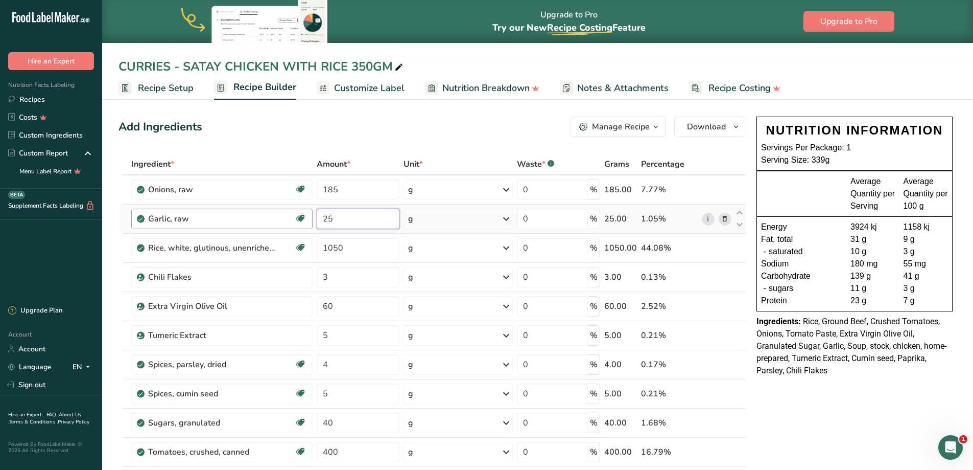
type input "25"
click at [727, 277] on icon at bounding box center [724, 277] width 7 height 11
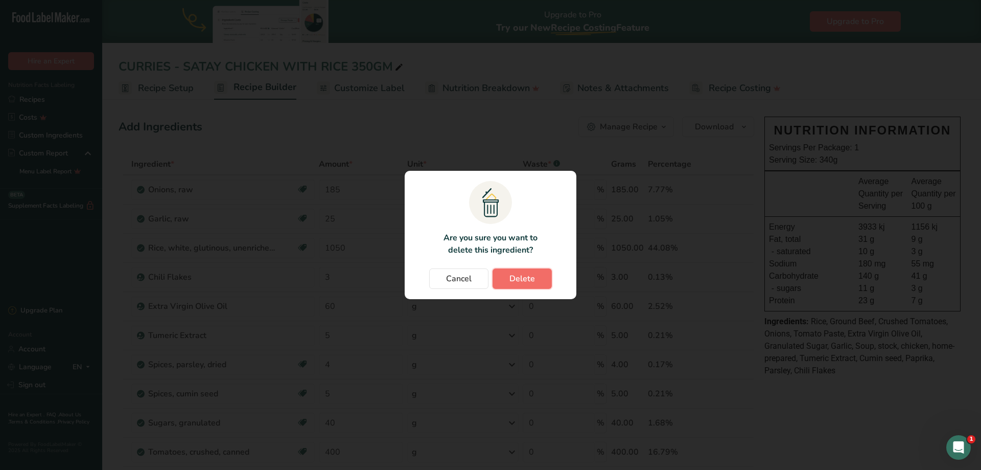
click at [526, 273] on span "Delete" at bounding box center [522, 278] width 26 height 12
type input "60"
type input "5"
type input "4"
type input "5"
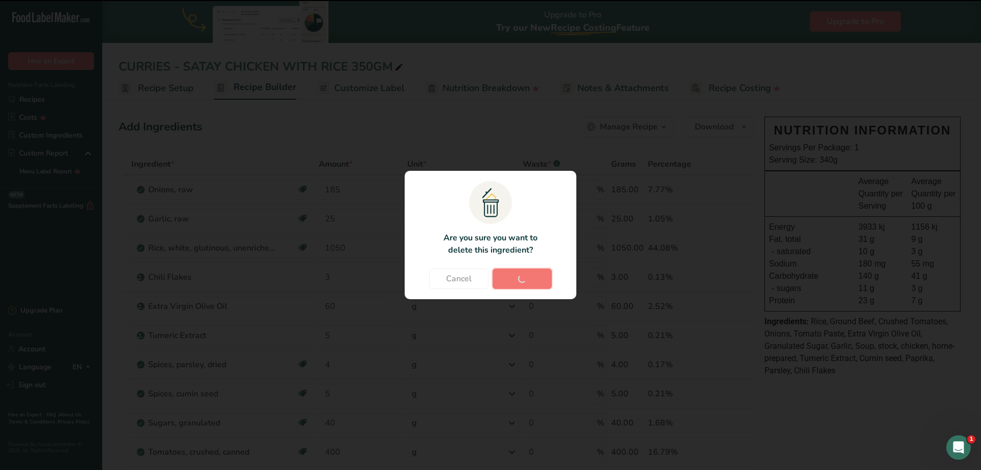
type input "40"
type input "400"
type input "90"
type input "500"
type input "5"
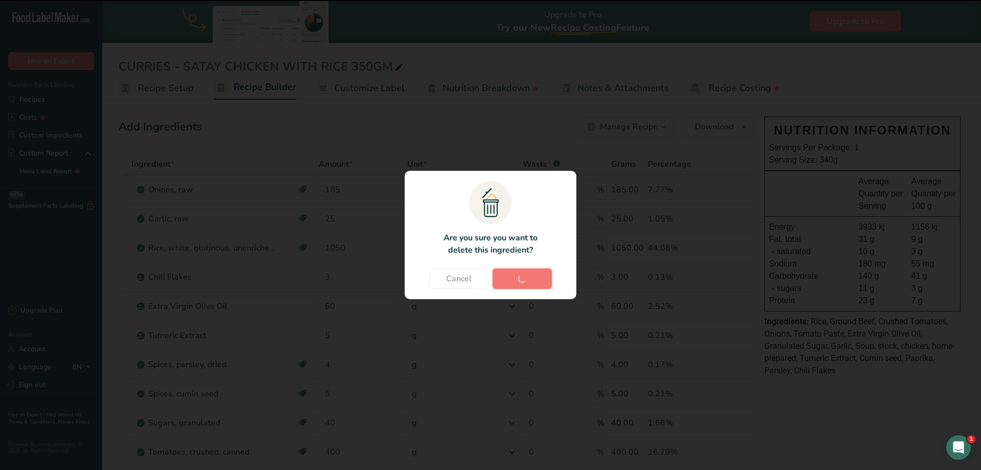
type input "10"
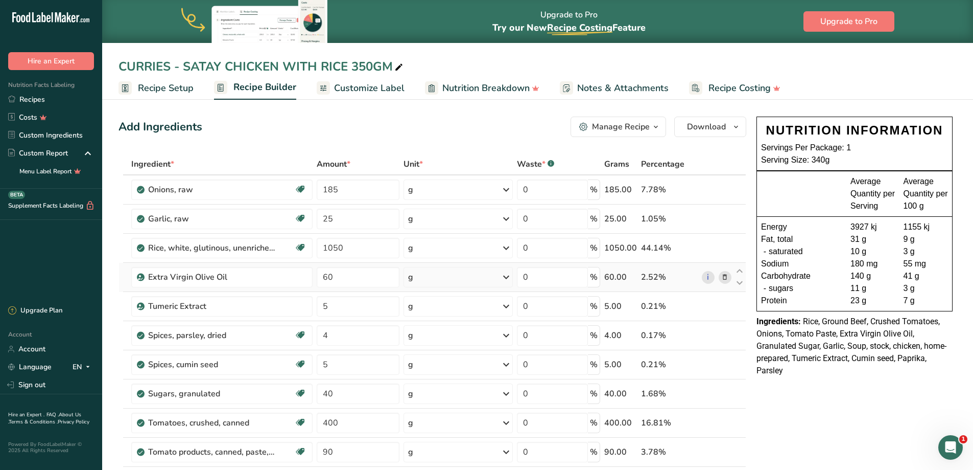
click at [724, 275] on icon at bounding box center [724, 277] width 7 height 11
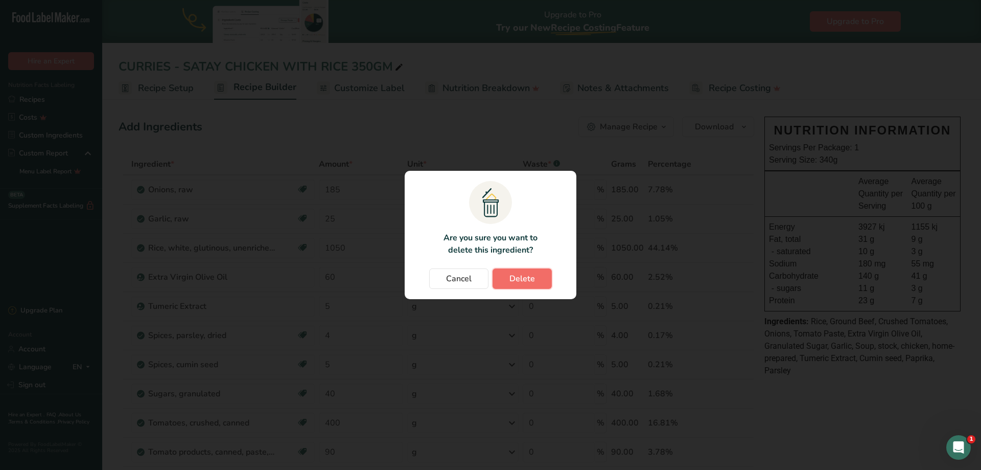
click at [522, 274] on span "Delete" at bounding box center [522, 278] width 26 height 12
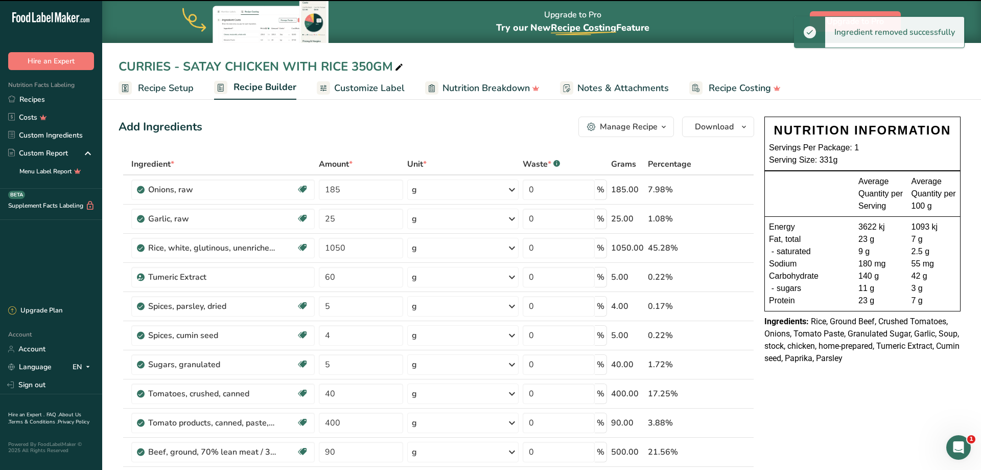
type input "5"
type input "4"
type input "5"
type input "40"
type input "400"
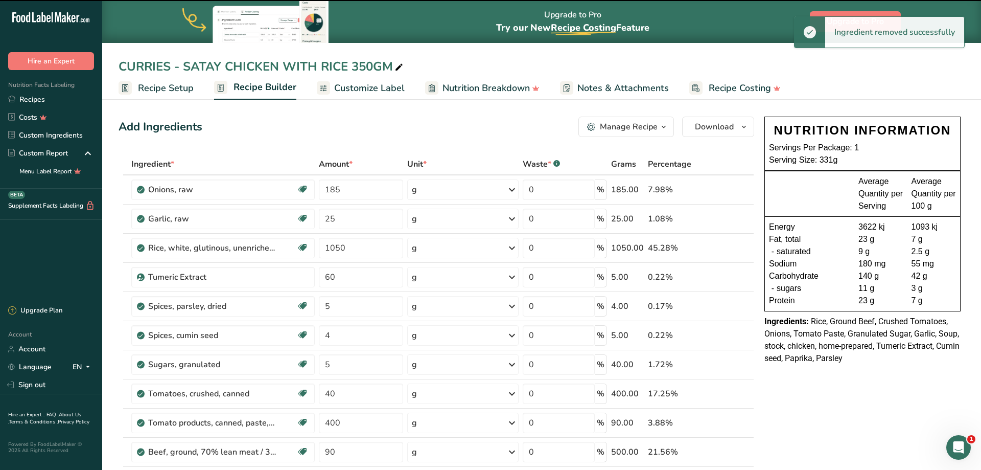
type input "90"
type input "500"
type input "5"
type input "10"
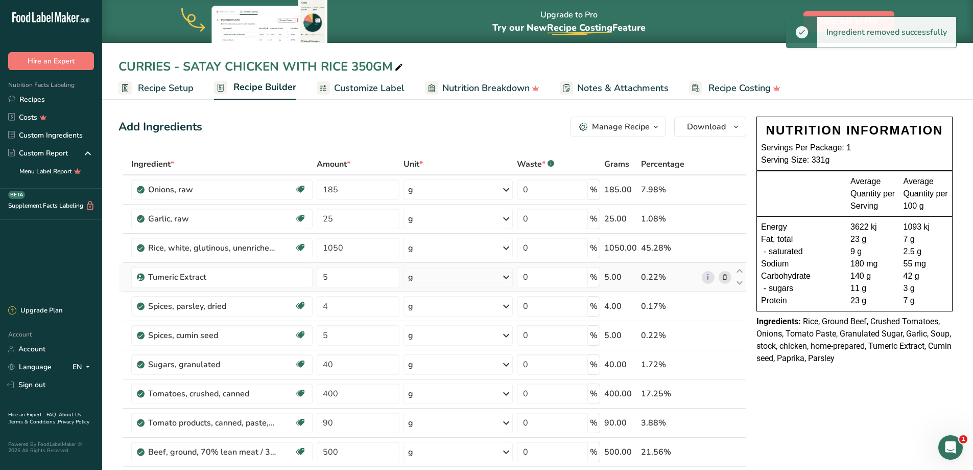
click at [724, 275] on icon at bounding box center [724, 277] width 7 height 11
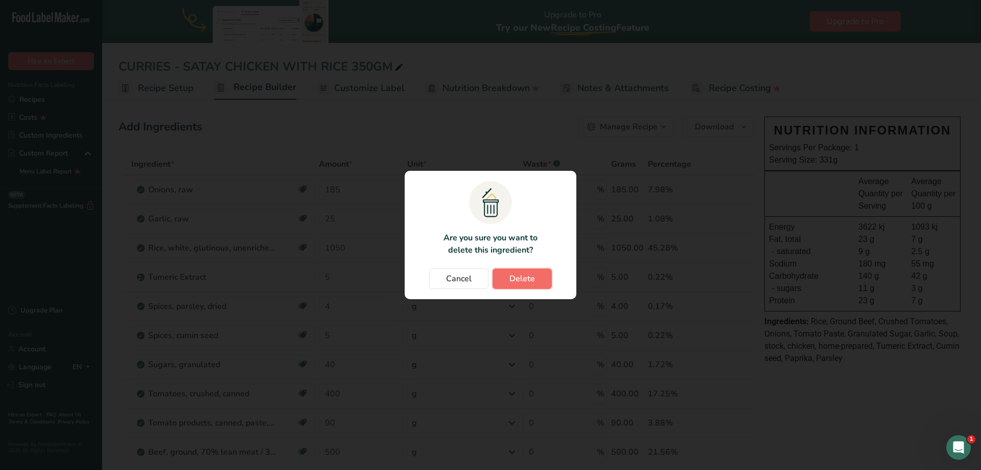
click at [514, 285] on button "Delete" at bounding box center [522, 278] width 59 height 20
type input "4"
type input "5"
type input "40"
type input "400"
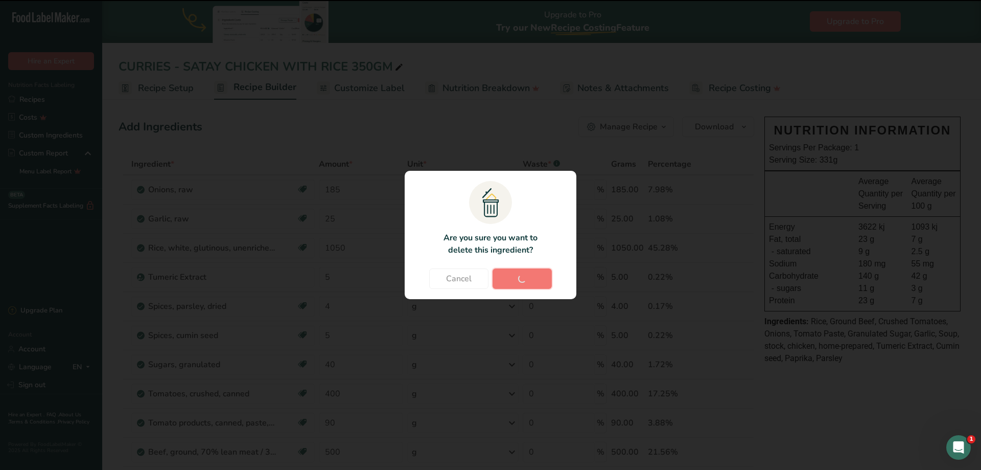
type input "90"
type input "500"
type input "5"
type input "10"
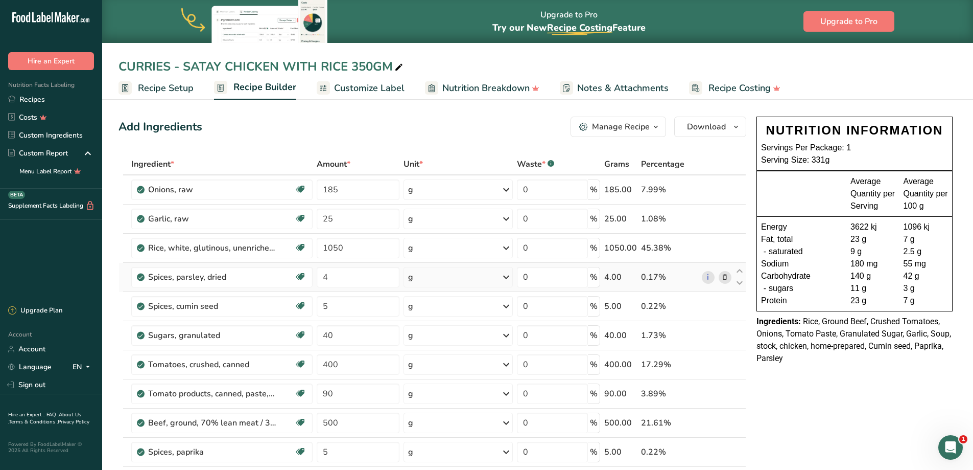
click at [723, 275] on icon at bounding box center [724, 277] width 7 height 11
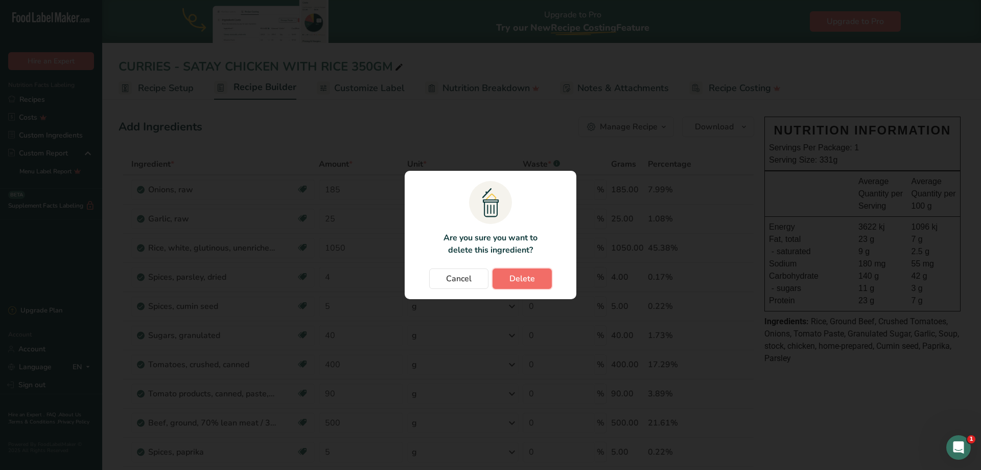
click at [512, 277] on span "Delete" at bounding box center [522, 278] width 26 height 12
type input "5"
type input "40"
type input "400"
type input "90"
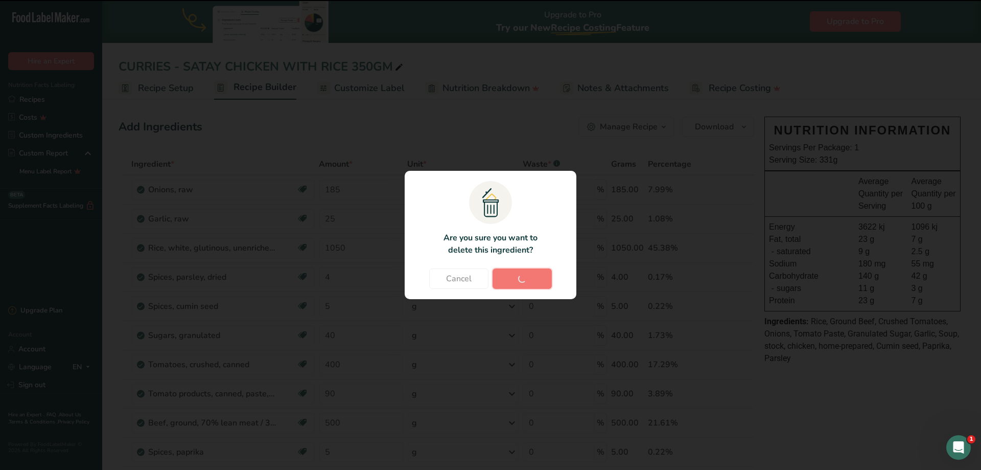
type input "500"
type input "5"
type input "10"
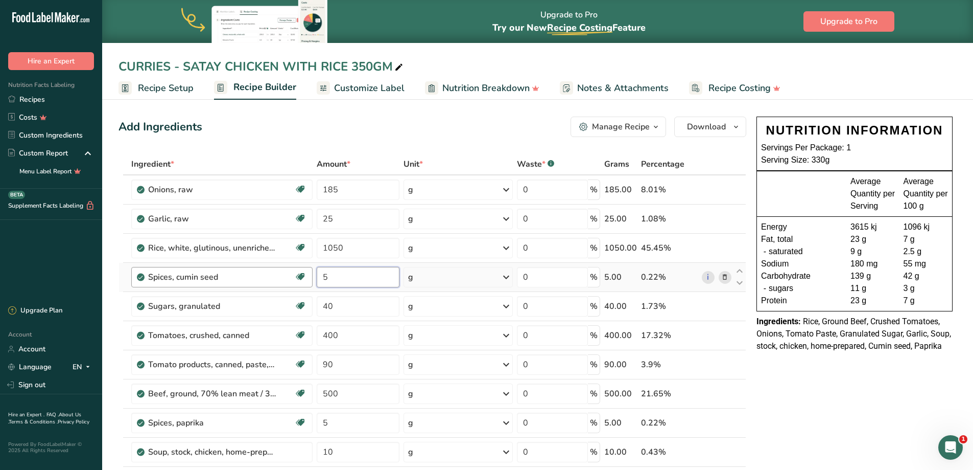
drag, startPoint x: 344, startPoint y: 274, endPoint x: 302, endPoint y: 274, distance: 41.4
click at [302, 274] on tr "Spices, cumin seed Dairy free Gluten free Vegan Vegetarian Soy free 5 g Portion…" at bounding box center [432, 277] width 627 height 29
type input "30"
drag, startPoint x: 724, startPoint y: 306, endPoint x: 694, endPoint y: 297, distance: 31.0
click at [724, 306] on icon at bounding box center [724, 306] width 7 height 11
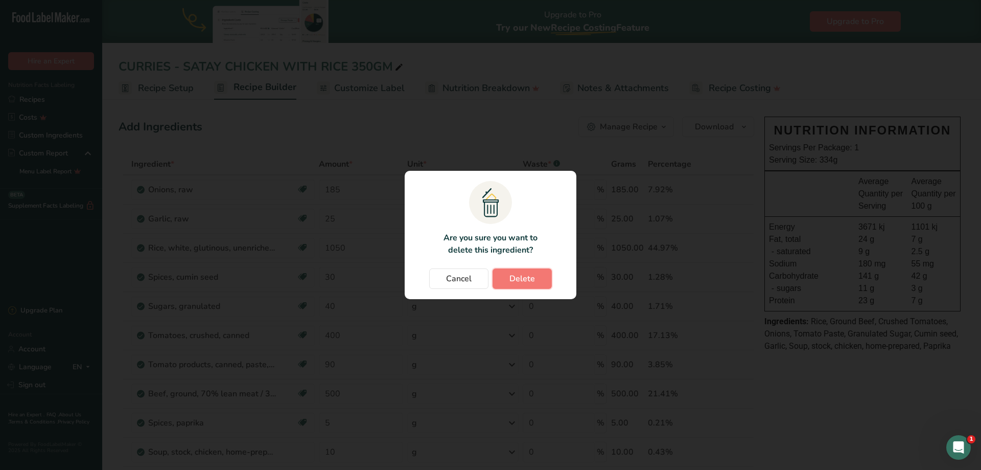
click at [539, 279] on button "Delete" at bounding box center [522, 278] width 59 height 20
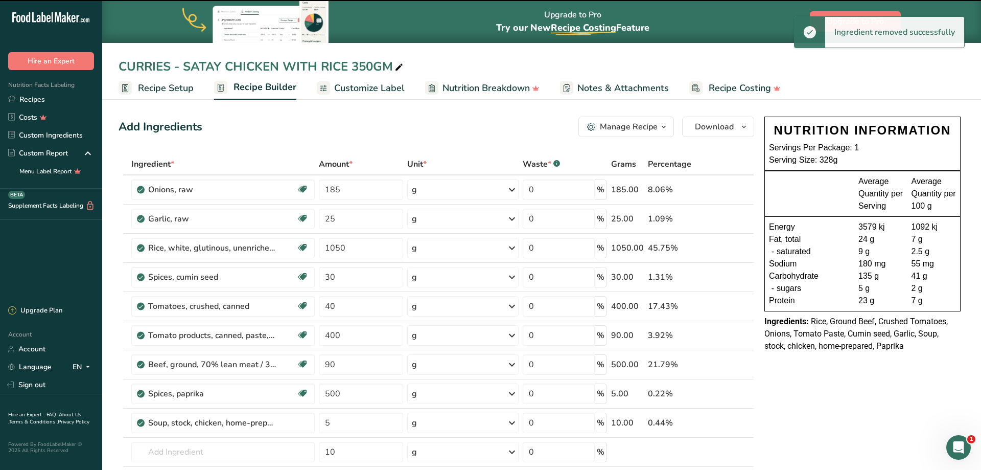
type input "400"
type input "90"
type input "500"
type input "5"
type input "10"
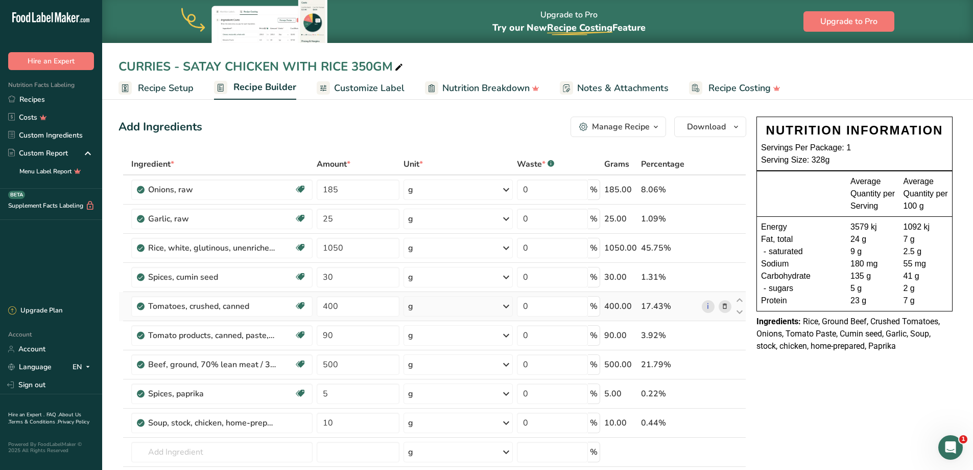
click at [724, 309] on icon at bounding box center [724, 306] width 7 height 11
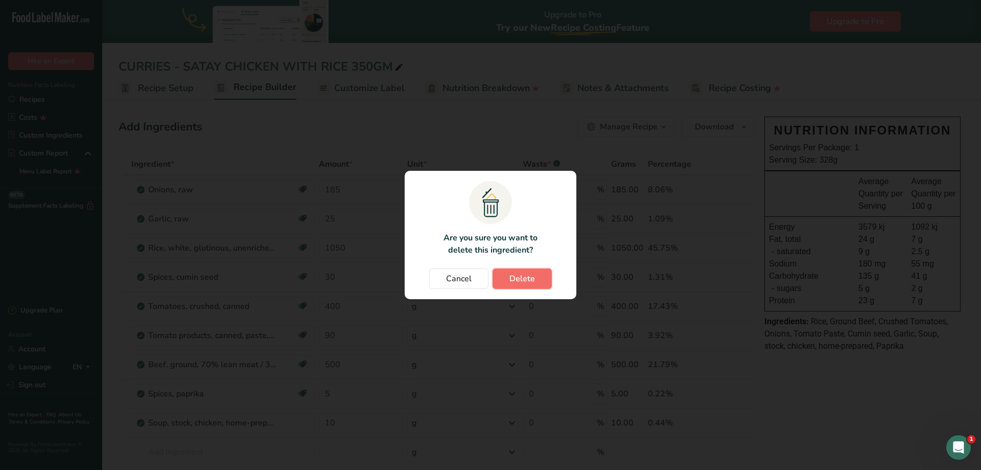
click at [524, 279] on span "Delete" at bounding box center [522, 278] width 26 height 12
type input "90"
type input "500"
type input "5"
type input "10"
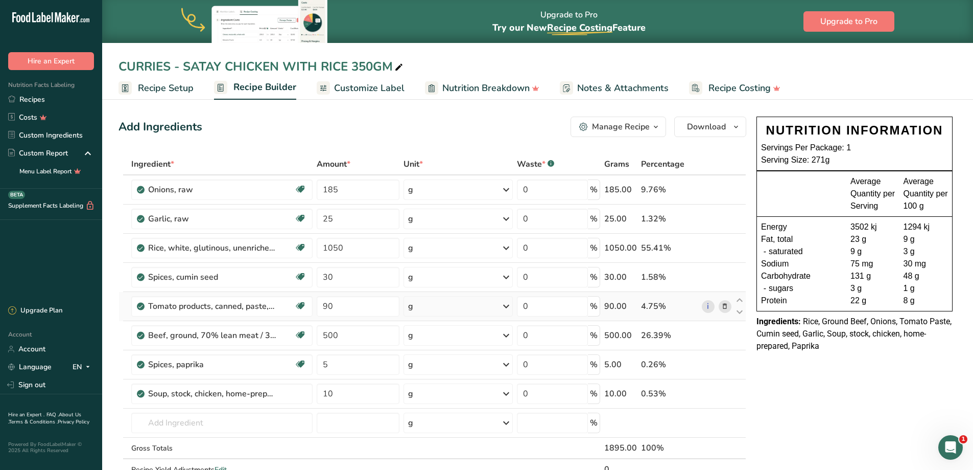
click at [725, 306] on icon at bounding box center [724, 306] width 7 height 11
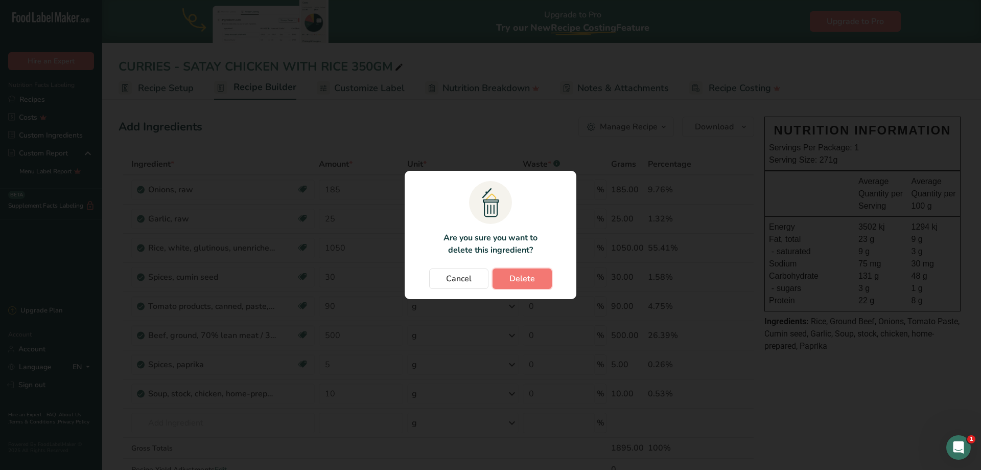
click at [516, 276] on span "Delete" at bounding box center [522, 278] width 26 height 12
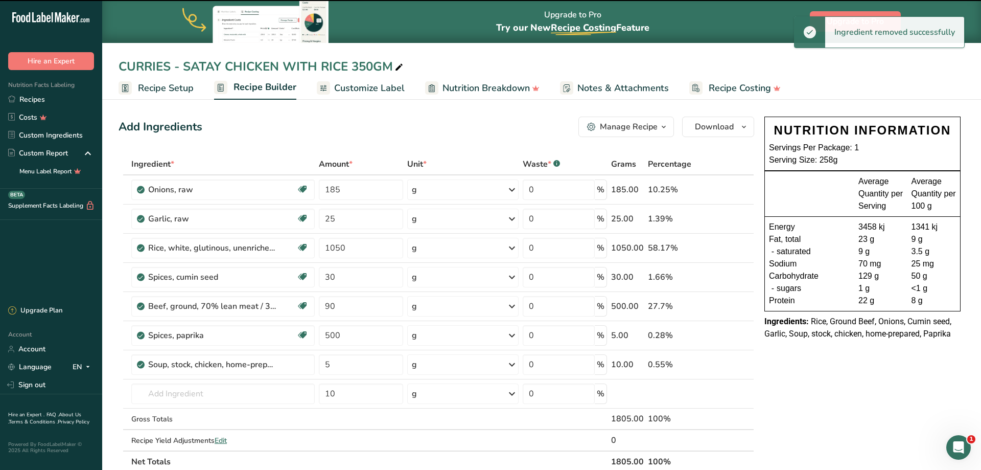
type input "500"
type input "5"
type input "10"
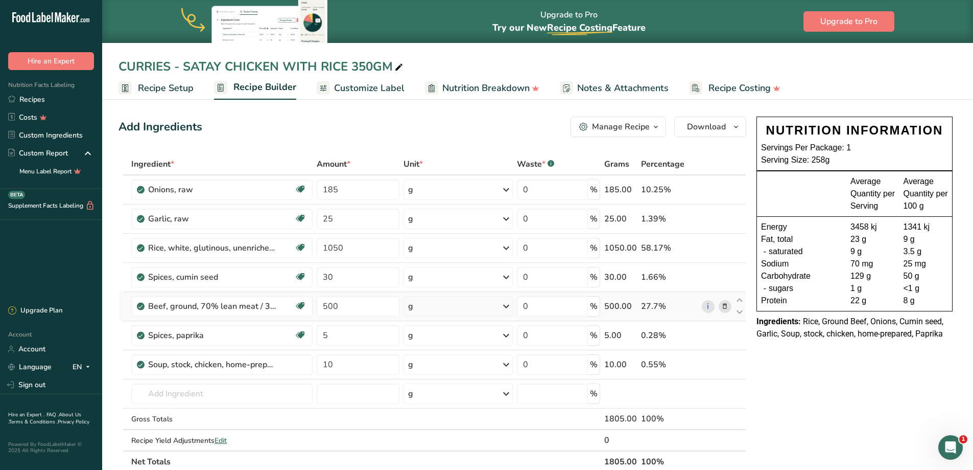
click at [726, 308] on icon at bounding box center [724, 306] width 7 height 11
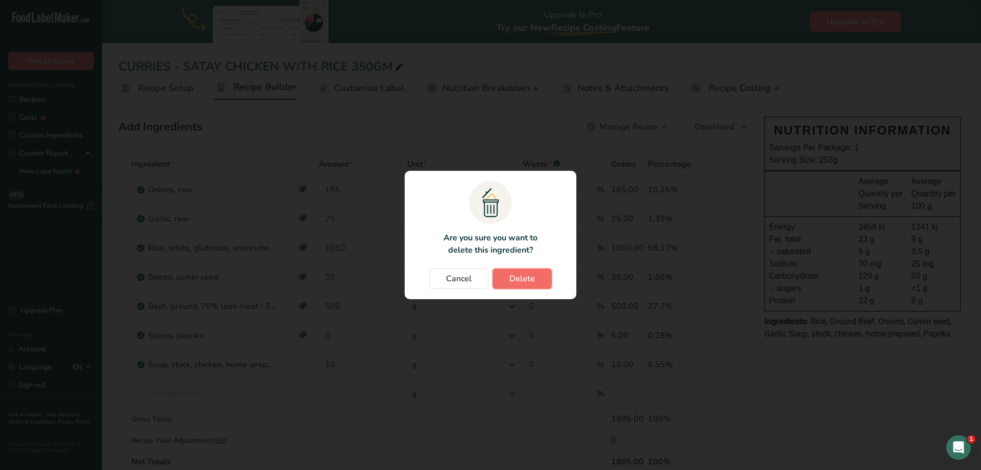
click at [527, 279] on span "Delete" at bounding box center [522, 278] width 26 height 12
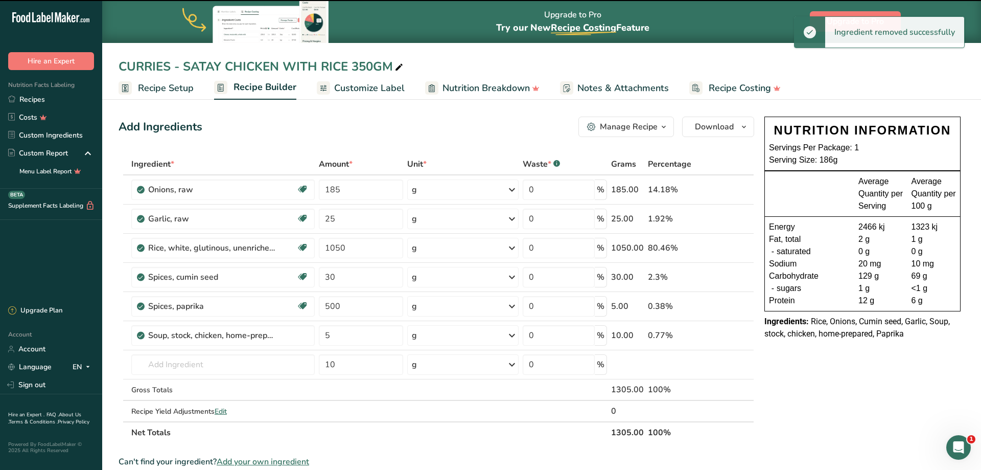
type input "5"
type input "10"
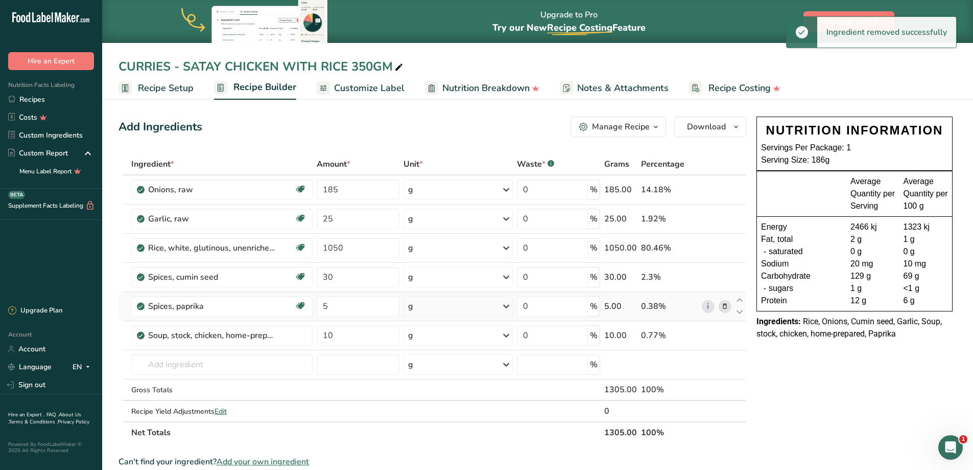
click at [726, 307] on icon at bounding box center [724, 306] width 7 height 11
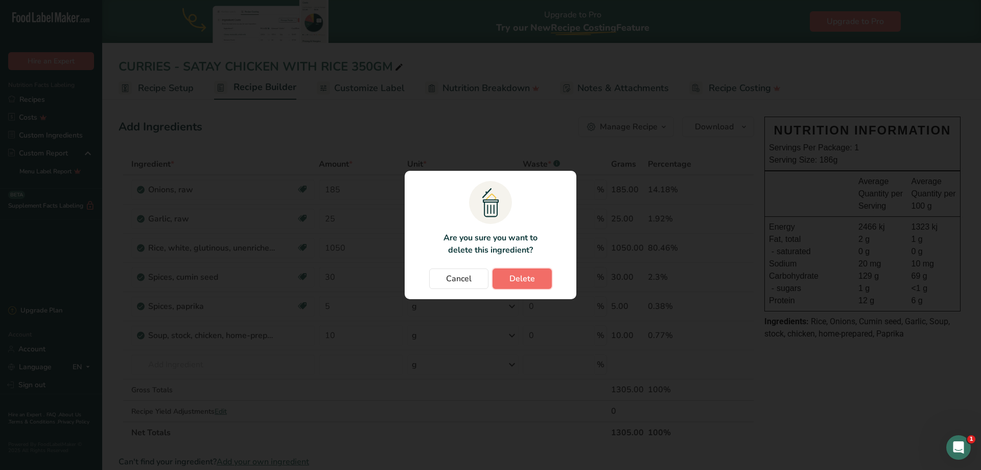
click at [511, 284] on span "Delete" at bounding box center [522, 278] width 26 height 12
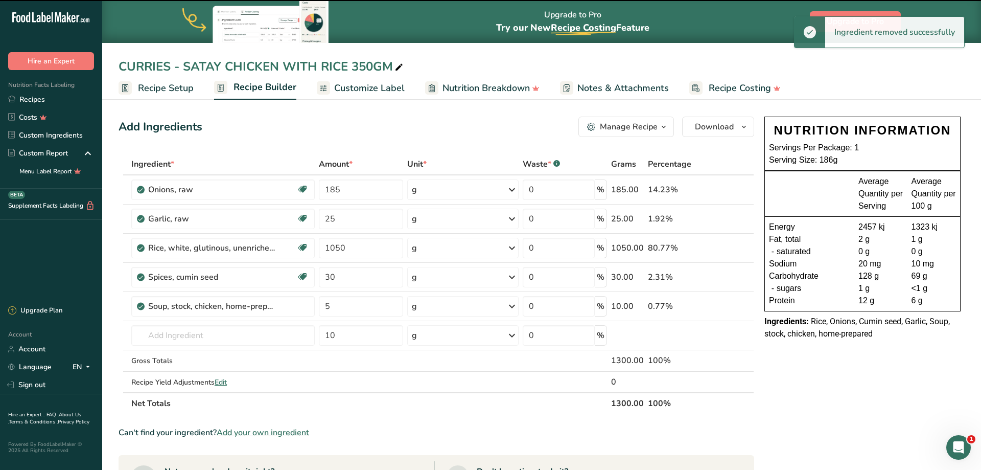
type input "10"
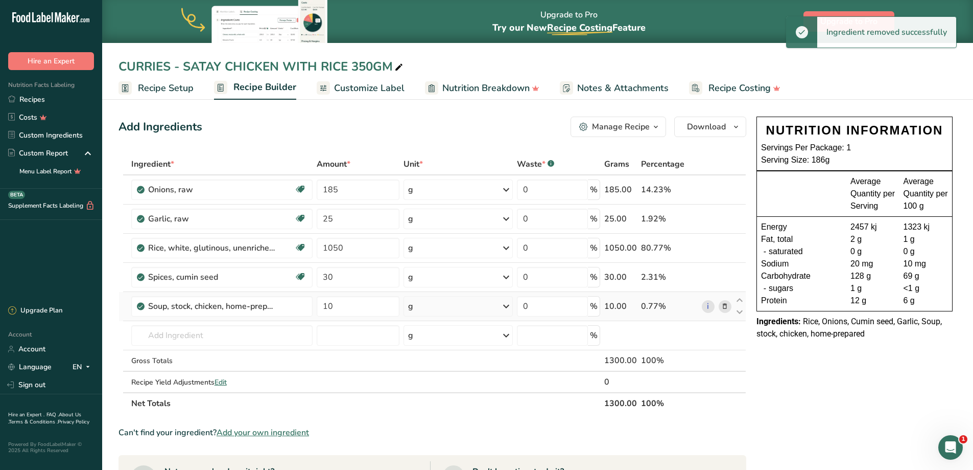
click at [727, 304] on icon at bounding box center [724, 306] width 7 height 11
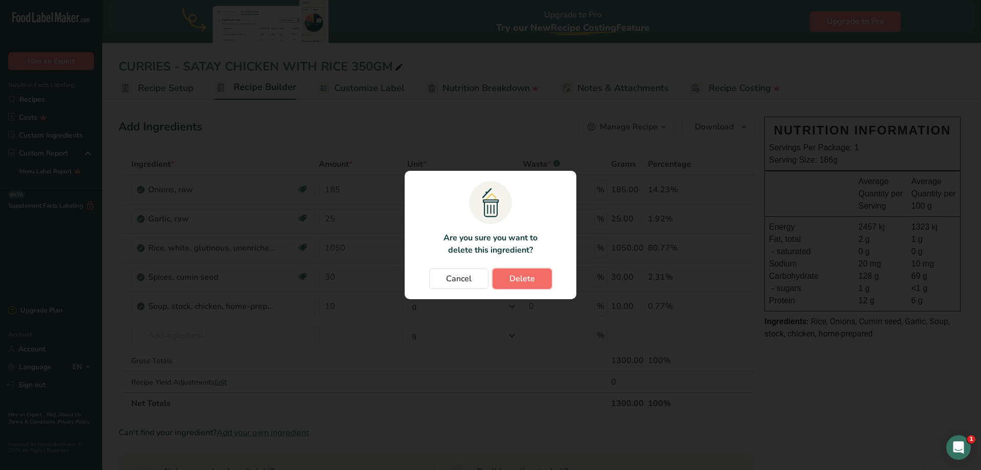
click at [527, 283] on span "Delete" at bounding box center [522, 278] width 26 height 12
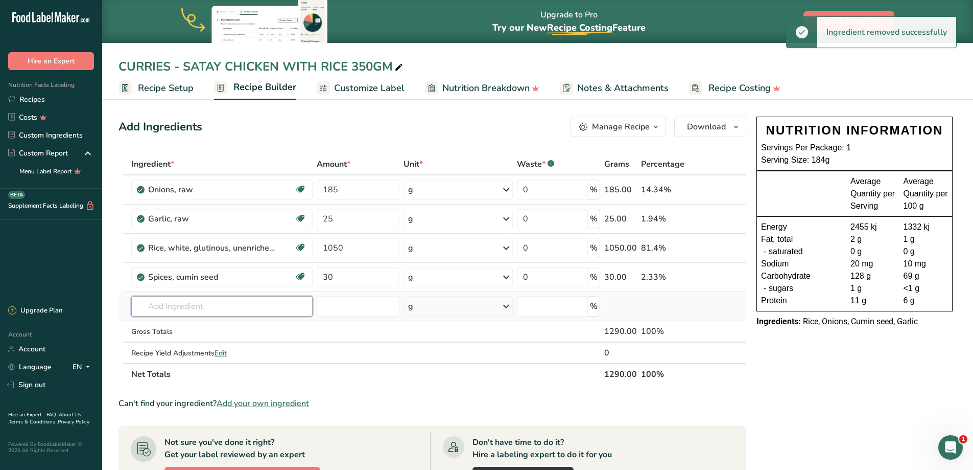
click at [183, 308] on input "text" at bounding box center [221, 306] width 181 height 20
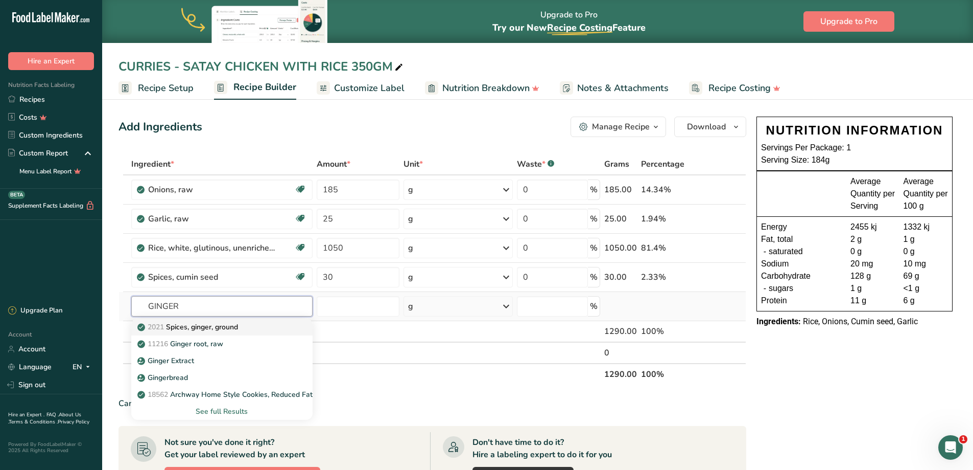
type input "GINGER"
click at [194, 329] on p "2021 Spices, ginger, ground" at bounding box center [188, 326] width 99 height 11
type input "Spices, ginger, ground"
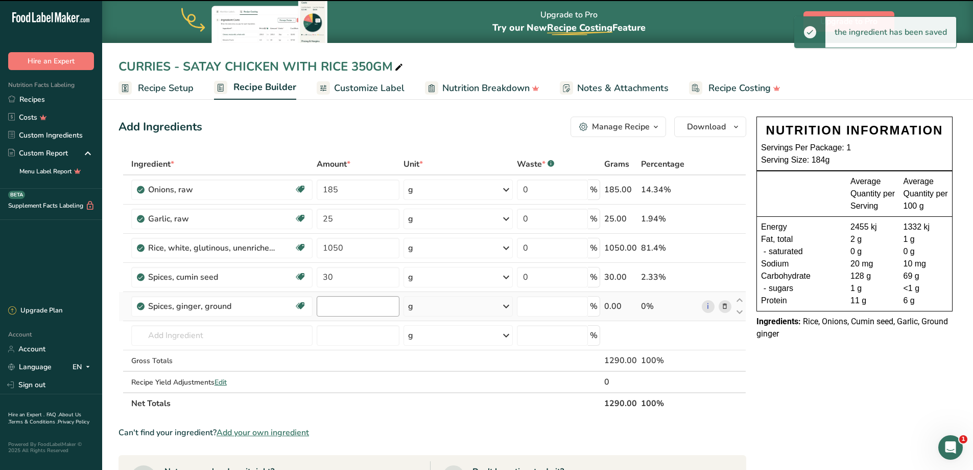
type input "0"
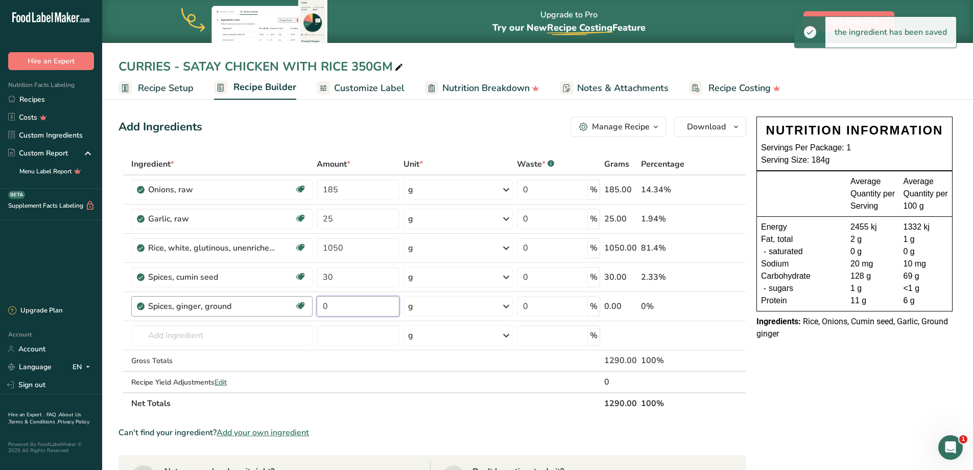
drag, startPoint x: 346, startPoint y: 304, endPoint x: 300, endPoint y: 304, distance: 46.5
click at [300, 304] on tr "Spices, ginger, ground Source of Antioxidants Dairy free Gluten free Vegan Vege…" at bounding box center [432, 306] width 627 height 29
type input "25"
click at [197, 336] on input "text" at bounding box center [221, 335] width 181 height 20
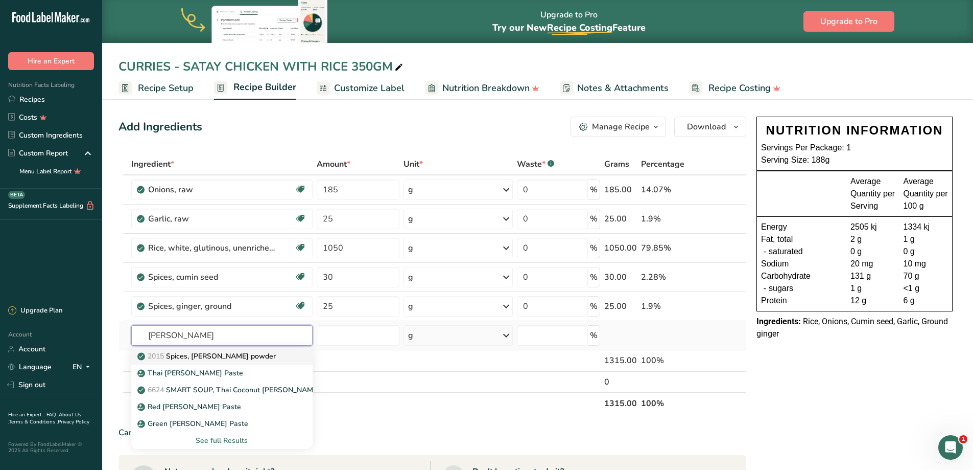
type input "[PERSON_NAME]"
click at [200, 353] on p "2015 Spices, [PERSON_NAME] powder" at bounding box center [207, 356] width 136 height 11
type input "Spices, [PERSON_NAME] powder"
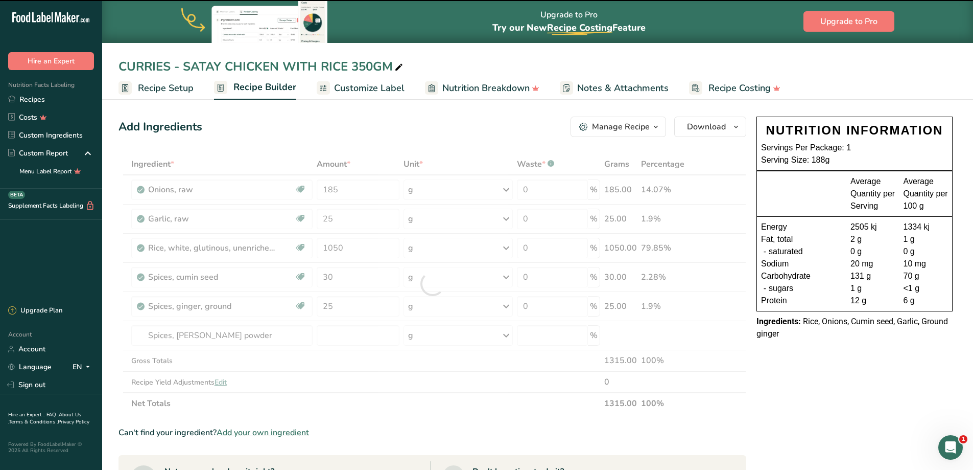
type input "0"
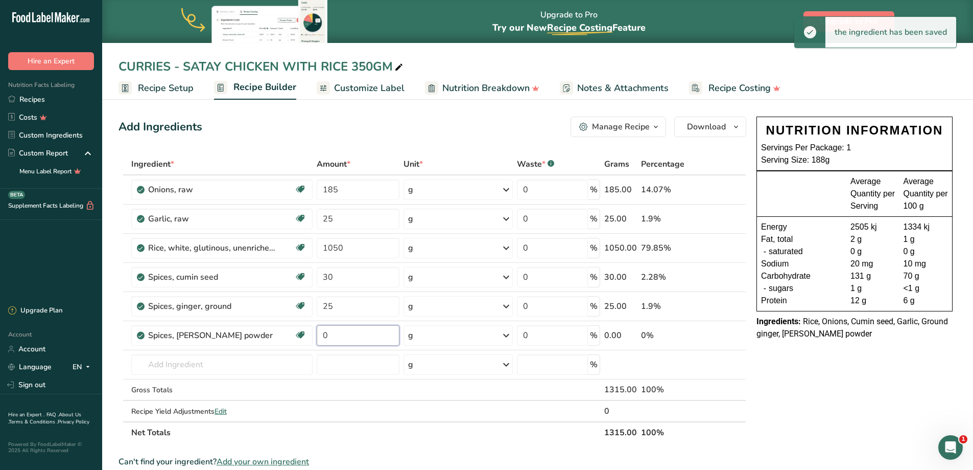
click at [331, 330] on input "0" at bounding box center [358, 335] width 83 height 20
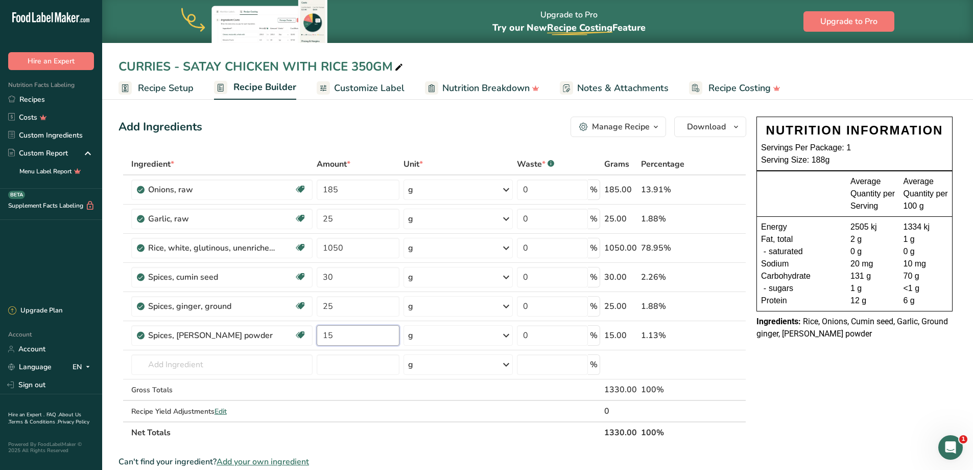
type input "15"
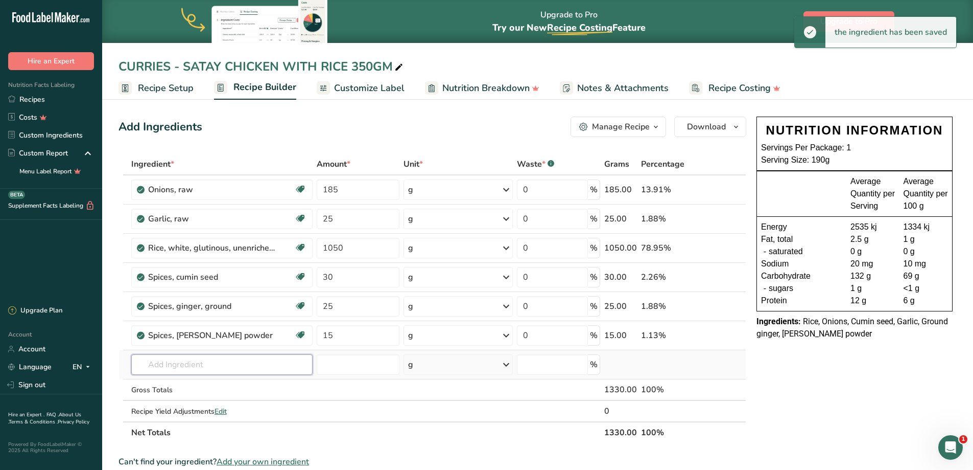
click at [174, 366] on input "text" at bounding box center [221, 364] width 181 height 20
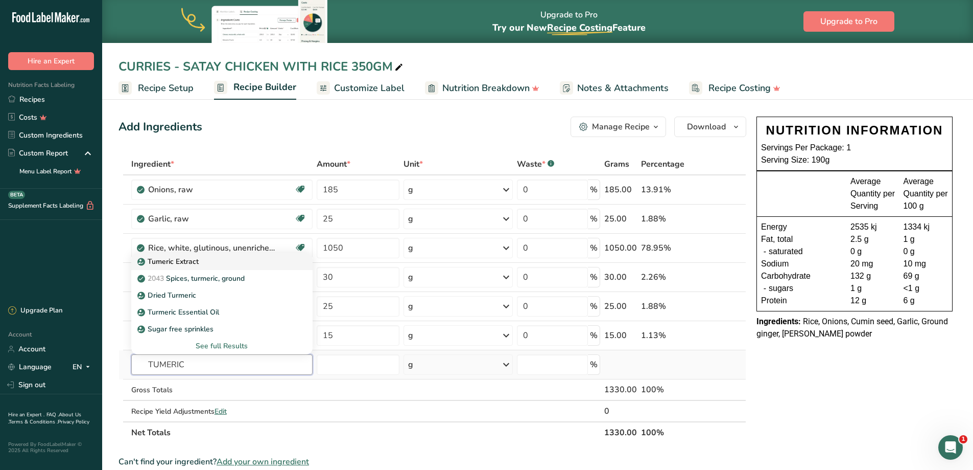
type input "TUMERIC"
click at [190, 264] on p "Tumeric Extract" at bounding box center [168, 261] width 59 height 11
type input "Tumeric Extract"
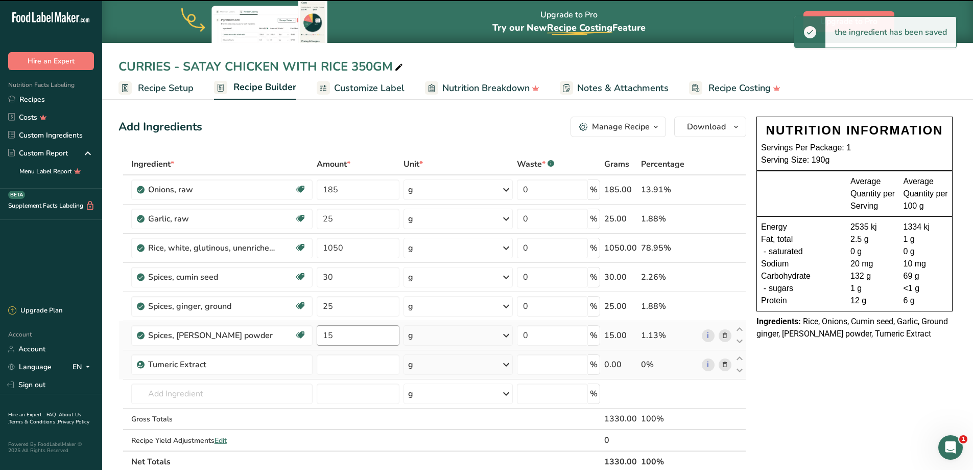
type input "0"
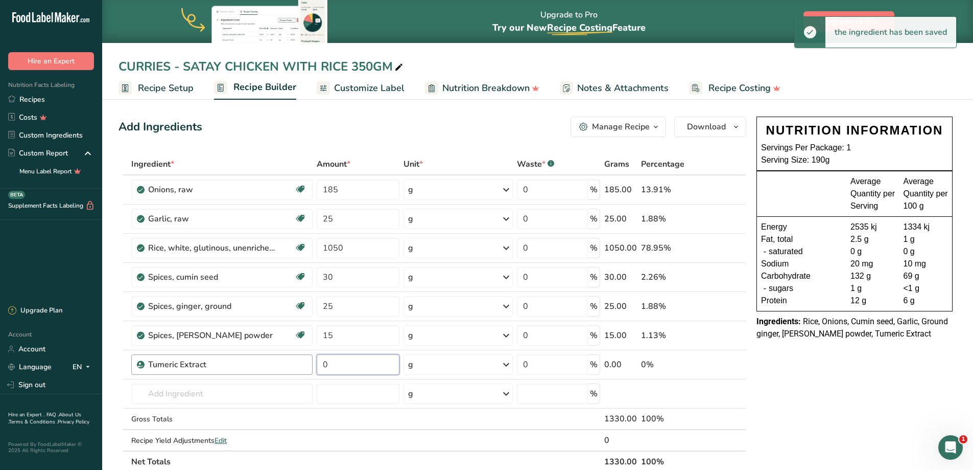
drag, startPoint x: 331, startPoint y: 365, endPoint x: 289, endPoint y: 358, distance: 42.5
click at [289, 358] on tr "Tumeric Extract 0 g Weight Units g kg mg See more Volume Units l Volume units r…" at bounding box center [432, 364] width 627 height 29
type input "10"
click at [175, 390] on input "text" at bounding box center [221, 393] width 181 height 20
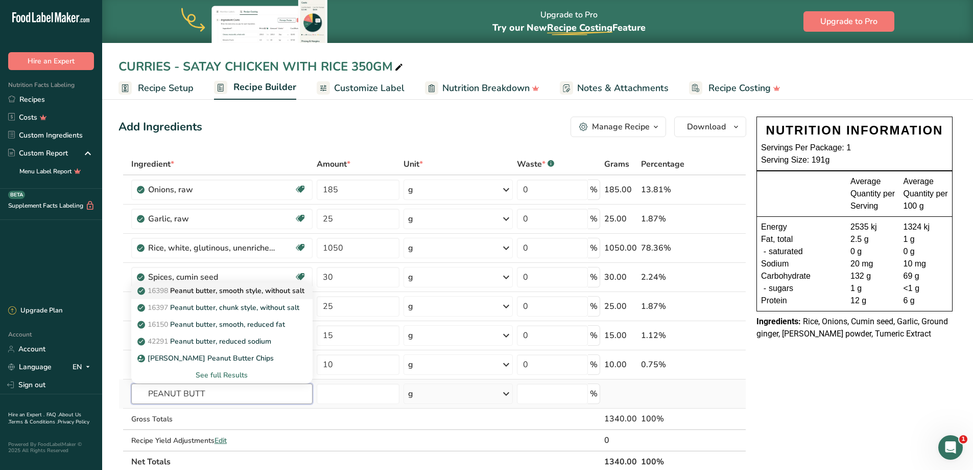
type input "PEANUT BUTT"
click at [237, 292] on p "16398 Peanut butter, smooth style, without salt" at bounding box center [221, 290] width 165 height 11
type input "Peanut butter, smooth style, without salt"
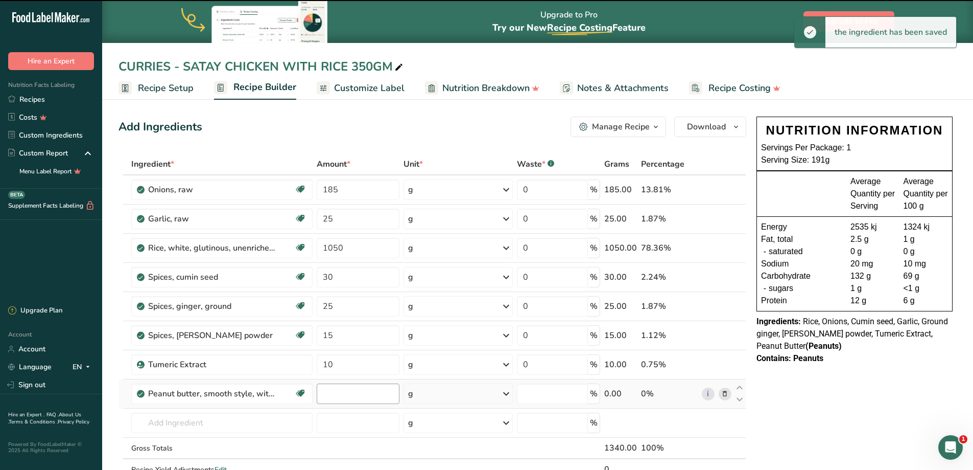
type input "0"
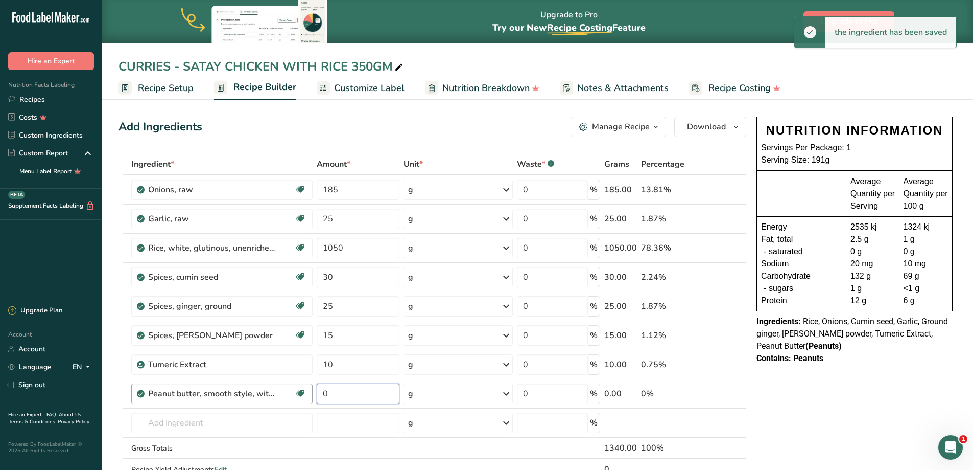
drag, startPoint x: 339, startPoint y: 393, endPoint x: 311, endPoint y: 390, distance: 28.3
click at [311, 390] on tr "Peanut butter, smooth style, without salt Plant-based Protein Dairy free Gluten…" at bounding box center [432, 393] width 627 height 29
type input "400"
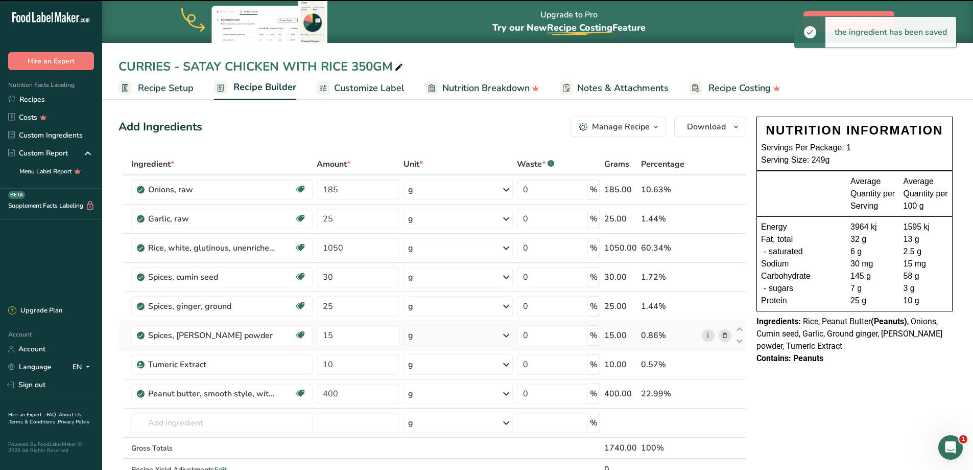
scroll to position [102, 0]
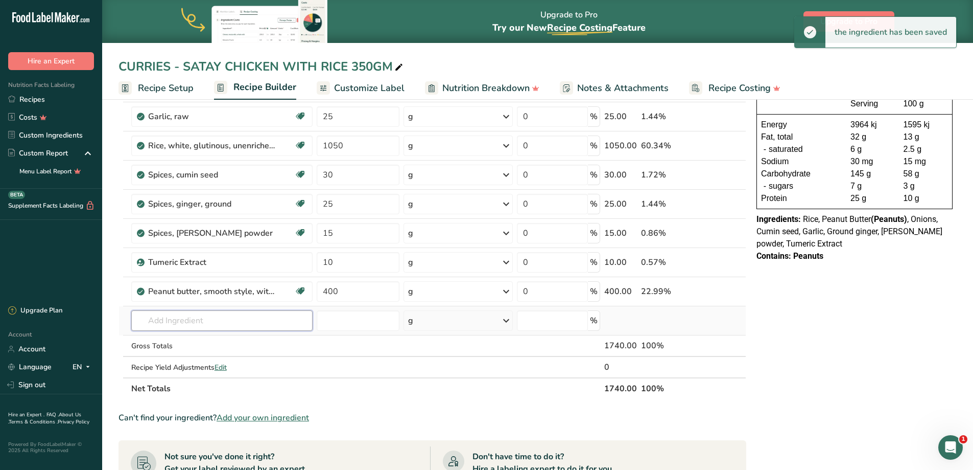
click at [166, 314] on input "text" at bounding box center [221, 320] width 181 height 20
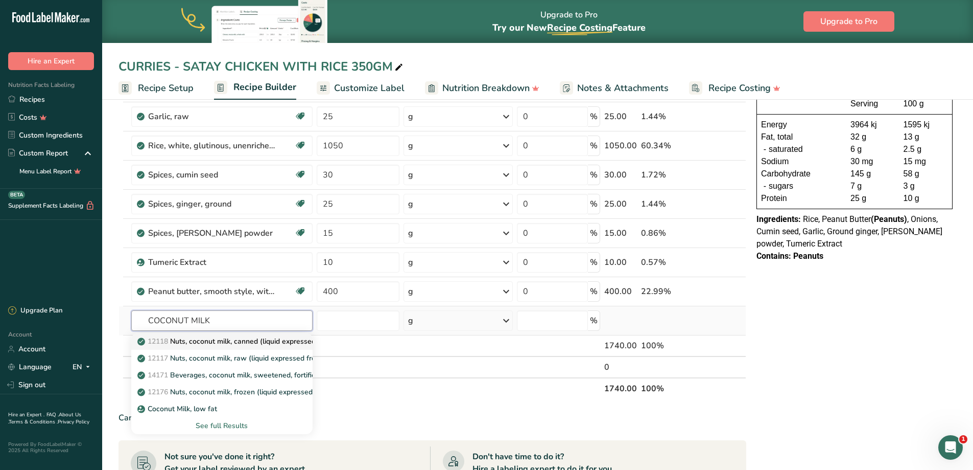
type input "COCONUT MILK"
click at [220, 341] on p "12118 Nuts, coconut milk, canned (liquid expressed from grated meat and water)" at bounding box center [276, 341] width 274 height 11
type input "Nuts, coconut milk, canned (liquid expressed from grated meat and water)"
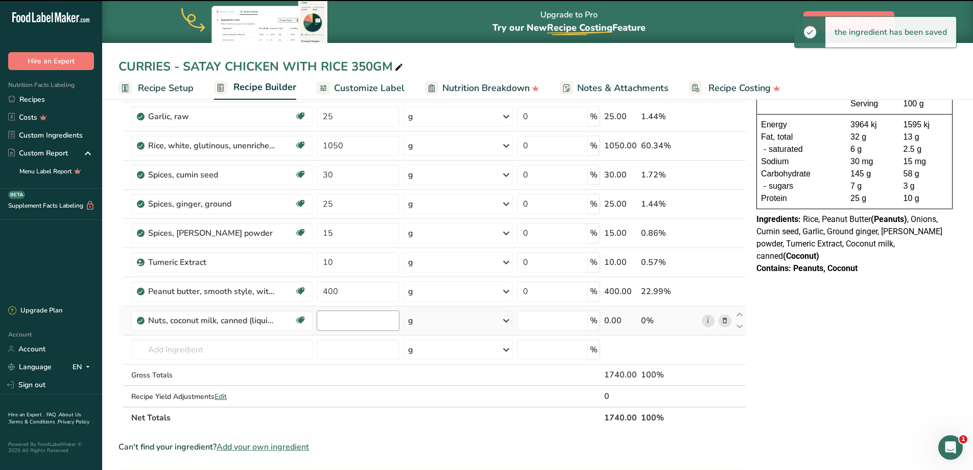
type input "0"
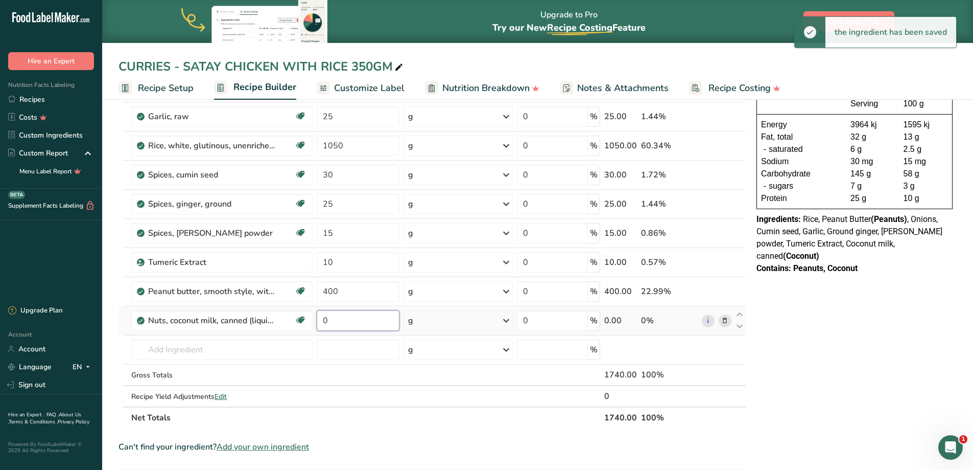
click at [360, 320] on input "0" at bounding box center [358, 320] width 83 height 20
type input "800"
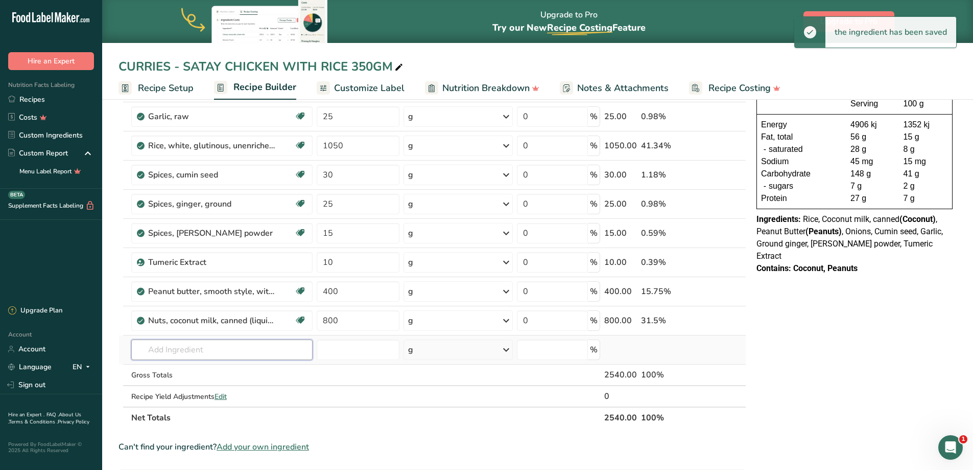
click at [248, 347] on input "text" at bounding box center [221, 349] width 181 height 20
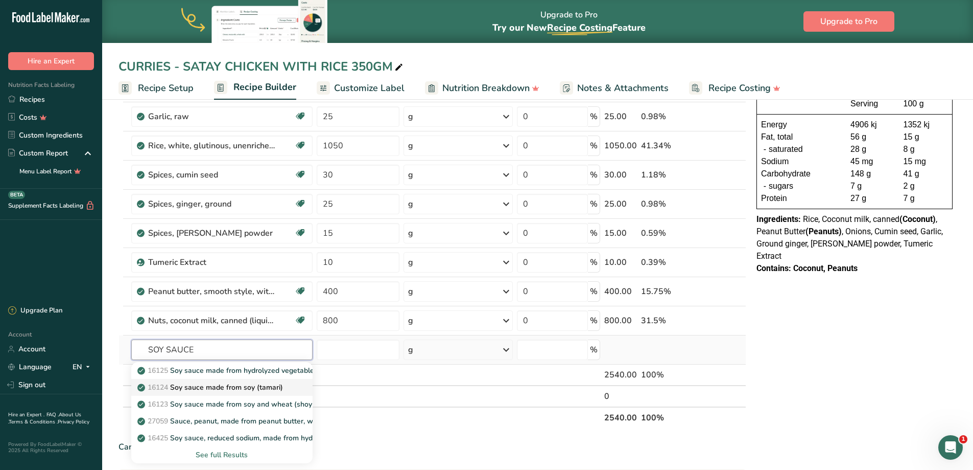
type input "SOY SAUCE"
click at [263, 386] on p "16124 Soy sauce made from soy (tamari)" at bounding box center [211, 387] width 144 height 11
type input "Soy sauce made from soy (tamari)"
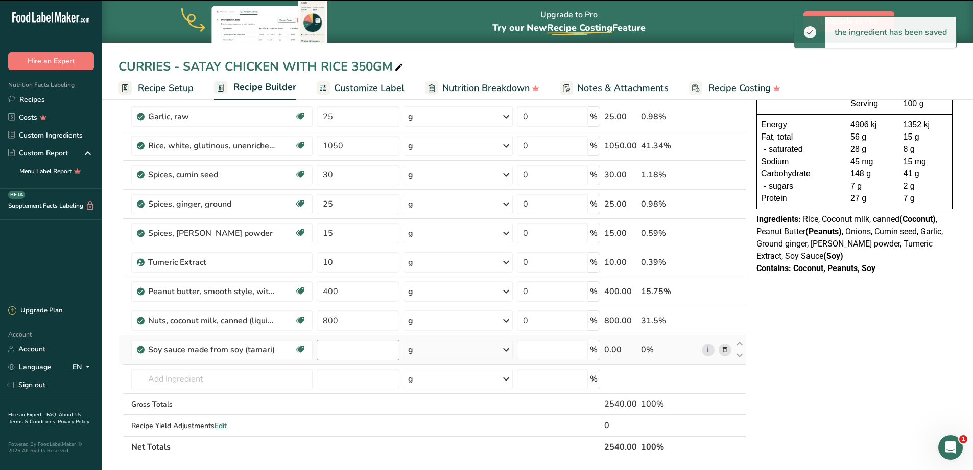
type input "0"
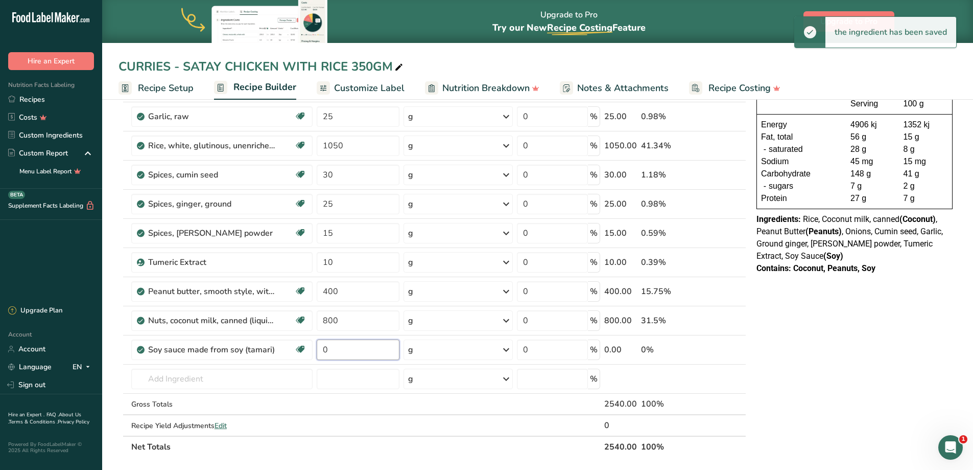
drag, startPoint x: 351, startPoint y: 347, endPoint x: 314, endPoint y: 347, distance: 36.8
click at [314, 347] on tr "Soy sauce made from soy (tamari) Dairy free Gluten free Vegan Vegetarian 0 g Po…" at bounding box center [432, 349] width 627 height 29
type input "105"
click at [211, 378] on input "text" at bounding box center [221, 378] width 181 height 20
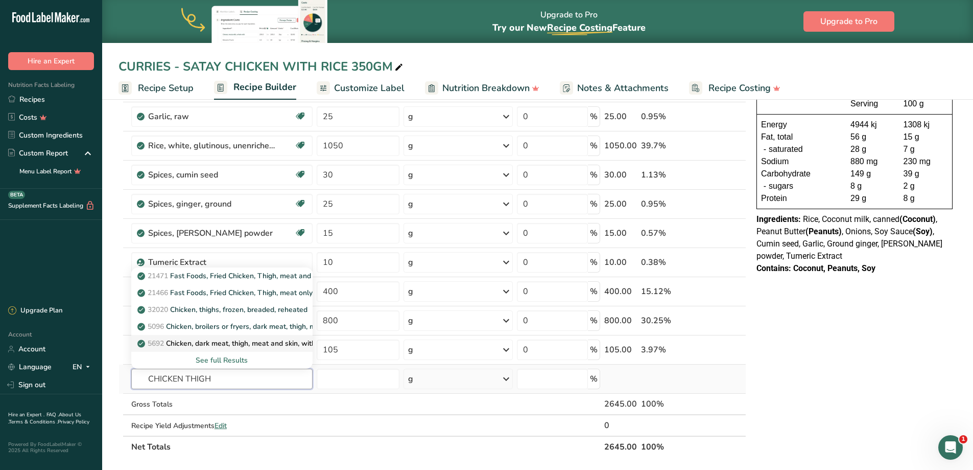
type input "CHICKEN THIGH"
click at [248, 345] on p "5692 Chicken, dark meat, thigh, meat and skin, with added solution, cooked, roa…" at bounding box center [280, 343] width 283 height 11
type input "Chicken, dark meat, thigh, meat and skin, with added solution, cooked, roasted"
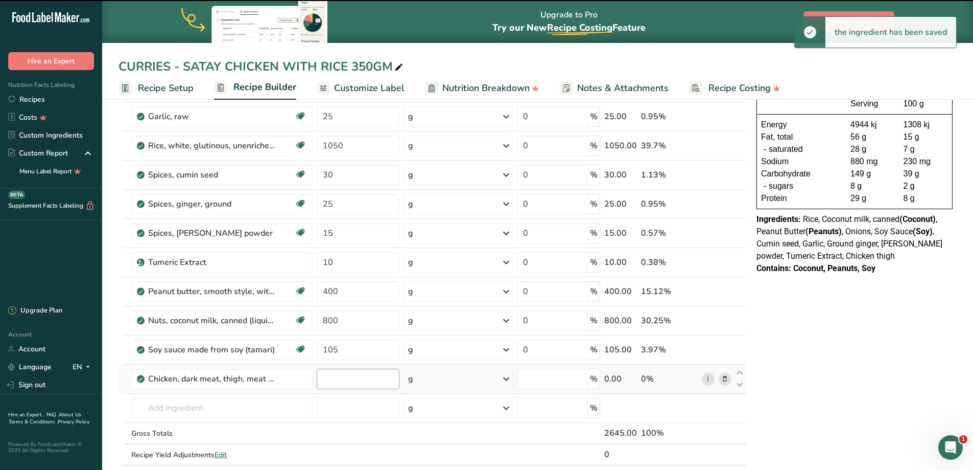
type input "0"
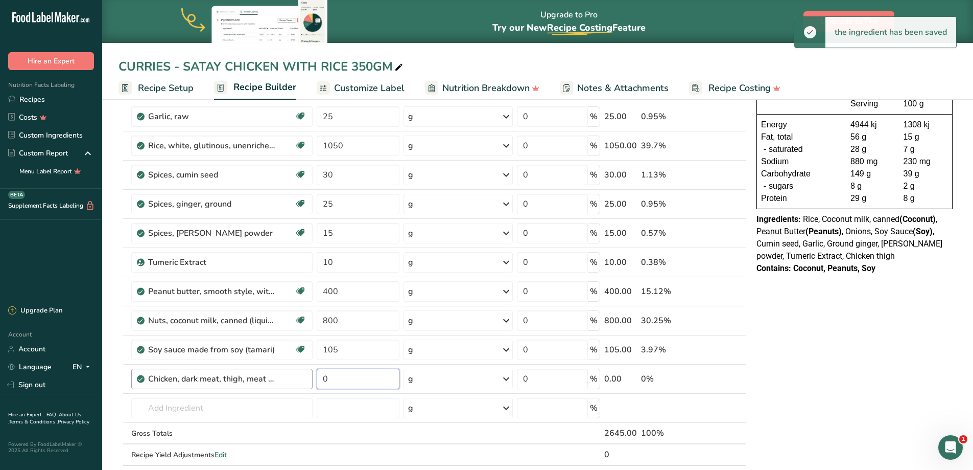
drag, startPoint x: 354, startPoint y: 379, endPoint x: 289, endPoint y: 379, distance: 64.9
click at [289, 379] on tr "Chicken, dark meat, thigh, meat and skin, with added solution, cooked, roasted …" at bounding box center [432, 378] width 627 height 29
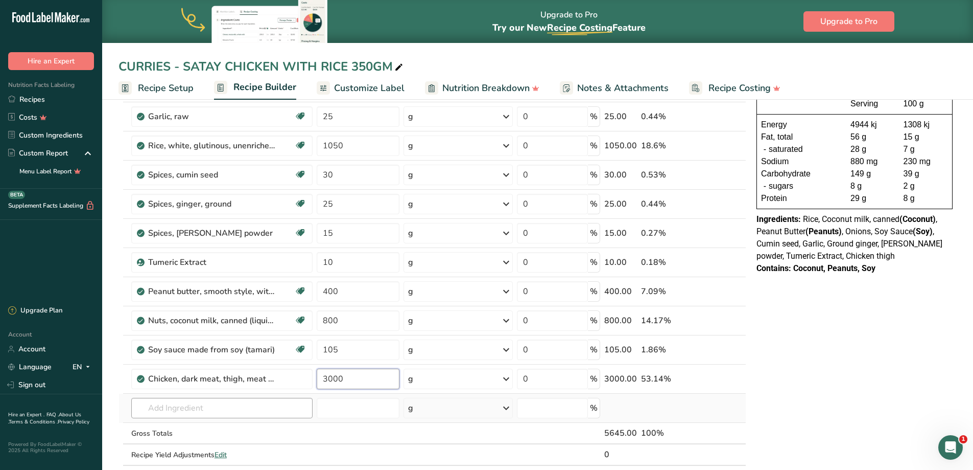
type input "3000"
click at [211, 410] on div "Ingredient * Amount * Unit * Waste * .a-a{fill:#347362;}.b-a{fill:#fff;} Grams …" at bounding box center [433, 268] width 628 height 435
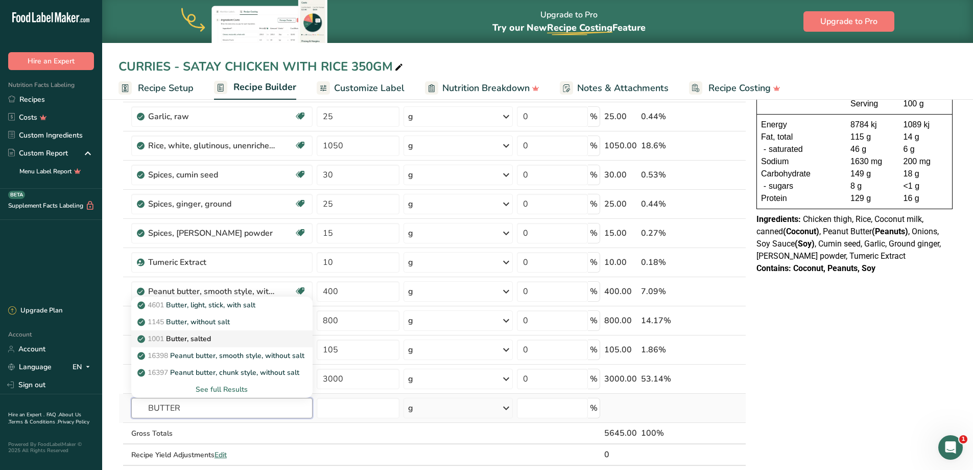
type input "BUTTER"
click at [189, 337] on p "1001 Butter, salted" at bounding box center [175, 338] width 72 height 11
type input "Butter, salted"
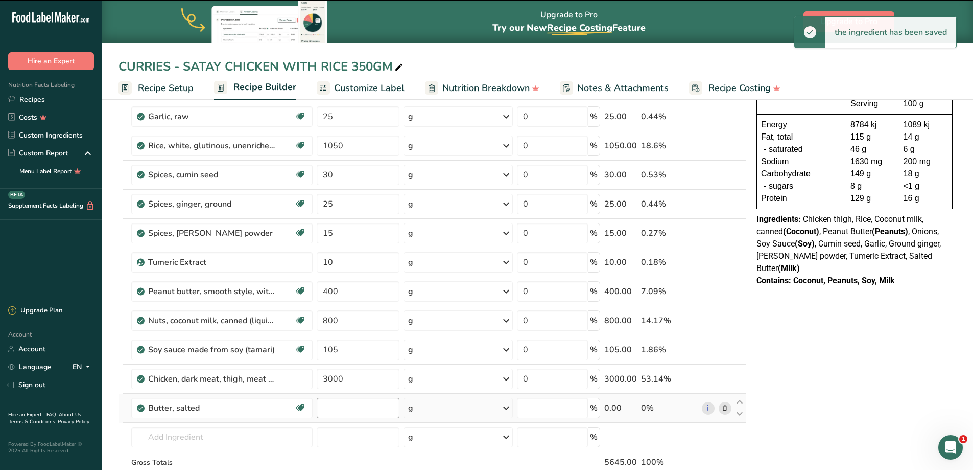
type input "0"
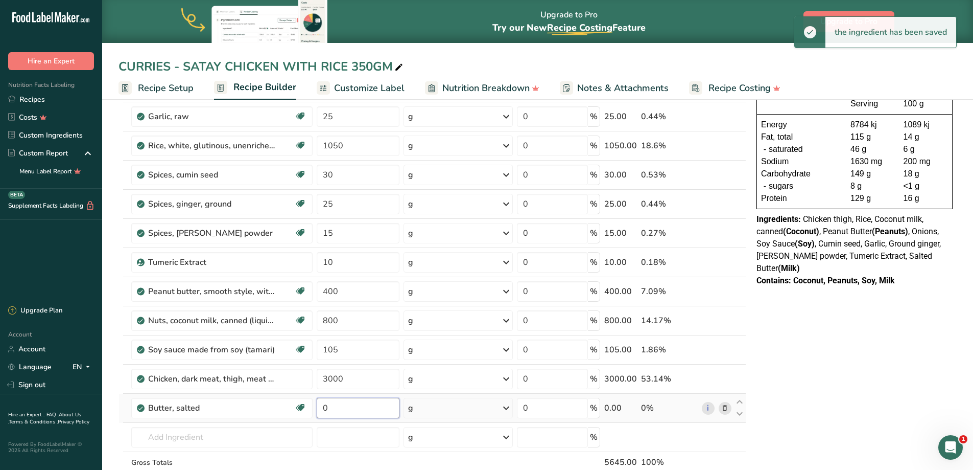
drag, startPoint x: 320, startPoint y: 409, endPoint x: 315, endPoint y: 403, distance: 7.7
click at [311, 408] on tr "Butter, salted Gluten free Vegetarian Soy free 0 g Portions 1 pat (1" sq, 1/3" …" at bounding box center [432, 407] width 627 height 29
type input "50"
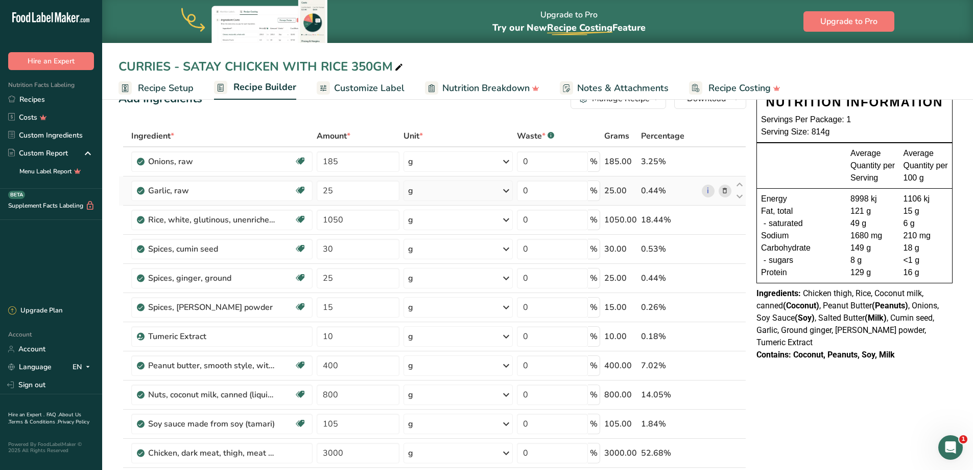
scroll to position [0, 0]
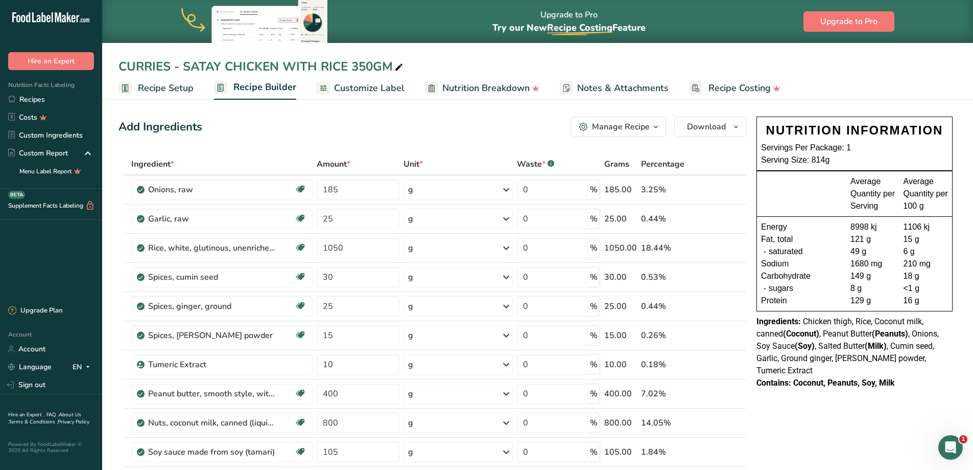
click at [650, 126] on span "button" at bounding box center [656, 127] width 12 height 12
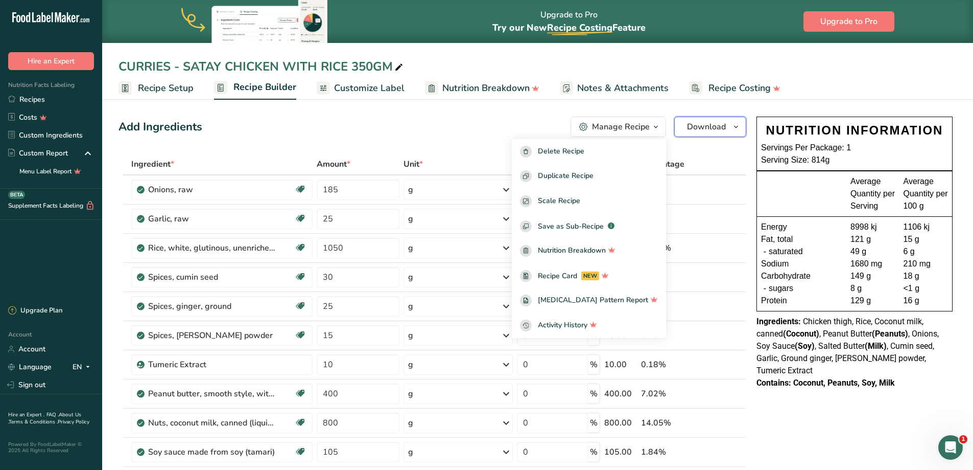
click at [728, 132] on button "Download" at bounding box center [710, 126] width 72 height 20
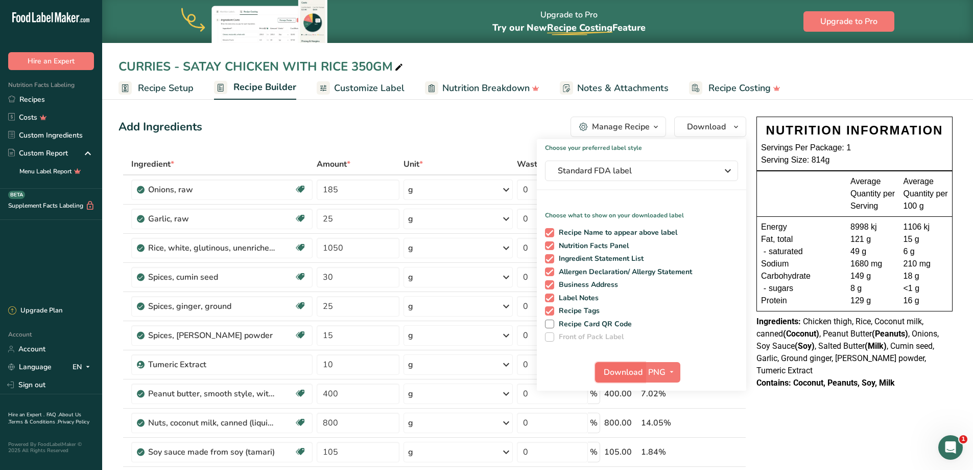
click at [621, 375] on span "Download" at bounding box center [623, 372] width 39 height 12
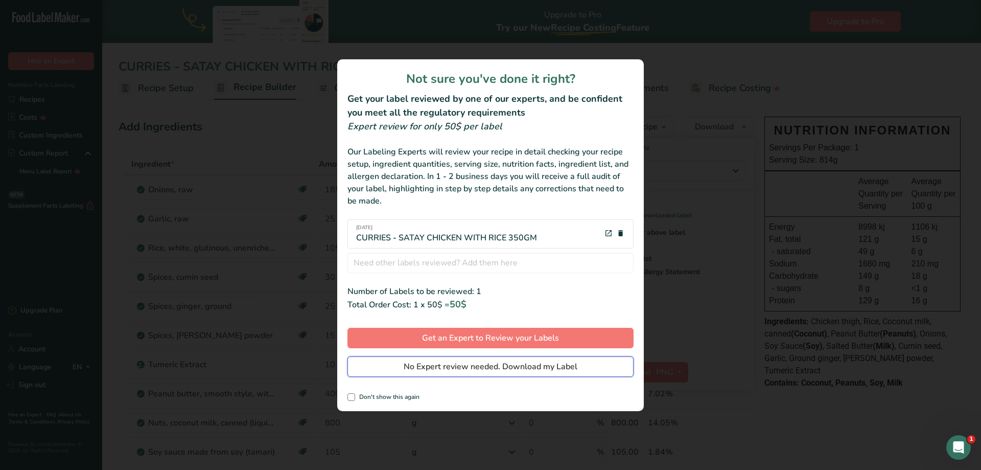
click at [484, 371] on span "No Expert review needed. Download my Label" at bounding box center [491, 366] width 174 height 12
